Goal: Task Accomplishment & Management: Complete application form

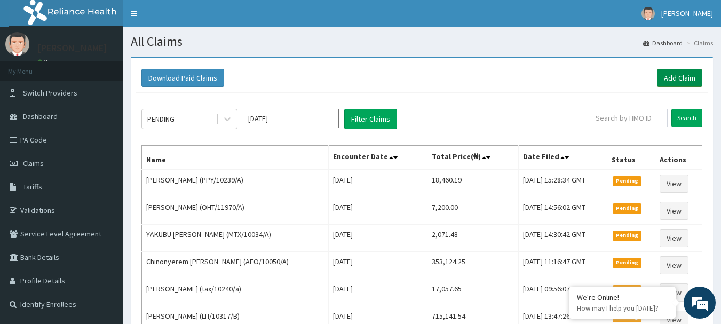
click at [678, 75] on link "Add Claim" at bounding box center [679, 78] width 45 height 18
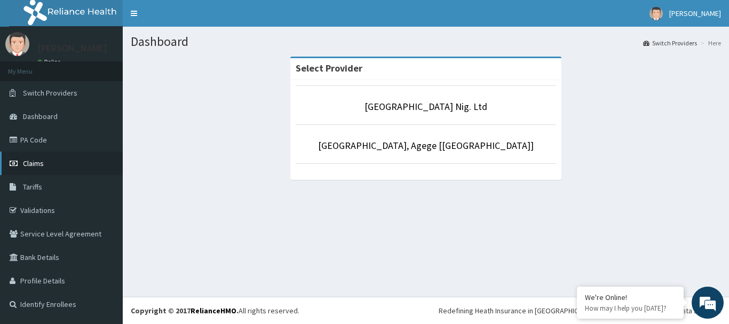
click at [30, 163] on span "Claims" at bounding box center [33, 163] width 21 height 10
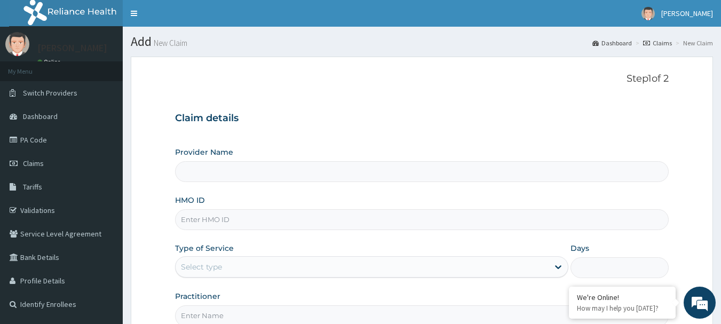
type input "[GEOGRAPHIC_DATA] Nig. Ltd"
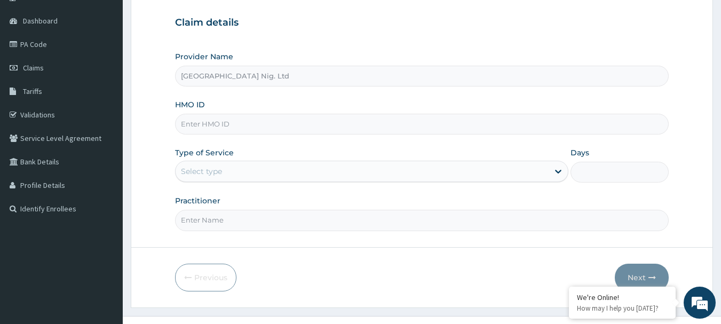
scroll to position [107, 0]
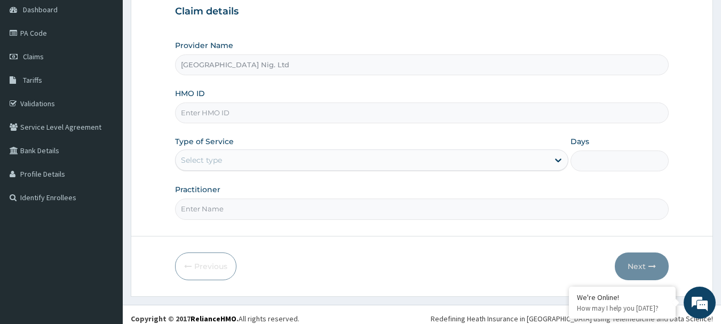
click at [276, 113] on input "HMO ID" at bounding box center [422, 112] width 494 height 21
paste input "OHT/11970/A"
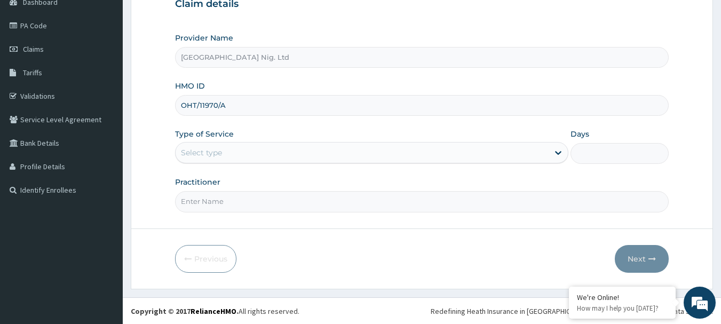
scroll to position [115, 0]
type input "OHT/11970/A"
click at [496, 150] on div "Select type" at bounding box center [361, 151] width 373 height 17
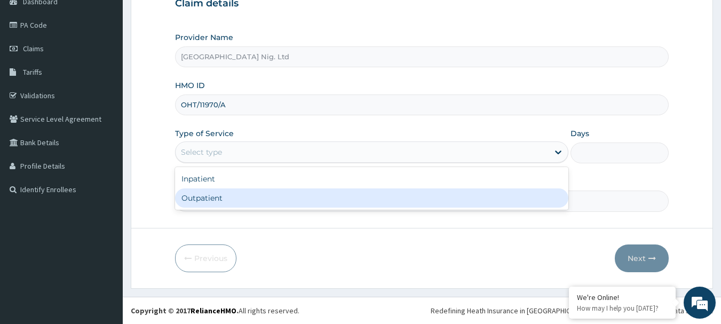
click at [356, 192] on div "Outpatient" at bounding box center [371, 197] width 393 height 19
type input "1"
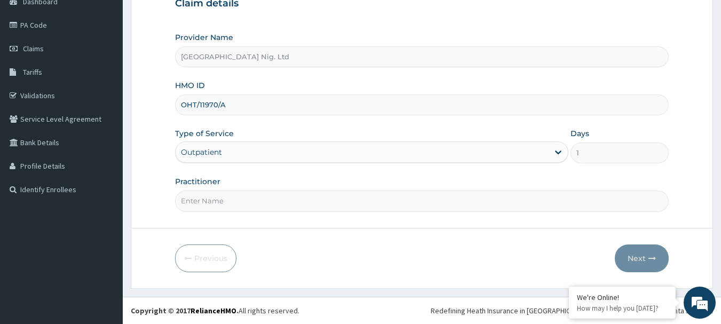
click at [232, 206] on input "Practitioner" at bounding box center [422, 200] width 494 height 21
paste input "Komolafe Esther"
type input "Komolafe Esther"
click at [636, 260] on button "Next" at bounding box center [642, 258] width 54 height 28
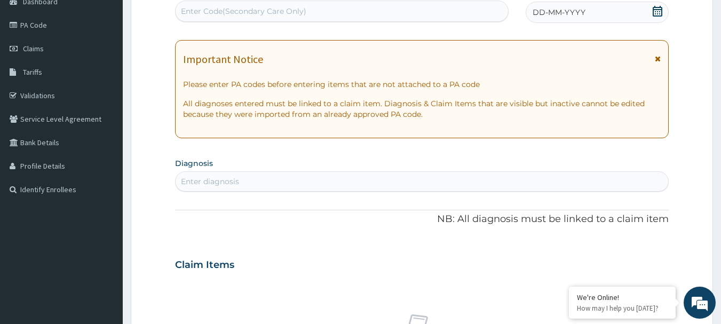
click at [299, 17] on div "Enter Code(Secondary Care Only)" at bounding box center [341, 11] width 333 height 17
paste input "PA/8F7951"
type input "PA/8F7951"
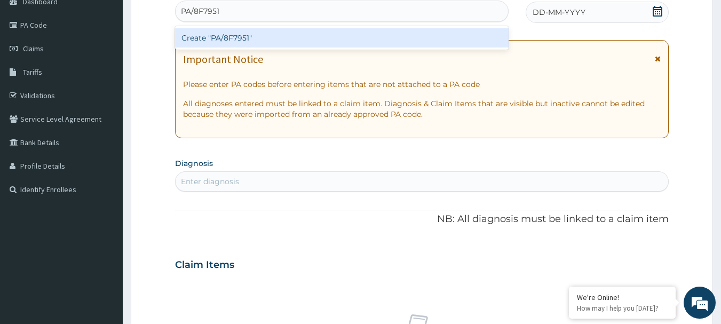
click at [282, 35] on div "Create "PA/8F7951"" at bounding box center [342, 37] width 334 height 19
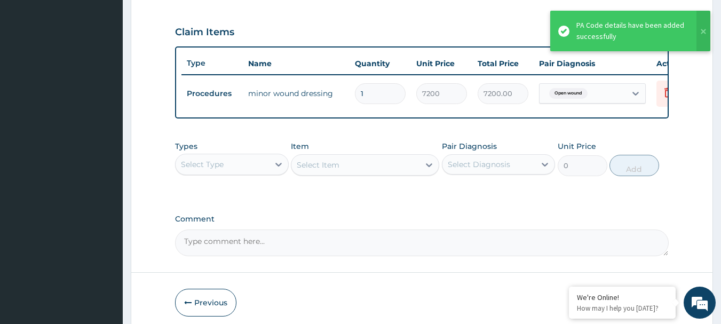
scroll to position [403, 0]
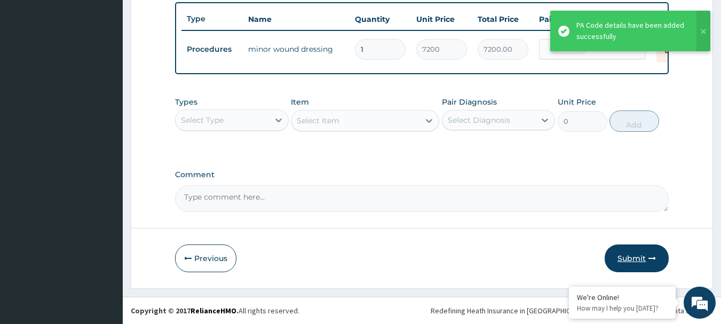
click at [628, 262] on button "Submit" at bounding box center [636, 258] width 64 height 28
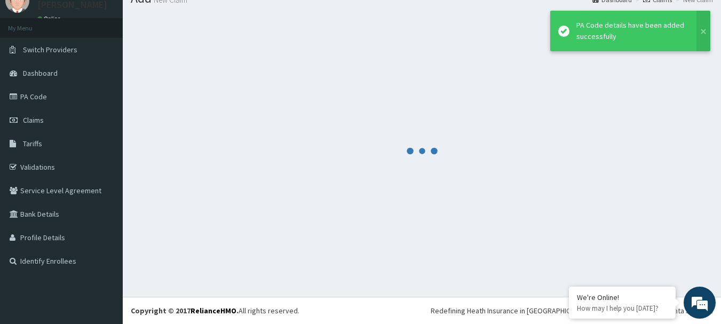
scroll to position [43, 0]
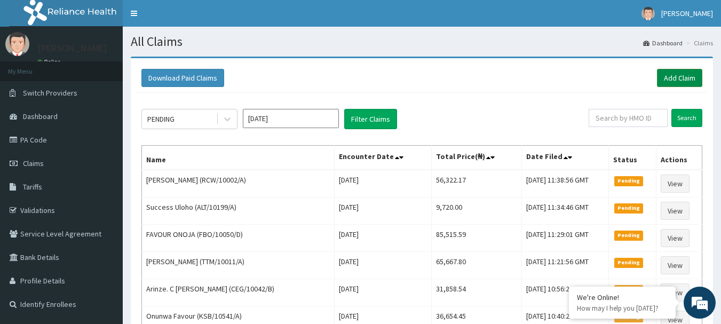
click at [677, 75] on link "Add Claim" at bounding box center [679, 78] width 45 height 18
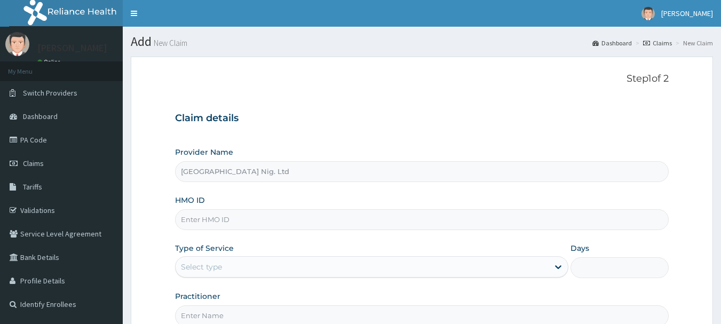
type input "R-Jolad Hospital Nig. Ltd"
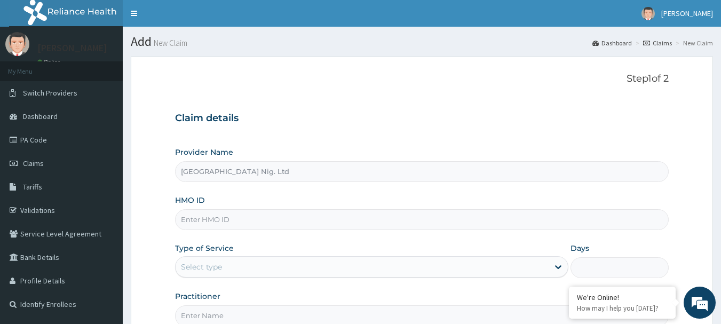
click at [266, 225] on input "HMO ID" at bounding box center [422, 219] width 494 height 21
paste input "JMB/10092/A"
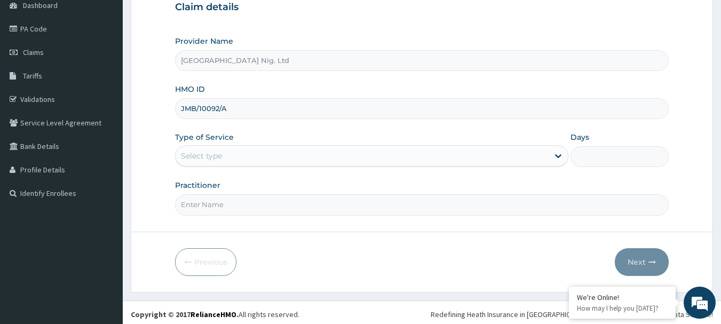
scroll to position [115, 0]
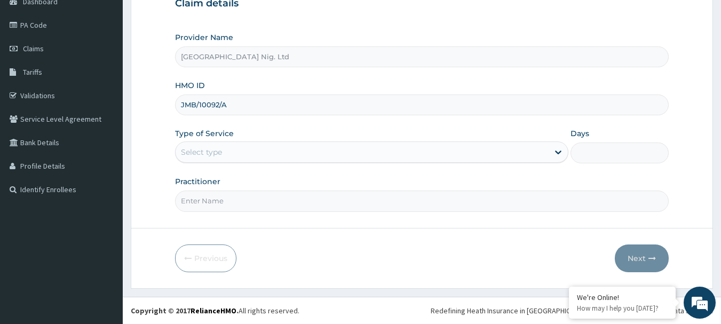
type input "JMB/10092/A"
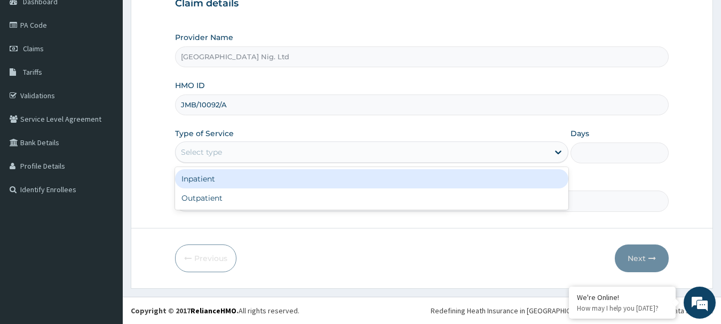
click at [525, 151] on div "Select type" at bounding box center [361, 151] width 373 height 17
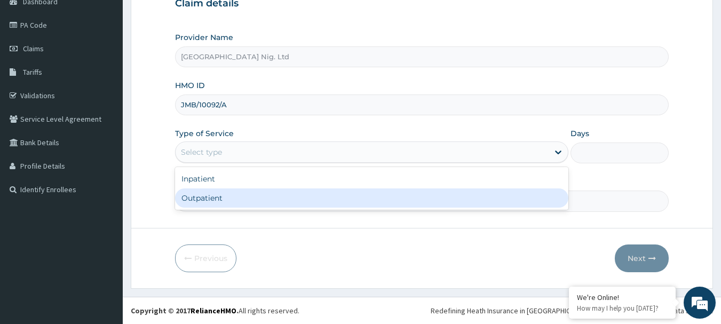
click at [305, 197] on div "Outpatient" at bounding box center [371, 197] width 393 height 19
type input "1"
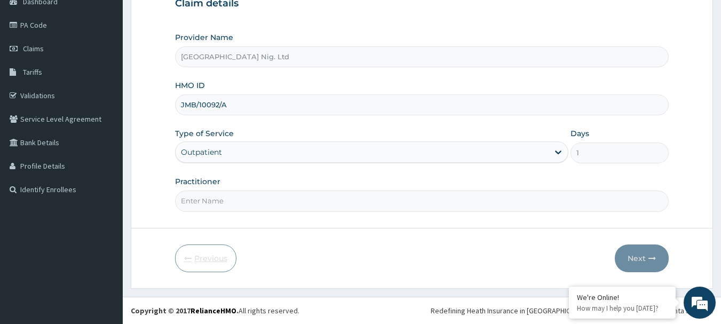
scroll to position [0, 0]
click at [225, 199] on input "Practitioner" at bounding box center [422, 200] width 494 height 21
paste input "Yusuf Mubarak"
type input "DR Yusuf Mubarak"
click at [633, 253] on button "Next" at bounding box center [642, 258] width 54 height 28
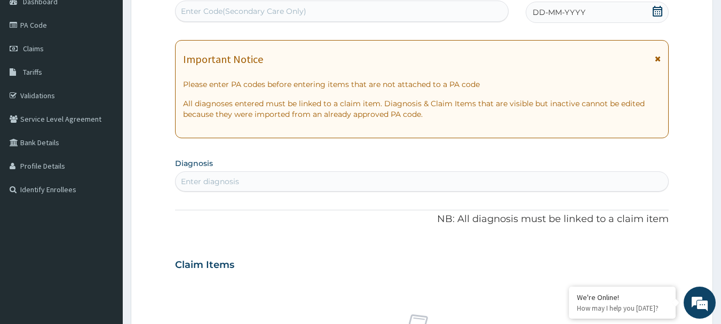
click at [659, 15] on icon at bounding box center [657, 11] width 11 height 11
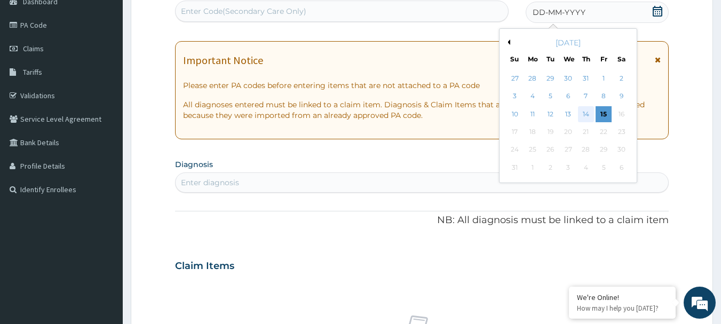
click at [583, 113] on div "14" at bounding box center [586, 114] width 16 height 16
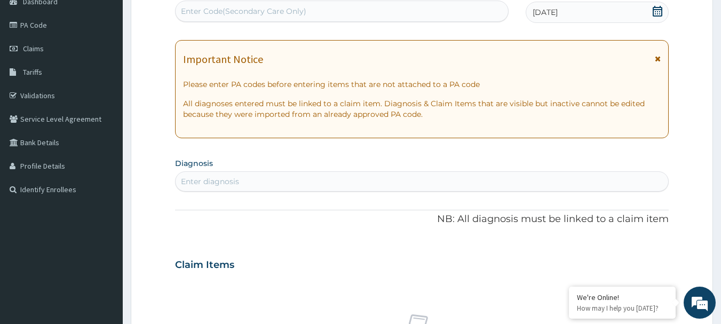
click at [246, 176] on div "Enter diagnosis" at bounding box center [421, 181] width 493 height 17
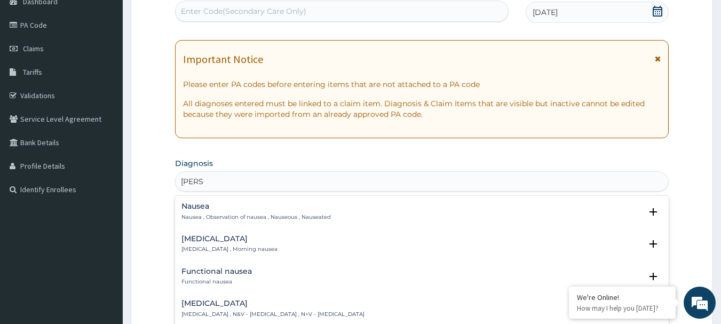
type input "NAUSE"
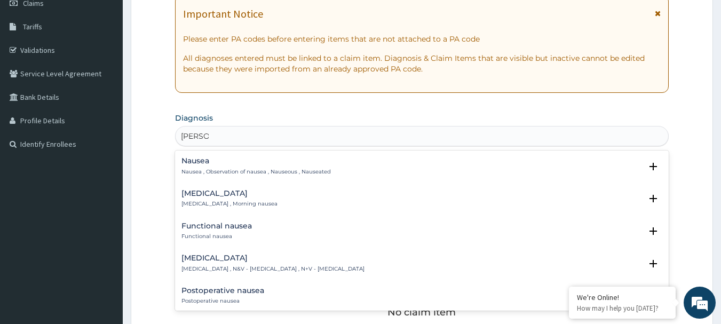
scroll to position [221, 0]
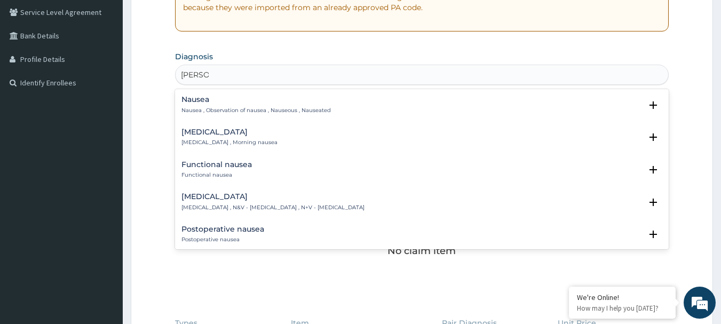
click at [264, 201] on div "Nausea and vomiting Nausea and vomiting , N&V - Nausea and vomiting , N+V - Nau…" at bounding box center [272, 202] width 183 height 19
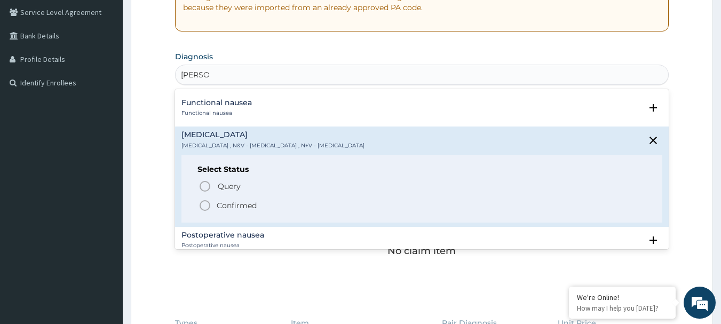
scroll to position [107, 0]
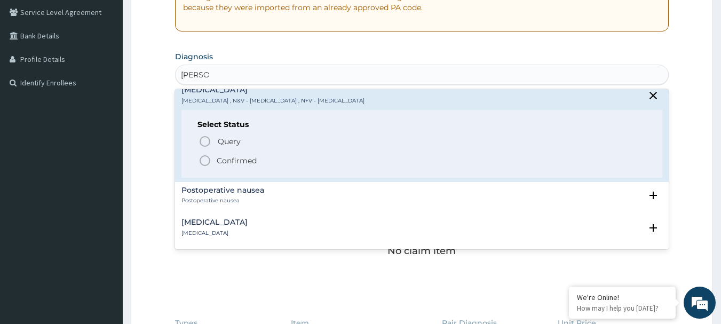
click at [230, 164] on p "Confirmed" at bounding box center [237, 160] width 40 height 11
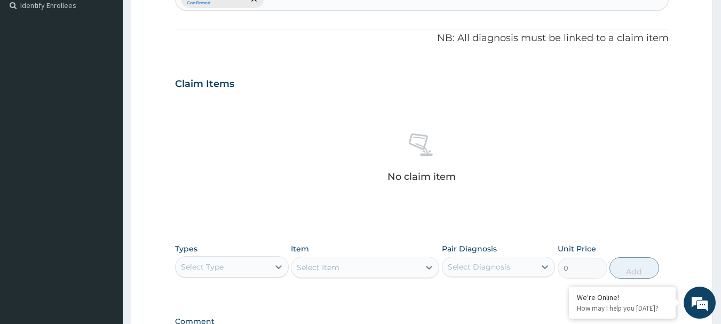
scroll to position [435, 0]
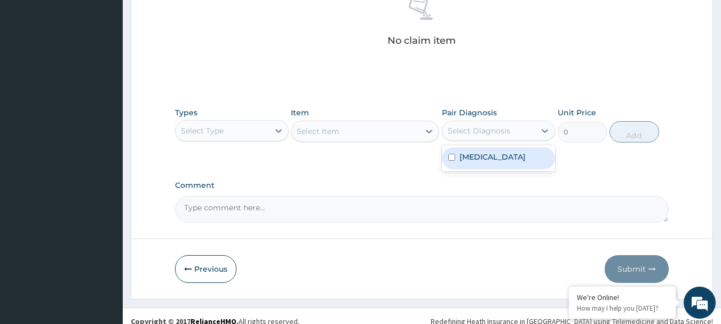
click at [533, 133] on div "Select Diagnosis" at bounding box center [488, 130] width 93 height 17
click at [486, 161] on label "Nausea and vomiting" at bounding box center [492, 156] width 66 height 11
checkbox input "true"
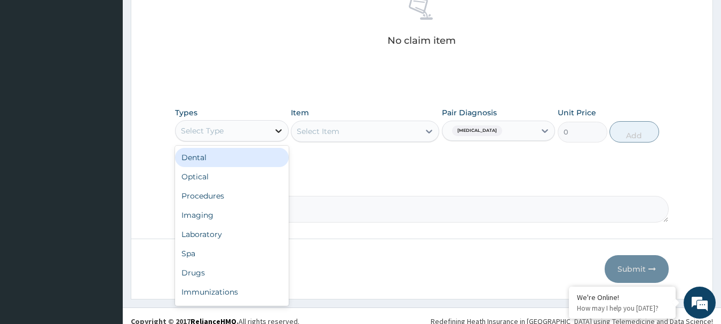
click at [279, 132] on icon at bounding box center [278, 131] width 6 height 4
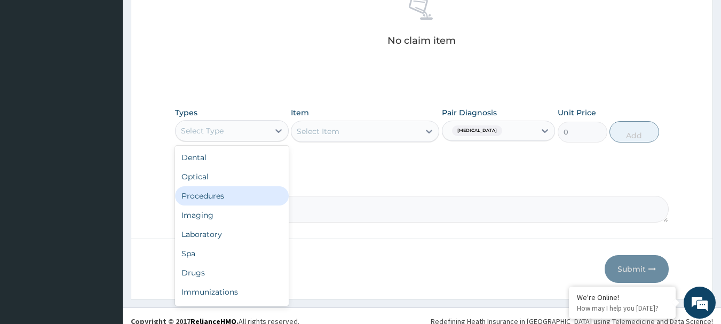
click at [204, 199] on div "Procedures" at bounding box center [232, 195] width 114 height 19
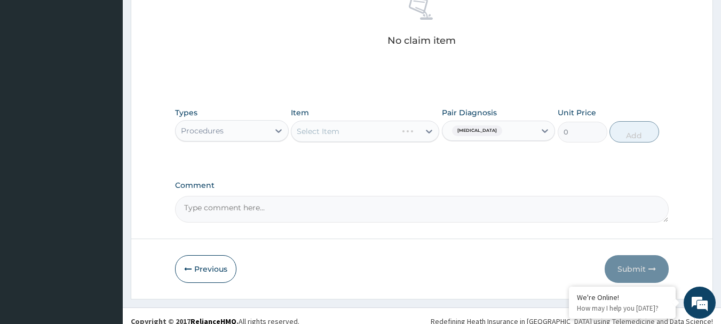
click at [358, 137] on div "Select Item" at bounding box center [365, 131] width 148 height 21
click at [362, 130] on div "Select Item" at bounding box center [365, 131] width 148 height 21
click at [362, 130] on div "Select Item" at bounding box center [355, 131] width 128 height 17
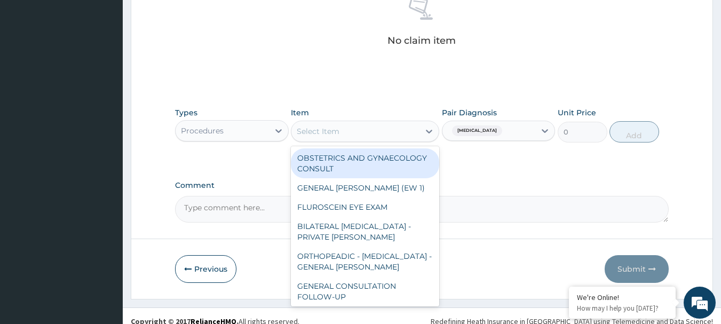
paste input "GENERAL CONSULTATION"
type input "GENERAL CONSULTATION"
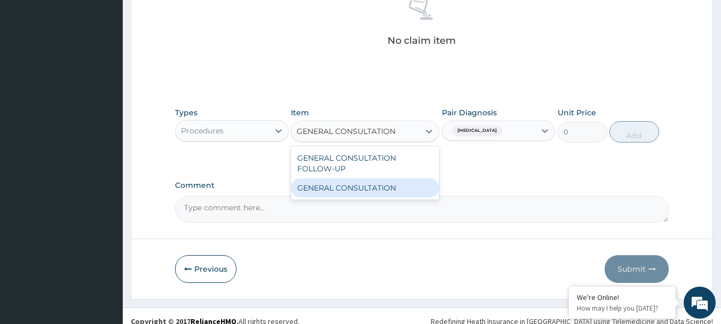
click at [355, 183] on div "GENERAL CONSULTATION" at bounding box center [365, 187] width 148 height 19
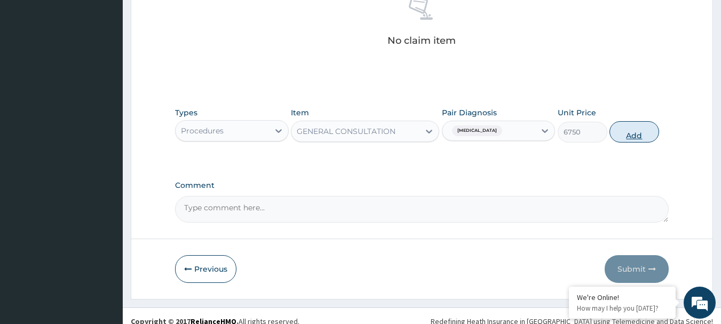
click at [634, 129] on button "Add" at bounding box center [634, 131] width 50 height 21
type input "0"
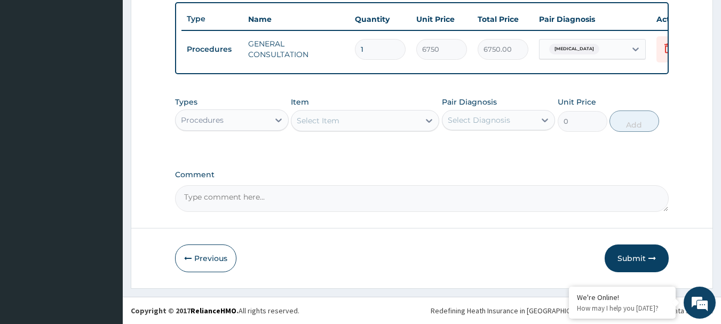
scroll to position [403, 0]
click at [545, 118] on icon at bounding box center [544, 120] width 11 height 11
click at [510, 151] on div "Nausea and vomiting" at bounding box center [499, 148] width 114 height 22
checkbox input "true"
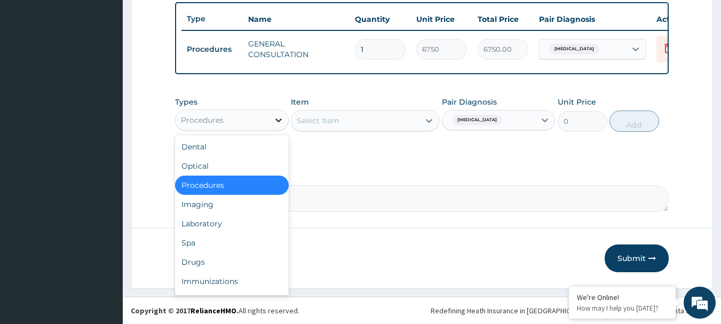
click at [269, 120] on div at bounding box center [278, 119] width 19 height 19
click at [220, 225] on div "Laboratory" at bounding box center [232, 223] width 114 height 19
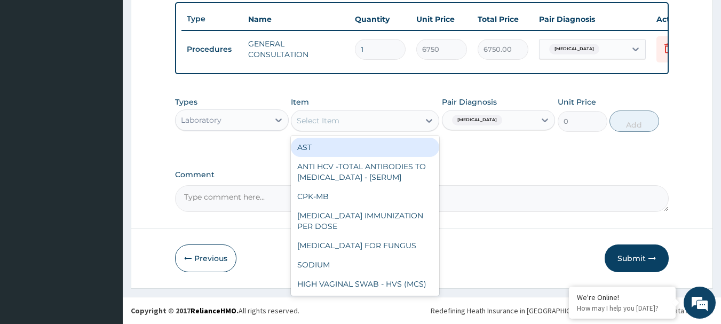
click at [387, 117] on div "Select Item" at bounding box center [355, 120] width 128 height 17
paste input "FBC - (FULL BLOOD COUNT WITH PLATELET AND RED INDICES)"
type input "FBC - (FULL BLOOD COUNT WITH PLATELET AND RED INDICES)"
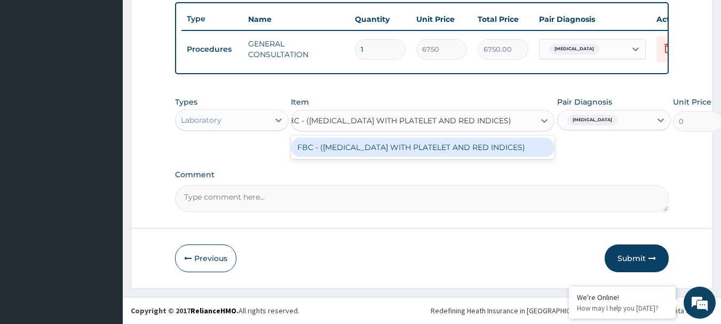
click at [377, 151] on div "FBC - (FULL BLOOD COUNT WITH PLATELET AND RED INDICES)" at bounding box center [423, 147] width 264 height 19
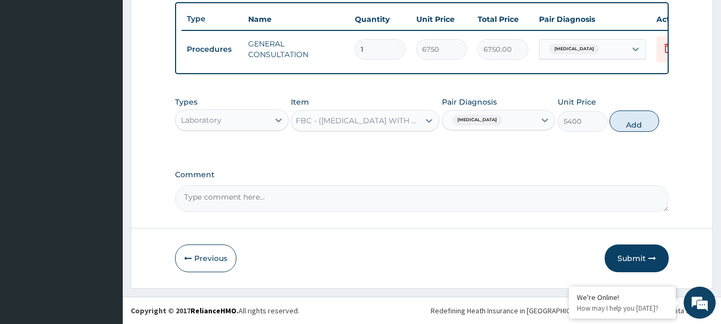
scroll to position [0, 1]
click at [635, 122] on button "Add" at bounding box center [634, 120] width 50 height 21
type input "0"
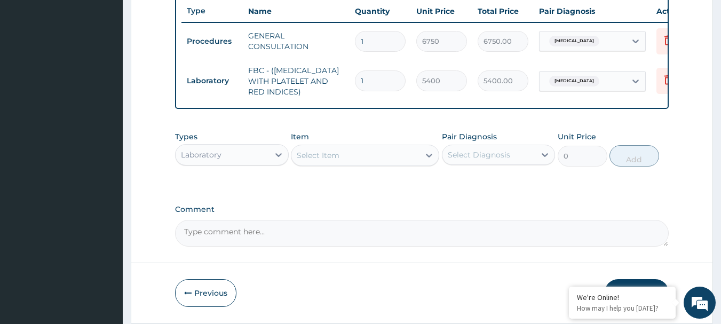
click at [528, 163] on div "Select Diagnosis" at bounding box center [488, 154] width 93 height 17
click at [486, 186] on label "Nausea and vomiting" at bounding box center [492, 180] width 66 height 11
checkbox input "true"
click at [388, 161] on div "Select Item" at bounding box center [355, 155] width 128 height 17
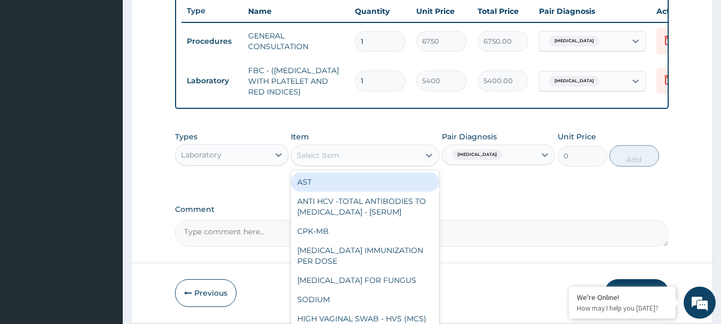
paste input "MALARIA RDT"
type input "MALARIA RDT"
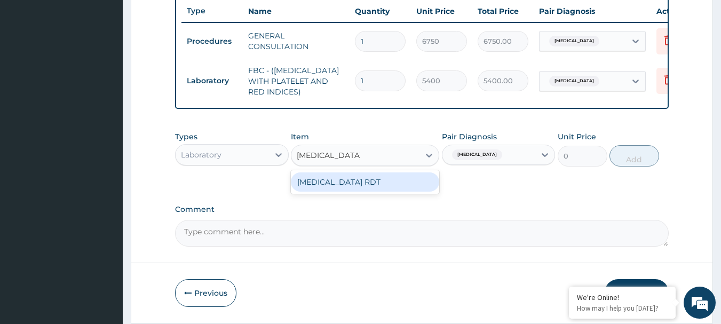
click at [358, 187] on div "MALARIA RDT" at bounding box center [365, 181] width 148 height 19
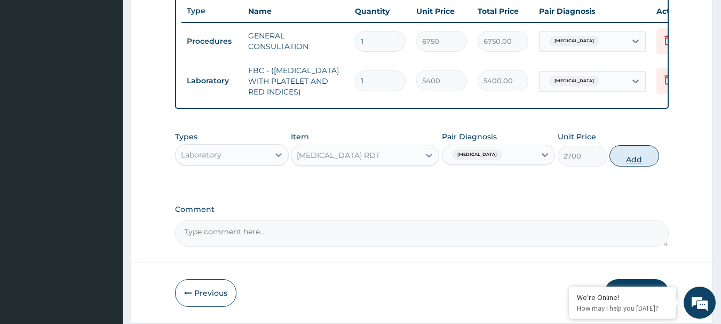
click at [637, 161] on button "Add" at bounding box center [634, 155] width 50 height 21
type input "0"
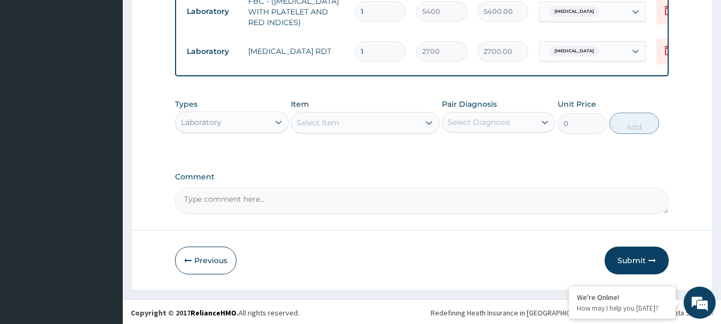
scroll to position [482, 0]
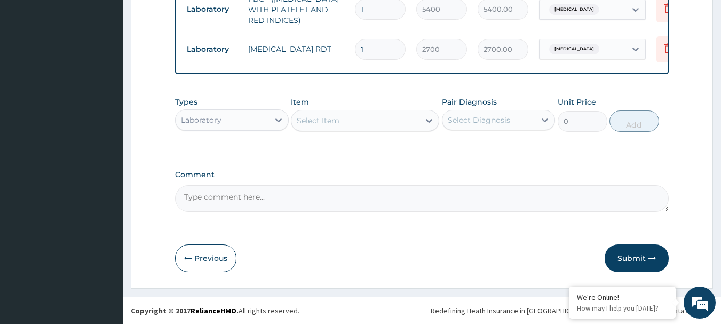
click at [626, 254] on button "Submit" at bounding box center [636, 258] width 64 height 28
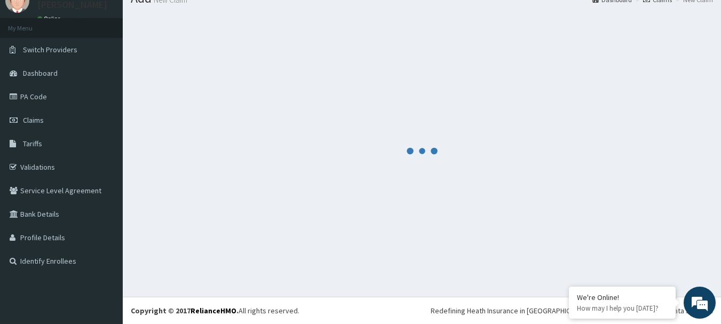
scroll to position [43, 0]
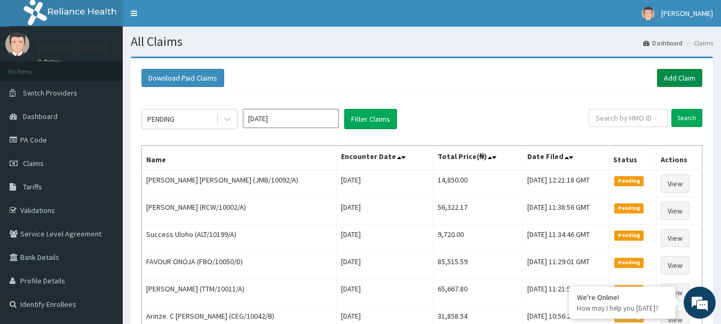
click at [672, 82] on link "Add Claim" at bounding box center [679, 78] width 45 height 18
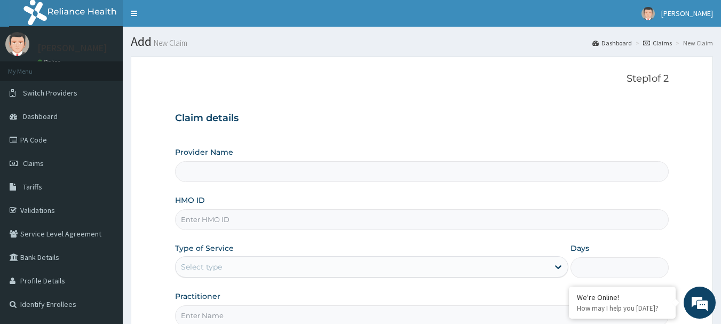
type input "[GEOGRAPHIC_DATA] Nig. Ltd"
click at [287, 225] on input "HMO ID" at bounding box center [422, 219] width 494 height 21
paste input "GCS/10025/A"
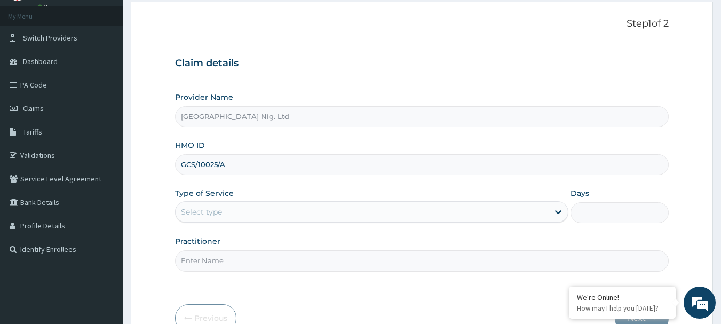
scroll to position [115, 0]
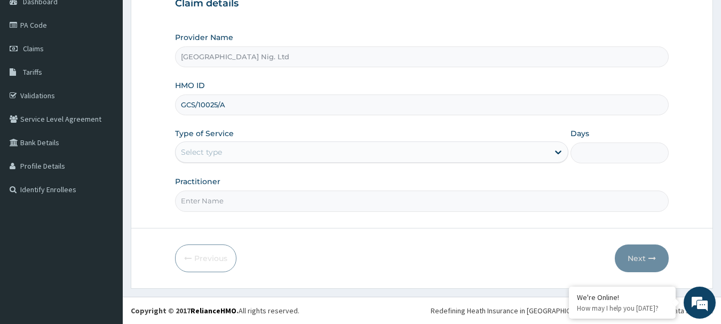
type input "GCS/10025/A"
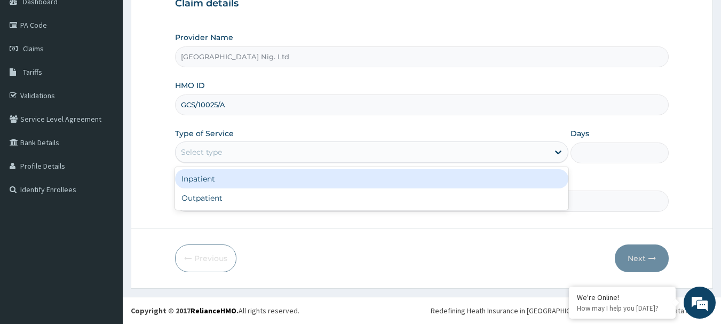
click at [540, 152] on div "Select type" at bounding box center [361, 151] width 373 height 17
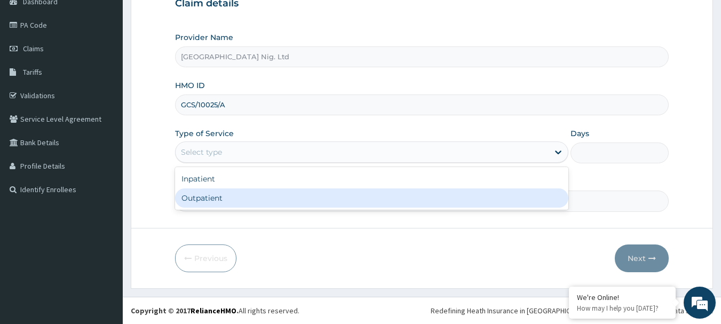
click at [392, 205] on div "Outpatient" at bounding box center [371, 197] width 393 height 19
type input "1"
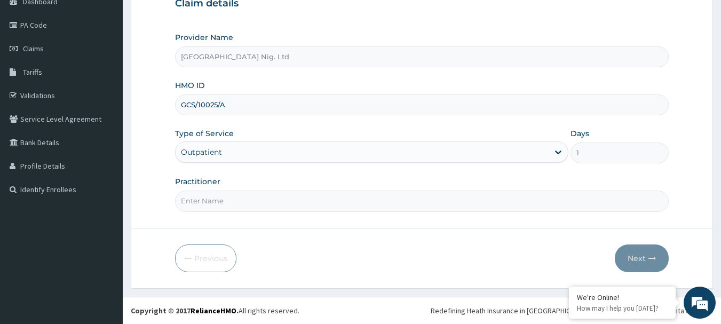
scroll to position [0, 0]
click at [275, 196] on input "Practitioner" at bounding box center [422, 200] width 494 height 21
paste input "[PERSON_NAME]"
type input "[PERSON_NAME]"
click at [629, 253] on button "Next" at bounding box center [642, 258] width 54 height 28
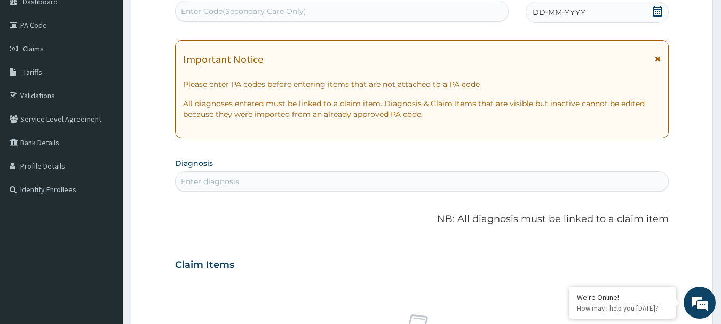
click at [240, 12] on div "Enter Code(Secondary Care Only)" at bounding box center [243, 11] width 125 height 11
paste input "PA/DF1420"
type input "PA/DF1420"
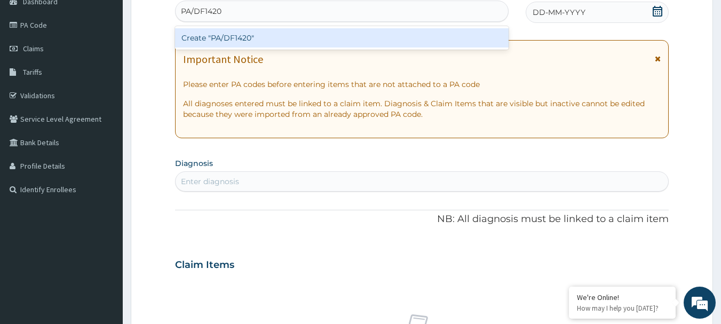
click at [234, 35] on div "Create "PA/DF1420"" at bounding box center [342, 37] width 334 height 19
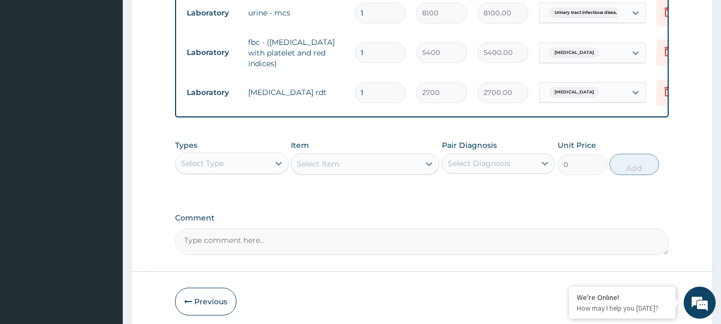
scroll to position [519, 0]
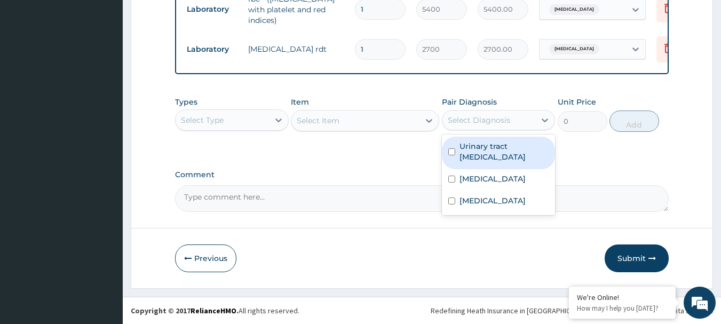
click at [525, 122] on div "Select Diagnosis" at bounding box center [488, 119] width 93 height 17
click at [495, 146] on label "Urinary tract infectious disease" at bounding box center [504, 151] width 90 height 21
checkbox input "true"
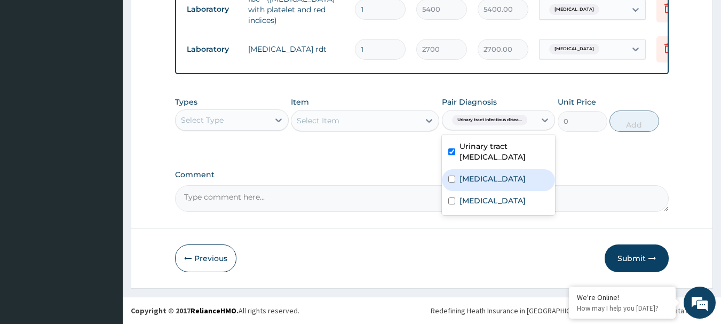
click at [476, 180] on label "Paratyphoid fever" at bounding box center [492, 178] width 66 height 11
checkbox input "true"
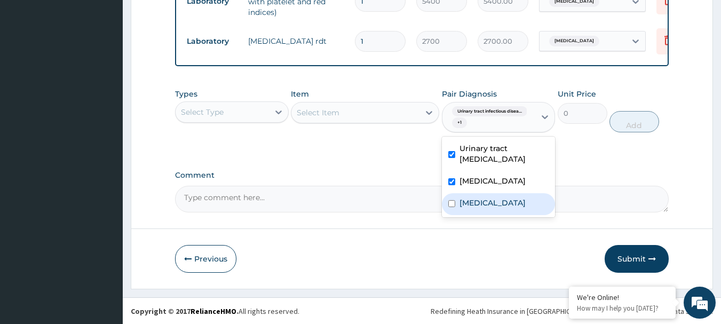
click at [469, 208] on label "Malaria" at bounding box center [492, 202] width 66 height 11
checkbox input "true"
click at [266, 121] on div "Select Type" at bounding box center [221, 111] width 93 height 17
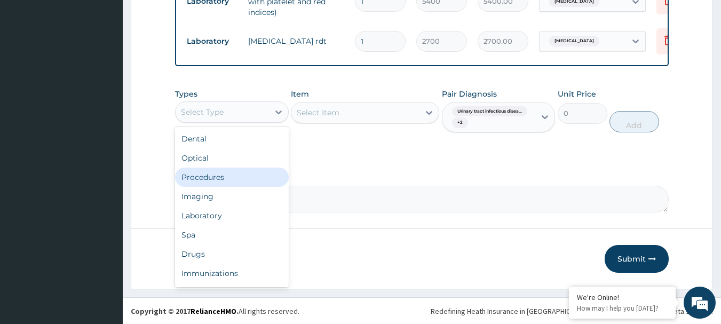
click at [216, 187] on div "Procedures" at bounding box center [232, 176] width 114 height 19
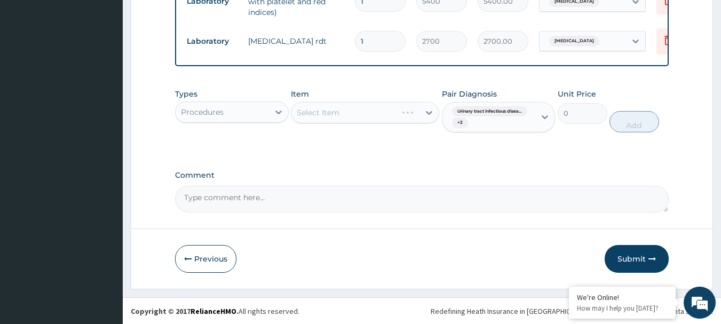
click at [355, 116] on div "Select Item" at bounding box center [365, 112] width 148 height 21
click at [312, 117] on div "Select Item" at bounding box center [365, 112] width 148 height 21
click at [338, 123] on div "Select Item" at bounding box center [365, 112] width 148 height 21
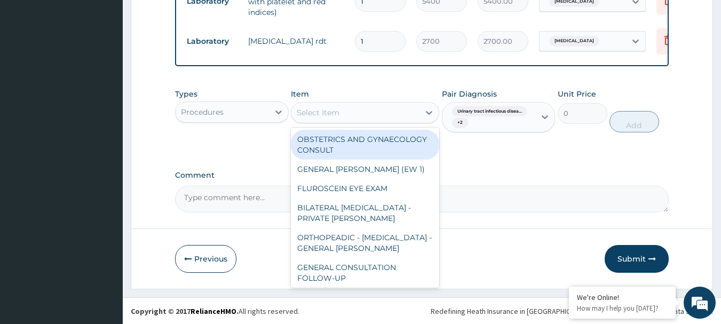
click at [361, 121] on div "Select Item" at bounding box center [355, 112] width 128 height 17
paste input "GENERAL CONSULTATION"
type input "GENERAL CONSULTATION"
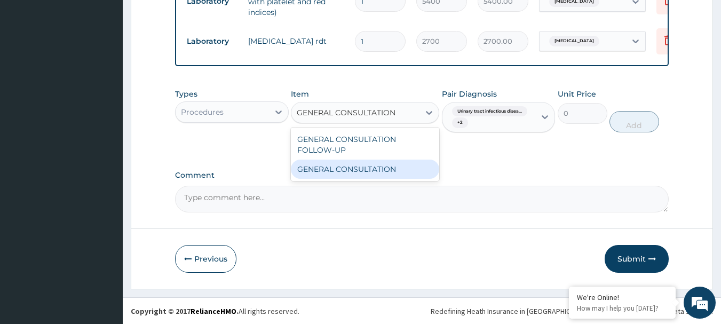
click at [364, 179] on div "GENERAL CONSULTATION" at bounding box center [365, 168] width 148 height 19
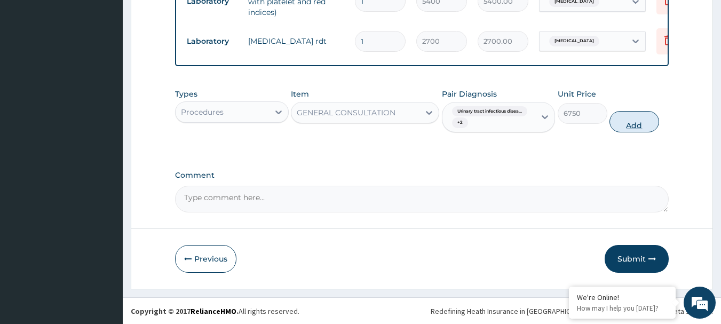
click at [625, 128] on button "Add" at bounding box center [634, 121] width 50 height 21
type input "0"
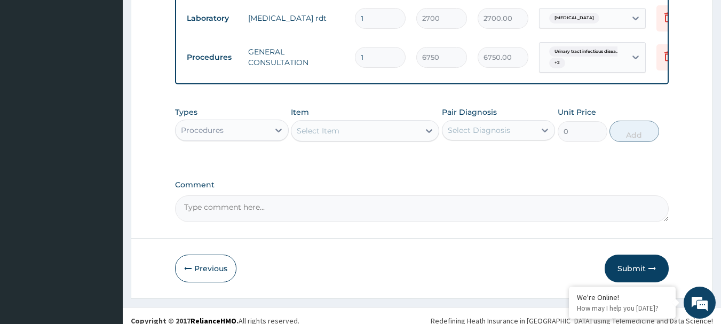
scroll to position [560, 0]
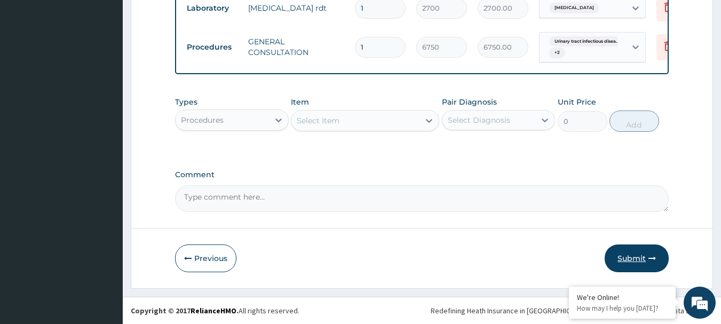
click at [627, 257] on button "Submit" at bounding box center [636, 258] width 64 height 28
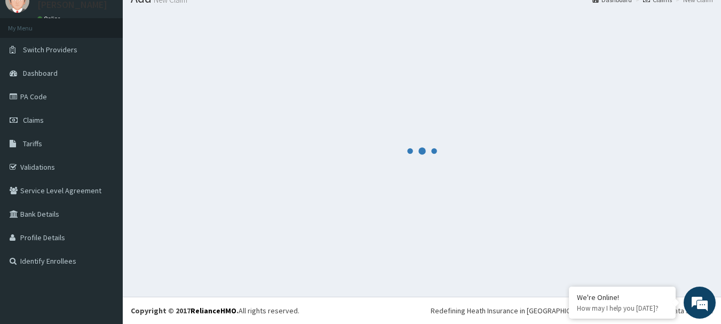
scroll to position [43, 0]
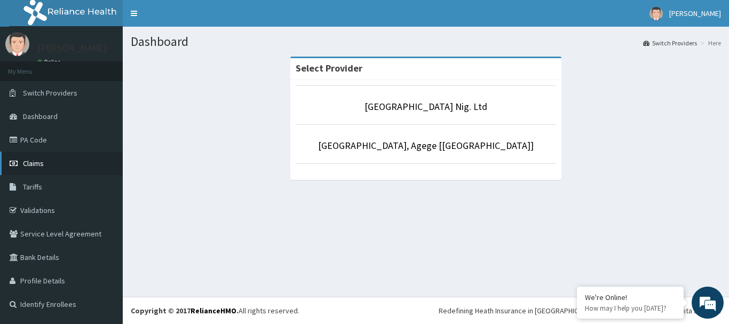
click at [45, 164] on link "Claims" at bounding box center [61, 162] width 123 height 23
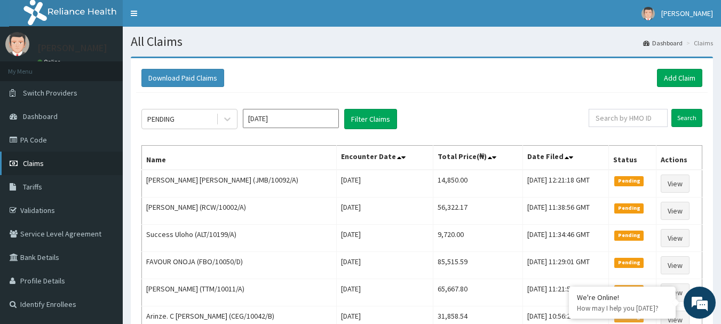
click at [36, 163] on span "Claims" at bounding box center [33, 163] width 21 height 10
click at [681, 77] on link "Add Claim" at bounding box center [679, 78] width 45 height 18
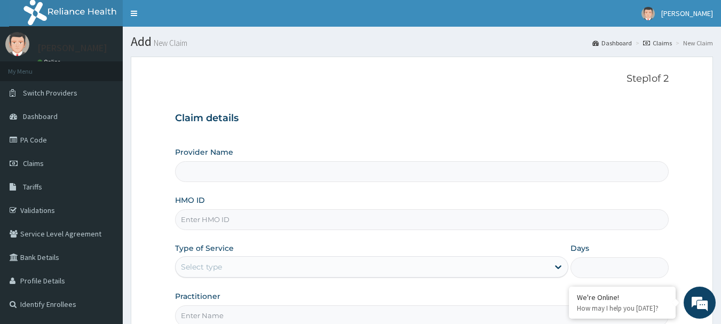
type input "[GEOGRAPHIC_DATA] Nig. Ltd"
click at [295, 222] on input "HMO ID" at bounding box center [422, 219] width 494 height 21
paste input "OCE/10003/B"
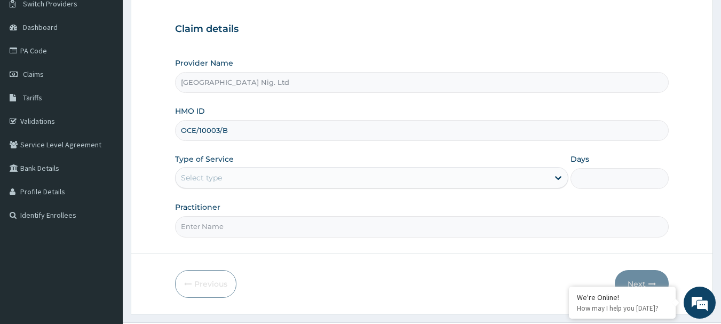
scroll to position [115, 0]
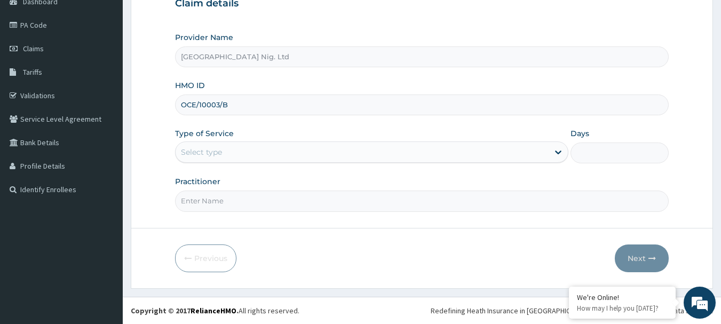
type input "OCE/10003/B"
click at [529, 153] on div "Select type" at bounding box center [361, 151] width 373 height 17
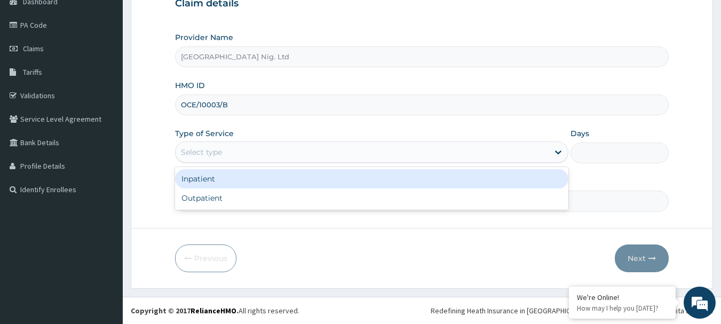
scroll to position [0, 0]
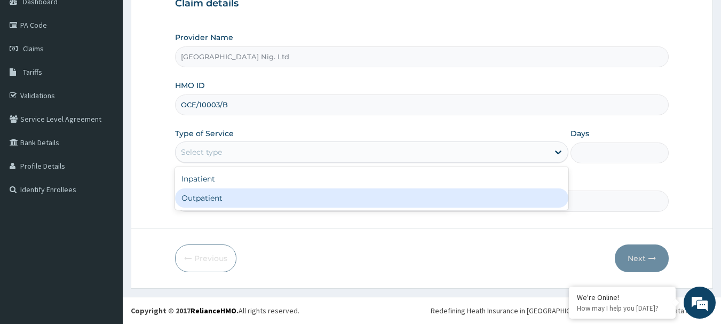
click at [307, 198] on div "Outpatient" at bounding box center [371, 197] width 393 height 19
type input "1"
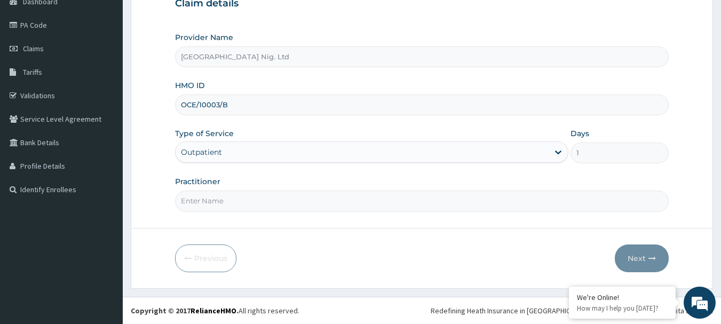
click at [288, 202] on input "Practitioner" at bounding box center [422, 200] width 494 height 21
paste input "Okani Ifechukwu"
type input "DR Okani Ifechukwu"
click at [636, 256] on button "Next" at bounding box center [642, 258] width 54 height 28
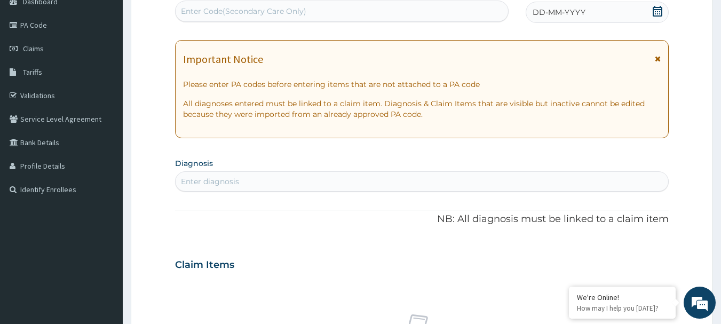
click at [281, 17] on div "Enter Code(Secondary Care Only)" at bounding box center [243, 11] width 125 height 11
paste input "PA/FFD2A9"
type input "PA/FFD2A9"
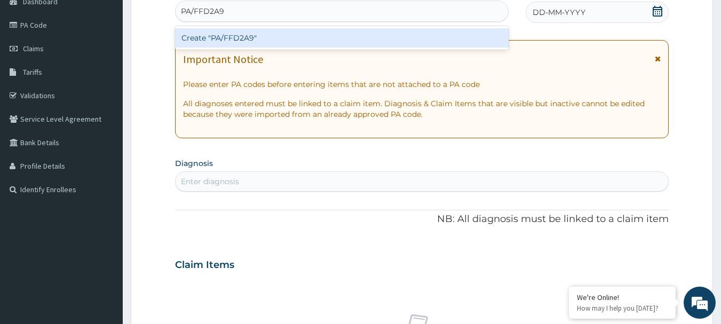
click at [252, 38] on div "Create "PA/FFD2A9"" at bounding box center [342, 37] width 334 height 19
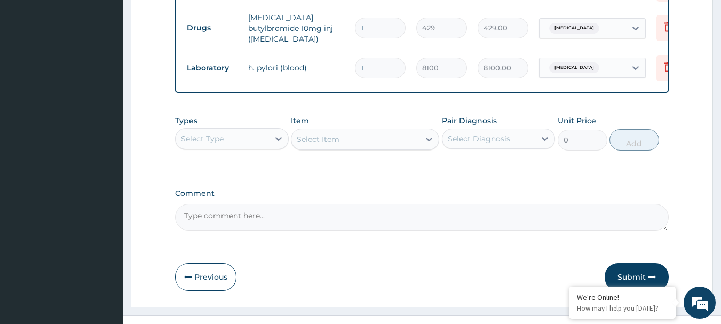
scroll to position [536, 0]
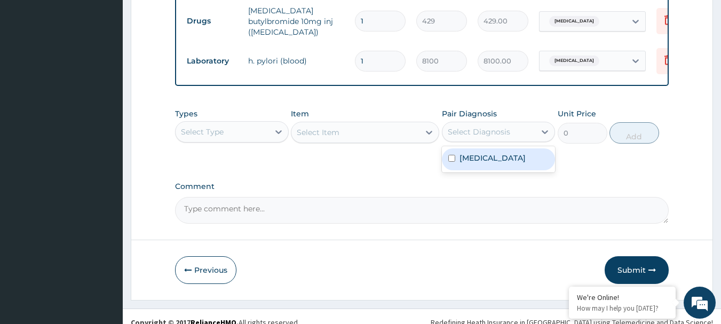
click at [526, 131] on div "Select Diagnosis" at bounding box center [488, 131] width 93 height 17
click at [500, 155] on label "Peptic ulcer" at bounding box center [492, 158] width 66 height 11
checkbox input "true"
click at [274, 136] on icon at bounding box center [278, 131] width 11 height 11
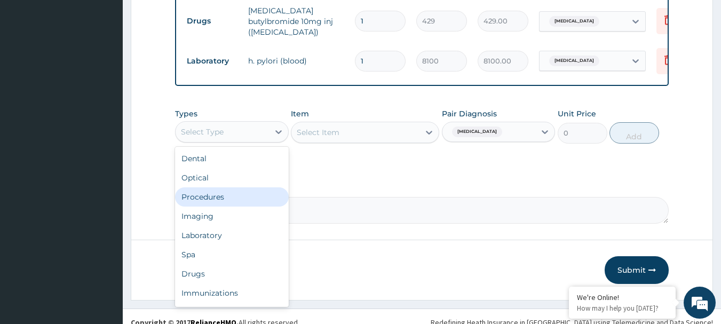
click at [215, 201] on div "Procedures" at bounding box center [232, 196] width 114 height 19
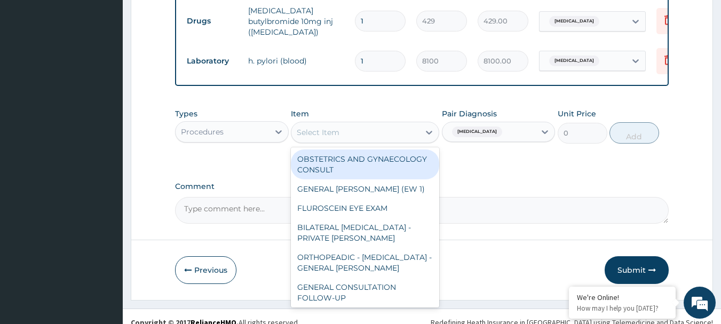
click at [350, 134] on div "Select Item" at bounding box center [355, 132] width 128 height 17
paste input "GENERAL CONSULTATION"
type input "GENERAL CONSULTATION"
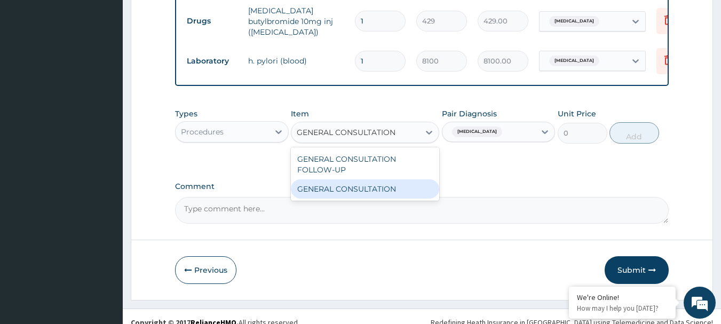
click at [357, 194] on div "GENERAL CONSULTATION" at bounding box center [365, 188] width 148 height 19
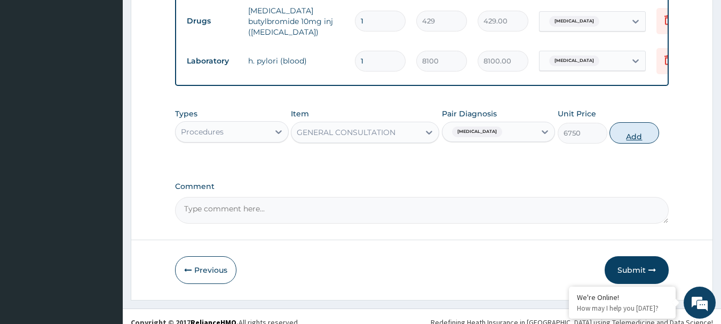
click at [639, 132] on button "Add" at bounding box center [634, 132] width 50 height 21
type input "0"
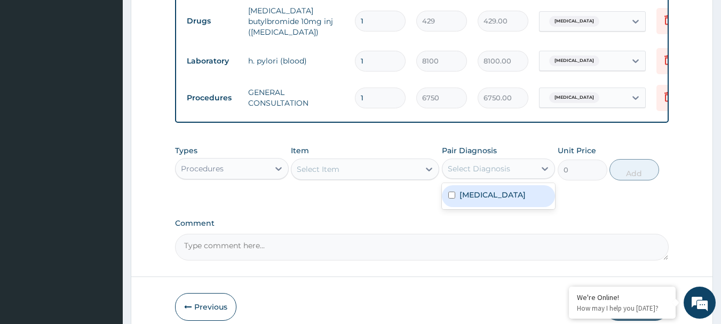
click at [535, 167] on div "Select Diagnosis" at bounding box center [488, 168] width 93 height 17
click at [509, 202] on div "Peptic ulcer" at bounding box center [499, 196] width 114 height 22
checkbox input "true"
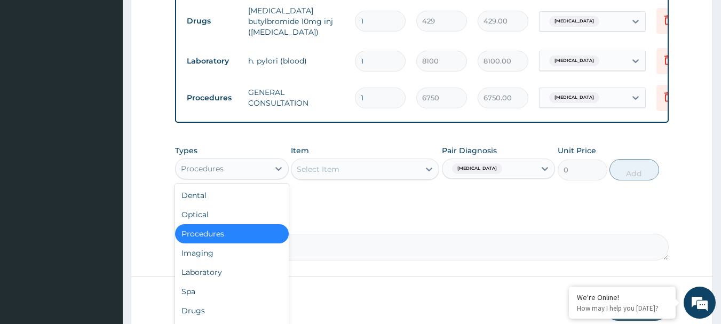
click at [251, 173] on div "Procedures" at bounding box center [221, 168] width 93 height 17
click at [214, 311] on div "Drugs" at bounding box center [232, 310] width 114 height 19
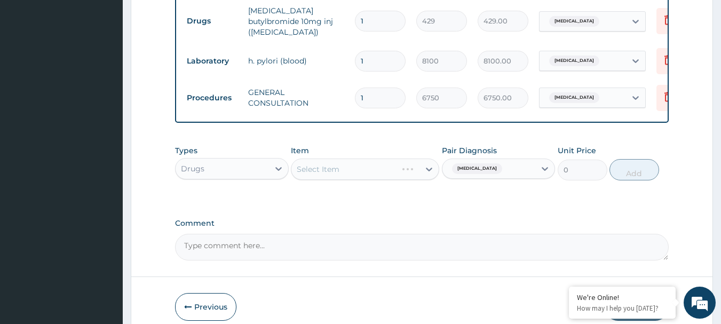
click at [370, 173] on div "Select Item" at bounding box center [365, 168] width 148 height 21
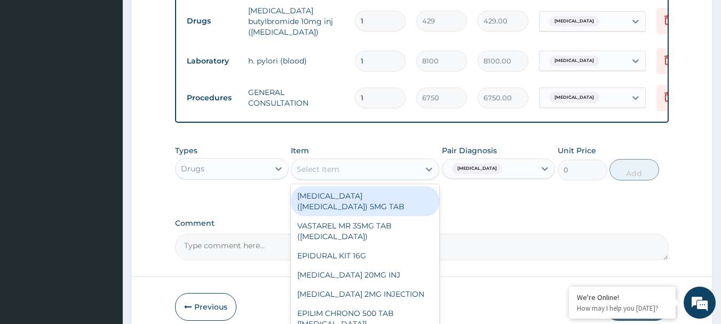
click at [336, 165] on div "Select Item" at bounding box center [318, 169] width 43 height 11
paste input "NEEDLE & SYRINGE 5ML (HMA MEDICAL LTD)"
type input "NEEDLE & SYRINGE 5ML (HMA MEDICAL LTD)"
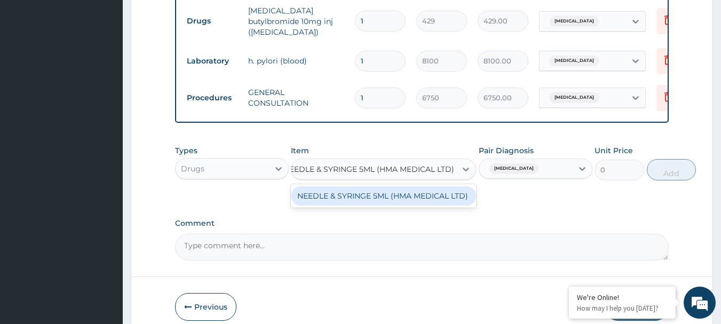
click at [343, 197] on div "NEEDLE & SYRINGE 5ML (HMA MEDICAL LTD)" at bounding box center [383, 195] width 185 height 19
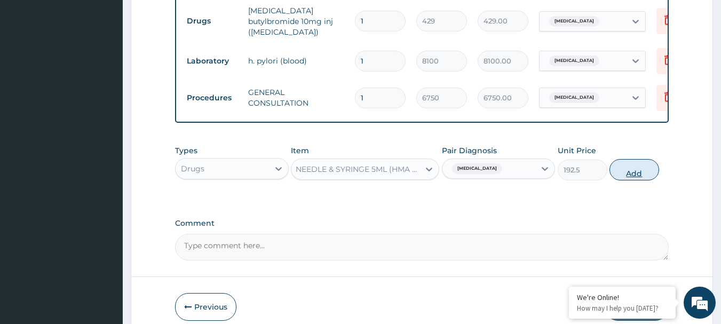
click at [648, 177] on button "Add" at bounding box center [634, 169] width 50 height 21
type input "0"
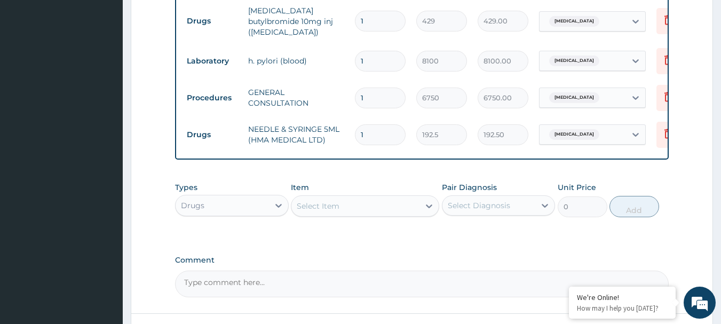
scroll to position [0, 0]
click at [376, 129] on input "1" at bounding box center [380, 134] width 51 height 21
type input "0.00"
type input "2"
type input "385.00"
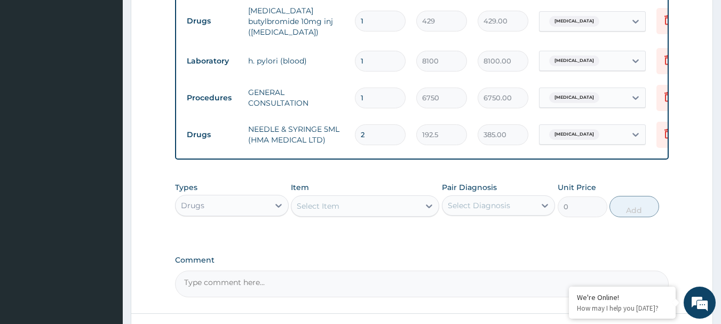
type input "2"
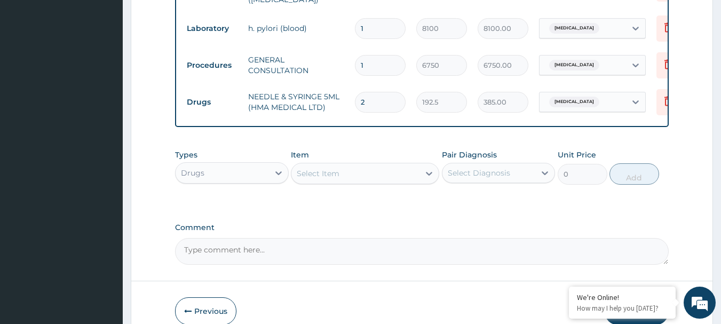
scroll to position [624, 0]
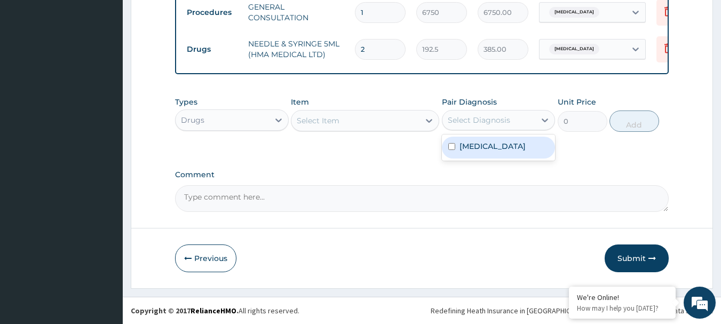
click at [517, 121] on div "Select Diagnosis" at bounding box center [488, 119] width 93 height 17
click at [489, 145] on label "Peptic ulcer" at bounding box center [492, 146] width 66 height 11
checkbox input "true"
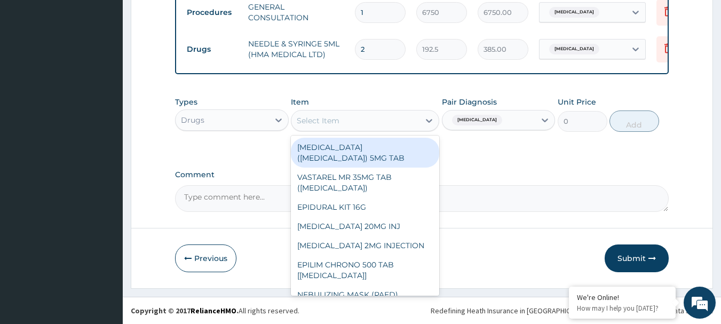
click at [371, 124] on div "Select Item" at bounding box center [355, 120] width 128 height 17
paste input "SCALP VEIN NEEDLE BLUE"
type input "SCALP VEIN NEEDLE BLUE"
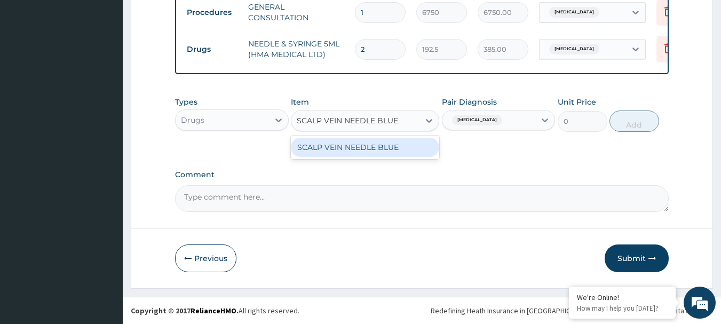
click at [364, 150] on div "SCALP VEIN NEEDLE BLUE" at bounding box center [365, 147] width 148 height 19
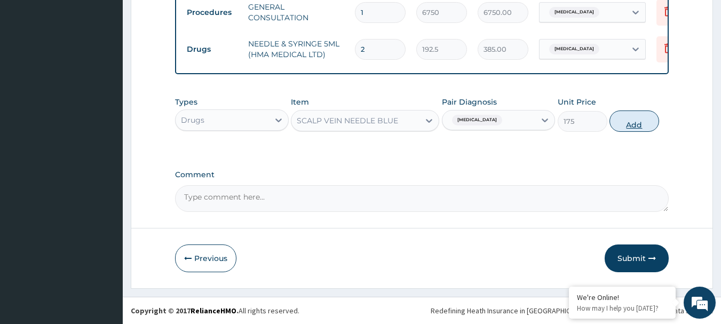
click at [640, 122] on button "Add" at bounding box center [634, 120] width 50 height 21
type input "0"
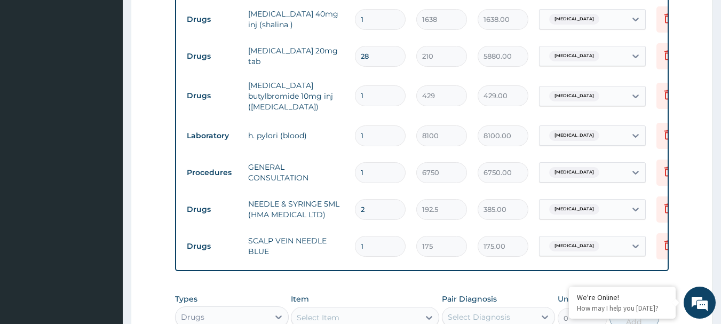
scroll to position [570, 0]
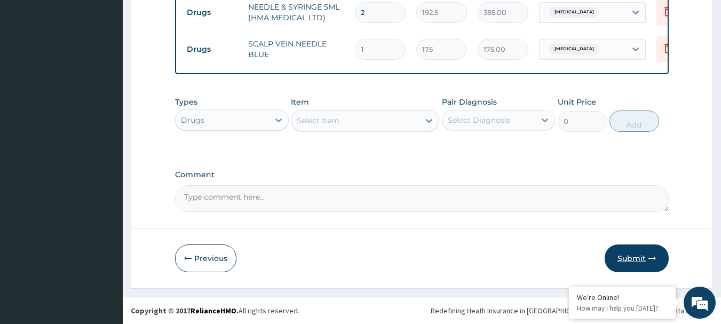
click at [618, 259] on button "Submit" at bounding box center [636, 258] width 64 height 28
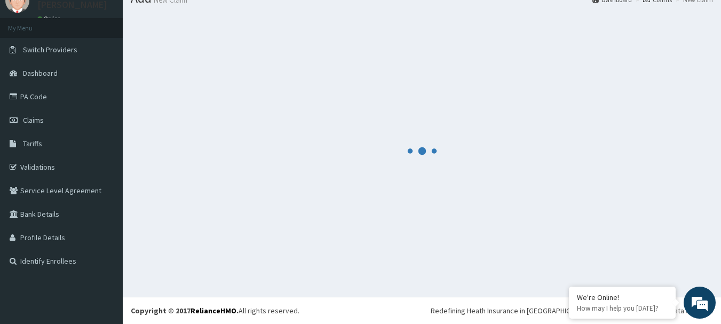
scroll to position [43, 0]
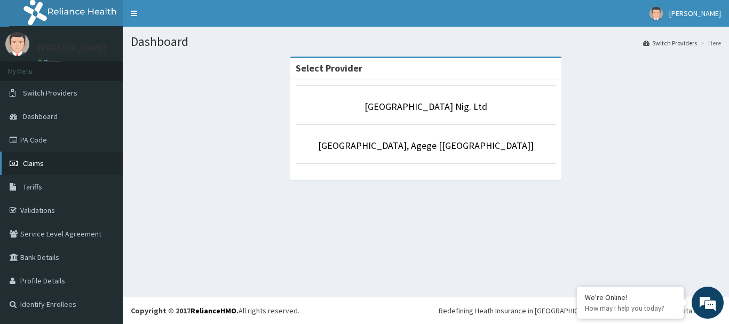
click at [27, 158] on link "Claims" at bounding box center [61, 162] width 123 height 23
click at [37, 161] on span "Claims" at bounding box center [33, 163] width 21 height 10
click at [37, 163] on span "Claims" at bounding box center [33, 163] width 21 height 10
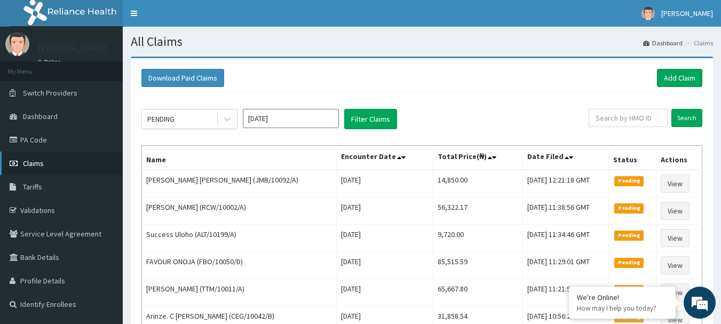
click at [31, 168] on link "Claims" at bounding box center [61, 162] width 123 height 23
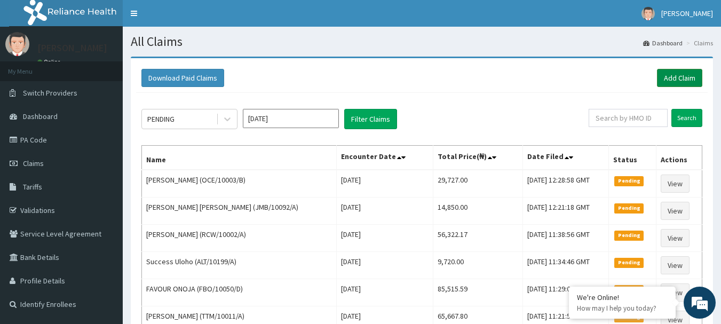
click at [681, 76] on link "Add Claim" at bounding box center [679, 78] width 45 height 18
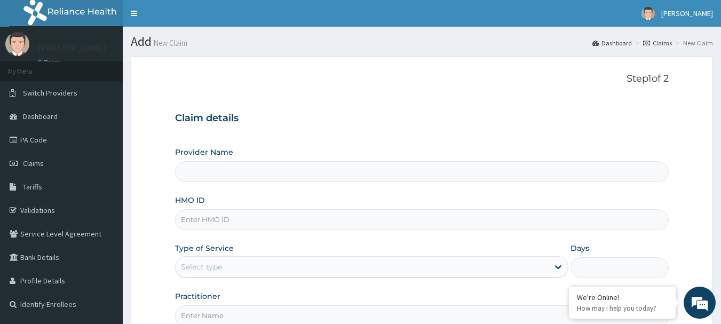
type input "[GEOGRAPHIC_DATA] Nig. Ltd"
click at [277, 217] on input "HMO ID" at bounding box center [422, 219] width 494 height 21
paste input "LGL/10004/A"
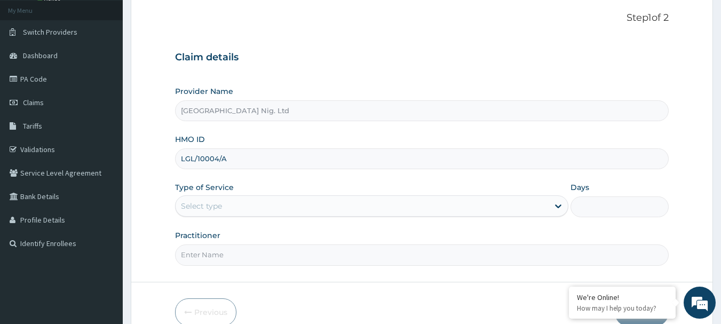
scroll to position [115, 0]
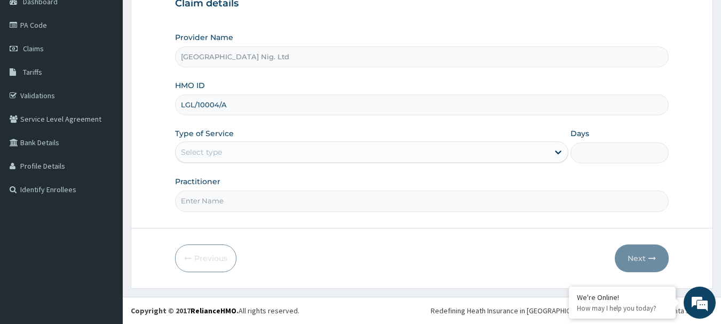
type input "LGL/10004/A"
click at [535, 146] on div "Select type" at bounding box center [361, 151] width 373 height 17
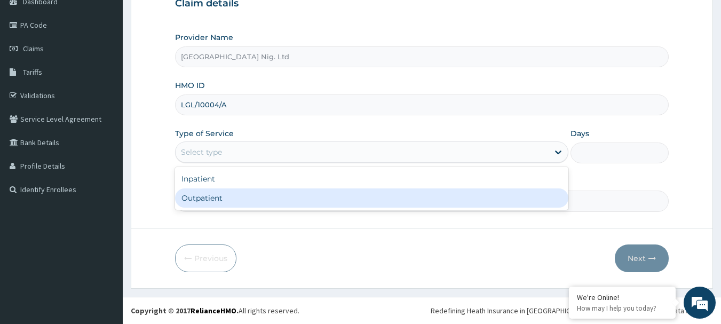
click at [400, 193] on div "Outpatient" at bounding box center [371, 197] width 393 height 19
type input "1"
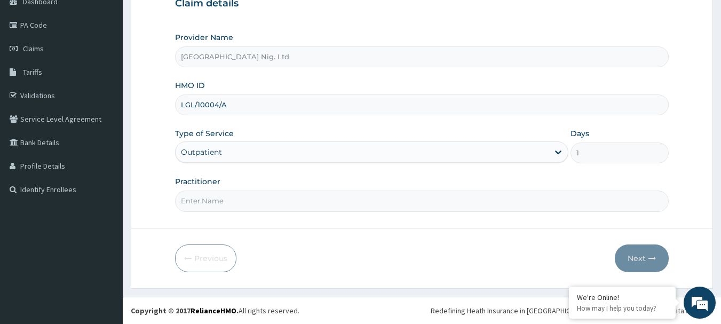
scroll to position [0, 0]
click at [263, 205] on input "Practitioner" at bounding box center [422, 200] width 494 height 21
paste input "Yusuf Mubarak"
type input "DR Yusuf Mubarak"
click at [658, 259] on button "Next" at bounding box center [642, 258] width 54 height 28
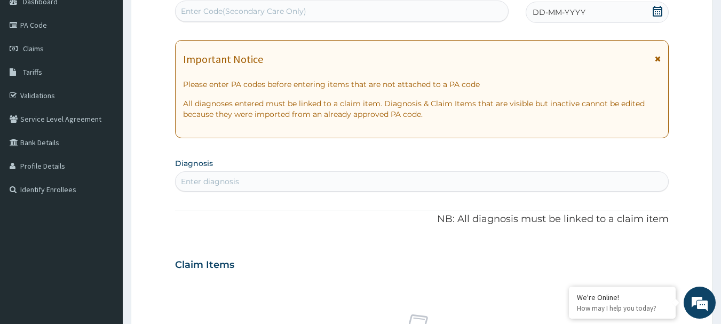
click at [655, 14] on icon at bounding box center [657, 11] width 11 height 11
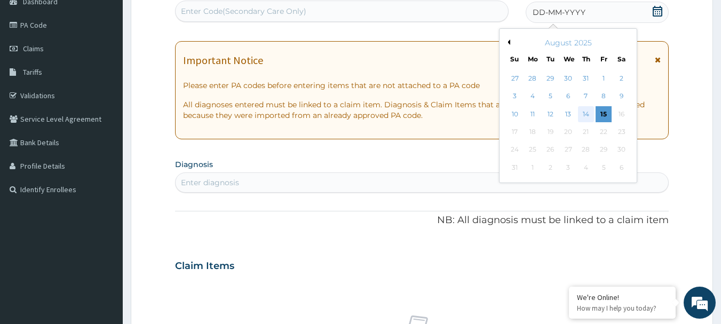
click at [587, 113] on div "14" at bounding box center [586, 114] width 16 height 16
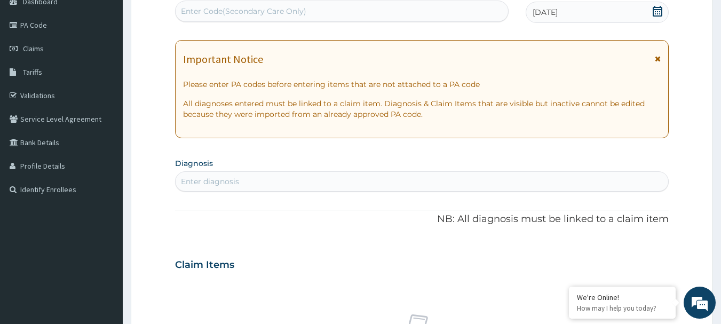
click at [247, 185] on div "Enter diagnosis" at bounding box center [421, 181] width 493 height 17
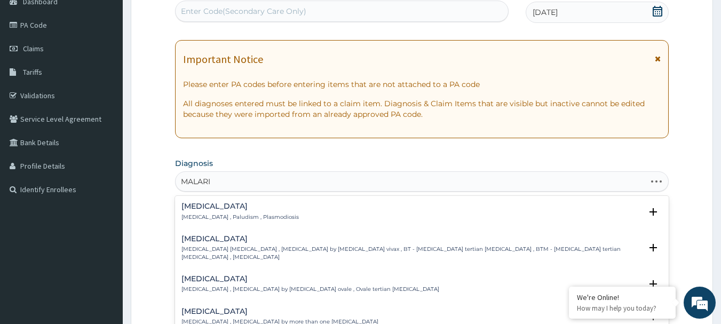
type input "MALARIA"
click at [193, 208] on h4 "[MEDICAL_DATA]" at bounding box center [239, 206] width 117 height 8
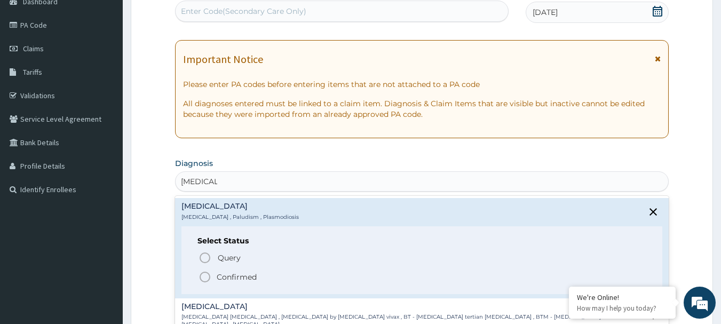
click at [219, 276] on p "Confirmed" at bounding box center [237, 277] width 40 height 11
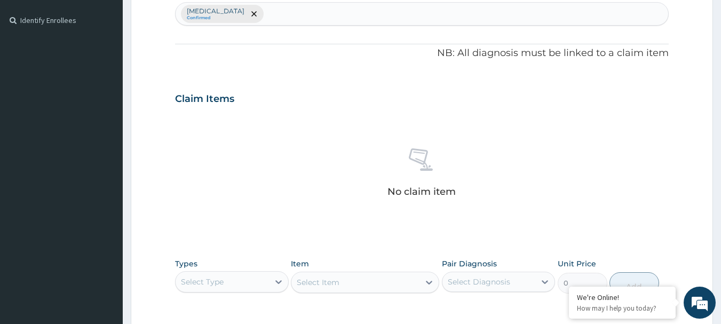
scroll to position [381, 0]
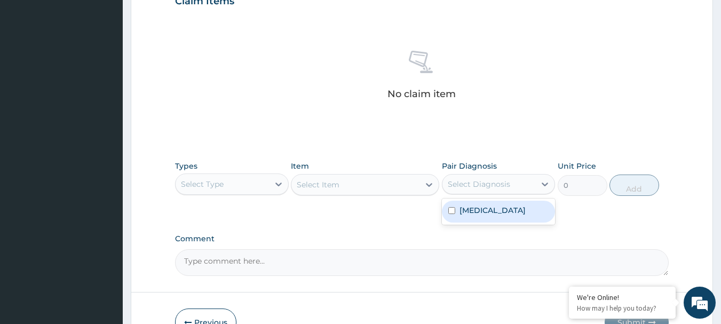
click at [514, 191] on div "Select Diagnosis" at bounding box center [488, 183] width 93 height 17
click at [480, 214] on label "Malaria" at bounding box center [492, 210] width 66 height 11
checkbox input "true"
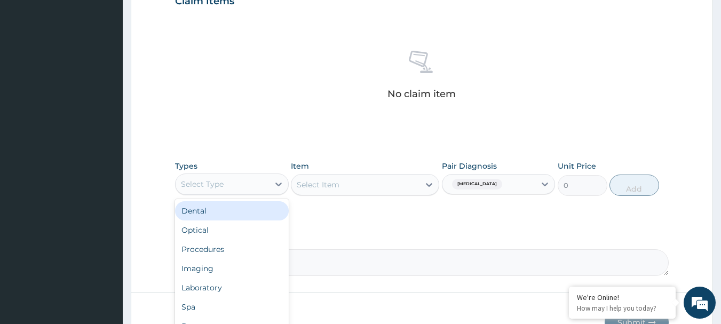
click at [267, 189] on div "Select Type" at bounding box center [221, 183] width 93 height 17
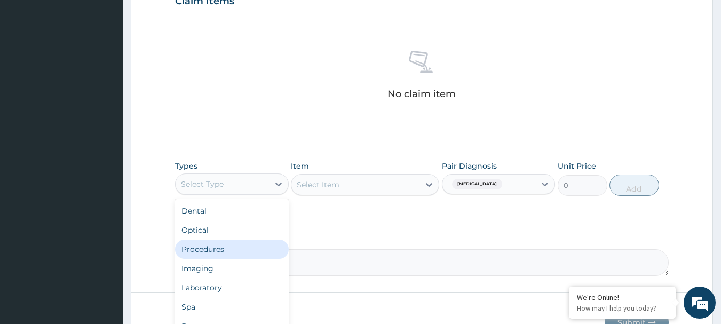
click at [229, 252] on div "Procedures" at bounding box center [232, 249] width 114 height 19
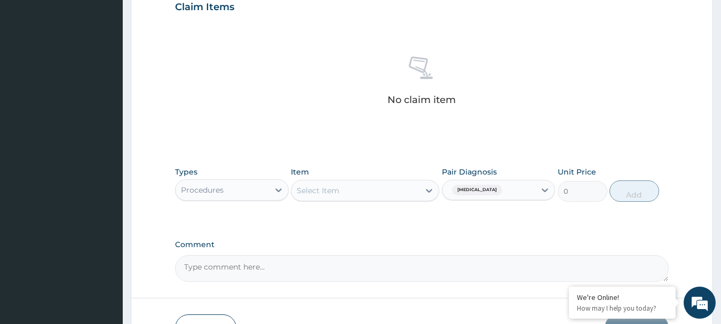
scroll to position [435, 0]
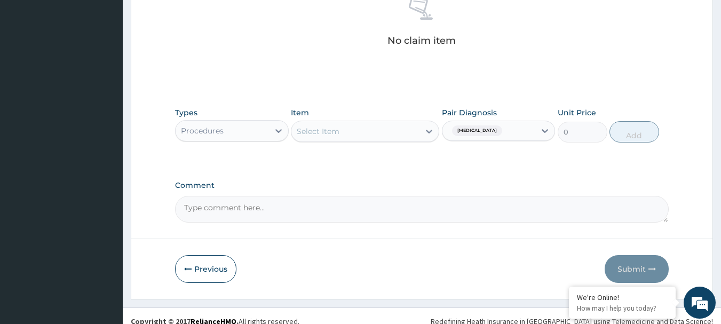
click at [361, 135] on div "Select Item" at bounding box center [355, 131] width 128 height 17
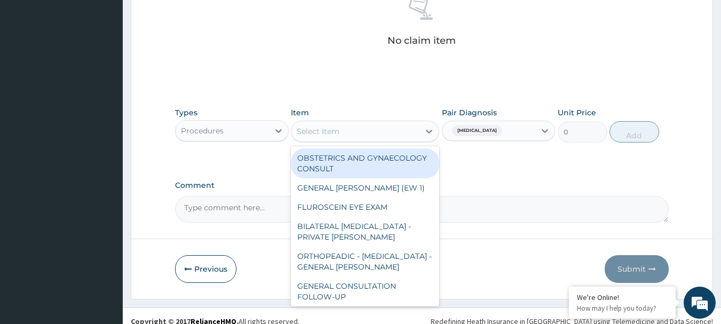
paste input "GENERAL CONSULTATION"
type input "GENERAL CONSULTATION"
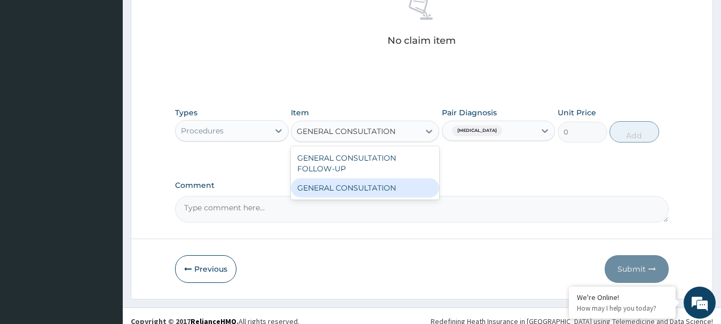
click at [352, 185] on div "GENERAL CONSULTATION" at bounding box center [365, 187] width 148 height 19
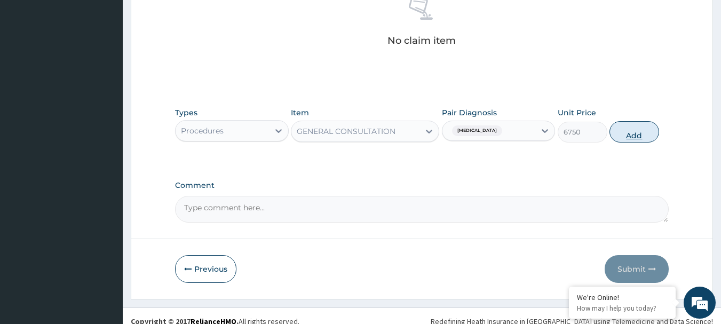
click at [635, 134] on button "Add" at bounding box center [634, 131] width 50 height 21
type input "0"
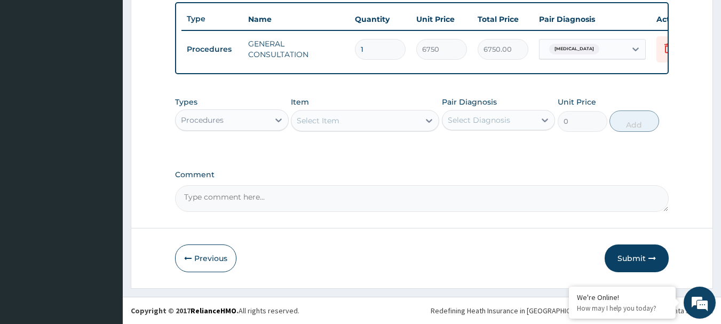
scroll to position [403, 0]
click at [498, 116] on div "Select Diagnosis" at bounding box center [479, 120] width 62 height 11
click at [487, 160] on div "Malaria" at bounding box center [499, 147] width 114 height 26
click at [491, 151] on div "Malaria" at bounding box center [499, 148] width 114 height 22
checkbox input "true"
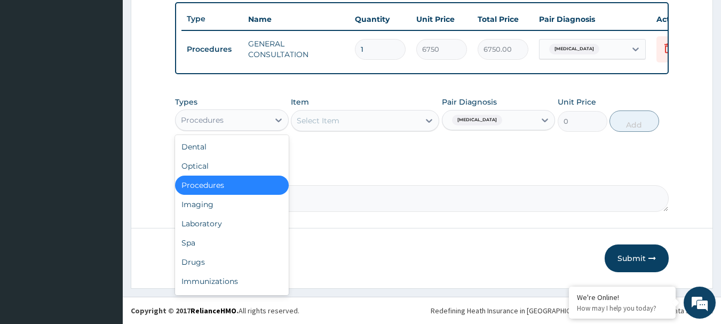
click at [265, 127] on div "Procedures" at bounding box center [221, 119] width 93 height 17
click at [232, 225] on div "Laboratory" at bounding box center [232, 223] width 114 height 19
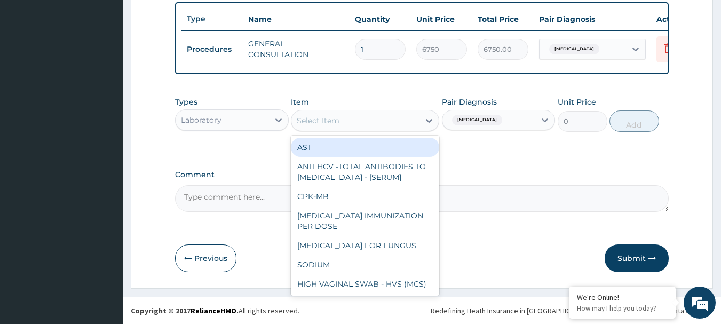
click at [336, 123] on div "Select Item" at bounding box center [318, 120] width 43 height 11
paste input "FBC - (FULL BLOOD COUNT WITH PLATELET AND RED INDICES)"
type input "FBC - (FULL BLOOD COUNT WITH PLATELET AND RED INDICES)"
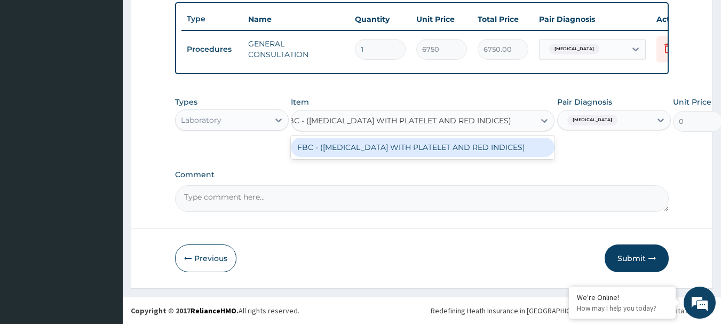
click at [338, 149] on div "FBC - (FULL BLOOD COUNT WITH PLATELET AND RED INDICES)" at bounding box center [423, 147] width 264 height 19
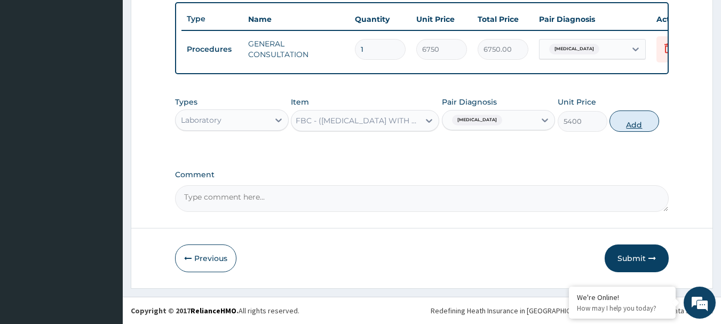
click at [643, 127] on button "Add" at bounding box center [634, 120] width 50 height 21
type input "0"
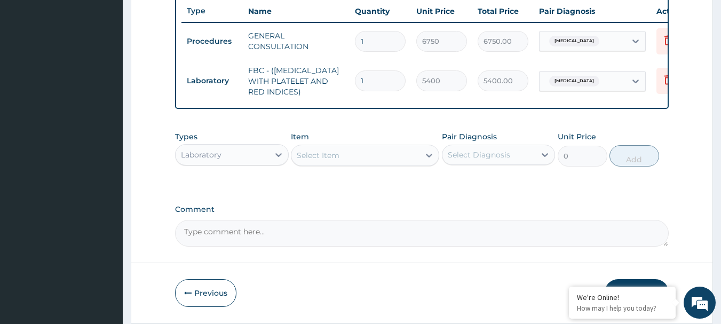
scroll to position [0, 0]
click at [547, 160] on icon at bounding box center [544, 154] width 11 height 11
click at [461, 193] on div "Malaria" at bounding box center [499, 182] width 114 height 22
checkbox input "true"
click at [364, 161] on div "Select Item" at bounding box center [355, 155] width 128 height 17
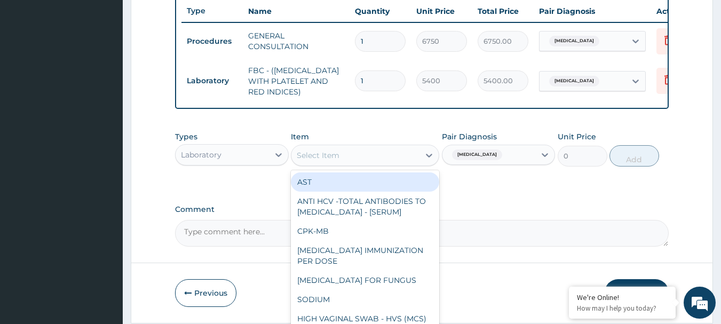
paste input "MALARIA RDT"
type input "MALARIA RDT"
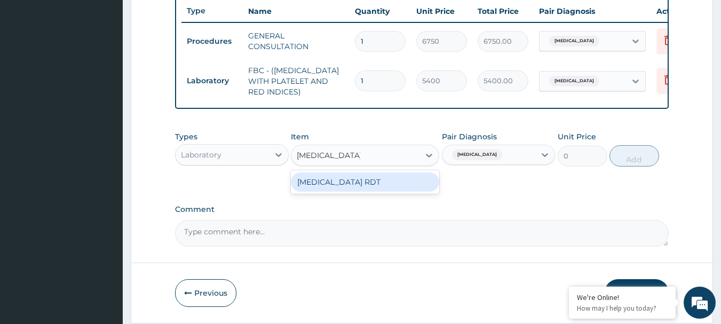
click at [354, 189] on div "MALARIA RDT" at bounding box center [365, 181] width 148 height 19
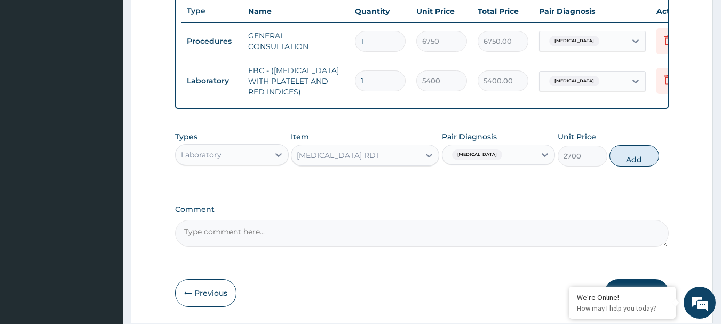
click at [639, 163] on button "Add" at bounding box center [634, 155] width 50 height 21
type input "0"
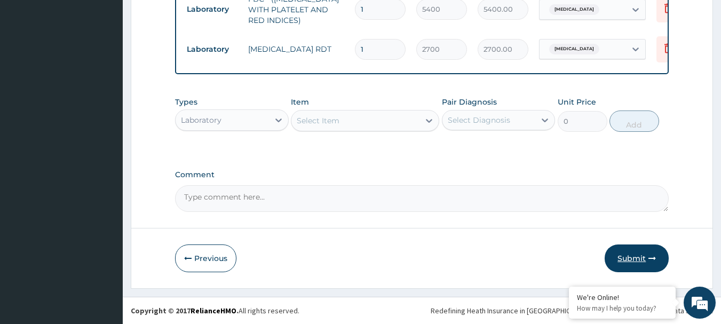
click at [626, 260] on button "Submit" at bounding box center [636, 258] width 64 height 28
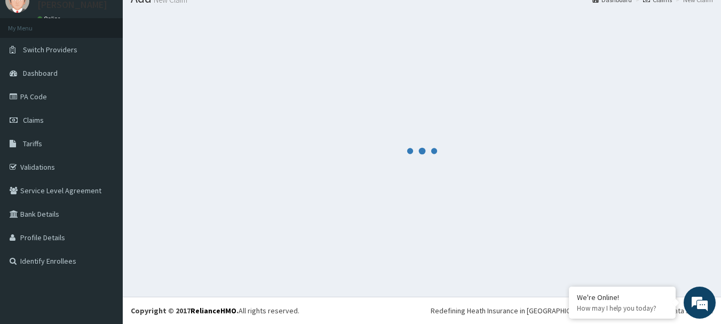
scroll to position [43, 0]
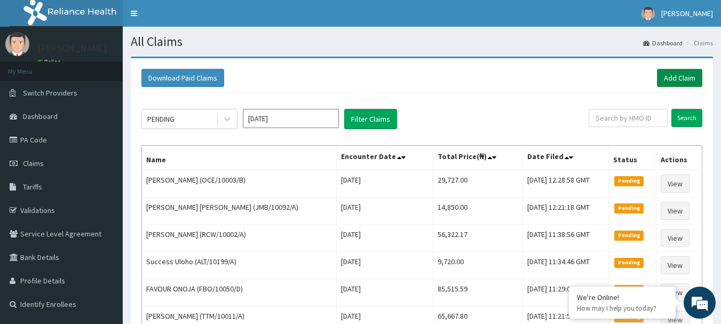
click at [691, 76] on link "Add Claim" at bounding box center [679, 78] width 45 height 18
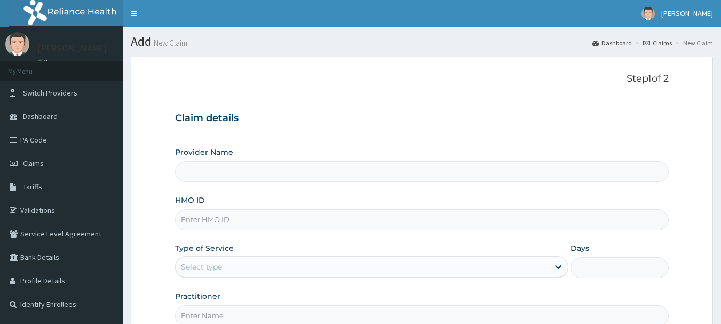
type input "[GEOGRAPHIC_DATA] Nig. Ltd"
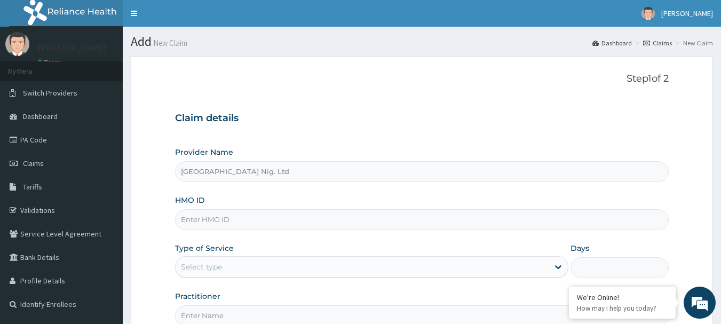
click at [238, 225] on input "HMO ID" at bounding box center [422, 219] width 494 height 21
paste input "LMG/10200/A"
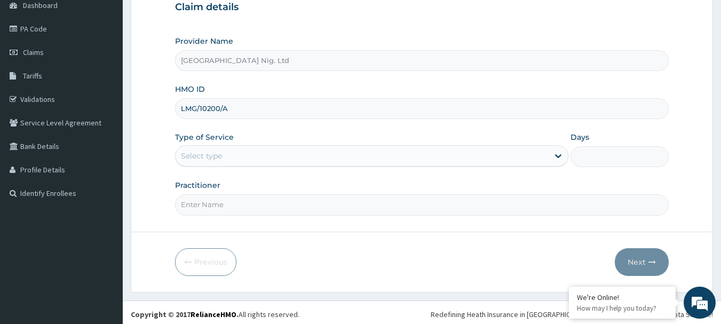
scroll to position [115, 0]
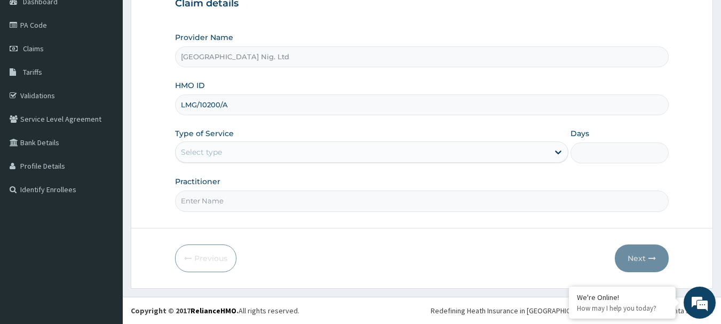
type input "LMG/10200/A"
click at [519, 151] on div "Select type" at bounding box center [361, 151] width 373 height 17
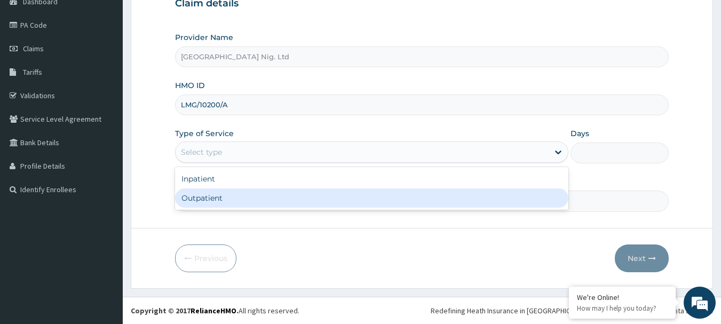
click at [343, 194] on div "Outpatient" at bounding box center [371, 197] width 393 height 19
type input "1"
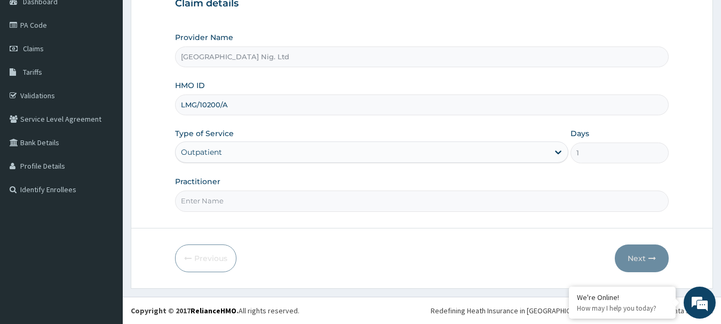
scroll to position [0, 0]
click at [280, 203] on input "Practitioner" at bounding box center [422, 200] width 494 height 21
paste input "[PERSON_NAME]"
type input "[PERSON_NAME]"
click at [630, 257] on button "Next" at bounding box center [642, 258] width 54 height 28
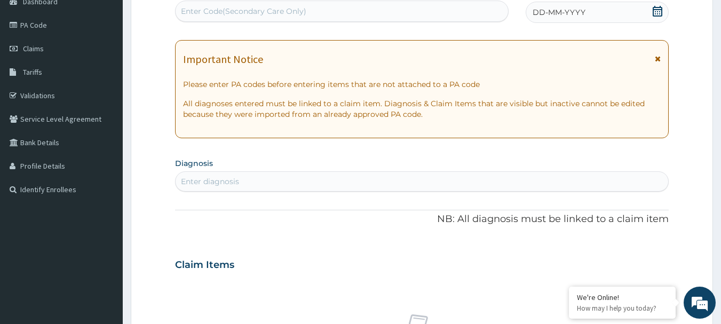
click at [293, 16] on div "Enter Code(Secondary Care Only)" at bounding box center [243, 11] width 125 height 11
paste input "PA/DB3F43"
type input "PA/DB3F43"
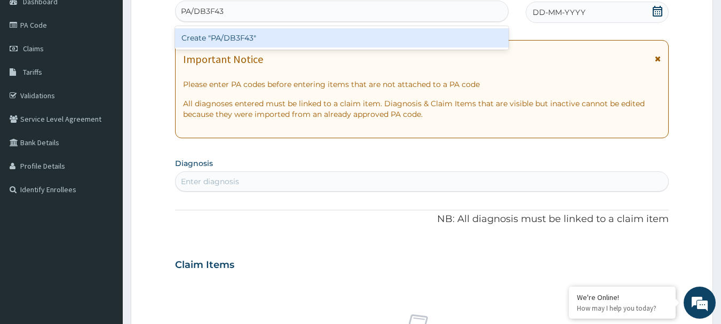
click at [275, 39] on div "Create "PA/DB3F43"" at bounding box center [342, 37] width 334 height 19
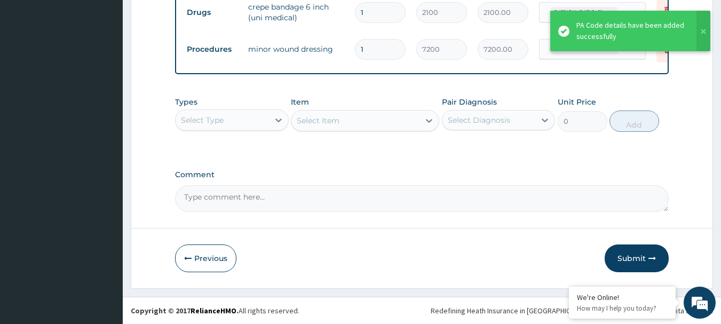
scroll to position [440, 0]
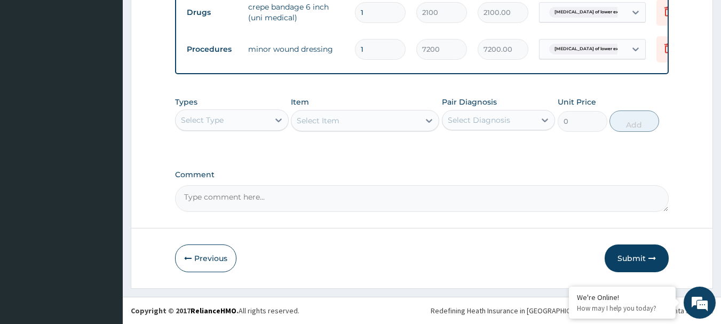
click at [534, 115] on div "Select Diagnosis" at bounding box center [488, 119] width 93 height 17
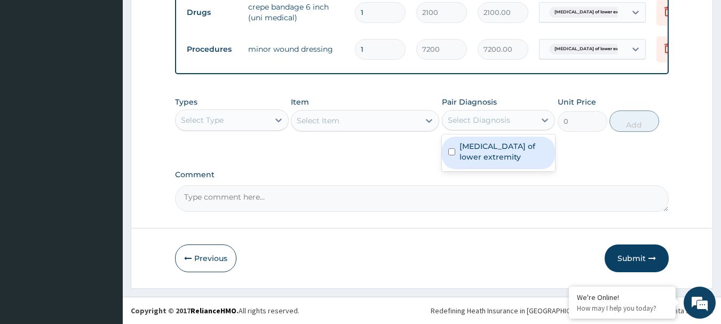
click at [504, 151] on label "Ulcer of lower extremity" at bounding box center [504, 151] width 90 height 21
checkbox input "true"
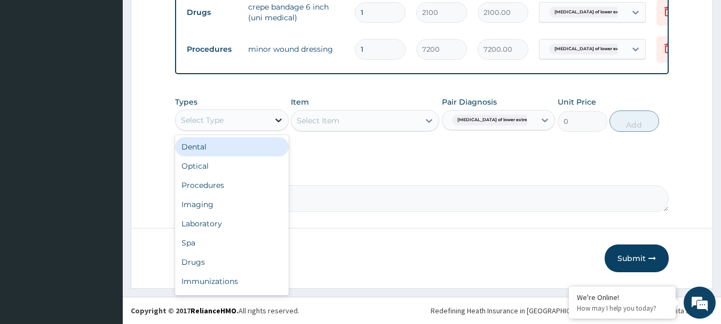
click at [275, 119] on icon at bounding box center [278, 120] width 11 height 11
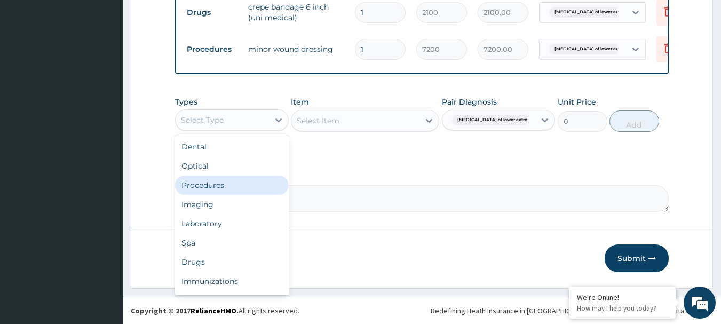
click at [208, 186] on div "Procedures" at bounding box center [232, 184] width 114 height 19
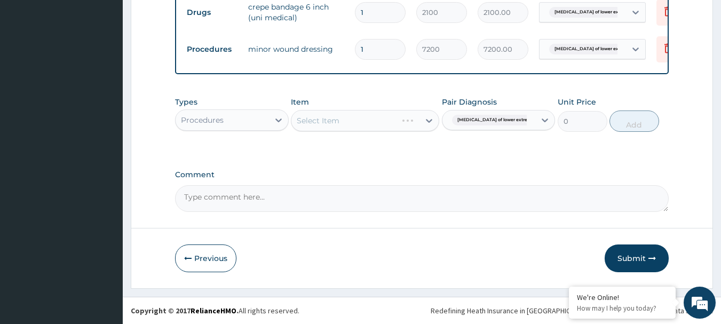
click at [355, 122] on div "Select Item" at bounding box center [365, 120] width 148 height 21
click at [361, 119] on div "Select Item" at bounding box center [365, 120] width 148 height 21
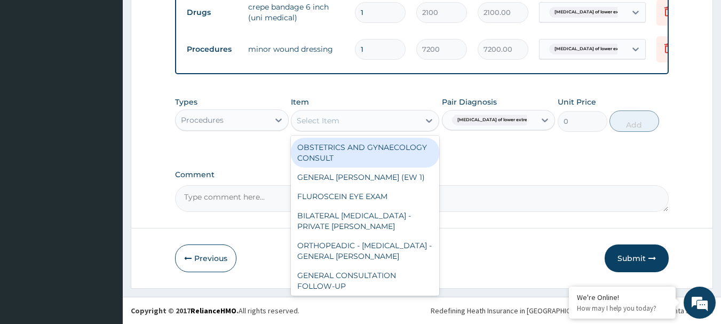
click at [334, 120] on div "Select Item" at bounding box center [318, 120] width 43 height 11
paste input "GENERAL CONSULTATION"
type input "GENERAL CONSULTATION"
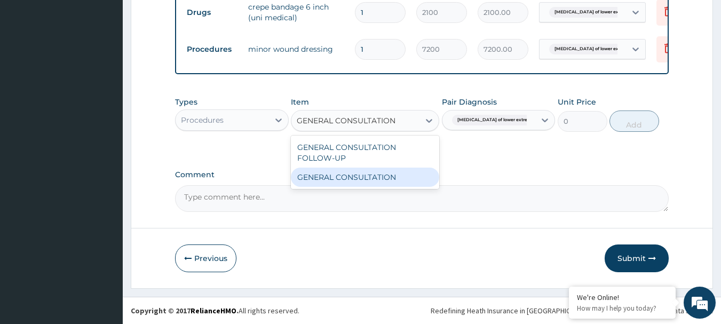
click at [342, 179] on div "GENERAL CONSULTATION" at bounding box center [365, 176] width 148 height 19
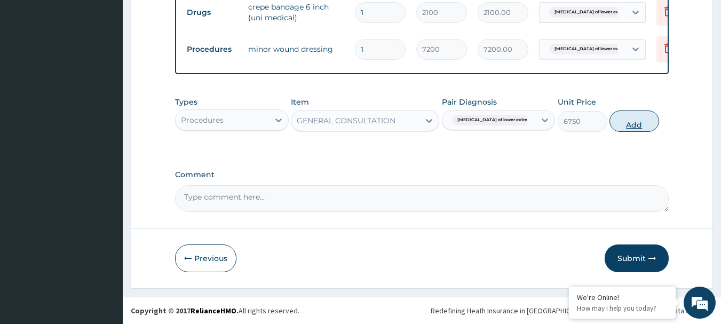
click at [616, 118] on button "Add" at bounding box center [634, 120] width 50 height 21
type input "0"
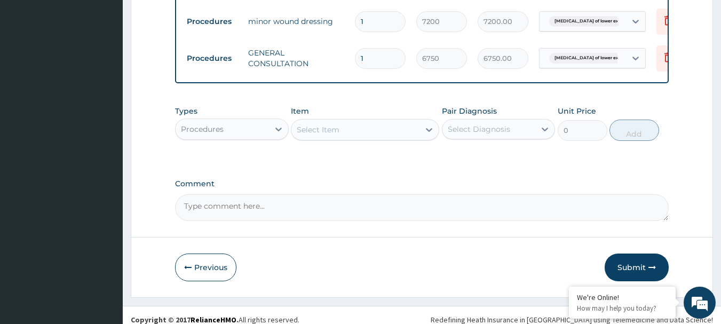
scroll to position [476, 0]
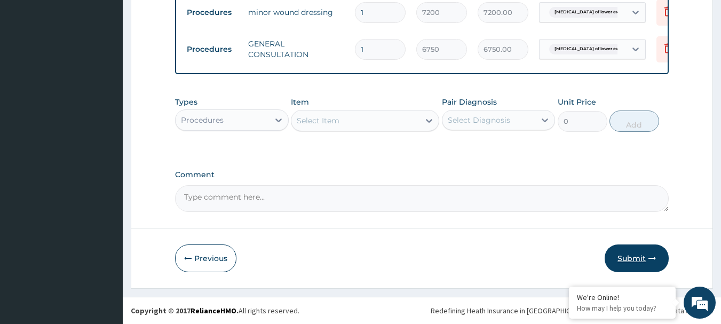
click at [661, 257] on button "Submit" at bounding box center [636, 258] width 64 height 28
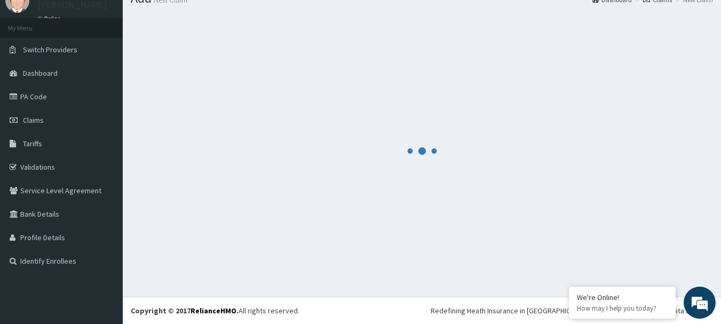
scroll to position [43, 0]
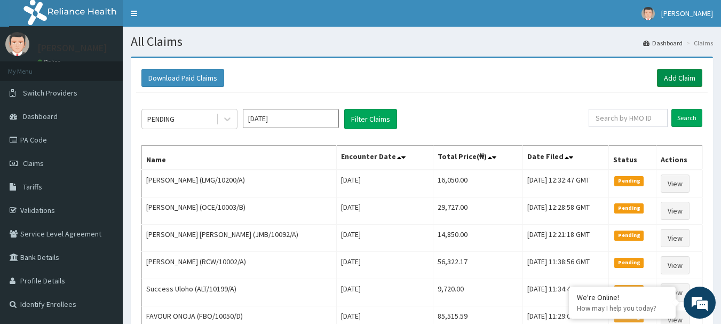
click at [691, 70] on link "Add Claim" at bounding box center [679, 78] width 45 height 18
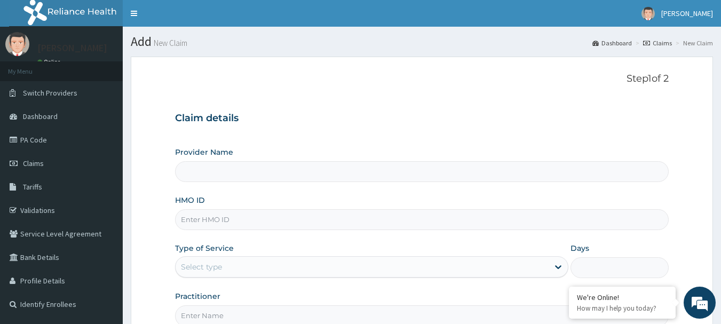
type input "[GEOGRAPHIC_DATA] Nig. Ltd"
click at [297, 220] on input "HMO ID" at bounding box center [422, 219] width 494 height 21
paste input "HHH/10013/A"
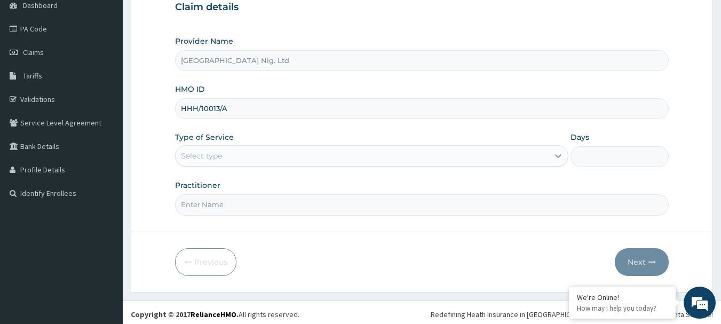
scroll to position [115, 0]
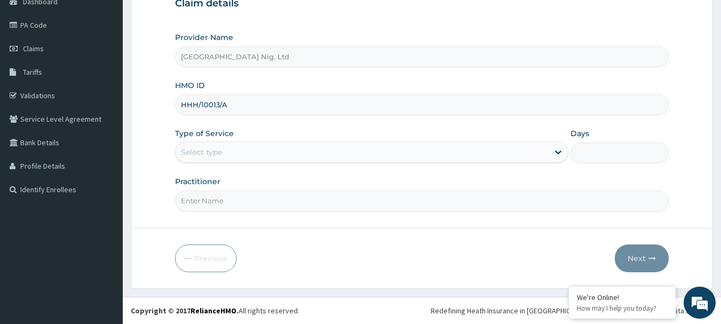
type input "HHH/10013/A"
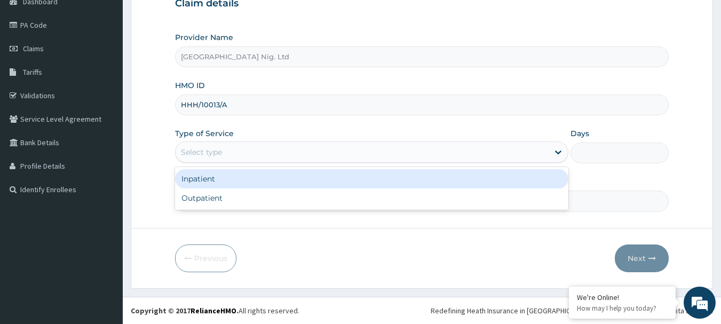
click at [538, 148] on div "Select type" at bounding box center [361, 151] width 373 height 17
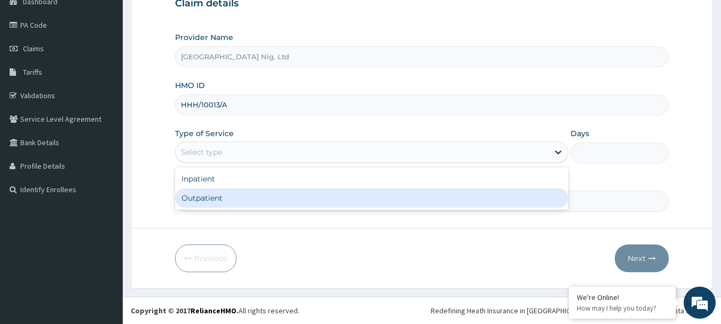
click at [331, 202] on div "Outpatient" at bounding box center [371, 197] width 393 height 19
type input "1"
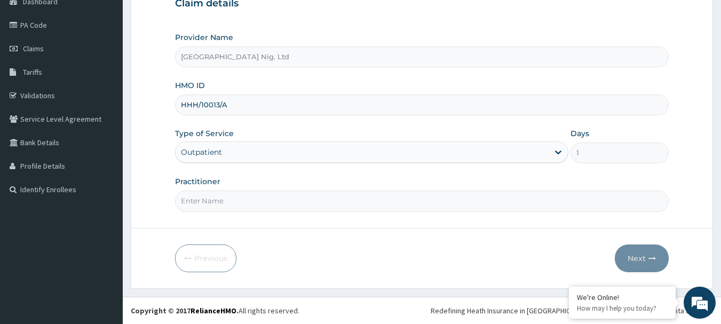
scroll to position [0, 0]
click at [254, 199] on input "Practitioner" at bounding box center [422, 200] width 494 height 21
paste input "[PERSON_NAME]"
type input "[PERSON_NAME] Opeoluwa"
click at [643, 262] on button "Next" at bounding box center [642, 258] width 54 height 28
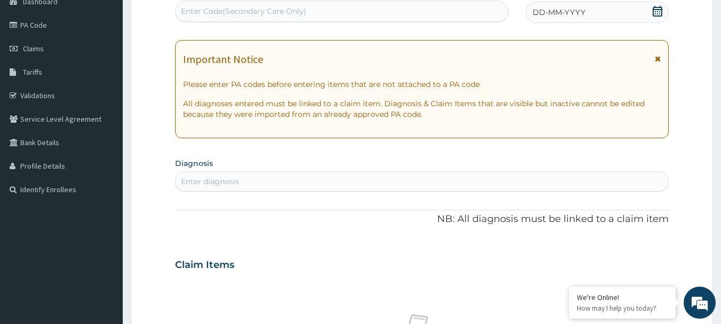
click at [266, 9] on div "Enter Code(Secondary Care Only)" at bounding box center [243, 11] width 125 height 11
paste input "PA/D90B86"
type input "PA/D90B86"
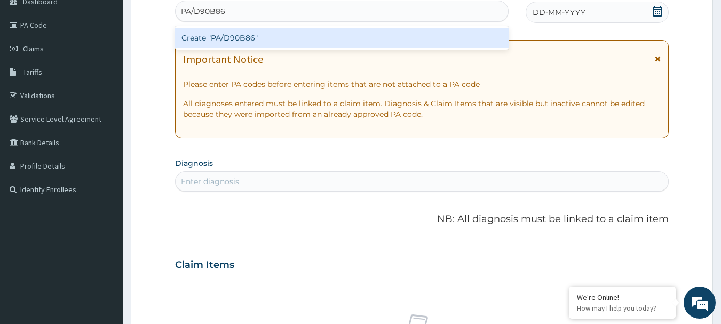
click at [260, 37] on div "Create "PA/D90B86"" at bounding box center [342, 37] width 334 height 19
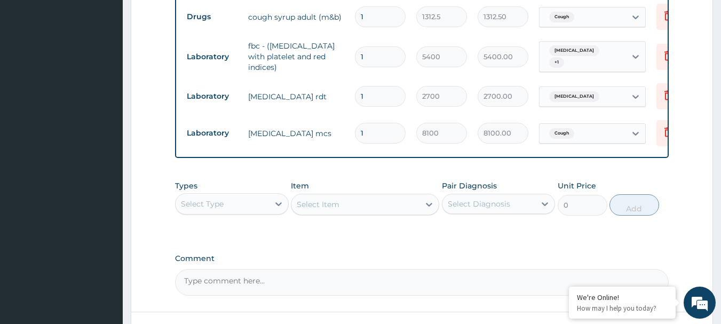
scroll to position [525, 0]
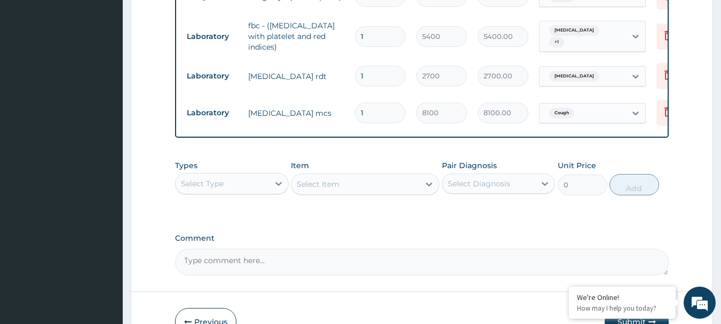
click at [489, 183] on div "Select Diagnosis" at bounding box center [479, 183] width 62 height 11
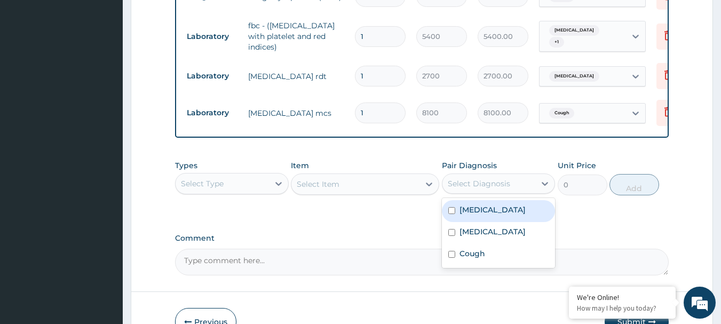
click at [486, 210] on div "[MEDICAL_DATA]" at bounding box center [499, 211] width 114 height 22
checkbox input "true"
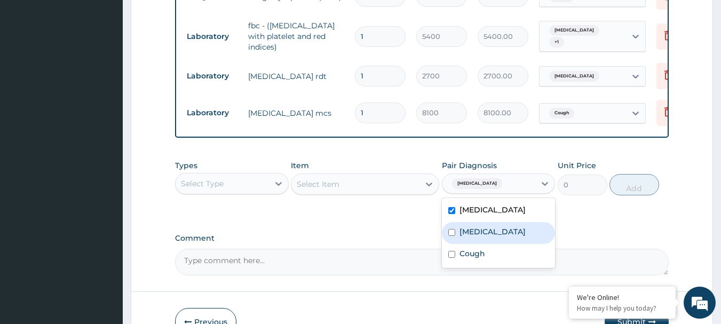
drag, startPoint x: 483, startPoint y: 230, endPoint x: 483, endPoint y: 257, distance: 26.1
click at [483, 231] on label "[MEDICAL_DATA]" at bounding box center [492, 231] width 66 height 11
checkbox input "true"
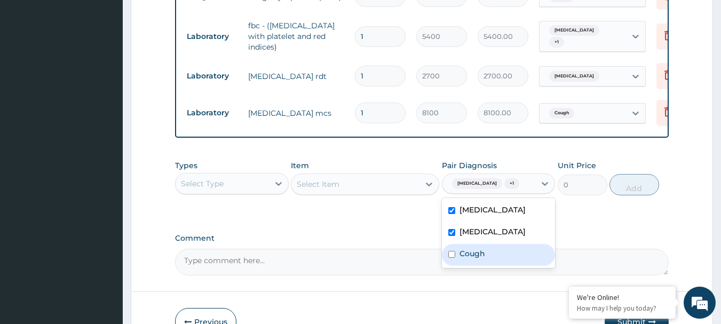
click at [484, 264] on div "Cough" at bounding box center [499, 255] width 114 height 22
checkbox input "true"
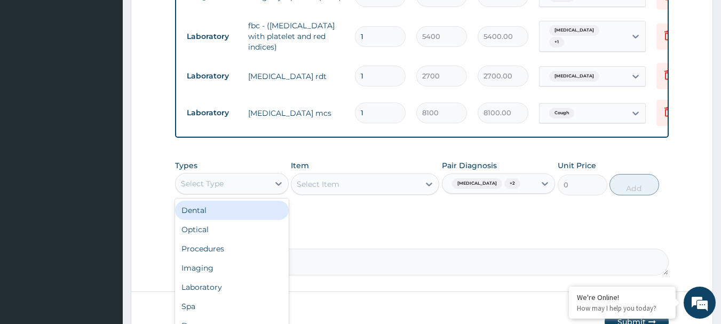
click at [259, 181] on div "Select Type" at bounding box center [221, 183] width 93 height 17
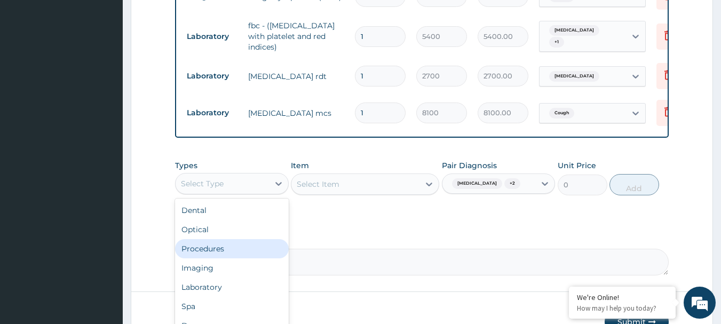
click at [218, 251] on div "Procedures" at bounding box center [232, 248] width 114 height 19
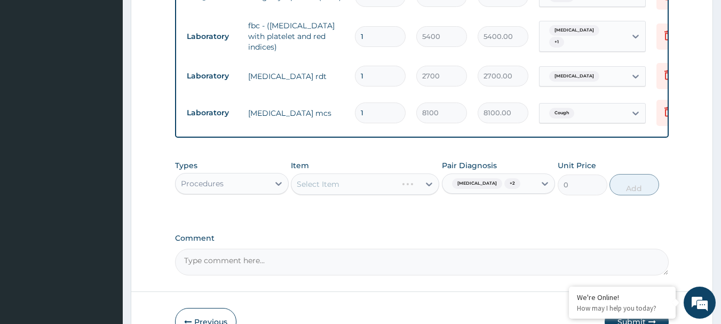
click at [332, 186] on div "Select Item" at bounding box center [365, 183] width 148 height 21
click at [348, 186] on div "Select Item" at bounding box center [355, 183] width 128 height 17
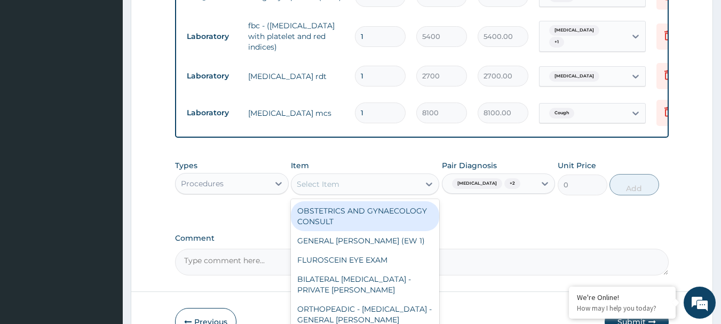
paste input "GENERAL CONSULTATION"
type input "GENERAL CONSULTATION"
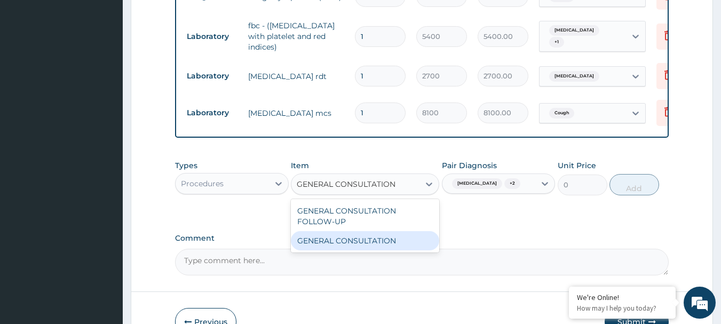
click at [349, 246] on div "GENERAL CONSULTATION" at bounding box center [365, 240] width 148 height 19
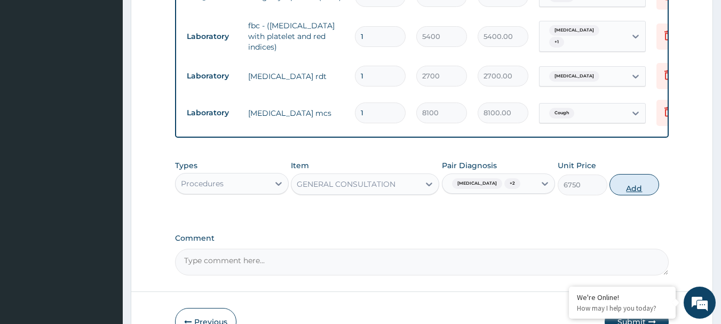
click at [622, 191] on button "Add" at bounding box center [634, 184] width 50 height 21
type input "0"
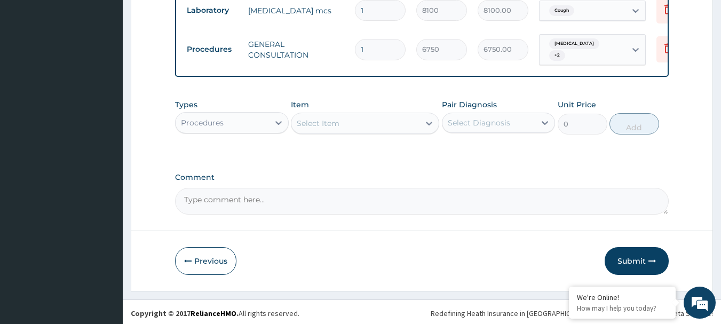
scroll to position [629, 0]
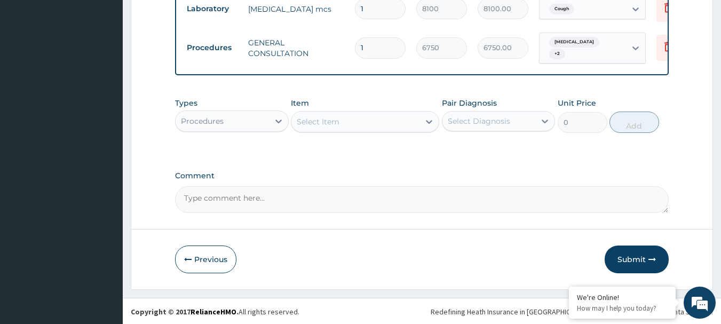
click at [534, 118] on div "Select Diagnosis" at bounding box center [488, 121] width 93 height 17
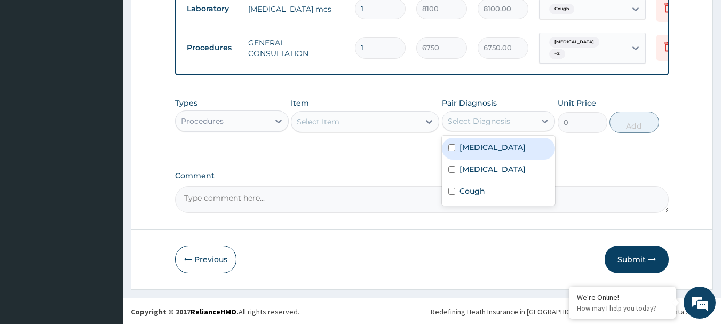
click at [494, 145] on div "[MEDICAL_DATA]" at bounding box center [499, 149] width 114 height 22
checkbox input "true"
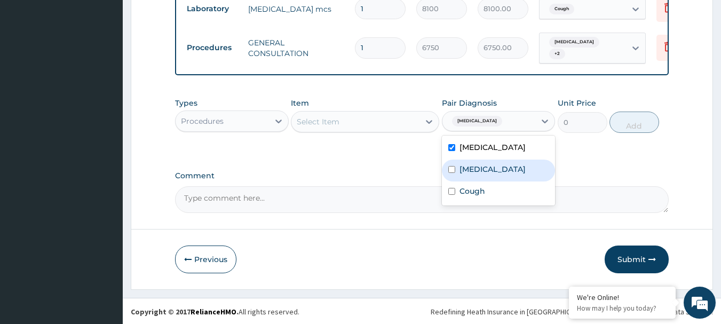
click at [481, 170] on label "[MEDICAL_DATA]" at bounding box center [492, 169] width 66 height 11
checkbox input "true"
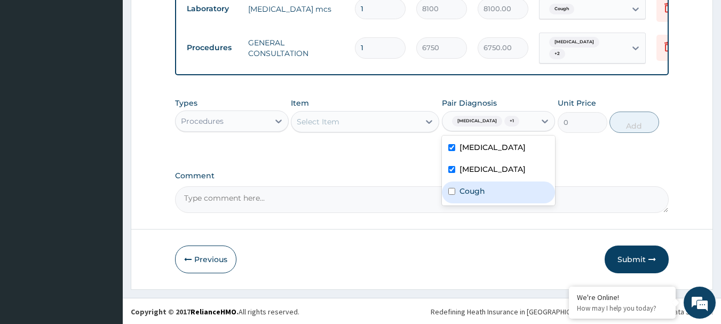
click at [477, 188] on label "Cough" at bounding box center [472, 191] width 26 height 11
checkbox input "true"
click at [218, 117] on div "Procedures" at bounding box center [202, 121] width 43 height 11
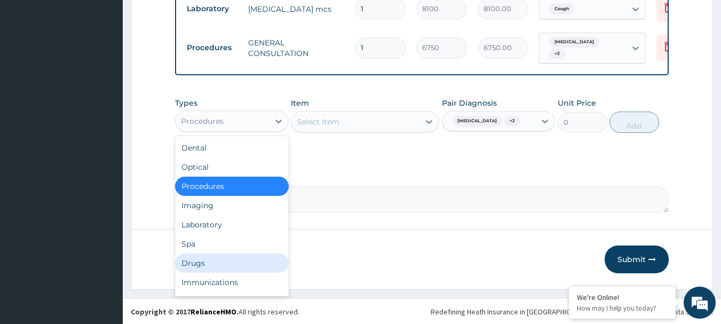
click at [202, 257] on div "Drugs" at bounding box center [232, 262] width 114 height 19
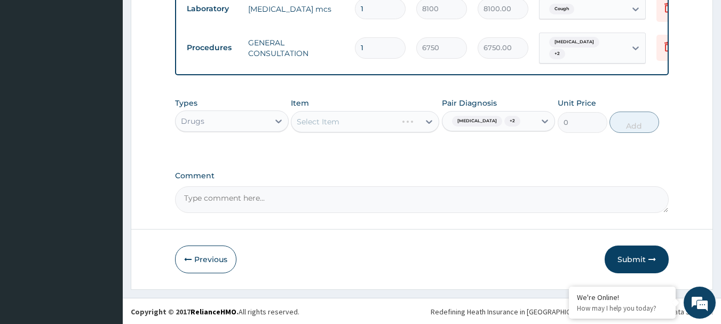
click at [385, 122] on div "Select Item" at bounding box center [365, 121] width 148 height 21
click at [351, 122] on div "Select Item" at bounding box center [365, 121] width 148 height 21
click at [322, 121] on div "Select Item" at bounding box center [318, 121] width 43 height 11
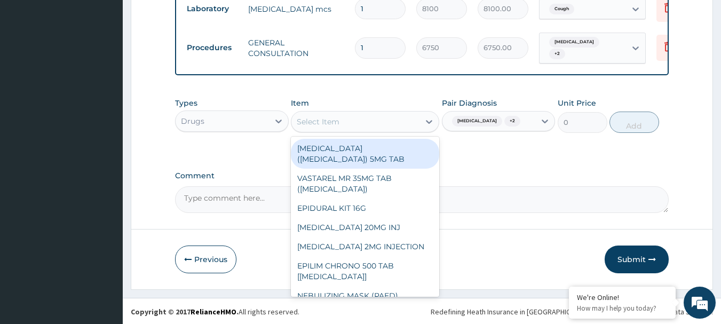
paste input "[MEDICAL_DATA] 500MG TAB x 1000"
type input "[MEDICAL_DATA] 500MG TAB x 1000"
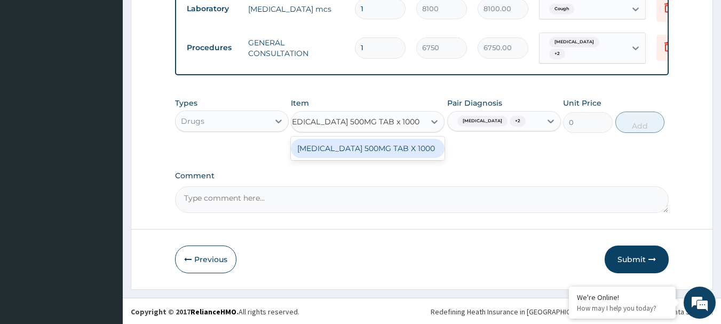
click at [340, 142] on div "[MEDICAL_DATA] 500MG TAB X 1000" at bounding box center [368, 148] width 154 height 19
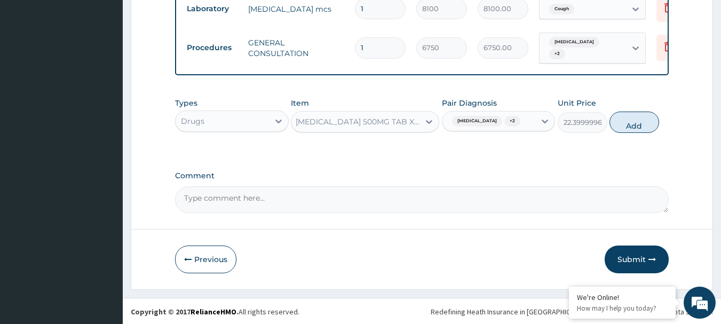
scroll to position [0, 1]
click at [620, 118] on button "Add" at bounding box center [634, 121] width 50 height 21
type input "0"
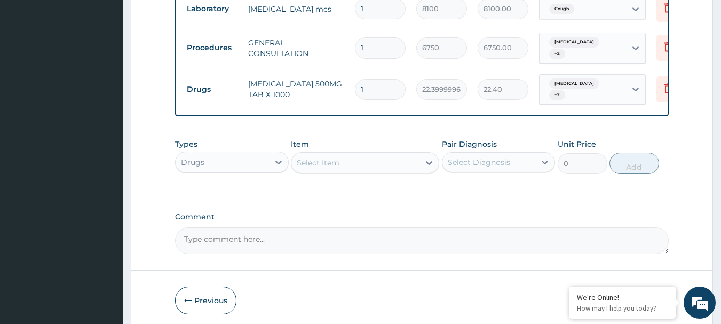
scroll to position [0, 0]
click at [386, 79] on input "1" at bounding box center [380, 89] width 51 height 21
type input "0.00"
type input "2"
type input "44.80"
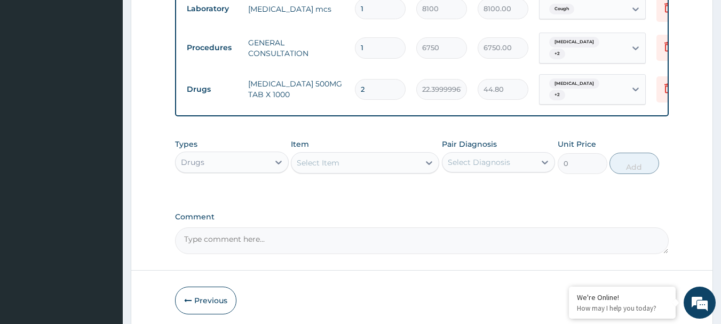
type input "24"
type input "537.60"
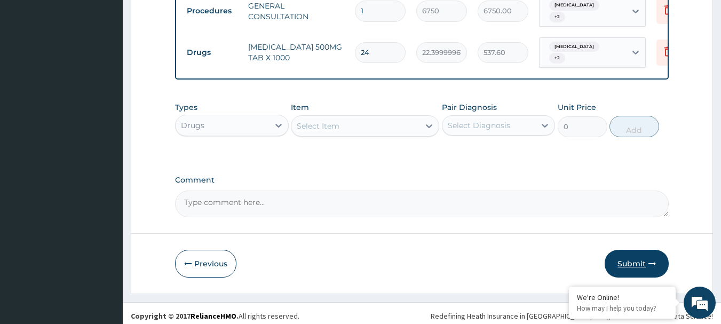
type input "24"
click at [617, 257] on button "Submit" at bounding box center [636, 264] width 64 height 28
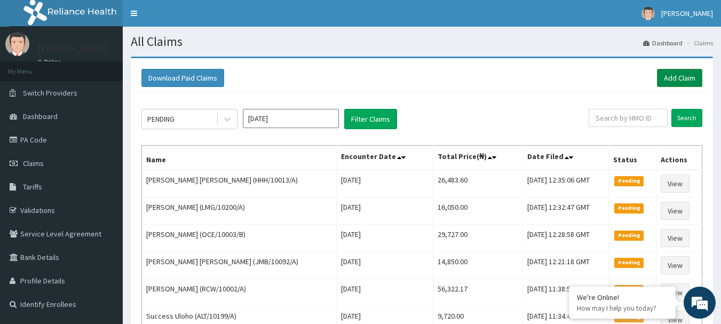
click at [687, 74] on link "Add Claim" at bounding box center [679, 78] width 45 height 18
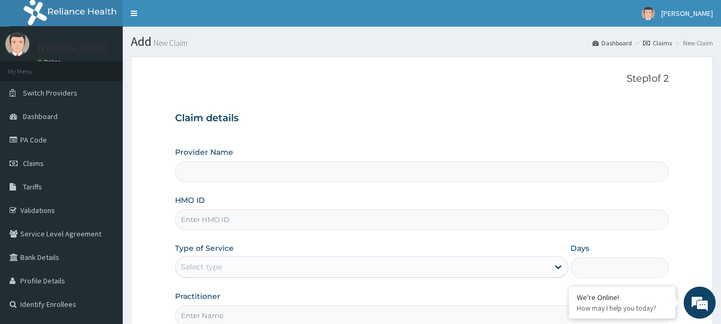
type input "[GEOGRAPHIC_DATA] Nig. Ltd"
click at [298, 216] on input "HMO ID" at bounding box center [422, 219] width 494 height 21
paste input "GSV/13930/A"
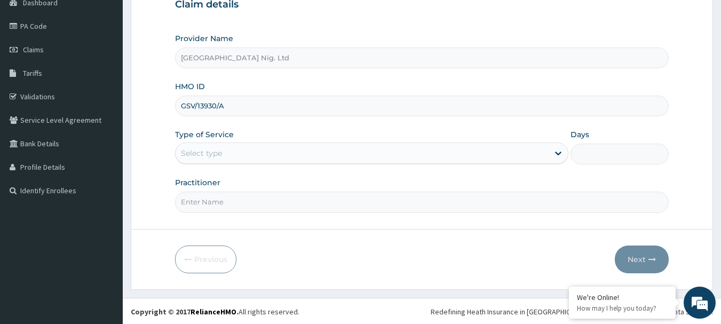
scroll to position [115, 0]
type input "GSV/13930/A"
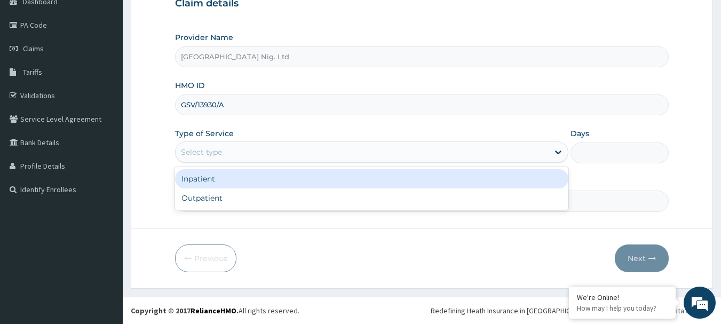
click at [536, 155] on div "Select type" at bounding box center [361, 151] width 373 height 17
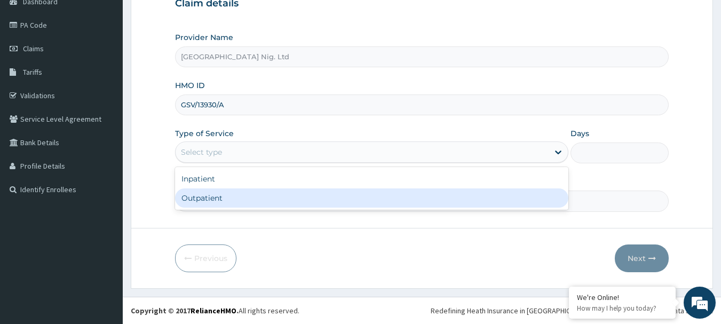
click at [364, 199] on div "Outpatient" at bounding box center [371, 197] width 393 height 19
type input "1"
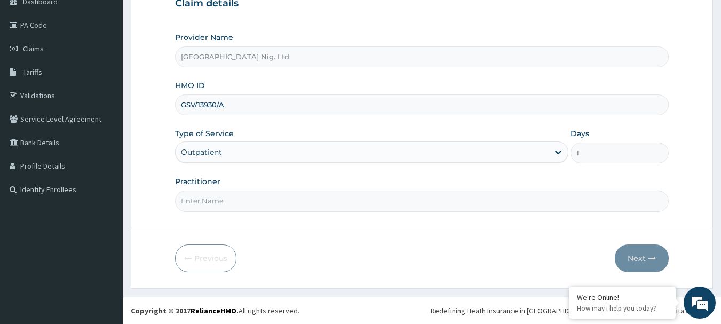
scroll to position [0, 0]
click at [250, 201] on input "Practitioner" at bounding box center [422, 200] width 494 height 21
paste input "Toyobo Oluwateniola"
type input "DR Toyobo Oluwateniola"
click at [633, 258] on button "Next" at bounding box center [642, 258] width 54 height 28
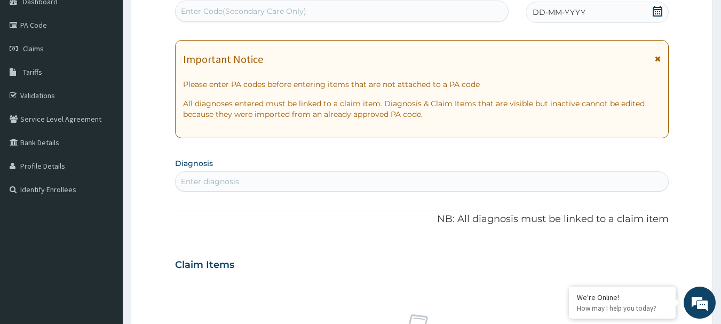
click at [311, 12] on div "Enter Code(Secondary Care Only)" at bounding box center [341, 11] width 333 height 17
paste input "PA/CB1658"
type input "PA/CB1658"
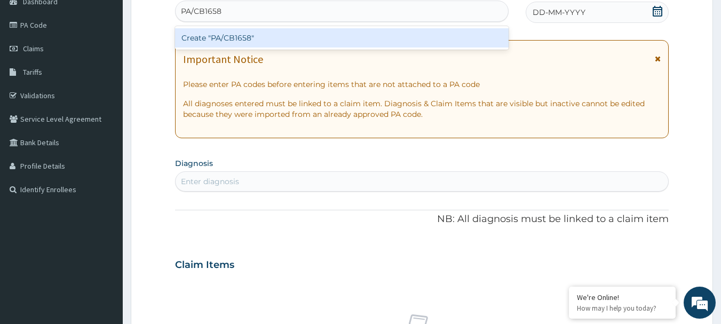
click at [301, 41] on div "Create "PA/CB1658"" at bounding box center [342, 37] width 334 height 19
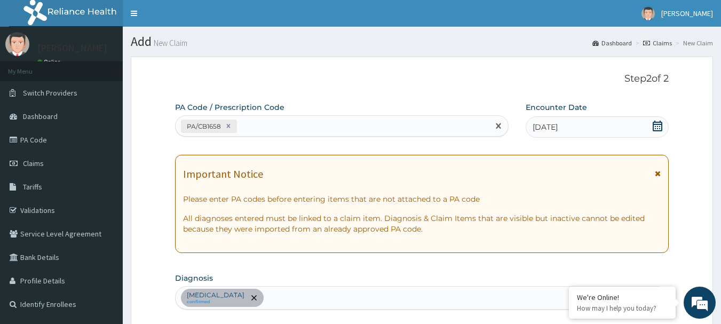
click at [265, 125] on div "PA/CB1658" at bounding box center [332, 126] width 314 height 18
paste input "PA/875180"
type input "PA/875180"
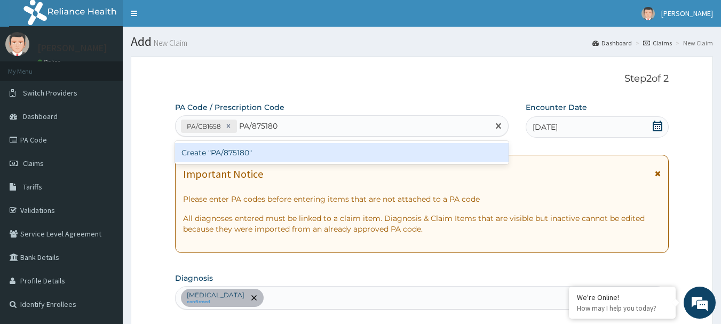
click at [221, 151] on div "Create "PA/875180"" at bounding box center [342, 152] width 334 height 19
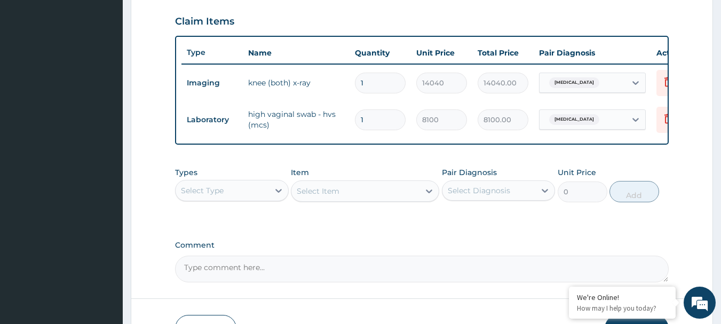
scroll to position [440, 0]
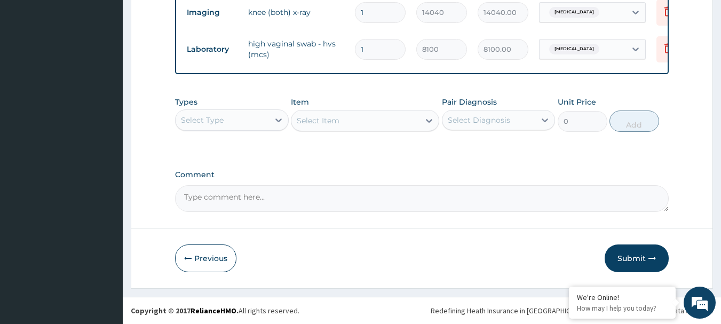
click at [505, 122] on div "Select Diagnosis" at bounding box center [479, 120] width 62 height 11
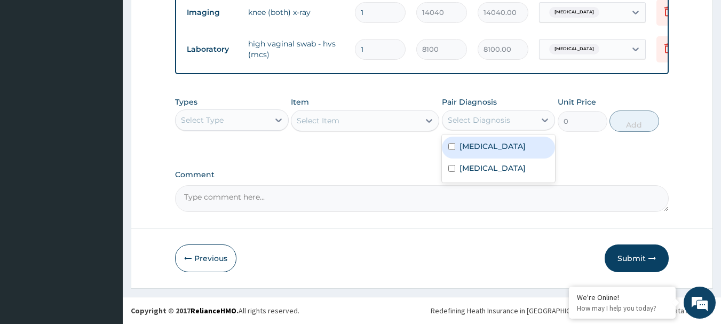
click at [485, 145] on label "Arthritis" at bounding box center [492, 146] width 66 height 11
checkbox input "true"
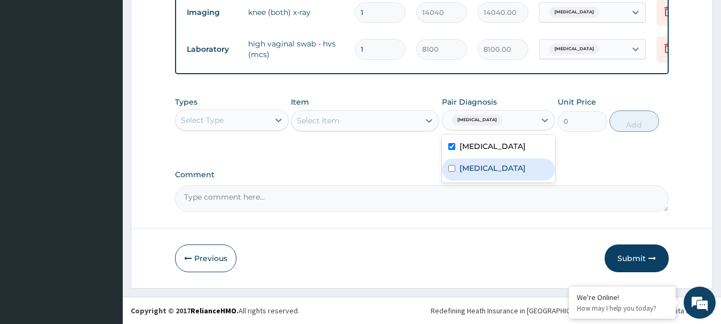
click at [473, 173] on div "Vaginal discharge" at bounding box center [499, 169] width 114 height 22
checkbox input "true"
click at [275, 123] on icon at bounding box center [278, 120] width 11 height 11
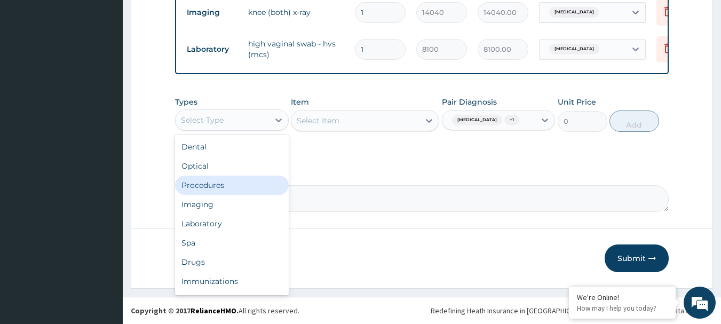
click at [225, 182] on div "Procedures" at bounding box center [232, 184] width 114 height 19
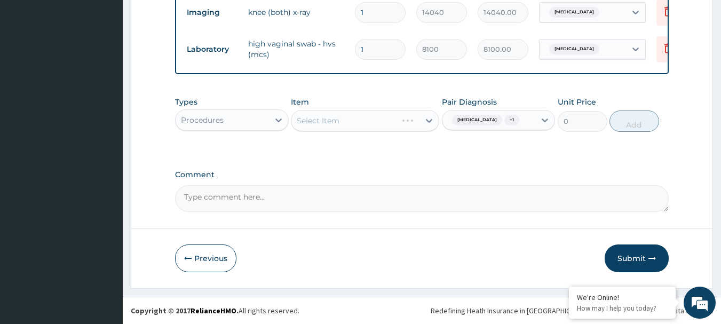
click at [374, 120] on div "Select Item" at bounding box center [365, 120] width 148 height 21
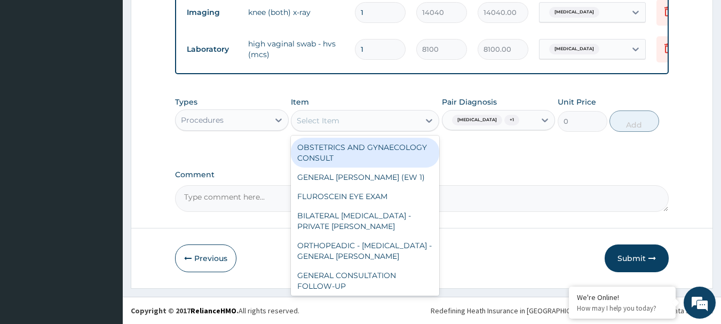
click at [331, 117] on div "Select Item" at bounding box center [318, 120] width 43 height 11
paste input "GENERAL CONSULTATION"
type input "GENERAL CONSULTATION"
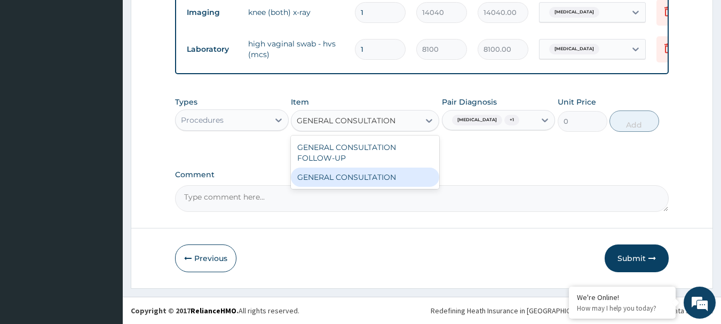
click at [339, 173] on div "GENERAL CONSULTATION" at bounding box center [365, 176] width 148 height 19
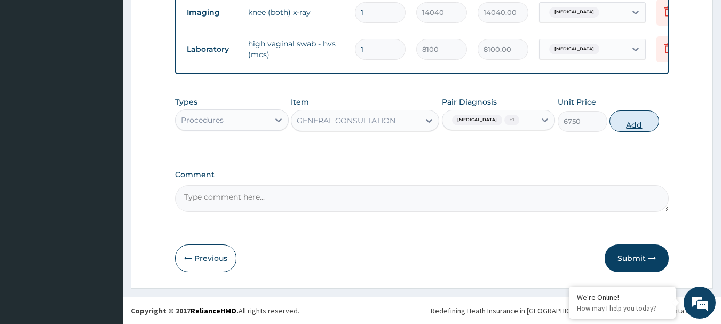
click at [636, 126] on button "Add" at bounding box center [634, 120] width 50 height 21
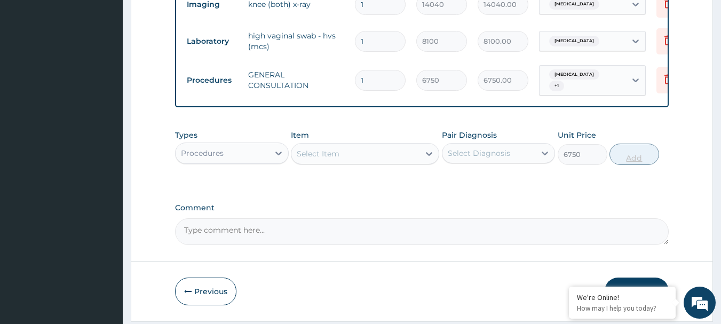
type input "0"
click at [515, 161] on div "Select Diagnosis" at bounding box center [488, 153] width 93 height 17
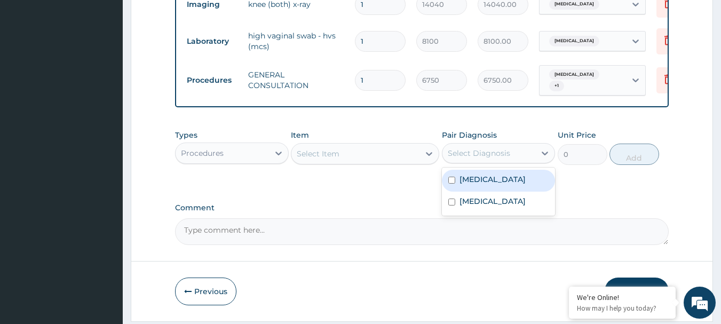
click at [483, 182] on label "Arthritis" at bounding box center [492, 179] width 66 height 11
checkbox input "true"
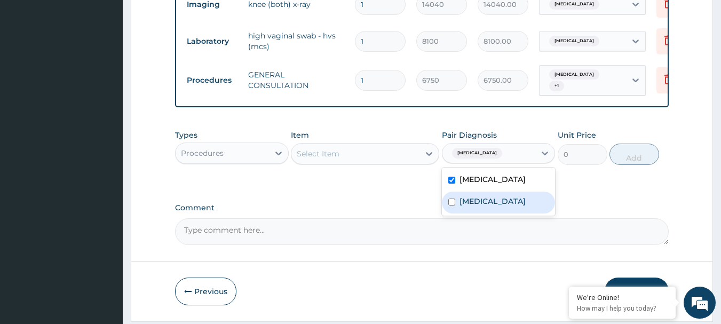
click at [478, 206] on label "Vaginal discharge" at bounding box center [492, 201] width 66 height 11
checkbox input "true"
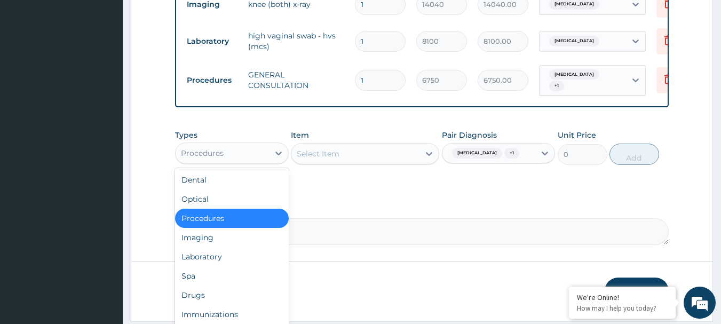
click at [246, 156] on div "Procedures" at bounding box center [221, 153] width 93 height 17
click at [219, 261] on div "Laboratory" at bounding box center [232, 256] width 114 height 19
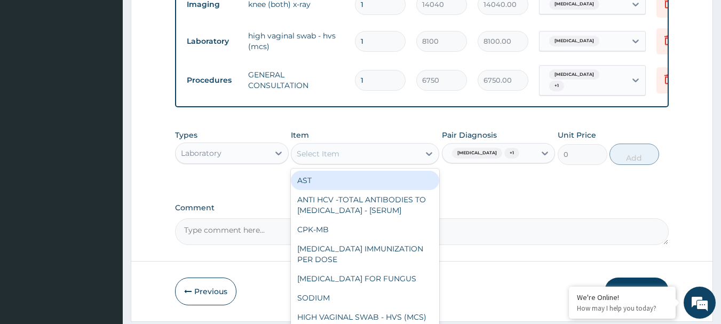
click at [353, 158] on div "Select Item" at bounding box center [355, 153] width 128 height 17
paste input "FBC - (FULL BLOOD COUNT WITH PLATELET AND RED INDICES)"
type input "FBC - (FULL BLOOD COUNT WITH PLATELET AND RED INDICES)"
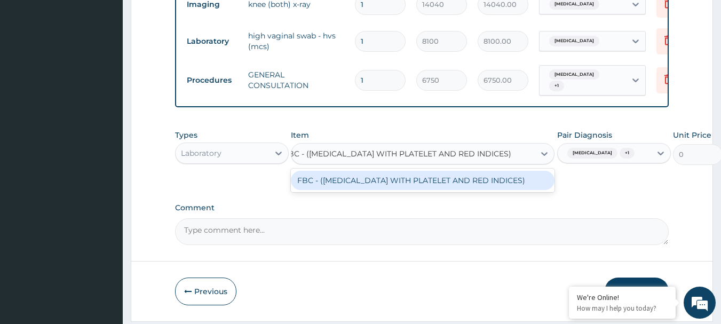
click at [356, 187] on div "FBC - (FULL BLOOD COUNT WITH PLATELET AND RED INDICES)" at bounding box center [423, 180] width 264 height 19
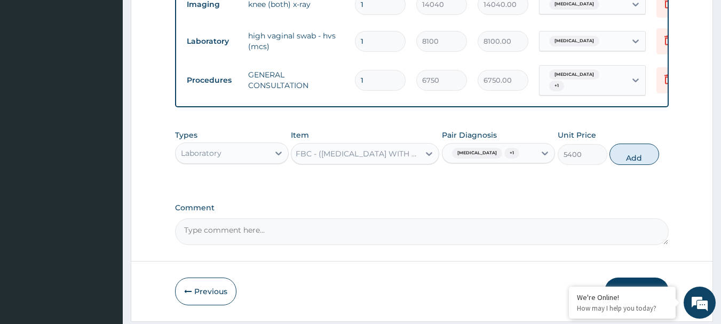
scroll to position [0, 1]
click at [635, 156] on button "Add" at bounding box center [634, 153] width 50 height 21
type input "0"
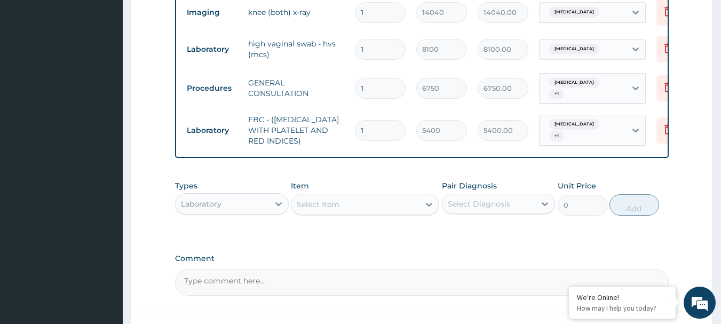
scroll to position [440, 0]
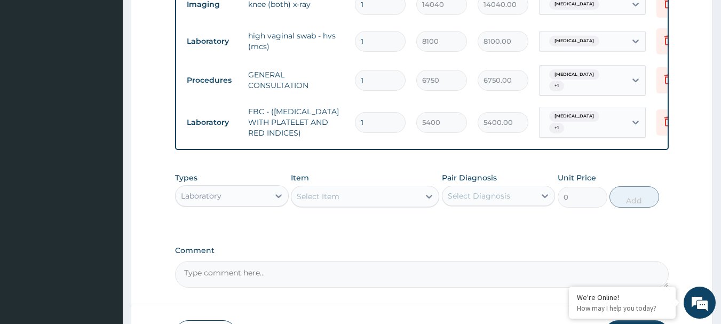
click at [509, 199] on div "Select Diagnosis" at bounding box center [488, 195] width 93 height 17
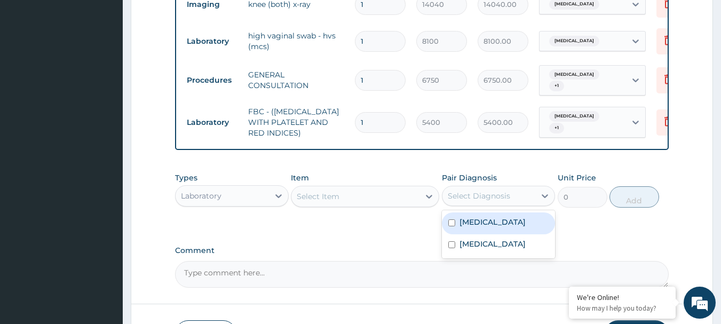
click at [481, 227] on label "Arthritis" at bounding box center [492, 222] width 66 height 11
checkbox input "true"
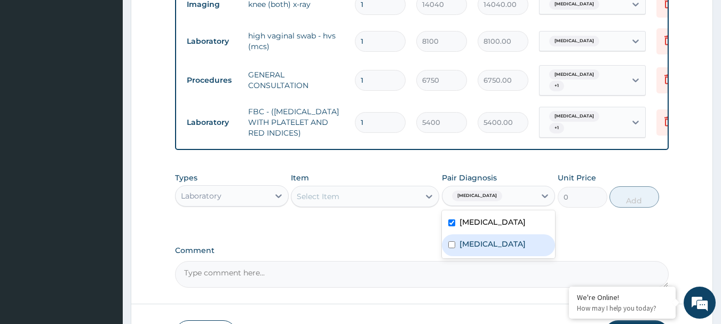
click at [482, 242] on label "Vaginal discharge" at bounding box center [492, 243] width 66 height 11
checkbox input "true"
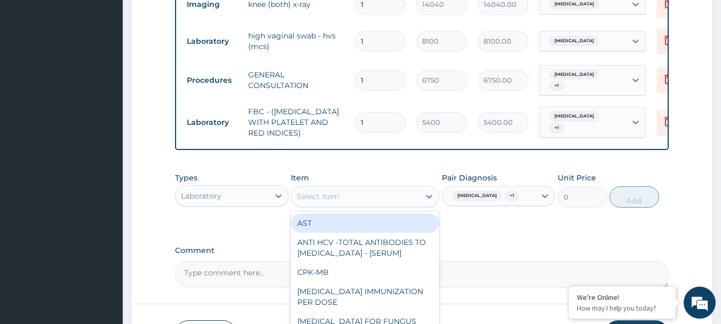
click at [337, 202] on div "Select Item" at bounding box center [318, 196] width 43 height 11
paste input "MALARIA RDT"
type input "MALARIA RDT"
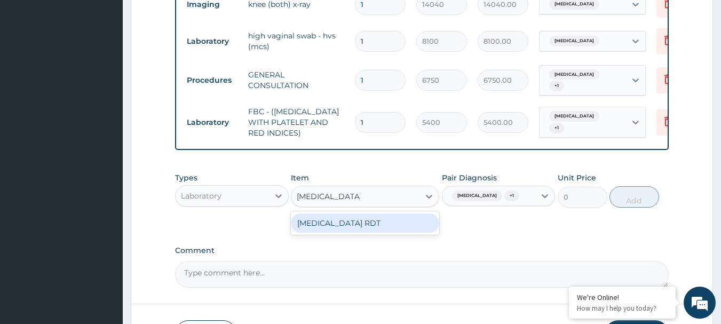
click at [334, 228] on div "MALARIA RDT" at bounding box center [365, 222] width 148 height 19
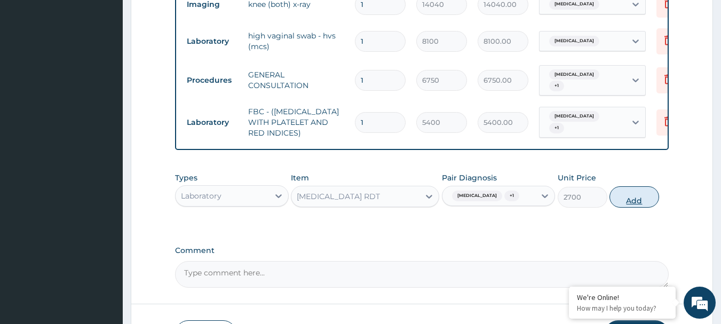
click at [623, 199] on button "Add" at bounding box center [634, 196] width 50 height 21
type input "0"
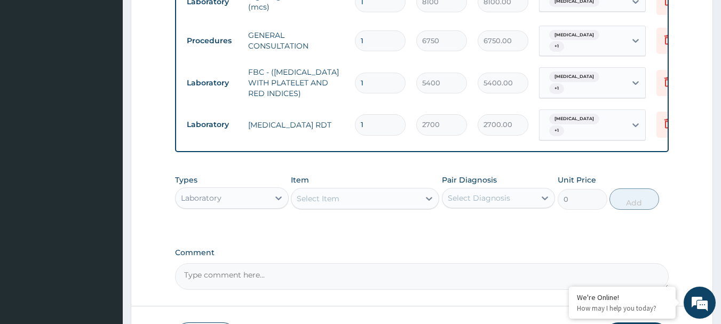
scroll to position [546, 0]
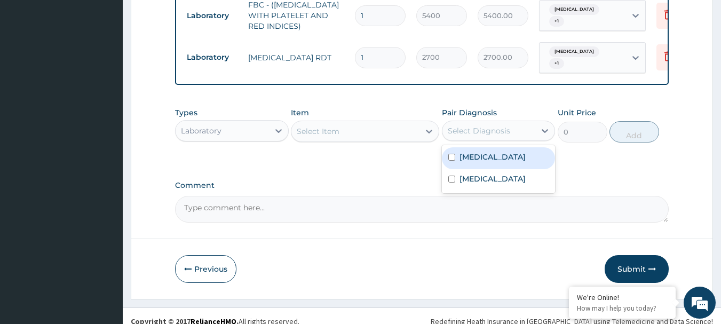
click at [533, 130] on div "Select Diagnosis" at bounding box center [488, 130] width 93 height 17
drag, startPoint x: 497, startPoint y: 153, endPoint x: 485, endPoint y: 178, distance: 27.5
click at [496, 153] on div "Arthritis" at bounding box center [499, 158] width 114 height 22
checkbox input "true"
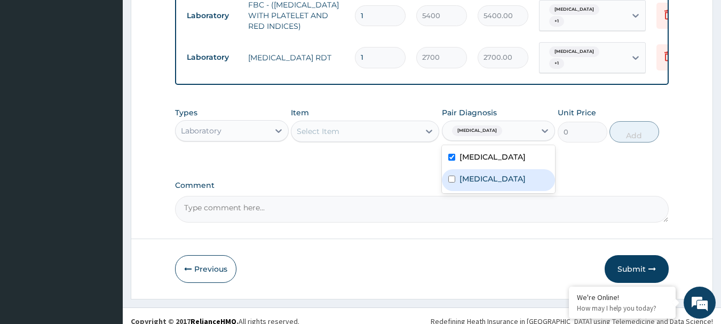
click at [485, 178] on label "Vaginal discharge" at bounding box center [492, 178] width 66 height 11
checkbox input "true"
click at [260, 131] on div "Laboratory" at bounding box center [221, 130] width 93 height 17
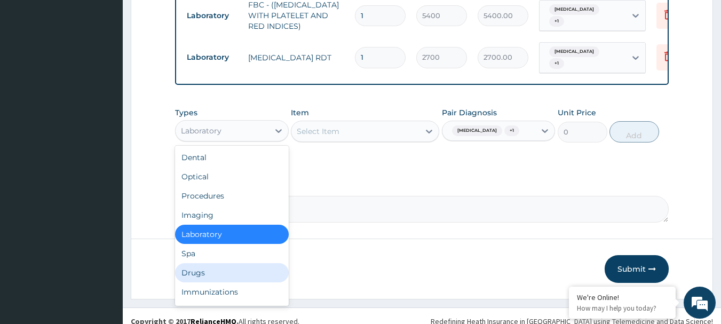
click at [219, 273] on div "Drugs" at bounding box center [232, 272] width 114 height 19
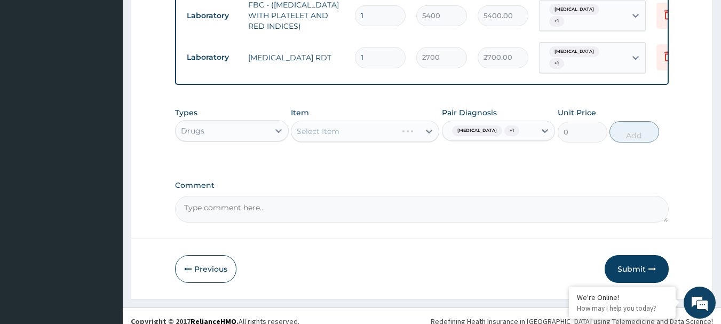
click at [386, 132] on div "Select Item" at bounding box center [365, 131] width 148 height 21
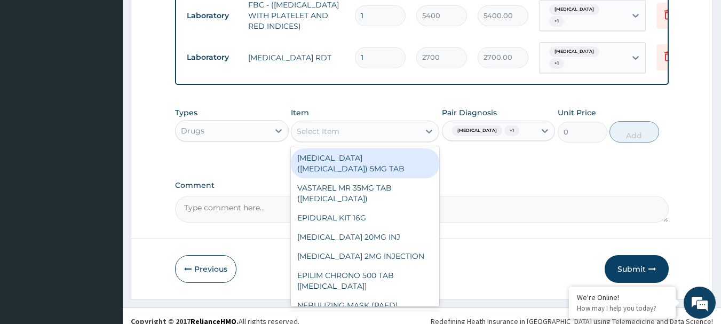
click at [336, 129] on div "Select Item" at bounding box center [318, 131] width 43 height 11
paste input "PARACETAMOL 500MG TAB x 1000"
type input "PARACETAMOL 500MG TAB x 1000"
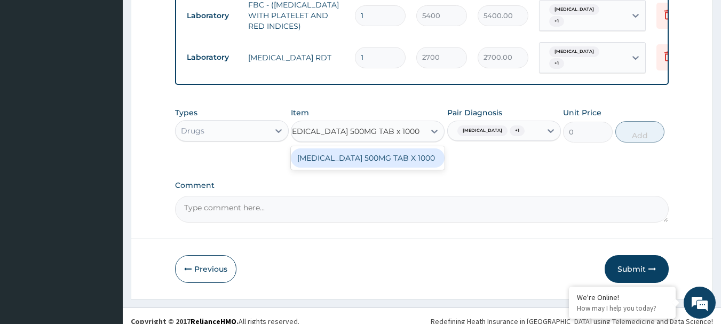
click at [346, 163] on div "PARACETAMOL 500MG TAB X 1000" at bounding box center [368, 157] width 154 height 19
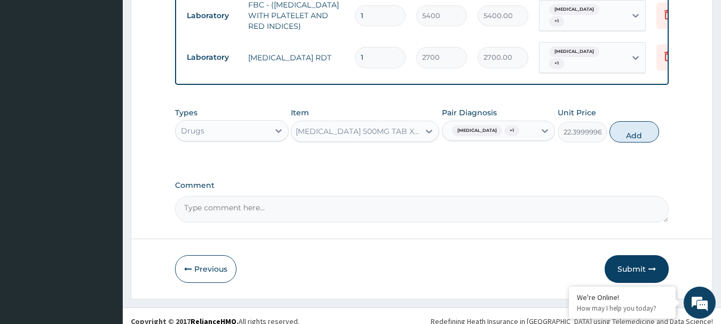
scroll to position [0, 1]
click at [628, 126] on button "Add" at bounding box center [634, 131] width 50 height 21
type input "0"
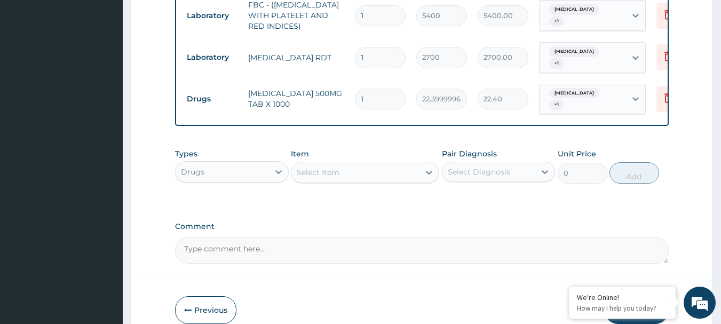
click at [378, 91] on input "1" at bounding box center [380, 99] width 51 height 21
type input "18"
type input "403.20"
type input "18"
click at [494, 166] on div "Select Diagnosis" at bounding box center [479, 171] width 62 height 11
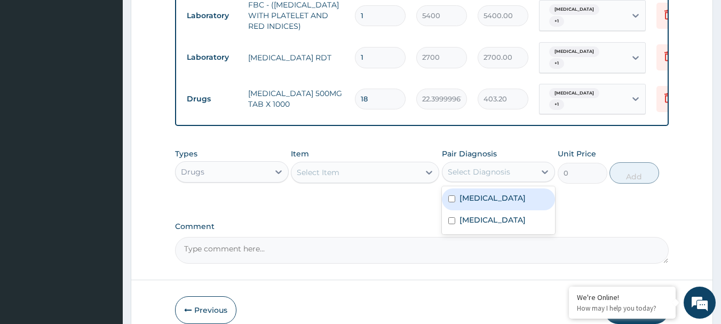
click at [483, 193] on label "Arthritis" at bounding box center [492, 198] width 66 height 11
checkbox input "true"
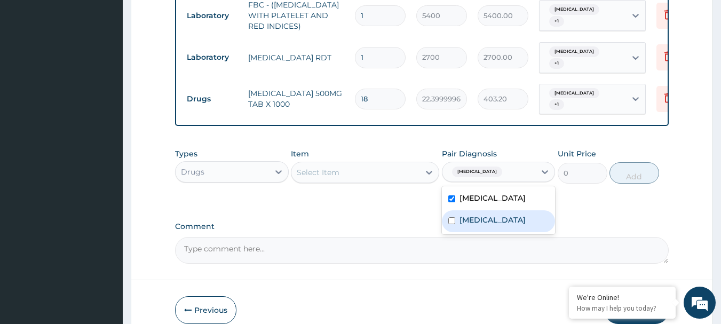
click at [478, 215] on label "Vaginal discharge" at bounding box center [492, 219] width 66 height 11
checkbox input "true"
click at [340, 164] on div "Select Item" at bounding box center [355, 172] width 128 height 17
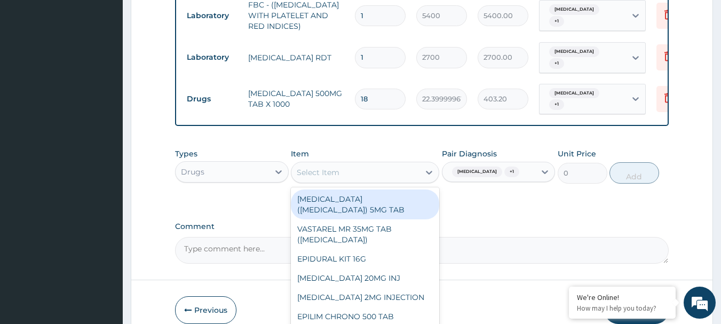
paste input "ARTEMETHER LUMEFANTRINE 20/120MG DISPERSIBLE TAB"
type input "ARTEMETHER LUMEFANTRINE 20/120MG DISPERSIBLE TAB"
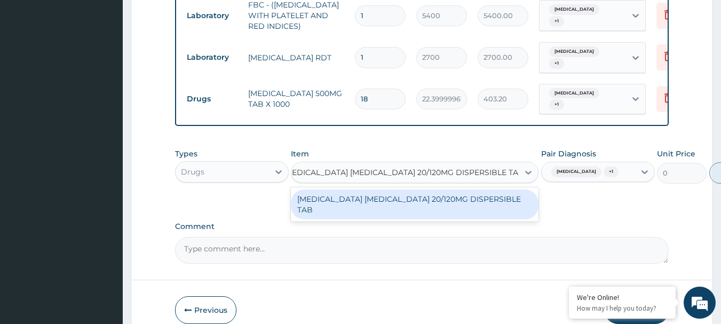
click at [343, 190] on div "ARTEMETHER LUMEFANTRINE 20/120MG DISPERSIBLE TAB" at bounding box center [415, 204] width 248 height 30
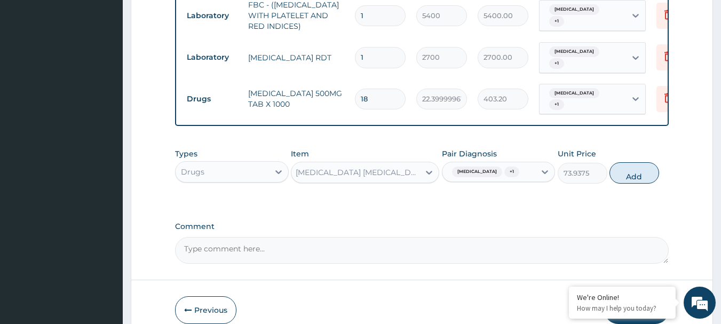
scroll to position [0, 1]
click at [639, 174] on button "Add" at bounding box center [634, 172] width 50 height 21
type input "0"
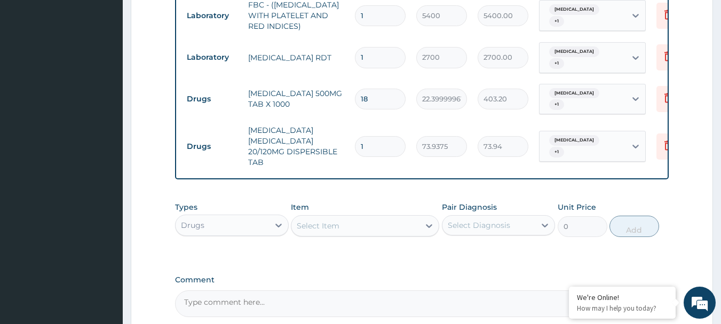
scroll to position [0, 0]
click at [372, 136] on input "1" at bounding box center [380, 146] width 51 height 21
type input "0.00"
type input "2"
type input "147.88"
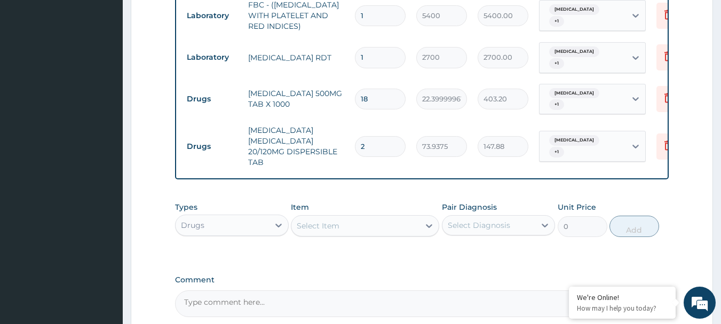
type input "24"
type input "1774.50"
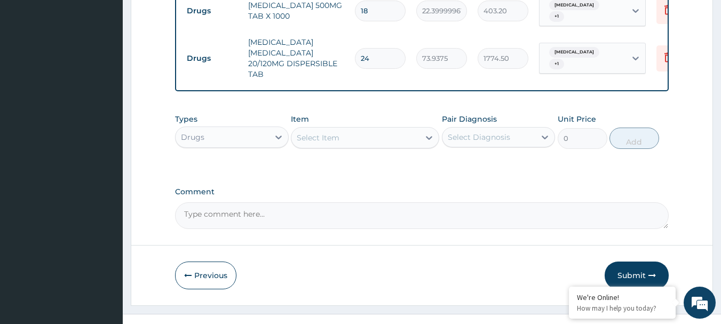
scroll to position [646, 0]
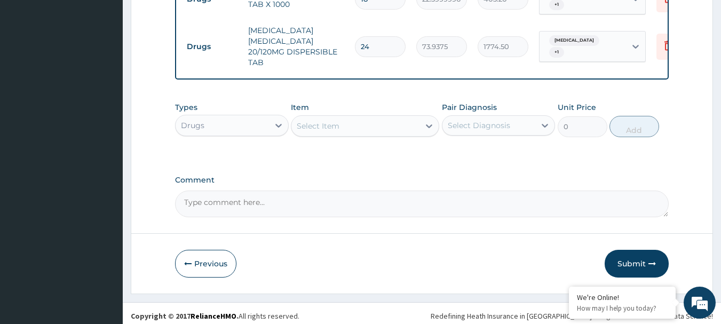
type input "24"
click at [530, 117] on div "Select Diagnosis" at bounding box center [488, 125] width 93 height 17
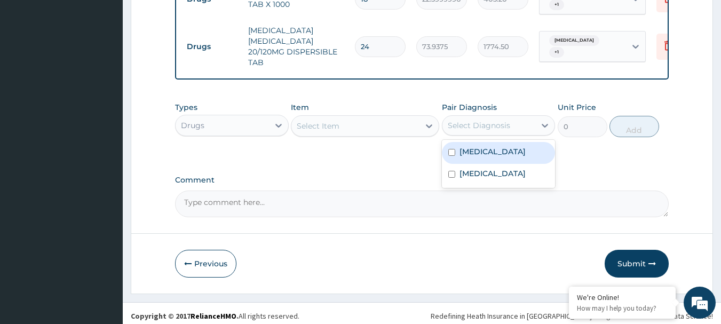
click at [508, 142] on div "Arthritis" at bounding box center [499, 153] width 114 height 22
checkbox input "true"
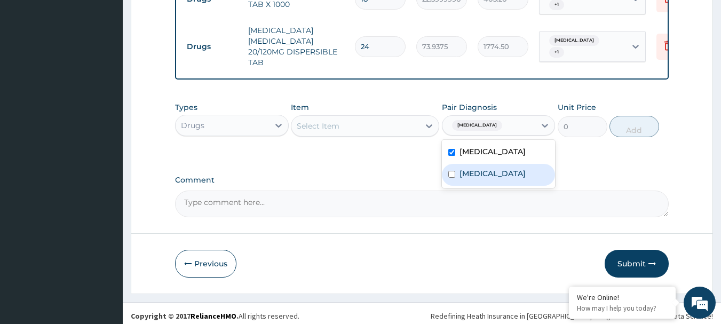
click at [497, 168] on label "Vaginal discharge" at bounding box center [492, 173] width 66 height 11
checkbox input "true"
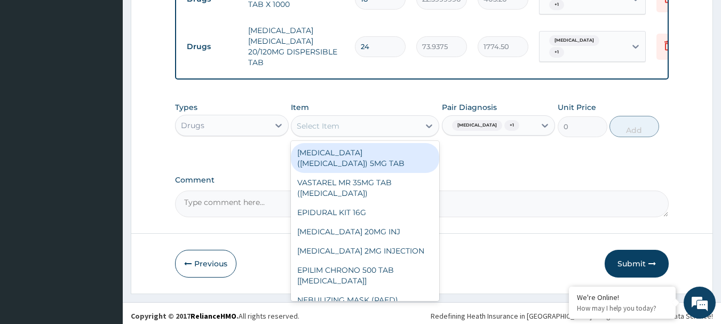
click at [320, 121] on div "Select Item" at bounding box center [318, 126] width 43 height 11
paste input "ANTACID (GASCOL SUSPENSION)"
type input "ANTACID (GASCOL SUSPENSION)"
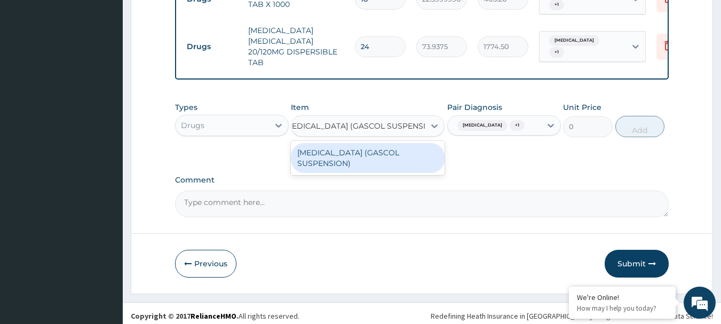
click at [324, 149] on div "ANTACID (GASCOL SUSPENSION)" at bounding box center [368, 158] width 154 height 30
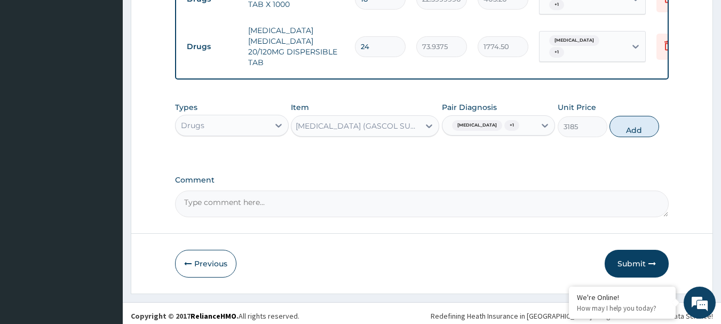
scroll to position [0, 1]
click at [647, 116] on button "Add" at bounding box center [634, 126] width 50 height 21
type input "0"
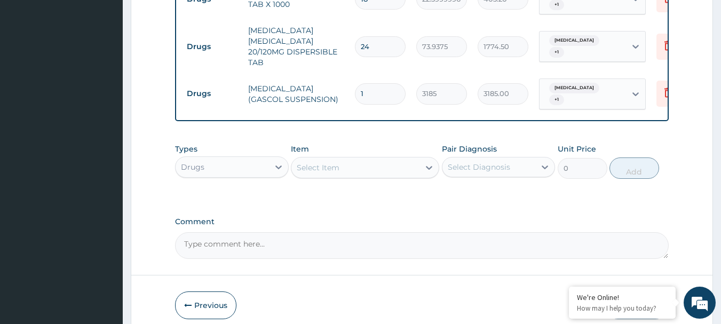
scroll to position [683, 0]
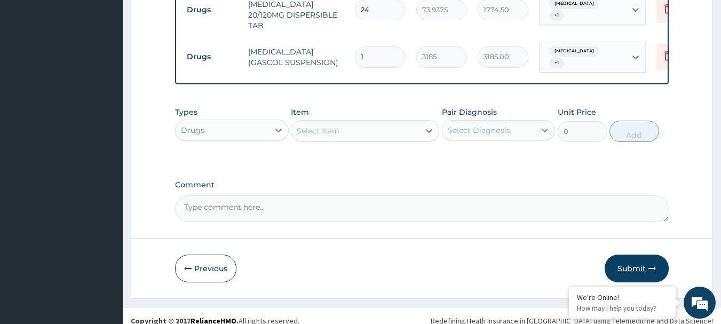
click at [641, 260] on button "Submit" at bounding box center [636, 268] width 64 height 28
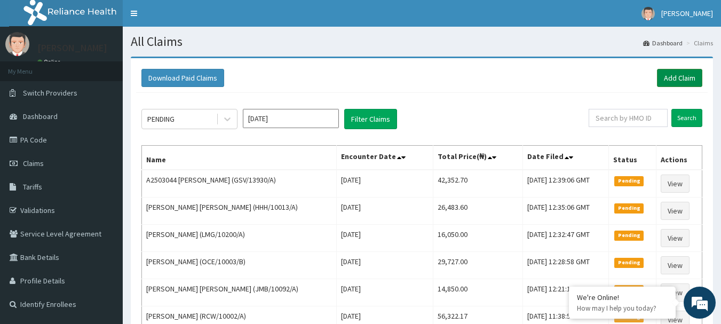
click at [672, 78] on link "Add Claim" at bounding box center [679, 78] width 45 height 18
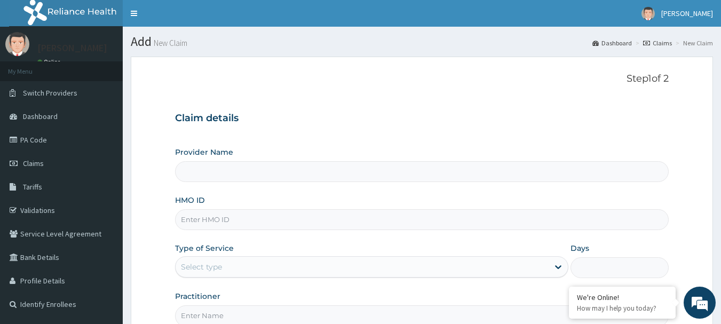
type input "[GEOGRAPHIC_DATA] Nig. Ltd"
click at [267, 221] on input "HMO ID" at bounding box center [422, 219] width 494 height 21
paste input "TOH/10005/A"
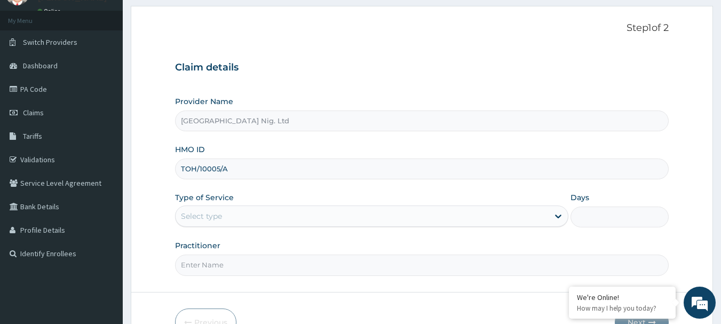
scroll to position [115, 0]
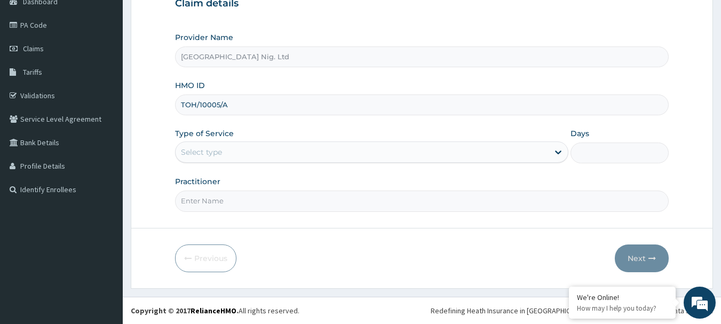
type input "TOH/10005/A"
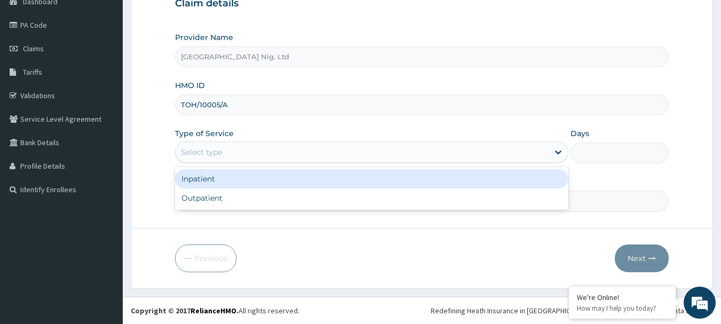
click at [529, 148] on div "Select type" at bounding box center [361, 151] width 373 height 17
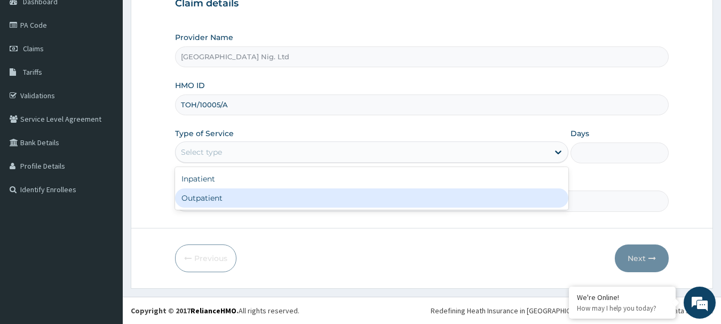
click at [408, 196] on div "Outpatient" at bounding box center [371, 197] width 393 height 19
type input "1"
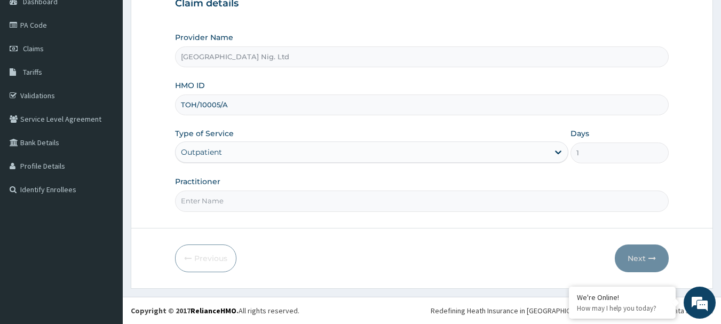
scroll to position [0, 0]
click at [263, 199] on input "Practitioner" at bounding box center [422, 200] width 494 height 21
click at [261, 198] on input "Practitioner" at bounding box center [422, 200] width 494 height 21
paste input "[PERSON_NAME][DEMOGRAPHIC_DATA]"
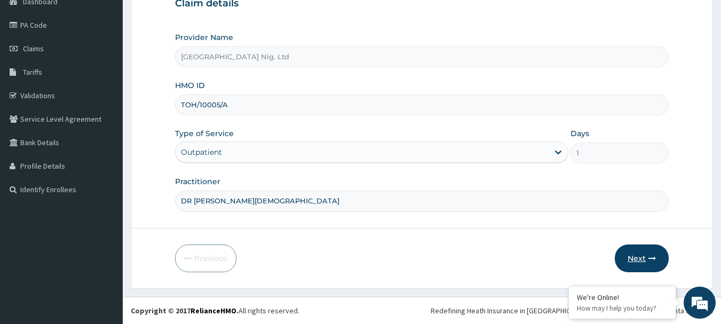
type input "DR [PERSON_NAME][DEMOGRAPHIC_DATA]"
click at [643, 264] on button "Next" at bounding box center [642, 258] width 54 height 28
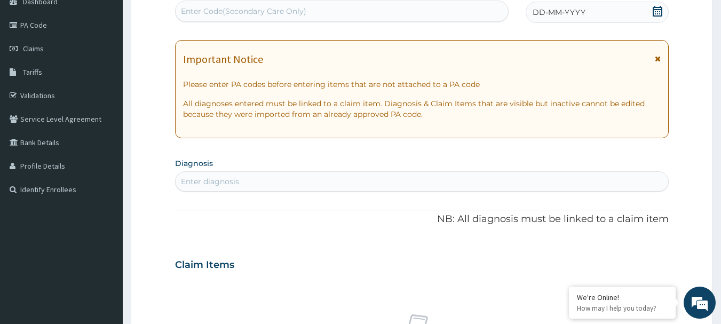
click at [662, 9] on icon at bounding box center [657, 11] width 10 height 11
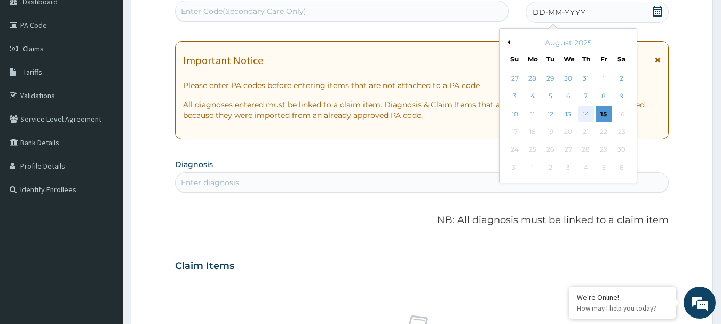
click at [586, 115] on div "14" at bounding box center [586, 114] width 16 height 16
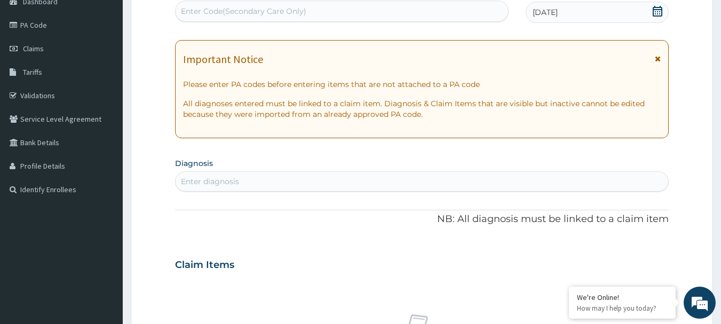
click at [318, 173] on div "Enter diagnosis" at bounding box center [421, 181] width 493 height 17
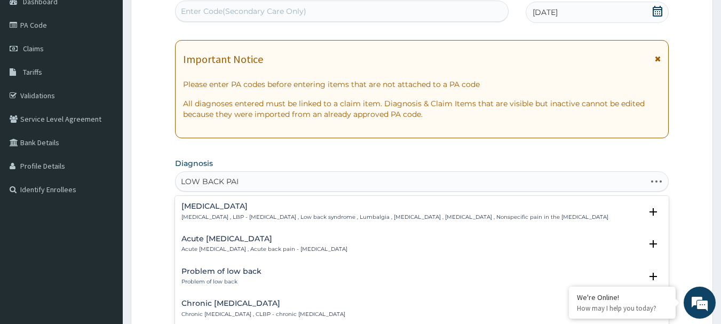
type input "[MEDICAL_DATA]"
click at [232, 213] on p "[MEDICAL_DATA] , LBP - [MEDICAL_DATA] , Low back syndrome , Lumbalgia , [MEDICA…" at bounding box center [394, 216] width 427 height 7
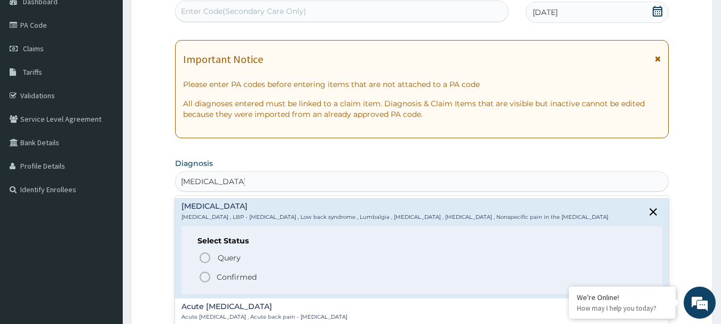
click at [228, 273] on p "Confirmed" at bounding box center [237, 277] width 40 height 11
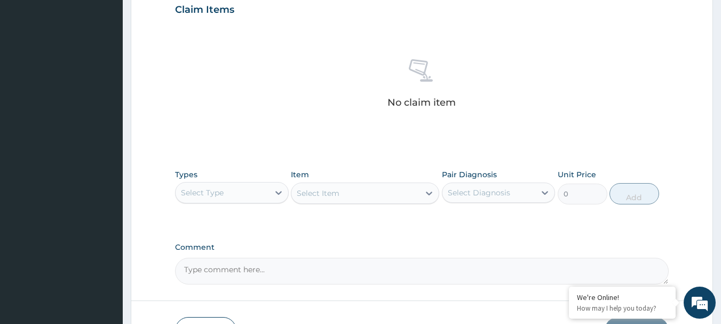
scroll to position [435, 0]
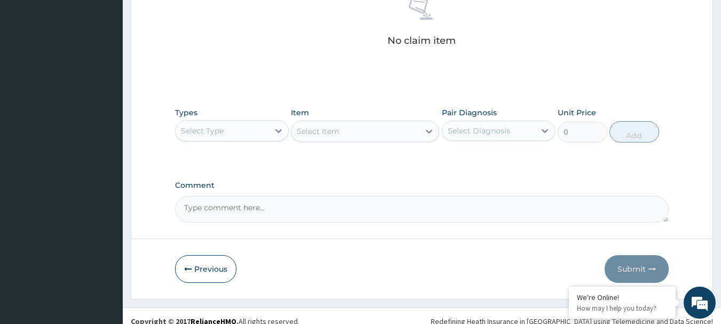
click at [528, 131] on div "Select Diagnosis" at bounding box center [488, 130] width 93 height 17
click at [488, 157] on label "[MEDICAL_DATA]" at bounding box center [492, 156] width 66 height 11
checkbox input "true"
click at [248, 131] on div "Select Type" at bounding box center [221, 130] width 93 height 17
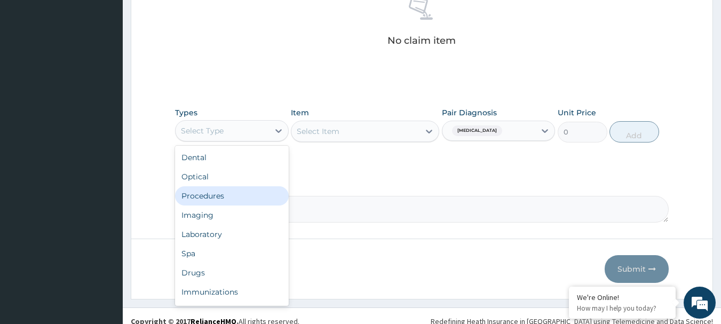
click at [209, 193] on div "Procedures" at bounding box center [232, 195] width 114 height 19
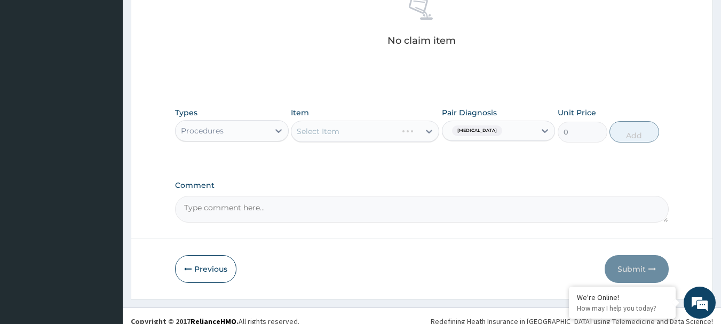
click at [368, 131] on div "Select Item" at bounding box center [365, 131] width 148 height 21
click at [329, 127] on div "Select Item" at bounding box center [365, 131] width 148 height 21
click at [341, 127] on div "Select Item" at bounding box center [365, 131] width 148 height 21
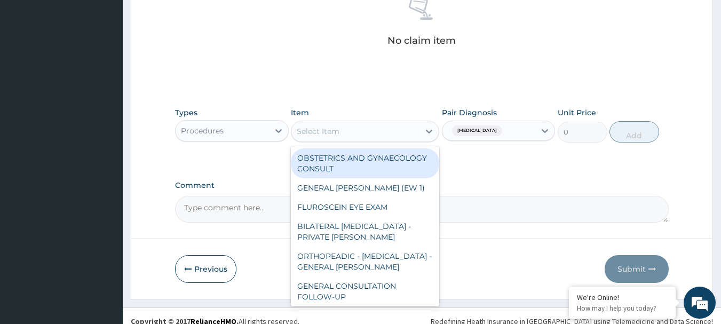
click at [323, 129] on div "Select Item" at bounding box center [318, 131] width 43 height 11
paste input "GENERAL CONSULTATION"
type input "GENERAL CONSULTATION"
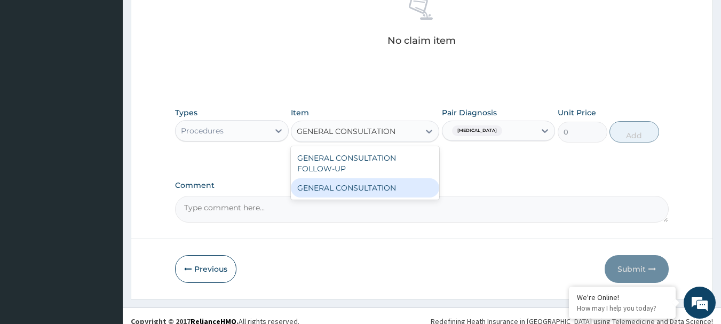
click at [339, 191] on div "GENERAL CONSULTATION" at bounding box center [365, 187] width 148 height 19
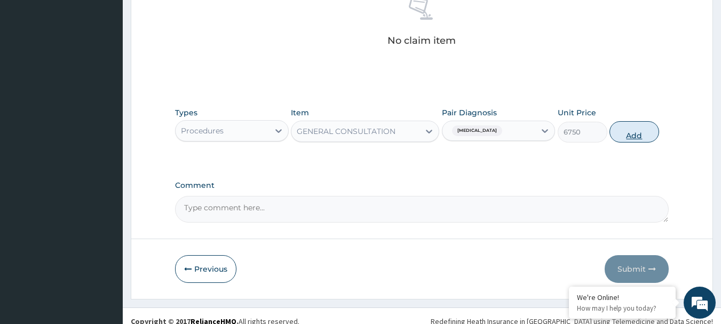
click at [626, 134] on button "Add" at bounding box center [634, 131] width 50 height 21
type input "0"
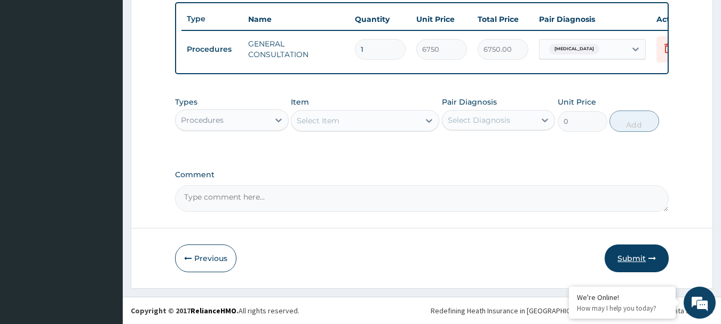
click at [625, 260] on button "Submit" at bounding box center [636, 258] width 64 height 28
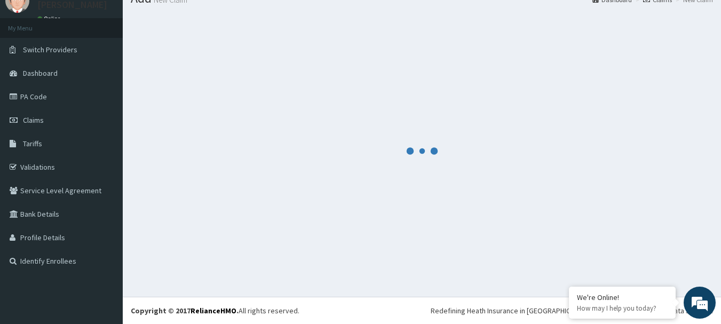
scroll to position [43, 0]
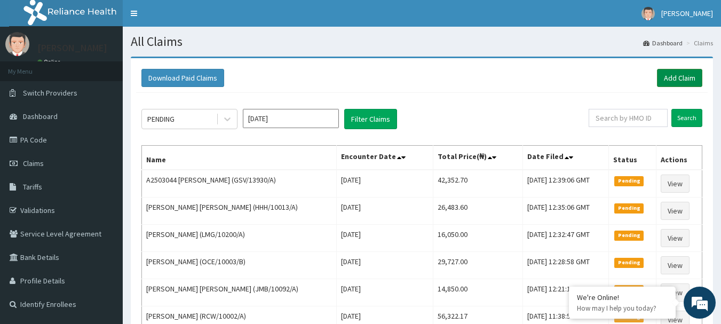
click at [681, 78] on link "Add Claim" at bounding box center [679, 78] width 45 height 18
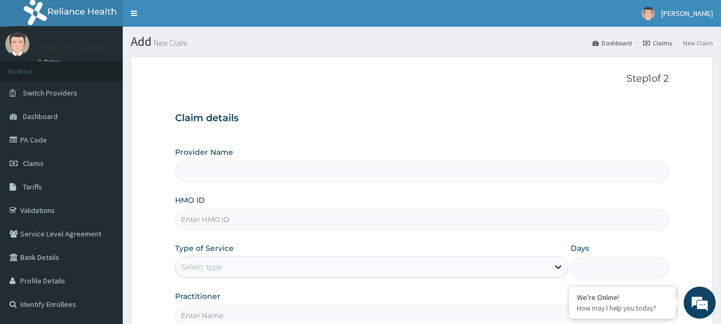
type input "[GEOGRAPHIC_DATA] Nig. Ltd"
click at [272, 225] on input "HMO ID" at bounding box center [422, 219] width 494 height 21
paste input "REF/10105/A"
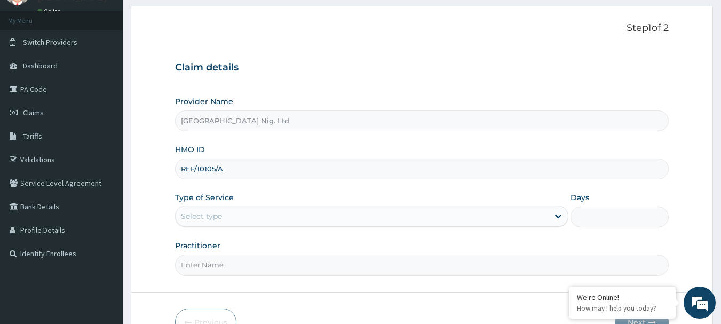
scroll to position [115, 0]
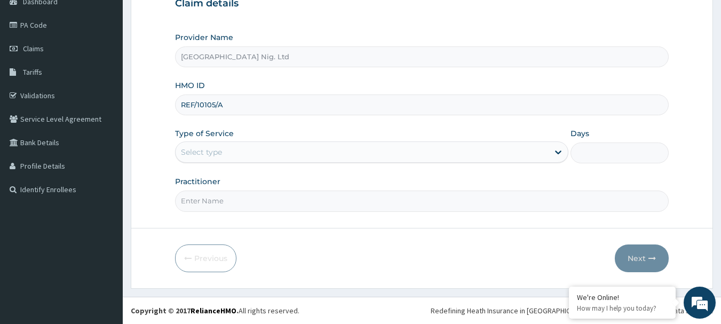
type input "REF/10105/A"
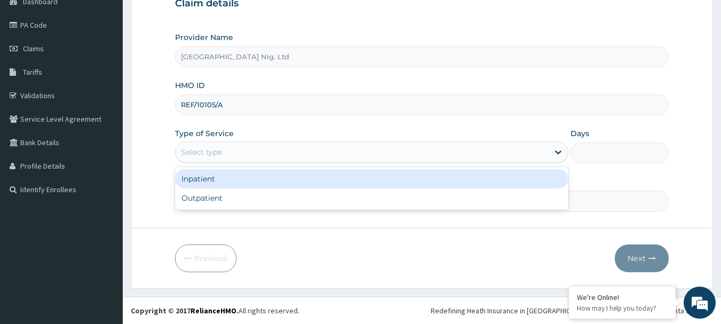
click at [488, 155] on div "Select type" at bounding box center [361, 151] width 373 height 17
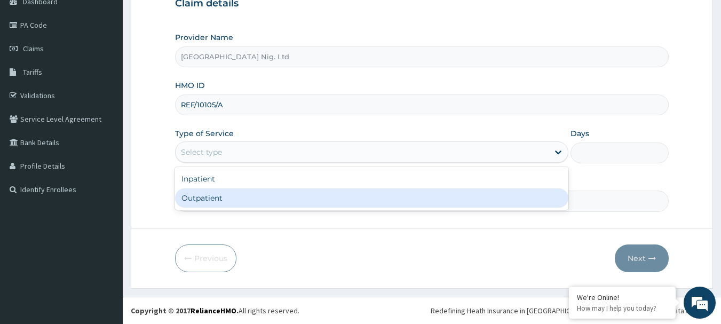
click at [349, 195] on div "Outpatient" at bounding box center [371, 197] width 393 height 19
type input "1"
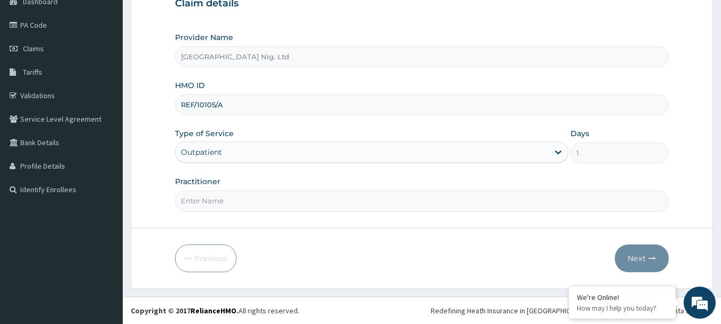
scroll to position [0, 0]
click at [248, 195] on input "Practitioner" at bounding box center [422, 200] width 494 height 21
paste input "Ibidapo Raphael"
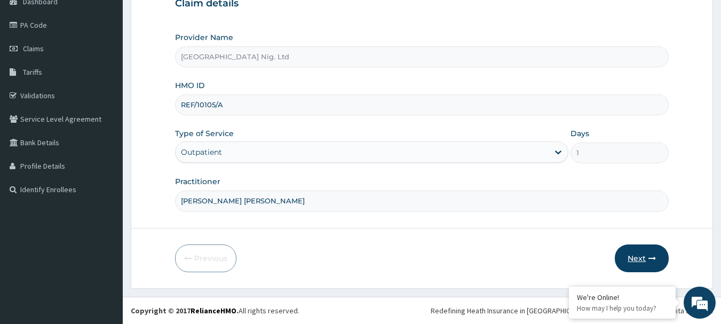
type input "DR Ibidapo Raphael"
click at [643, 268] on button "Next" at bounding box center [642, 258] width 54 height 28
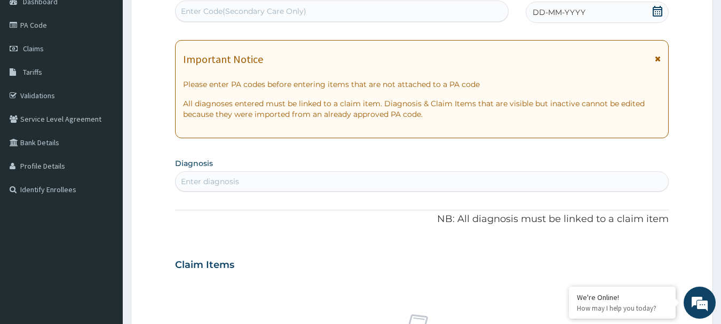
click at [299, 15] on div "Enter Code(Secondary Care Only)" at bounding box center [243, 11] width 125 height 11
paste input "PA/6C1230"
type input "PA/6C1230"
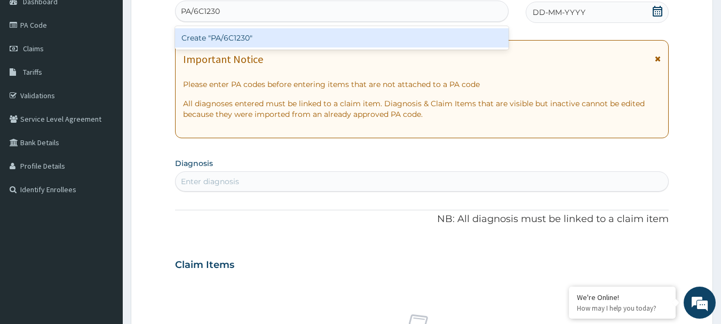
click at [279, 37] on div "Create "PA/6C1230"" at bounding box center [342, 37] width 334 height 19
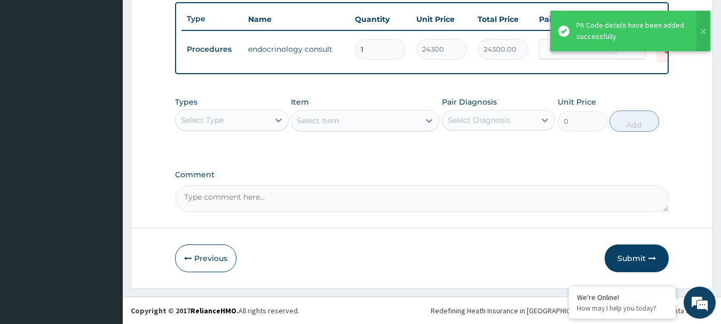
scroll to position [403, 0]
click at [643, 254] on button "Submit" at bounding box center [636, 258] width 64 height 28
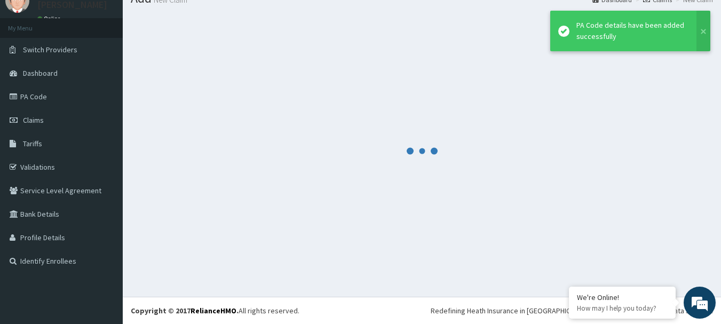
scroll to position [43, 0]
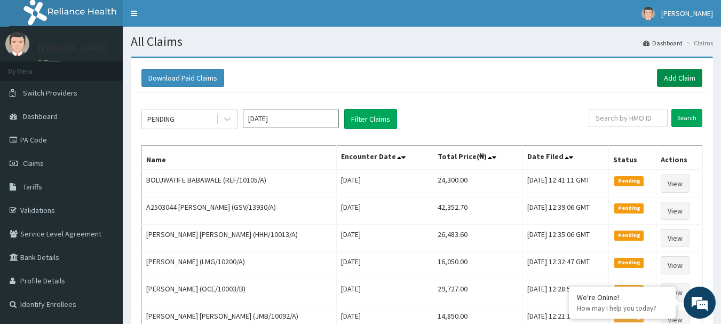
click at [683, 76] on link "Add Claim" at bounding box center [679, 78] width 45 height 18
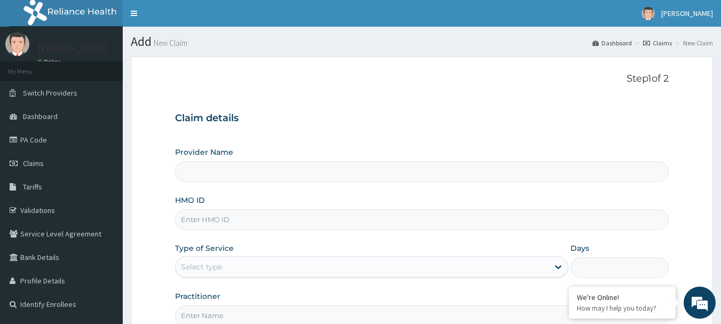
type input "R-Jolad Hospital Nig. Ltd"
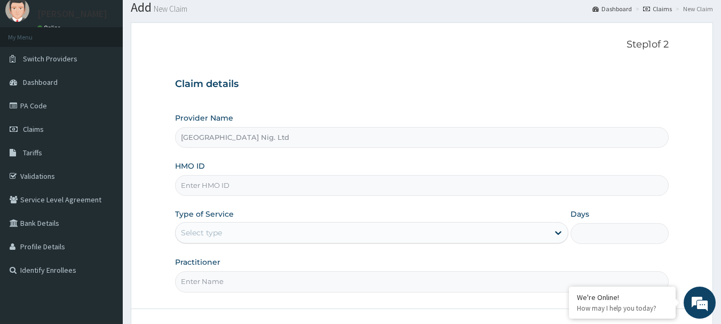
scroll to position [53, 0]
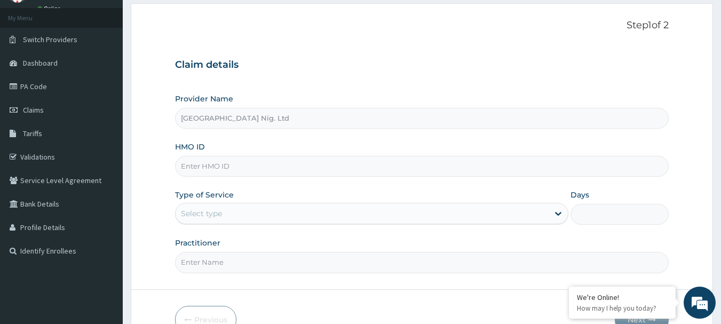
click at [274, 166] on input "HMO ID" at bounding box center [422, 166] width 494 height 21
paste input "OTV/10036/B"
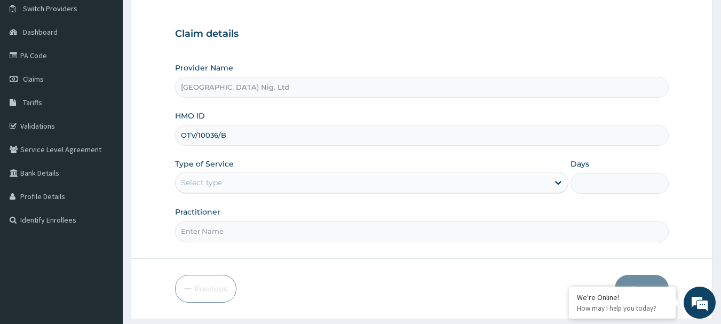
scroll to position [115, 0]
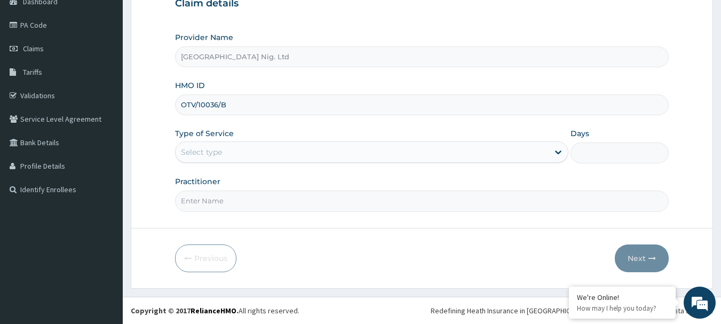
type input "OTV/10036/B"
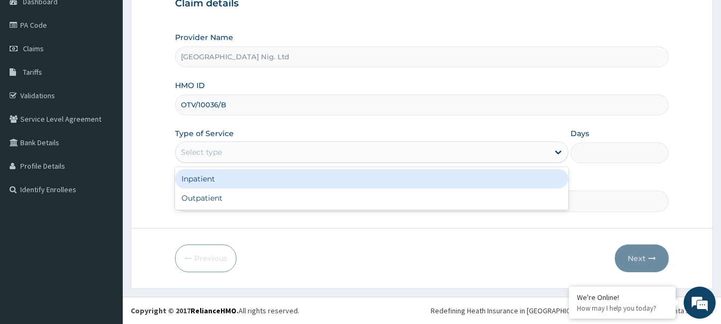
click at [533, 149] on div "Select type" at bounding box center [361, 151] width 373 height 17
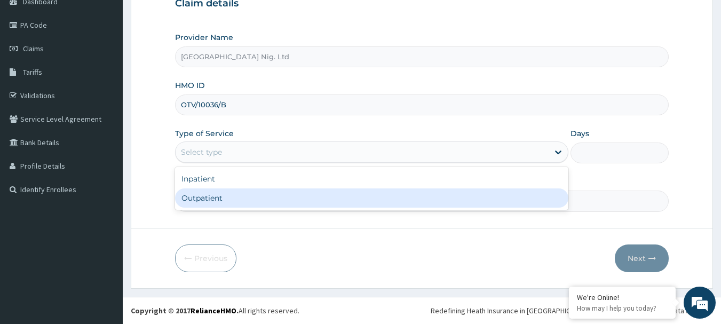
click at [337, 198] on div "Outpatient" at bounding box center [371, 197] width 393 height 19
type input "1"
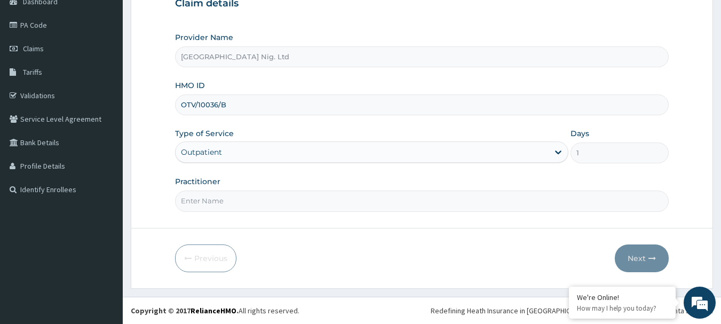
scroll to position [0, 0]
click at [240, 201] on input "Practitioner" at bounding box center [422, 200] width 494 height 21
paste input "Ugwuoke Monica"
type input "DR Ugwuoke Monica"
click at [645, 258] on button "Next" at bounding box center [642, 258] width 54 height 28
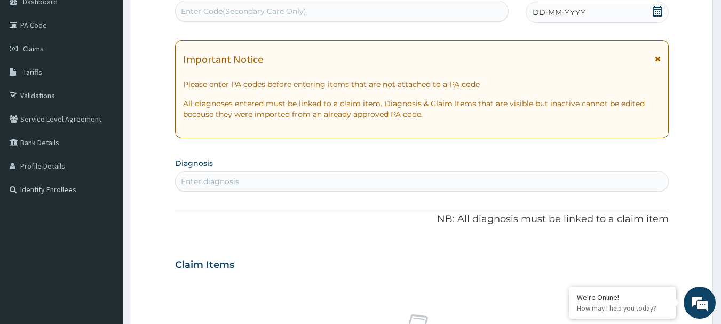
click at [655, 11] on icon at bounding box center [657, 11] width 11 height 11
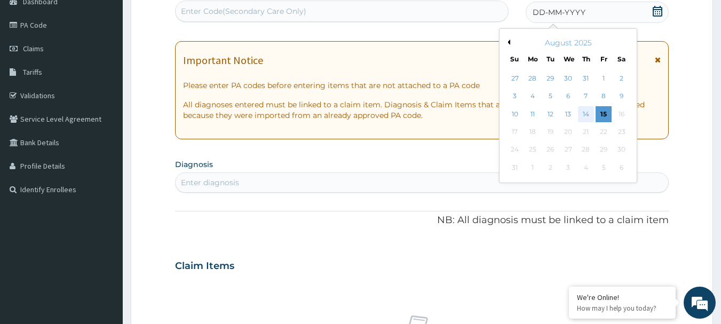
click at [586, 110] on div "14" at bounding box center [586, 114] width 16 height 16
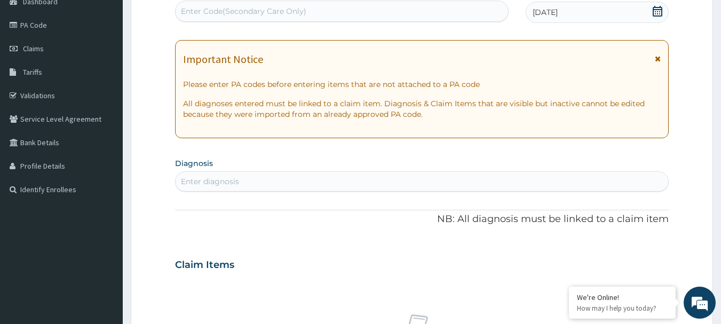
click at [286, 176] on div "Enter diagnosis" at bounding box center [421, 181] width 493 height 17
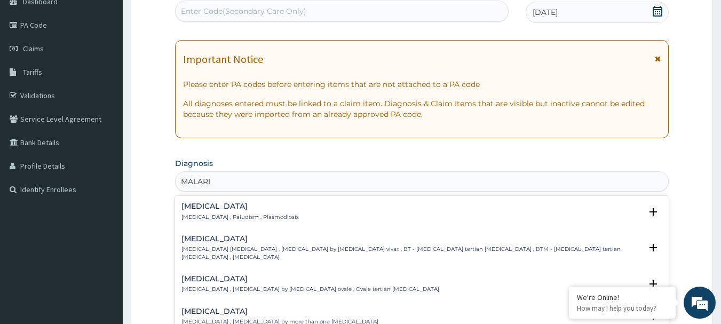
type input "MALARIA"
click at [196, 207] on h4 "Malaria" at bounding box center [239, 206] width 117 height 8
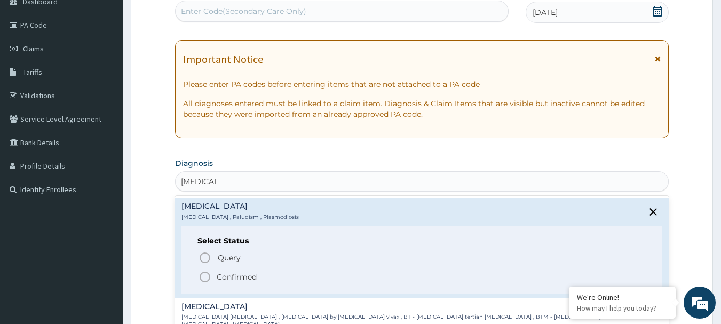
click at [205, 273] on icon "status option filled" at bounding box center [204, 276] width 13 height 13
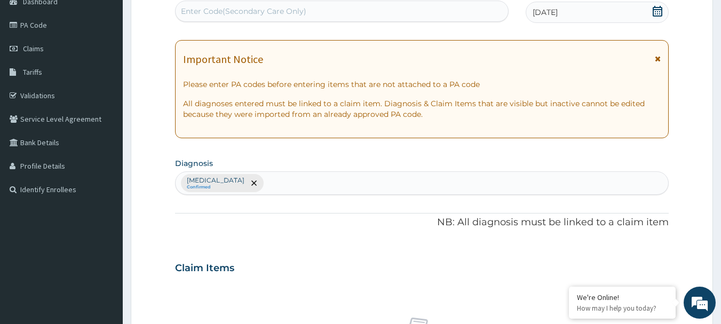
click at [262, 184] on div "Malaria Confirmed" at bounding box center [421, 183] width 493 height 22
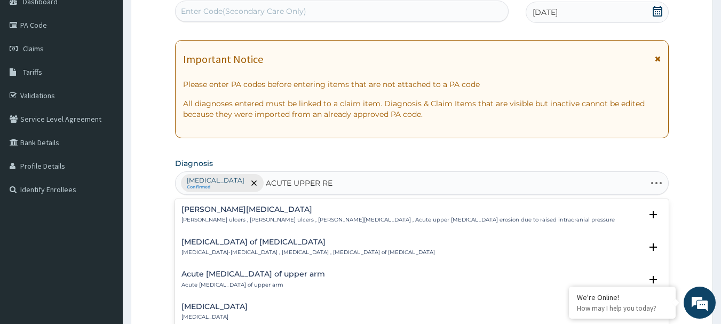
type input "ACUTE UPPER RES"
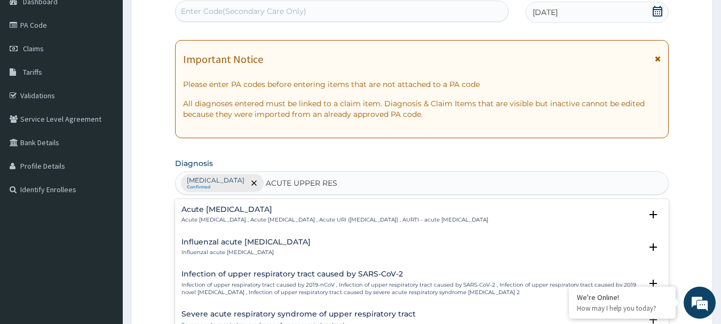
click at [247, 209] on h4 "Acute upper respiratory infection" at bounding box center [334, 209] width 307 height 8
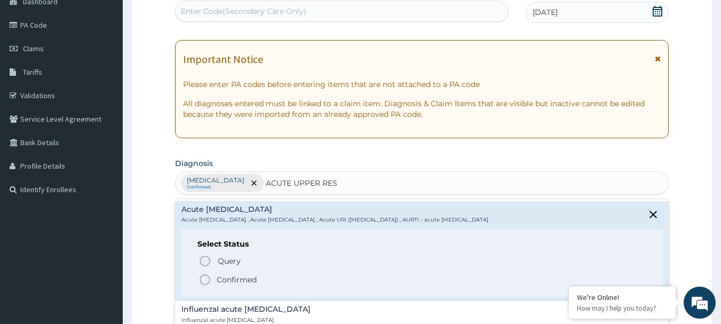
click at [238, 282] on p "Confirmed" at bounding box center [237, 279] width 40 height 11
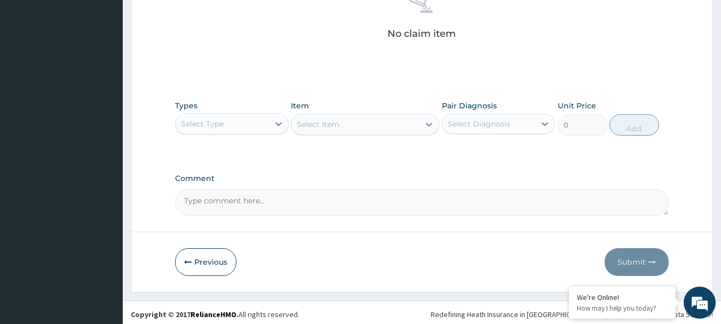
scroll to position [445, 0]
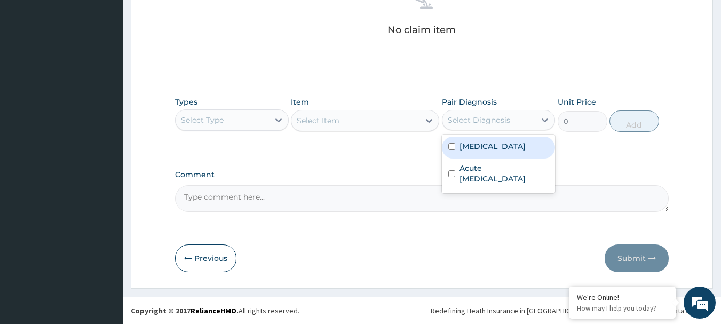
click at [505, 115] on div "Select Diagnosis" at bounding box center [479, 120] width 62 height 11
click at [496, 141] on div "Malaria" at bounding box center [499, 148] width 114 height 22
checkbox input "true"
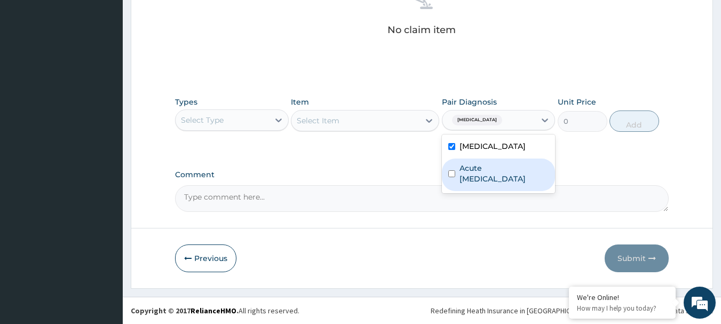
click at [486, 169] on label "Acute upper respiratory infection" at bounding box center [504, 173] width 90 height 21
checkbox input "true"
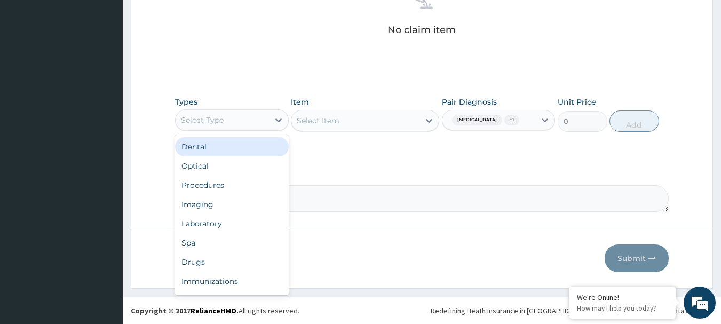
click at [244, 127] on div "Select Type" at bounding box center [221, 119] width 93 height 17
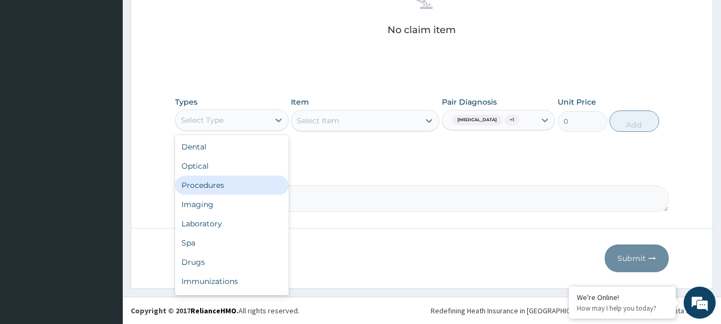
click at [213, 189] on div "Procedures" at bounding box center [232, 184] width 114 height 19
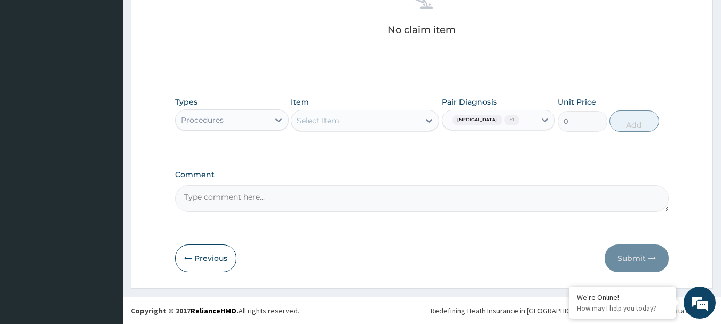
click at [360, 112] on div "Select Item" at bounding box center [355, 120] width 128 height 17
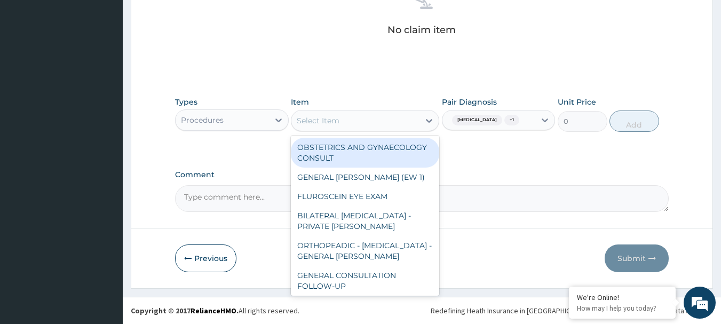
paste input "GENERAL CONSULTATION"
type input "GENERAL CONSULTATION"
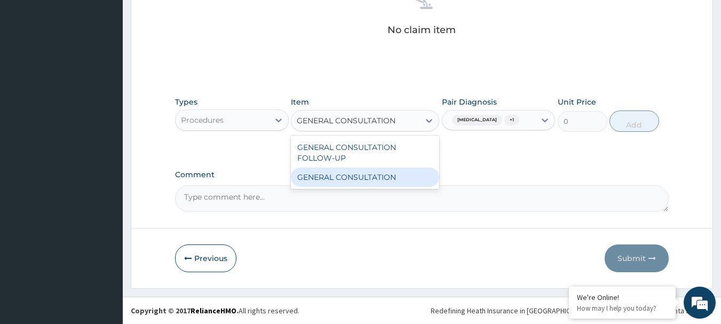
click at [365, 172] on div "GENERAL CONSULTATION" at bounding box center [365, 176] width 148 height 19
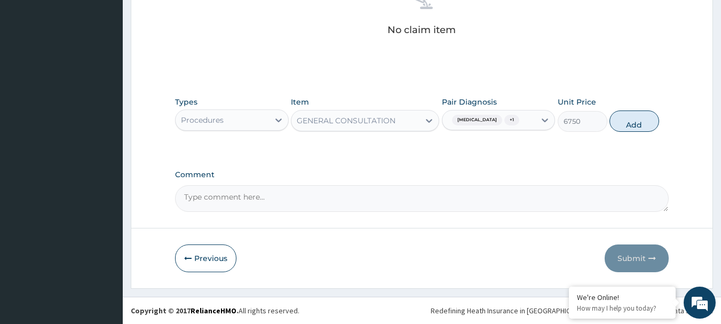
click at [623, 109] on div "Types Procedures Item option GENERAL CONSULTATION, selected. Select is focused …" at bounding box center [422, 114] width 494 height 46
click at [633, 122] on button "Add" at bounding box center [634, 120] width 50 height 21
type input "0"
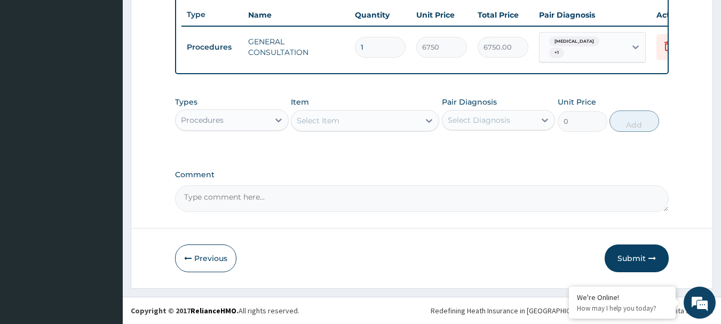
scroll to position [403, 0]
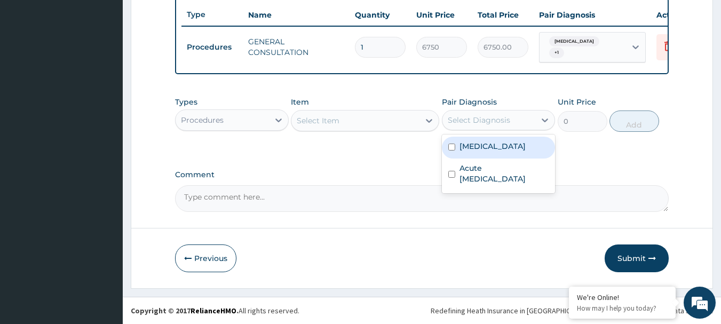
click at [523, 122] on div "Select Diagnosis" at bounding box center [488, 119] width 93 height 17
click at [500, 146] on div "Malaria" at bounding box center [499, 148] width 114 height 22
checkbox input "true"
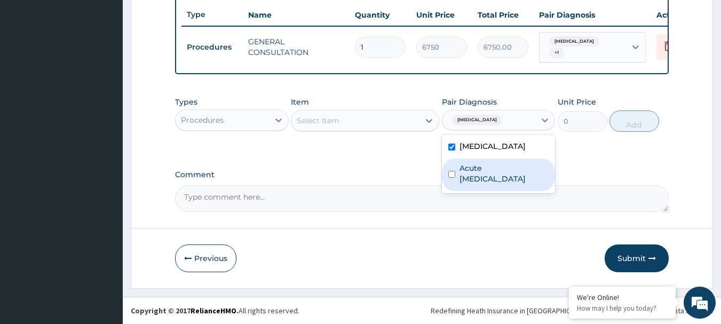
click at [491, 169] on label "Acute upper respiratory infection" at bounding box center [504, 173] width 90 height 21
checkbox input "true"
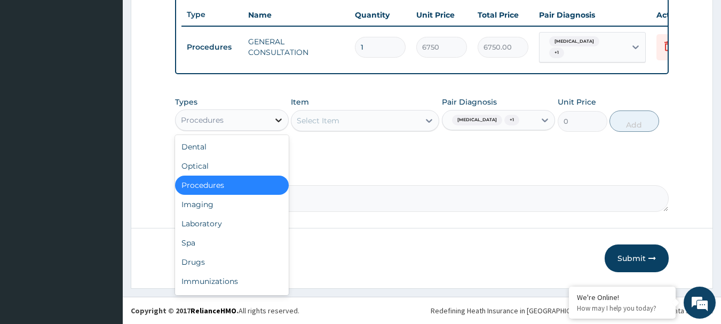
click at [272, 118] on div at bounding box center [278, 119] width 19 height 19
click at [213, 229] on div "Laboratory" at bounding box center [232, 223] width 114 height 19
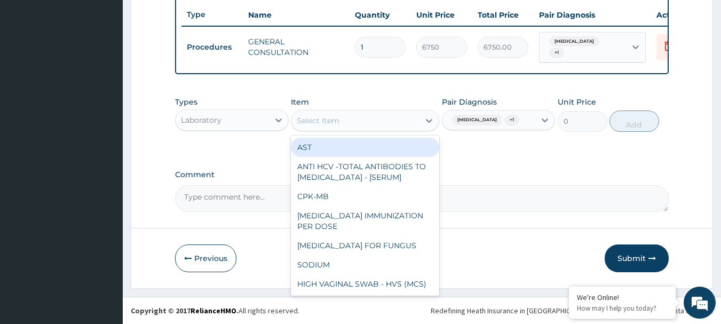
click at [351, 117] on div "Select Item" at bounding box center [355, 120] width 128 height 17
paste input "FBC - (FULL BLOOD COUNT WITH PLATELET AND RED INDICES)"
type input "FBC - (FULL BLOOD COUNT WITH PLATELET AND RED INDICES)"
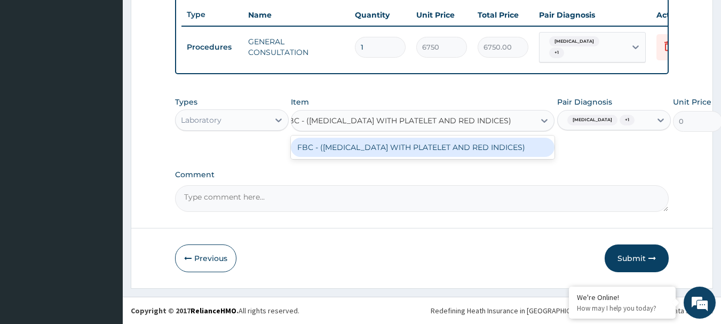
click at [352, 143] on div "FBC - (FULL BLOOD COUNT WITH PLATELET AND RED INDICES)" at bounding box center [423, 147] width 264 height 19
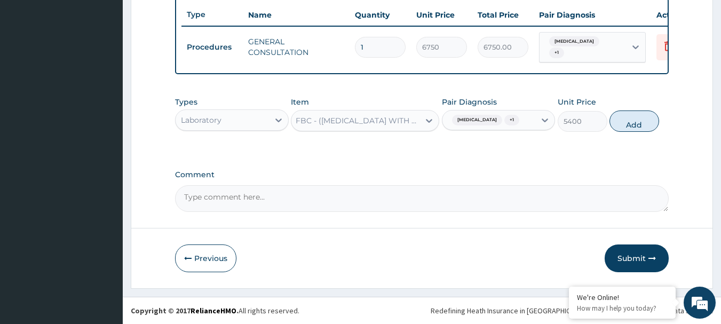
scroll to position [0, 1]
click at [637, 122] on button "Add" at bounding box center [634, 120] width 50 height 21
type input "0"
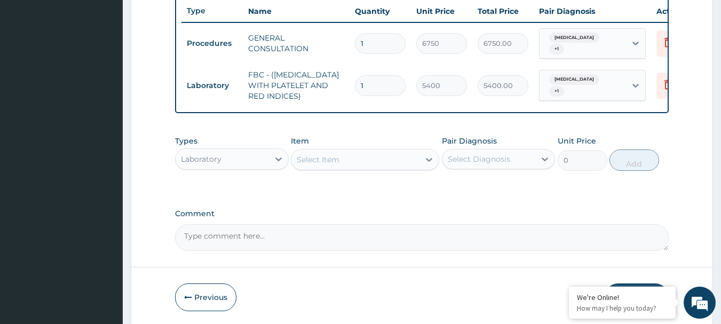
scroll to position [0, 0]
click at [512, 160] on div "Select Diagnosis" at bounding box center [488, 158] width 93 height 17
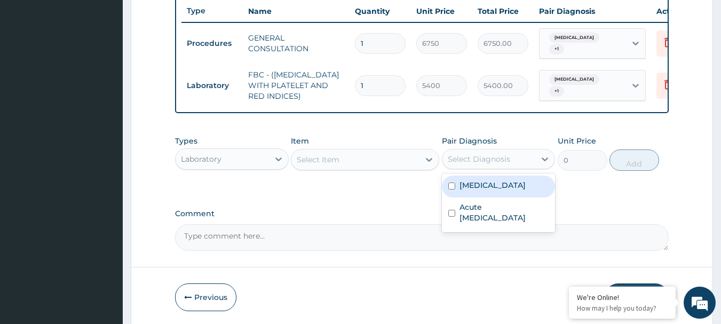
click at [499, 187] on div "Malaria" at bounding box center [499, 186] width 114 height 22
checkbox input "true"
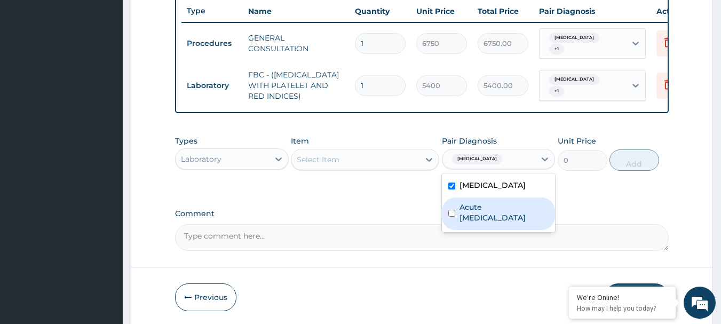
click at [488, 209] on label "Acute upper respiratory infection" at bounding box center [504, 212] width 90 height 21
checkbox input "true"
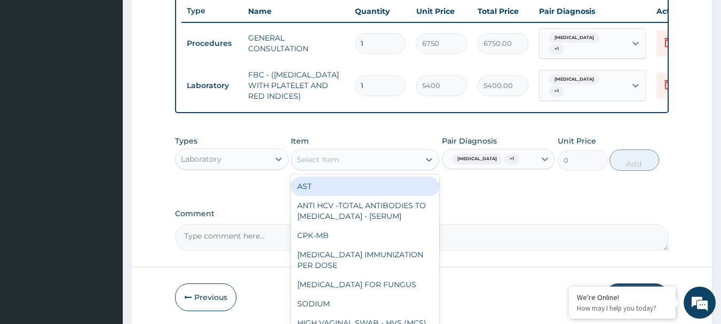
click at [380, 168] on div "Select Item" at bounding box center [355, 159] width 128 height 17
paste input "MALARIA RDT"
type input "MALARIA RDT"
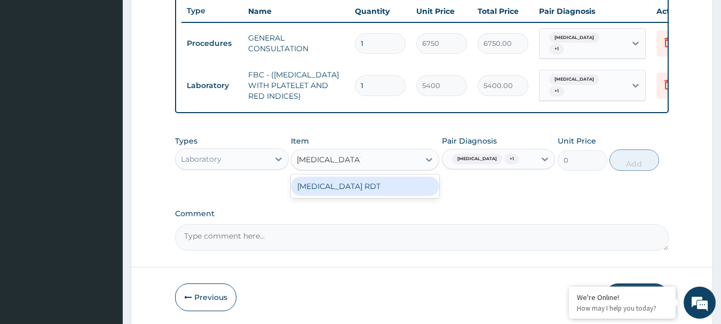
click at [371, 185] on div "MALARIA RDT" at bounding box center [365, 186] width 148 height 19
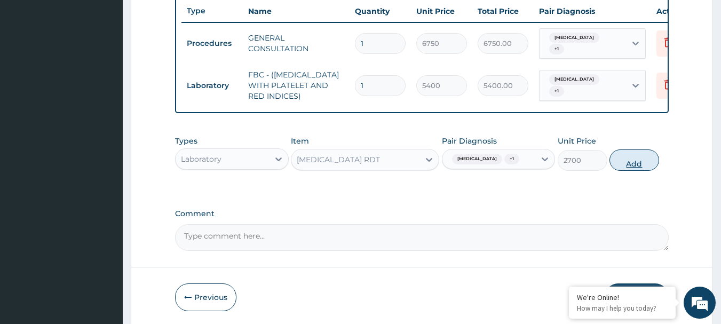
click at [643, 162] on button "Add" at bounding box center [634, 159] width 50 height 21
type input "0"
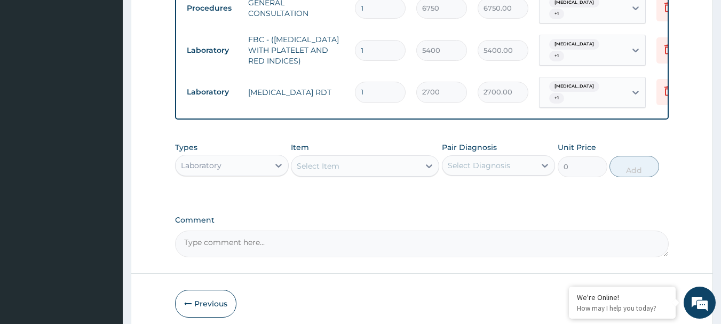
scroll to position [482, 0]
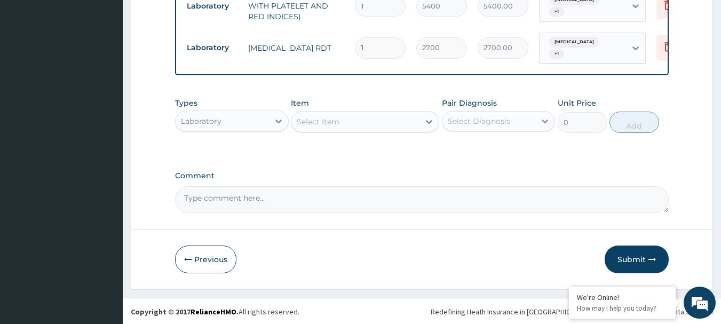
click at [518, 118] on div "Select Diagnosis" at bounding box center [488, 121] width 93 height 17
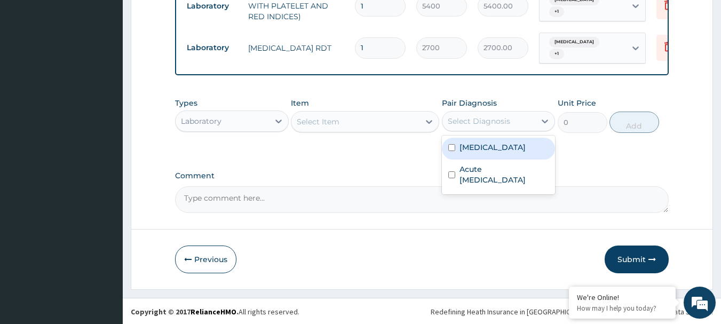
click at [483, 138] on div "Malaria" at bounding box center [499, 149] width 114 height 22
checkbox input "true"
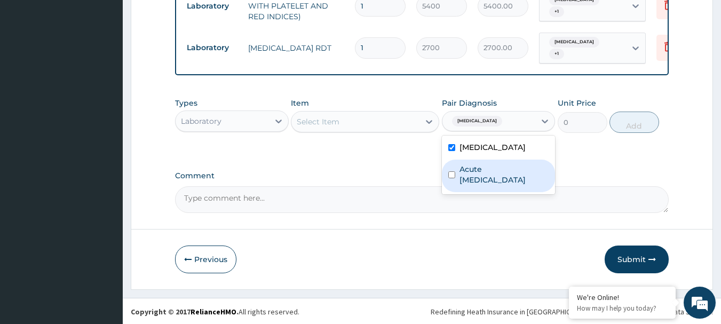
click at [469, 174] on label "Acute upper respiratory infection" at bounding box center [504, 174] width 90 height 21
checkbox input "true"
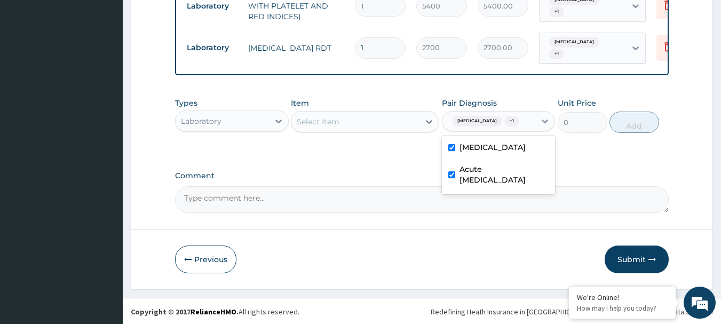
click at [254, 127] on div "Laboratory" at bounding box center [221, 121] width 93 height 17
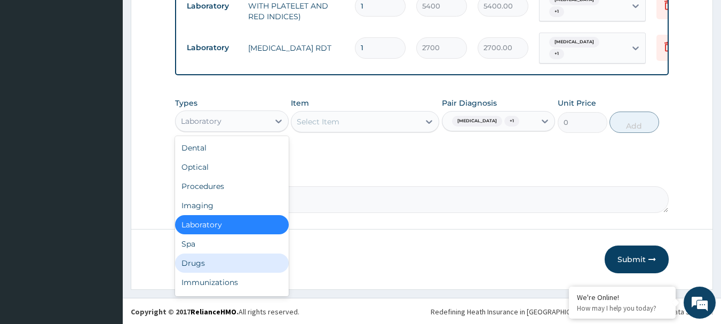
click at [222, 259] on div "Drugs" at bounding box center [232, 262] width 114 height 19
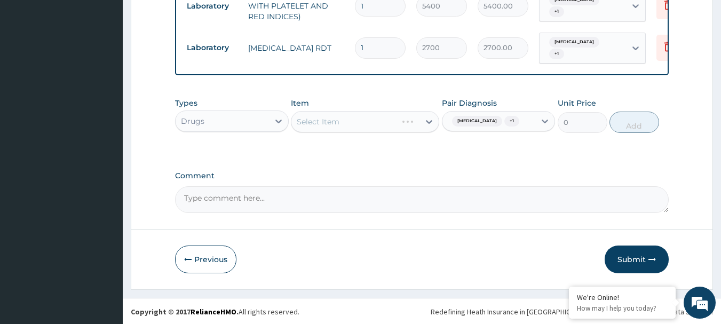
click at [345, 126] on div "Select Item" at bounding box center [365, 121] width 148 height 21
click at [363, 119] on div "Select Item" at bounding box center [365, 121] width 148 height 21
click at [333, 120] on div "Select Item" at bounding box center [365, 121] width 148 height 21
click at [322, 118] on div "Select Item" at bounding box center [365, 121] width 148 height 21
click at [347, 124] on div "Select Item" at bounding box center [355, 121] width 128 height 17
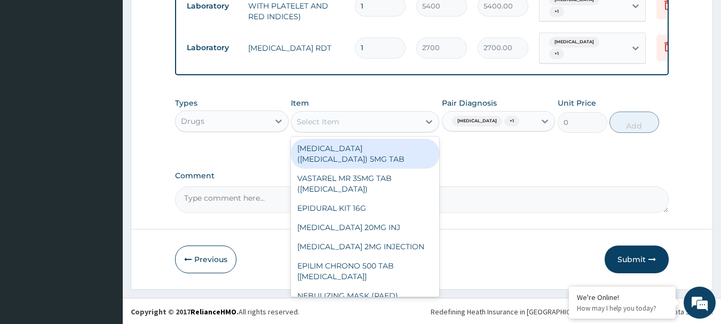
paste input "BROMHEXINE (BRONCHOLYTE) 4MG/5ML"
type input "BROMHEXINE (BRONCHOLYTE) 4MG/5ML"
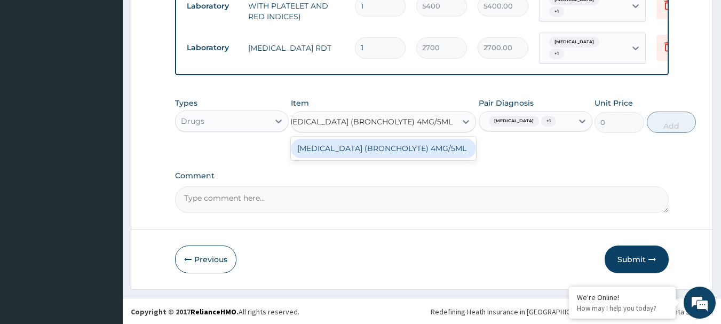
click at [352, 153] on div "BROMHEXINE (BRONCHOLYTE) 4MG/5ML" at bounding box center [383, 148] width 185 height 19
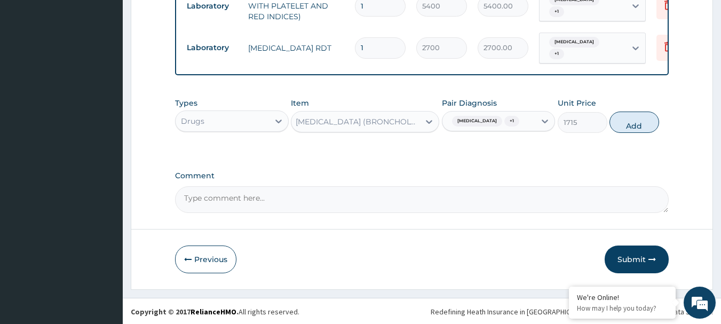
scroll to position [0, 1]
click at [637, 126] on button "Add" at bounding box center [634, 121] width 50 height 21
type input "0"
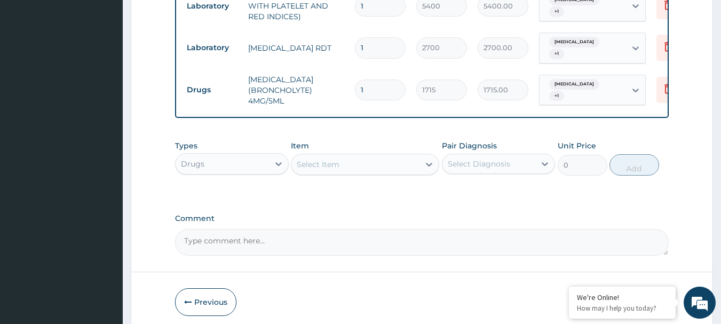
scroll to position [0, 0]
click at [535, 160] on div "Select Diagnosis" at bounding box center [488, 163] width 93 height 17
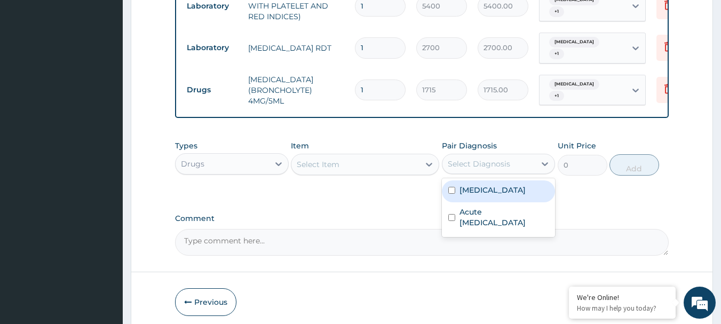
click at [494, 181] on div "Malaria" at bounding box center [499, 191] width 114 height 22
checkbox input "true"
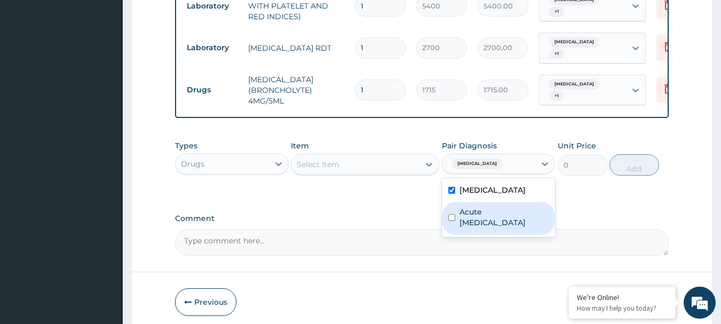
click at [492, 219] on label "Acute upper respiratory infection" at bounding box center [504, 216] width 90 height 21
checkbox input "true"
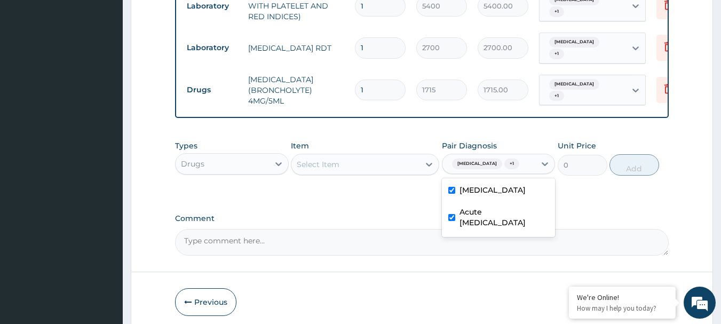
click at [331, 168] on div "Select Item" at bounding box center [318, 164] width 43 height 11
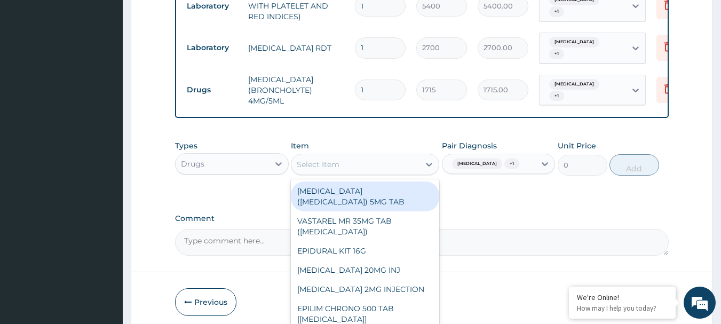
paste input "IBUPROFEN 200G TAB"
type input "IBUPROFEN 200G TAB"
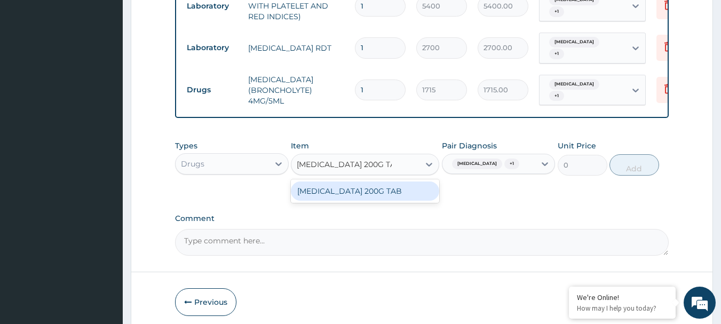
click at [335, 193] on div "IBUPROFEN 200G TAB" at bounding box center [365, 190] width 148 height 19
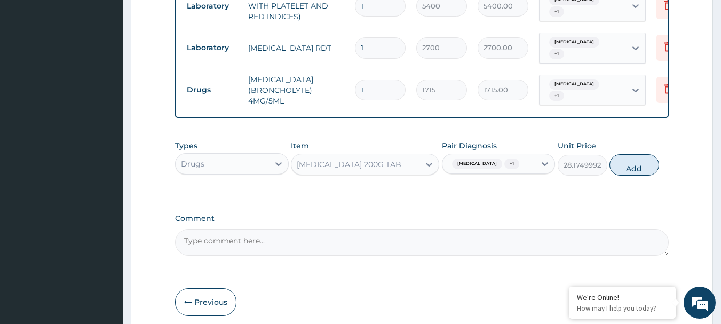
click at [629, 170] on button "Add" at bounding box center [634, 164] width 50 height 21
type input "0"
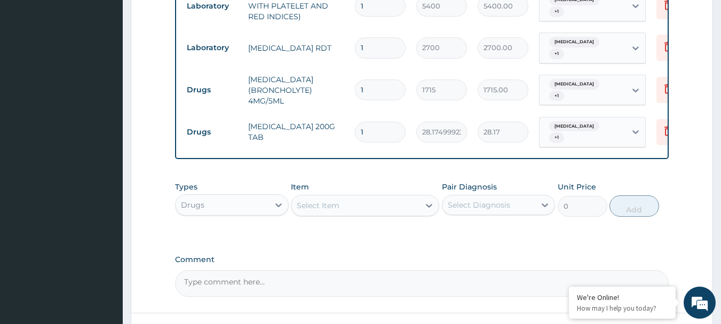
click at [377, 122] on input "1" at bounding box center [380, 132] width 51 height 21
type input "0.00"
type input "3"
type input "84.52"
type input "30"
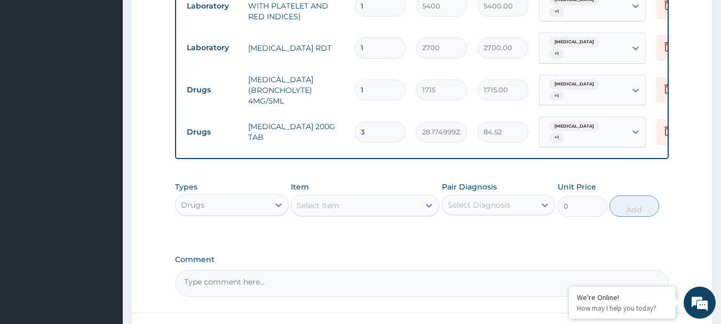
type input "845.25"
type input "30"
click at [488, 199] on div "Select Diagnosis" at bounding box center [479, 204] width 62 height 11
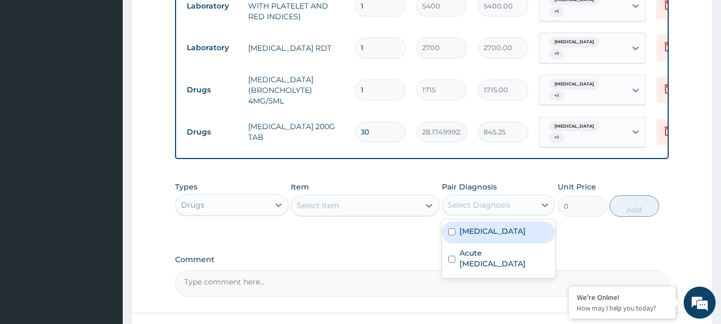
click at [477, 229] on label "Malaria" at bounding box center [492, 231] width 66 height 11
checkbox input "true"
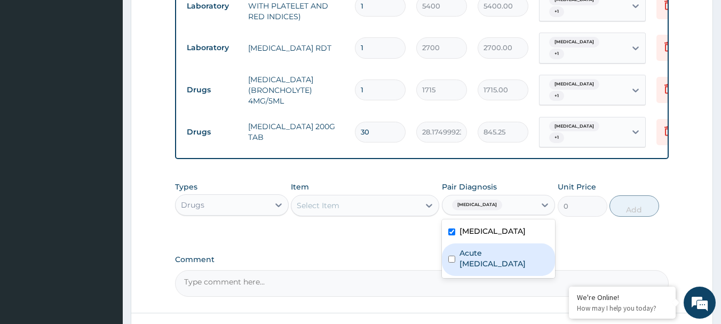
click at [476, 257] on label "Acute upper respiratory infection" at bounding box center [504, 258] width 90 height 21
checkbox input "true"
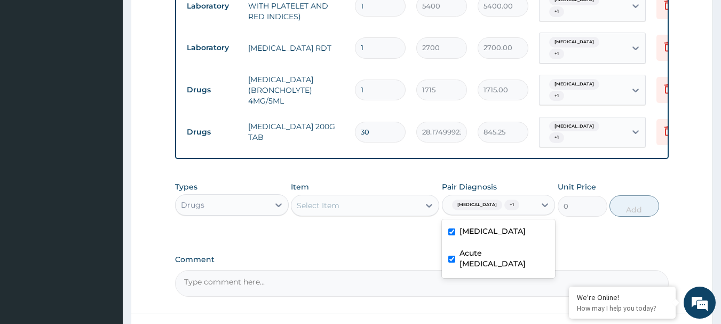
click at [376, 197] on div "Select Item" at bounding box center [355, 205] width 128 height 17
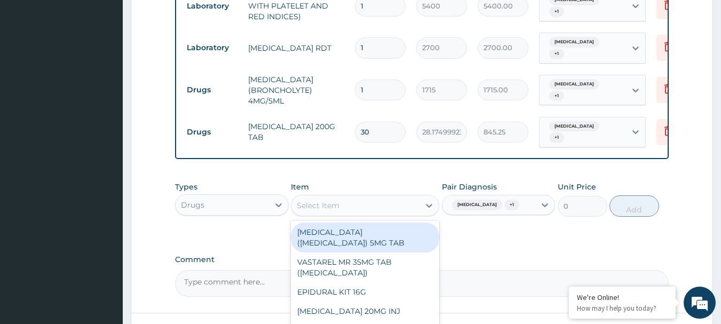
paste input "VITAMIN C 100MG TAB *1000"
type input "VITAMIN C 100MG TAB *1000"
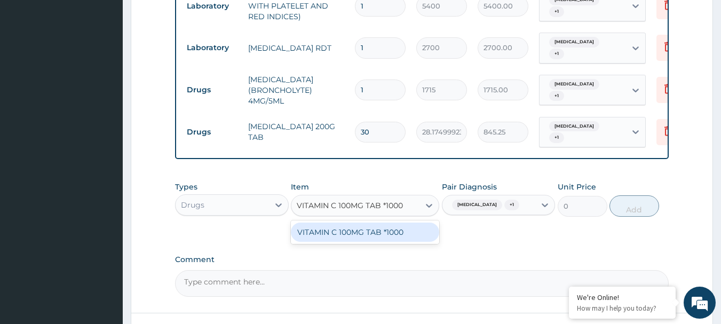
click at [376, 222] on div "VITAMIN C 100MG TAB *1000" at bounding box center [365, 231] width 148 height 19
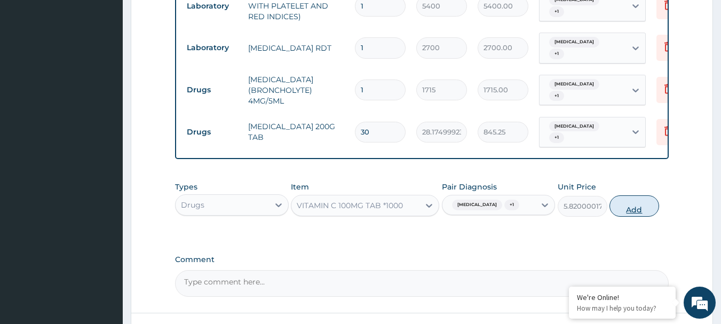
click at [616, 205] on button "Add" at bounding box center [634, 205] width 50 height 21
type input "0"
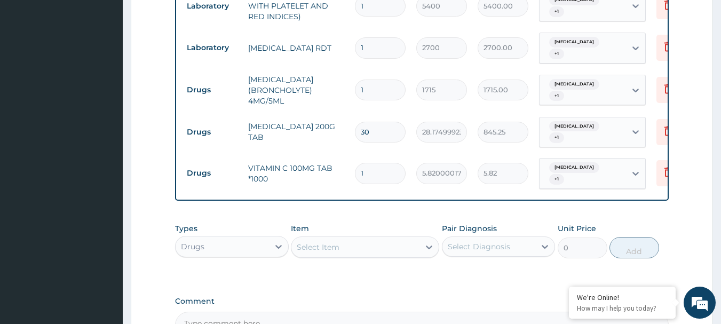
click at [374, 163] on input "1" at bounding box center [380, 173] width 51 height 21
type input "0.00"
type input "4"
type input "23.28"
type input "42"
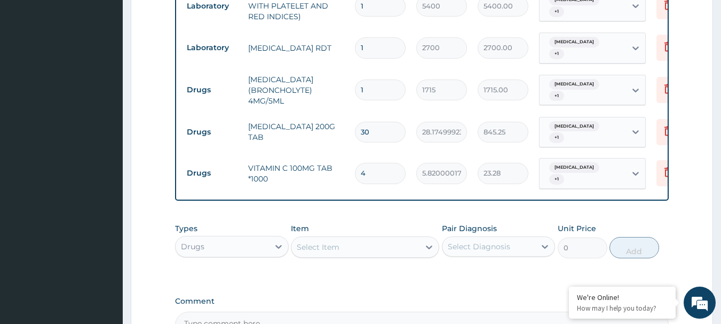
type input "244.44"
type input "42"
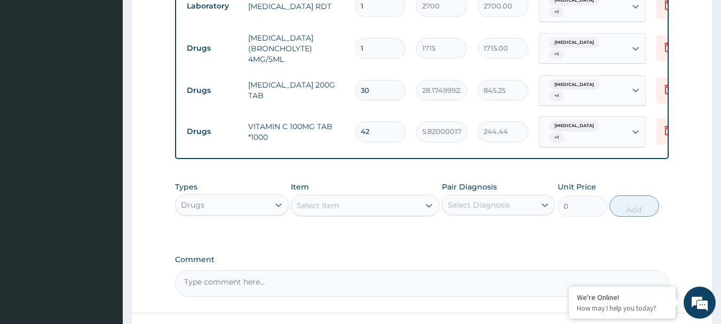
scroll to position [598, 0]
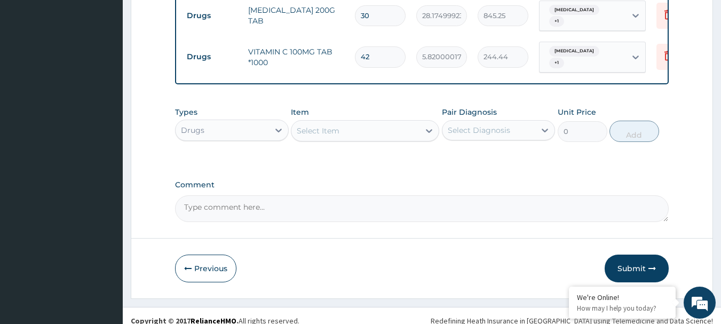
click at [521, 122] on div "Select Diagnosis" at bounding box center [488, 130] width 93 height 17
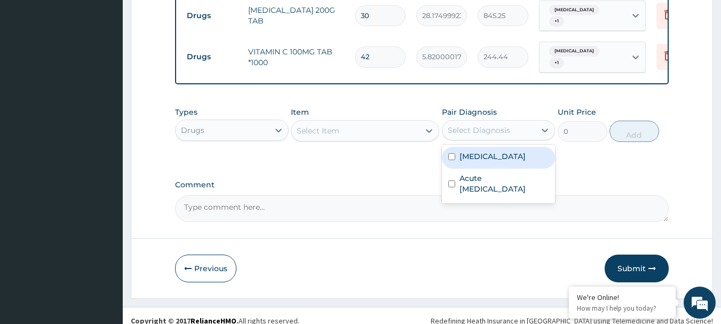
click at [494, 155] on div "Malaria" at bounding box center [499, 158] width 114 height 22
checkbox input "true"
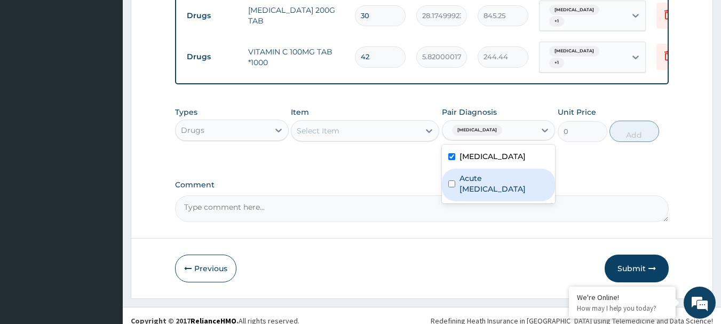
click at [490, 175] on label "Acute upper respiratory infection" at bounding box center [504, 183] width 90 height 21
checkbox input "true"
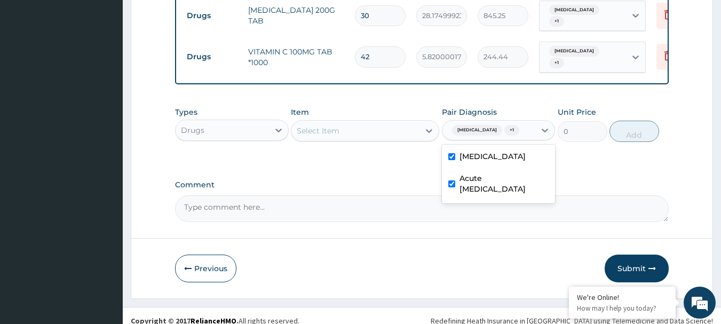
click at [392, 122] on div "Select Item" at bounding box center [355, 130] width 128 height 17
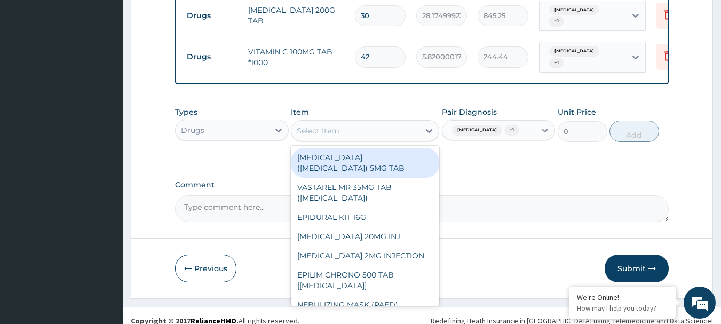
paste input "LORATIDINE 10MG TAB"
type input "LORATIDINE 10MG TAB"
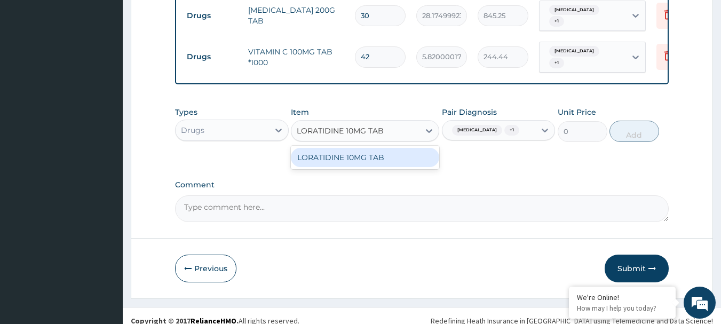
click at [366, 154] on div "LORATIDINE 10MG TAB" at bounding box center [365, 157] width 148 height 19
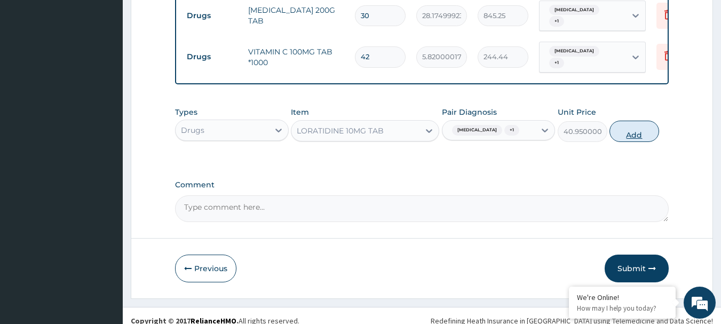
click at [626, 125] on button "Add" at bounding box center [634, 131] width 50 height 21
type input "0"
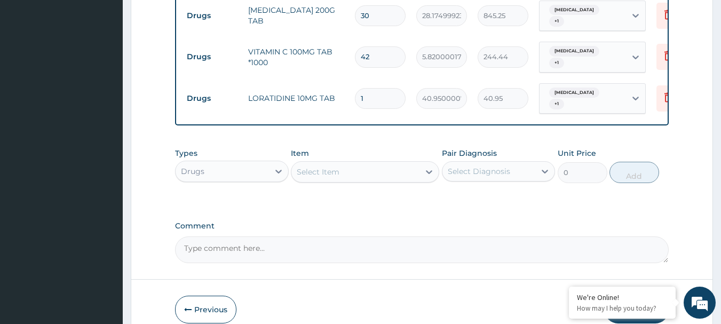
click at [390, 88] on input "1" at bounding box center [380, 98] width 51 height 21
type input "0.00"
type input "5"
type input "204.75"
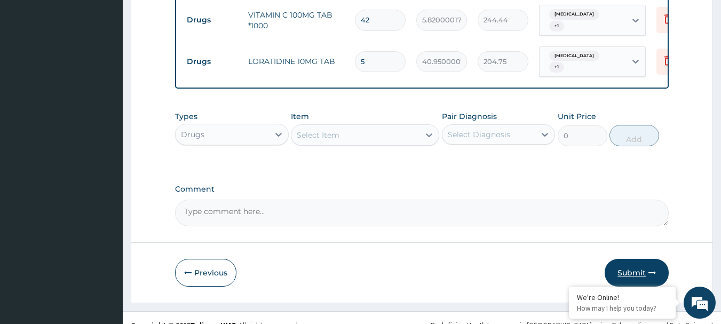
type input "5"
click at [647, 259] on button "Submit" at bounding box center [636, 273] width 64 height 28
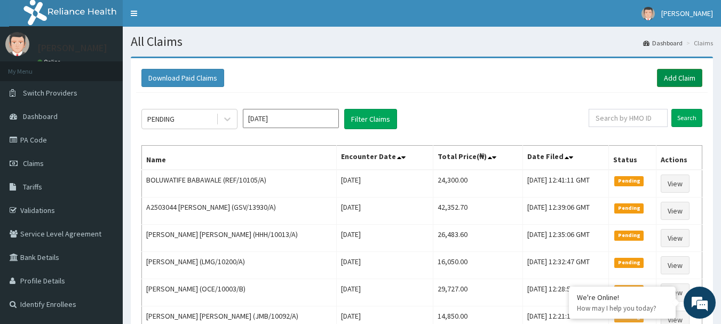
click at [682, 75] on link "Add Claim" at bounding box center [679, 78] width 45 height 18
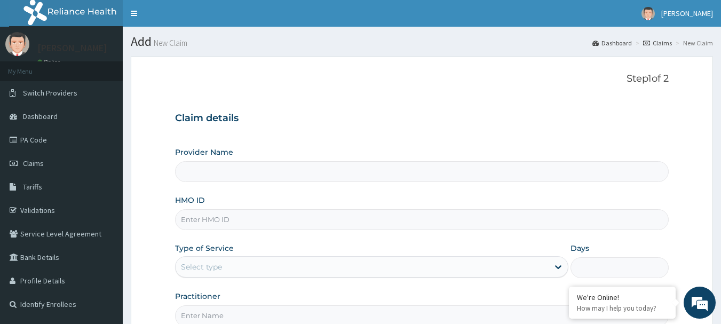
type input "[GEOGRAPHIC_DATA] Nig. Ltd"
click at [285, 228] on input "HMO ID" at bounding box center [422, 219] width 494 height 21
paste input "SLB/10667/A"
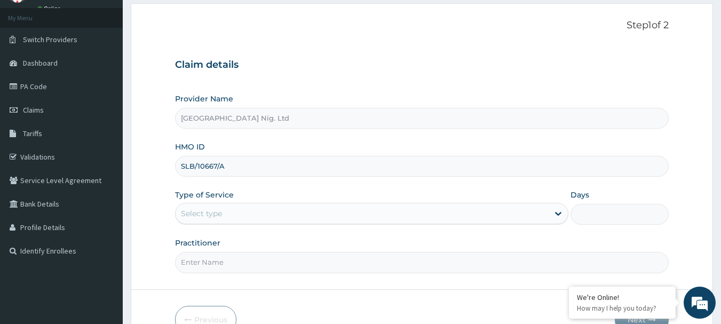
scroll to position [115, 0]
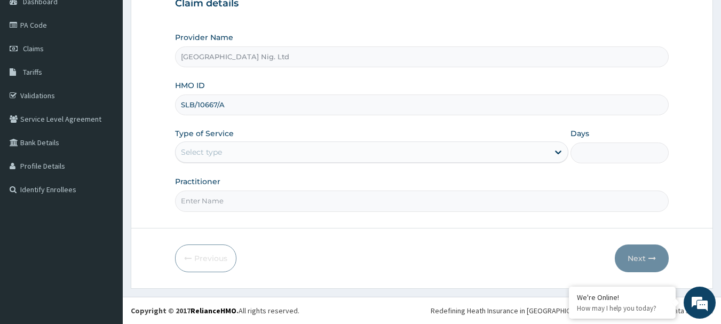
type input "SLB/10667/A"
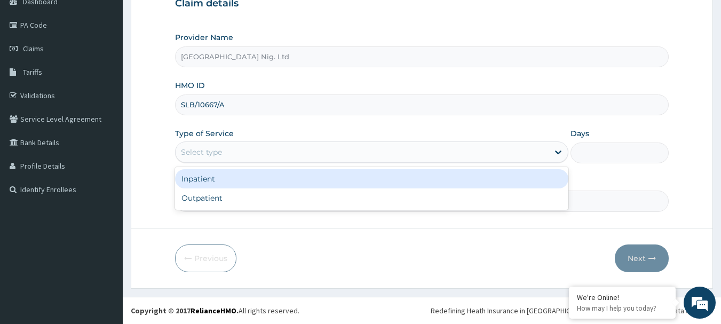
click at [514, 156] on div "Select type" at bounding box center [361, 151] width 373 height 17
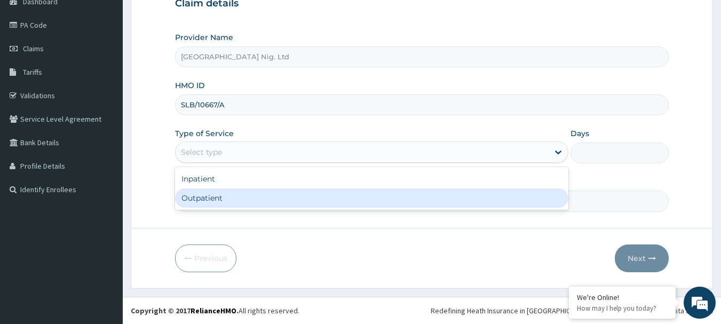
click at [351, 206] on div "Outpatient" at bounding box center [371, 197] width 393 height 19
type input "1"
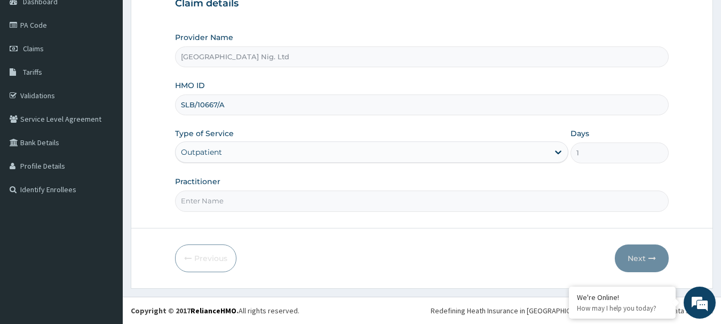
scroll to position [0, 0]
click at [246, 206] on input "Practitioner" at bounding box center [422, 200] width 494 height 21
paste input "Ugwuoke Monica"
type input "DR Ugwuoke Monica"
click at [642, 262] on button "Next" at bounding box center [642, 258] width 54 height 28
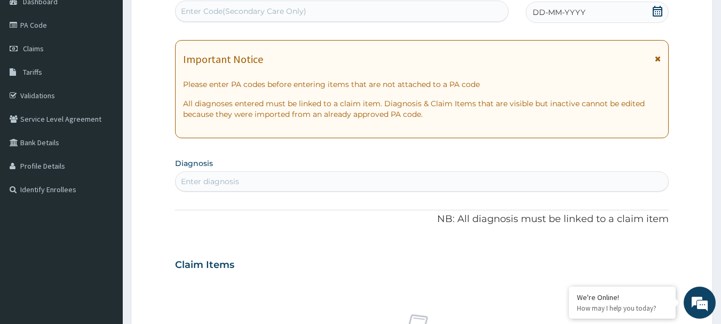
click at [655, 10] on icon at bounding box center [657, 11] width 11 height 11
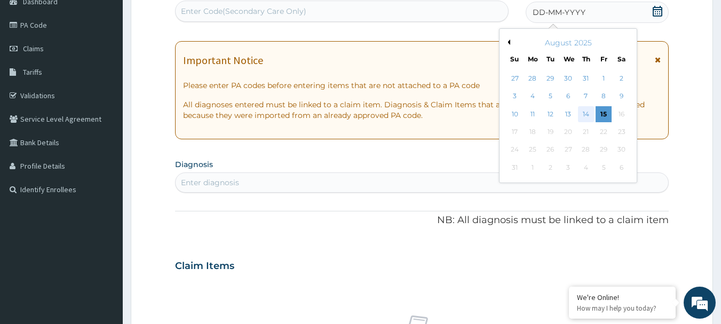
click at [588, 113] on div "14" at bounding box center [586, 114] width 16 height 16
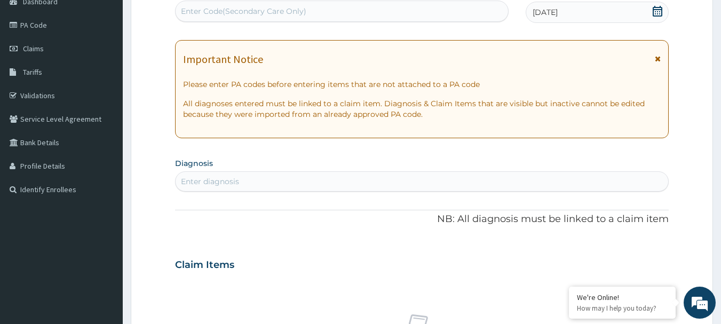
click at [309, 11] on div "Enter Code(Secondary Care Only)" at bounding box center [341, 11] width 333 height 17
click at [304, 179] on div "Enter diagnosis" at bounding box center [421, 181] width 493 height 17
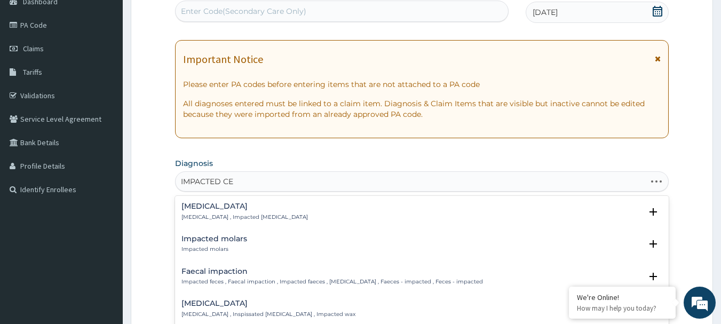
type input "IMPACTED CER"
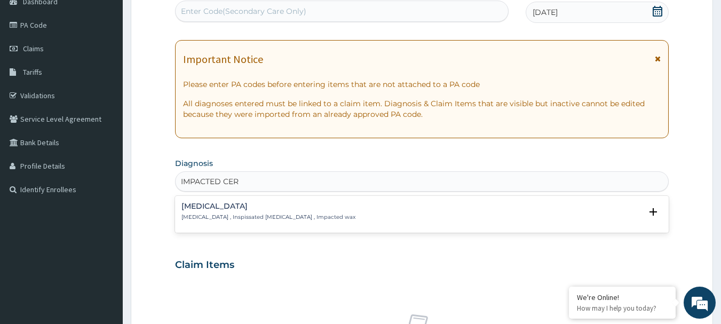
click at [234, 209] on h4 "Impacted cerumen" at bounding box center [268, 206] width 174 height 8
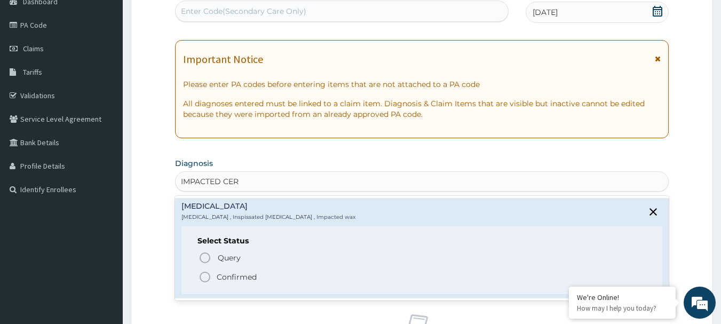
click at [227, 280] on p "Confirmed" at bounding box center [237, 277] width 40 height 11
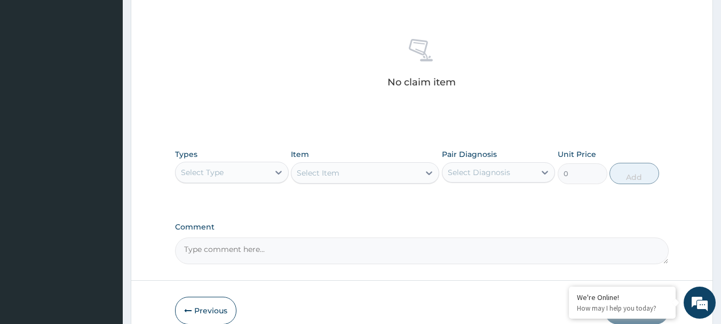
scroll to position [445, 0]
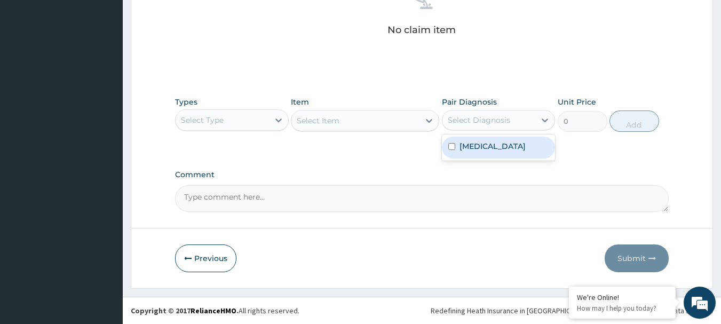
click at [505, 116] on div "Select Diagnosis" at bounding box center [479, 120] width 62 height 11
click at [483, 156] on div "Impacted cerumen" at bounding box center [499, 148] width 114 height 22
checkbox input "true"
click at [270, 116] on div at bounding box center [278, 119] width 19 height 19
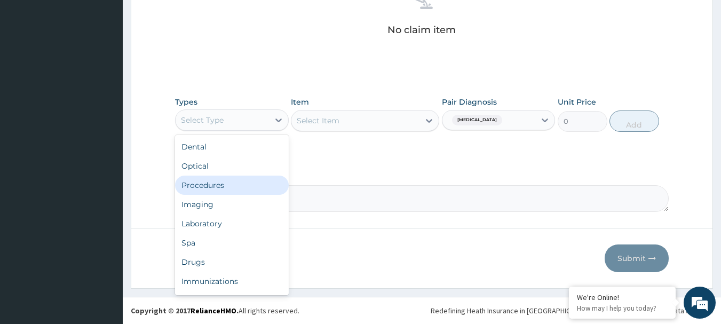
click at [213, 182] on div "Procedures" at bounding box center [232, 184] width 114 height 19
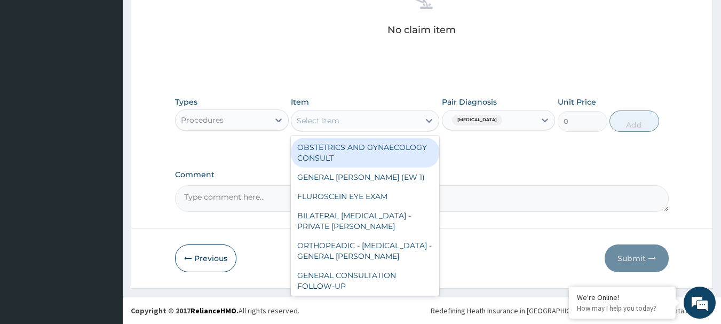
click at [378, 115] on div "Select Item" at bounding box center [355, 120] width 128 height 17
paste input "GENERAL CONSULTATION"
type input "GENERAL CONSULTATION"
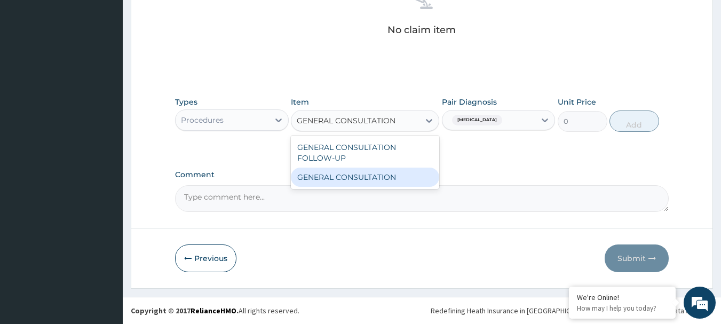
click at [346, 179] on div "GENERAL CONSULTATION" at bounding box center [365, 176] width 148 height 19
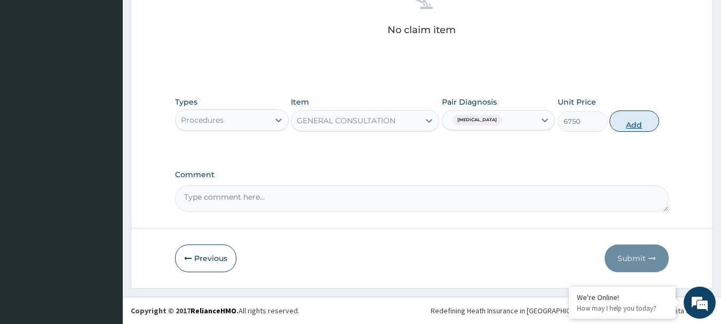
click at [642, 124] on button "Add" at bounding box center [634, 120] width 50 height 21
type input "0"
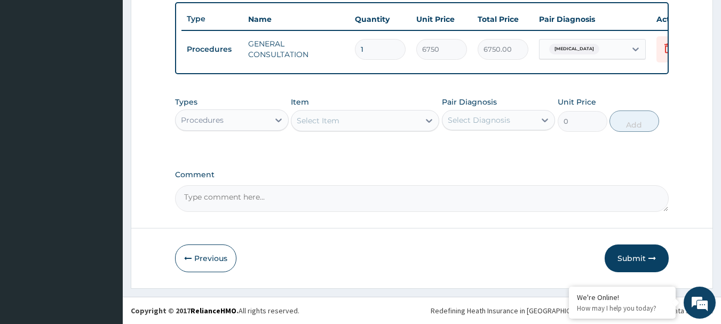
scroll to position [403, 0]
click at [637, 259] on button "Submit" at bounding box center [636, 258] width 64 height 28
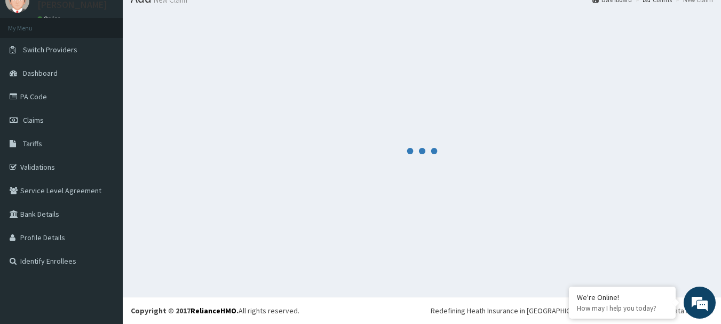
scroll to position [43, 0]
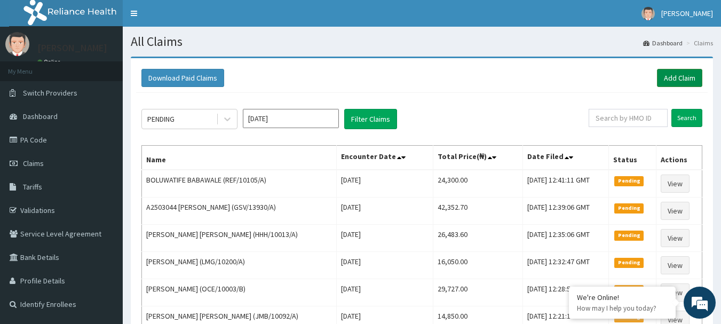
click at [673, 71] on link "Add Claim" at bounding box center [679, 78] width 45 height 18
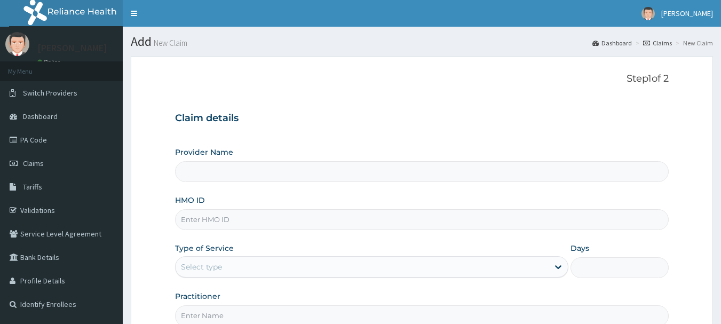
type input "[GEOGRAPHIC_DATA] Nig. Ltd"
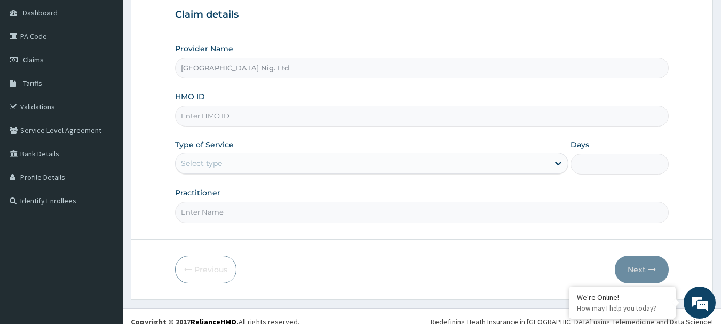
scroll to position [107, 0]
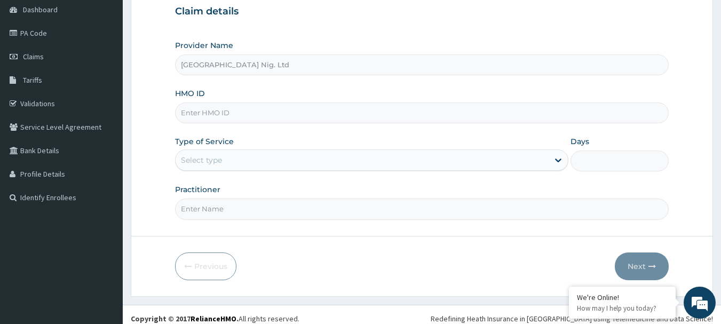
click at [315, 115] on input "HMO ID" at bounding box center [422, 112] width 494 height 21
paste input "HIA/10222/B"
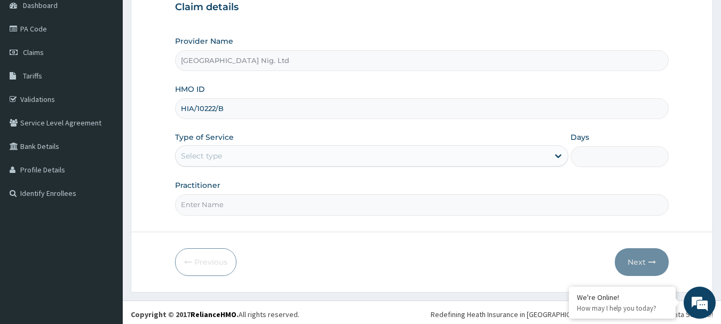
scroll to position [115, 0]
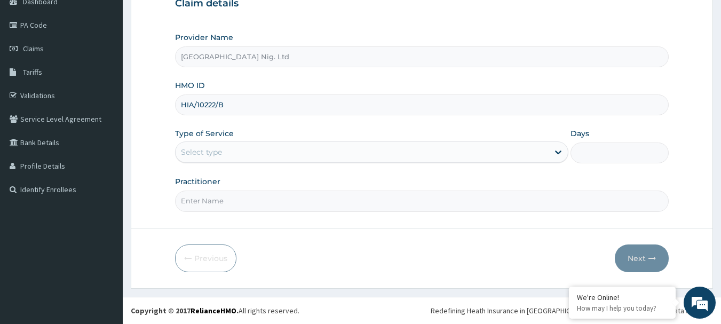
type input "HIA/10222/B"
click at [387, 151] on div "Select type" at bounding box center [361, 151] width 373 height 17
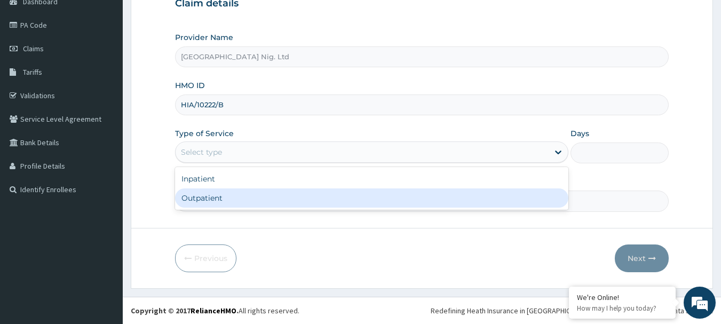
click at [365, 197] on div "Outpatient" at bounding box center [371, 197] width 393 height 19
type input "1"
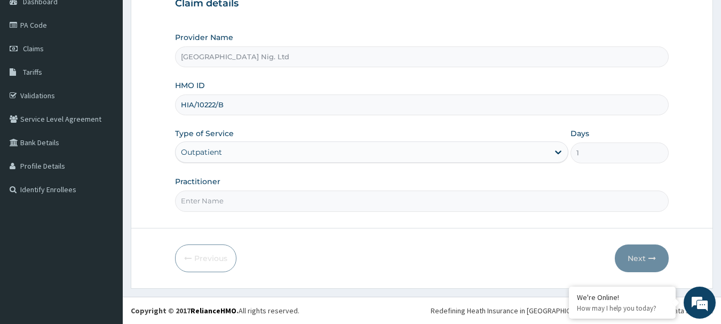
scroll to position [0, 0]
click at [251, 197] on input "Practitioner" at bounding box center [422, 200] width 494 height 21
paste input "OBETEN JANET"
type input "DR OBETEN JANET"
click at [621, 264] on button "Next" at bounding box center [642, 258] width 54 height 28
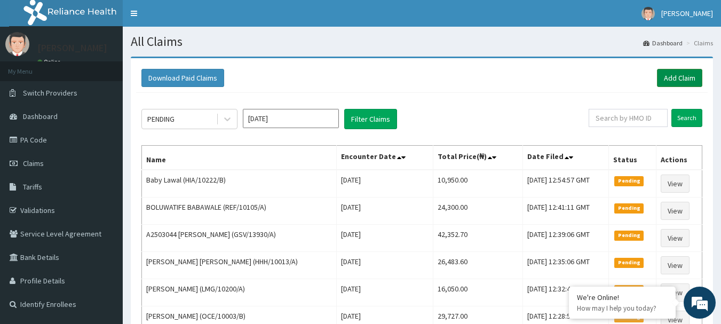
click at [677, 79] on link "Add Claim" at bounding box center [679, 78] width 45 height 18
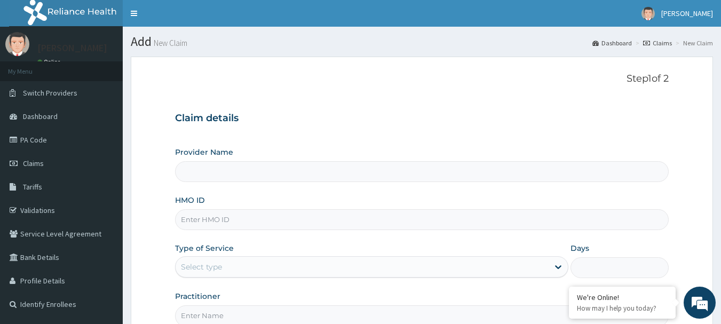
type input "[GEOGRAPHIC_DATA] Nig. Ltd"
click at [275, 224] on input "HMO ID" at bounding box center [422, 219] width 494 height 21
paste input "QAL/10012/D"
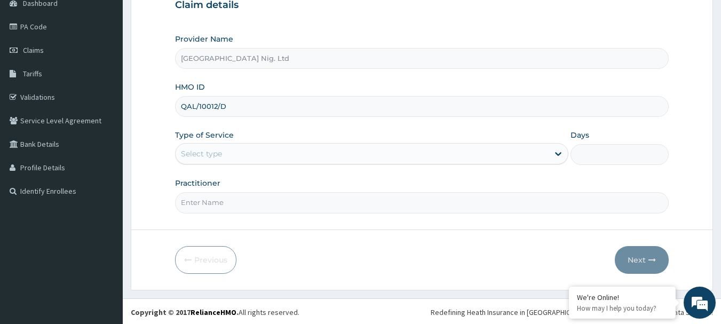
scroll to position [115, 0]
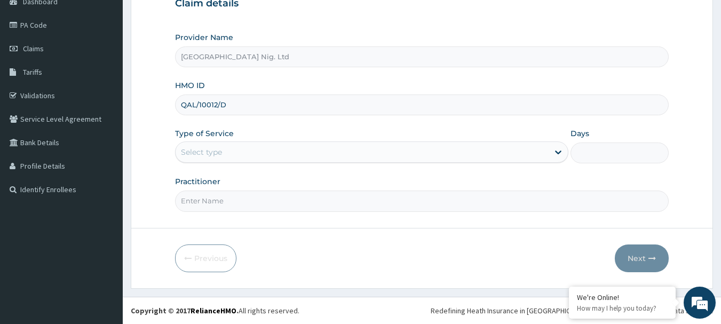
type input "QAL/10012/D"
click at [506, 150] on div "Select type" at bounding box center [361, 151] width 373 height 17
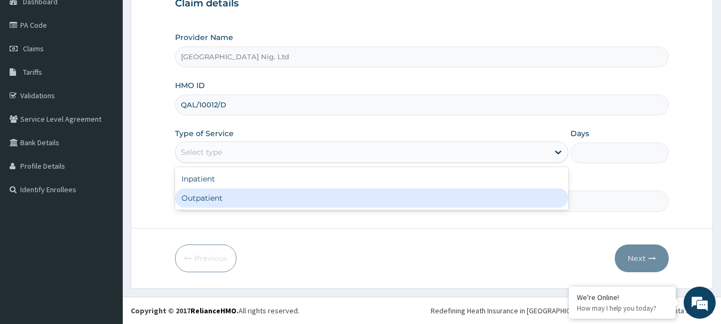
click at [344, 201] on div "Outpatient" at bounding box center [371, 197] width 393 height 19
type input "1"
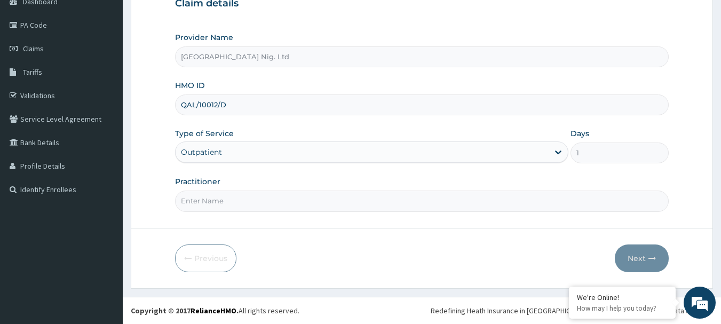
scroll to position [0, 0]
click at [242, 203] on input "Practitioner" at bounding box center [422, 200] width 494 height 21
paste input "[PERSON_NAME]"
type input "DR [PERSON_NAME]"
click at [651, 250] on button "Next" at bounding box center [642, 258] width 54 height 28
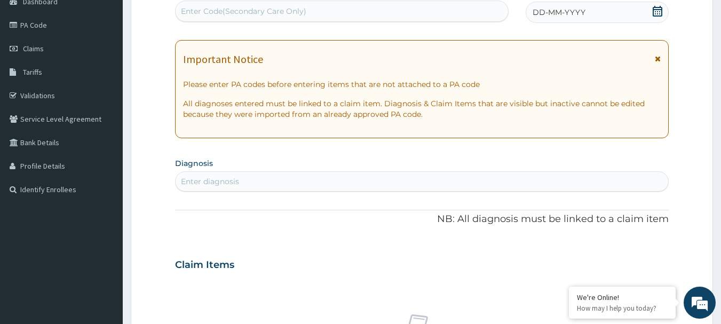
click at [293, 13] on div "Enter Code(Secondary Care Only)" at bounding box center [243, 11] width 125 height 11
paste input "PA/391B14"
type input "PA/391B14"
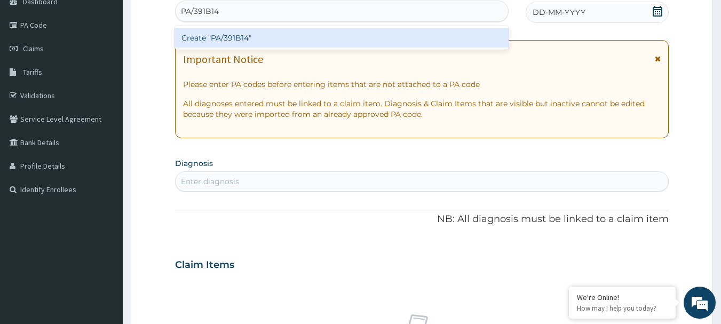
click at [280, 35] on div "Create "PA/391B14"" at bounding box center [342, 37] width 334 height 19
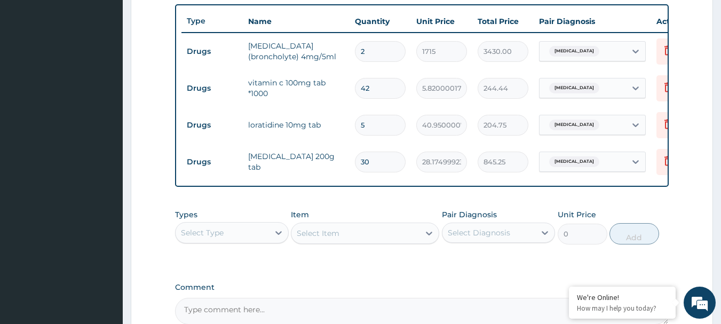
scroll to position [513, 0]
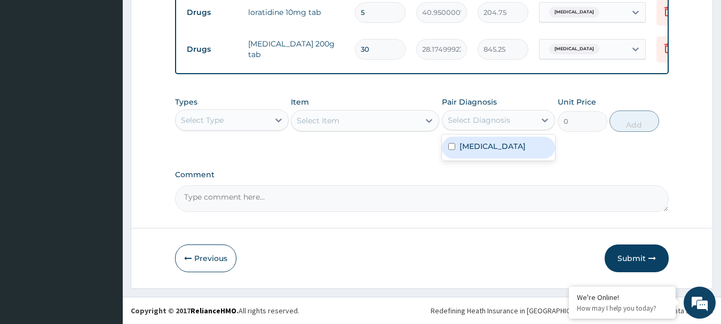
click at [520, 121] on div "Select Diagnosis" at bounding box center [488, 119] width 93 height 17
click at [488, 150] on label "Upper respiratory infection" at bounding box center [492, 146] width 66 height 11
checkbox input "true"
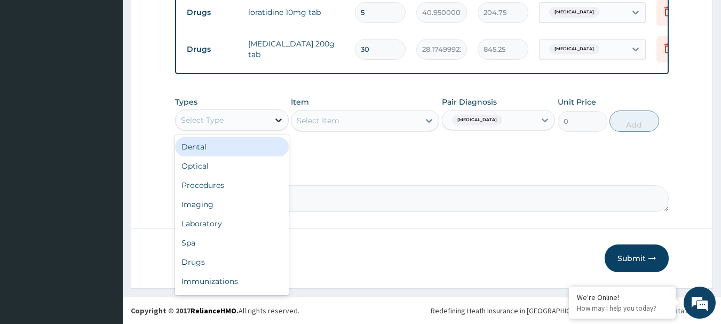
click at [272, 125] on div at bounding box center [278, 119] width 19 height 19
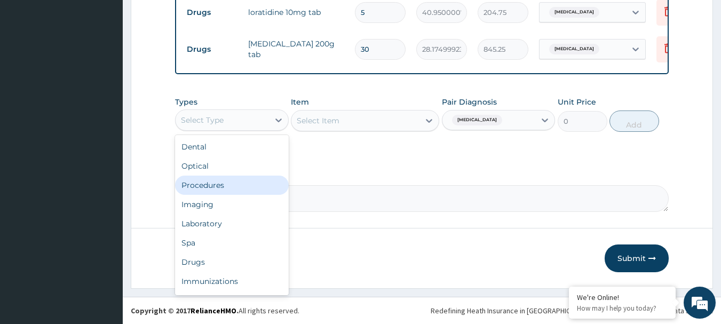
click at [229, 182] on div "Procedures" at bounding box center [232, 184] width 114 height 19
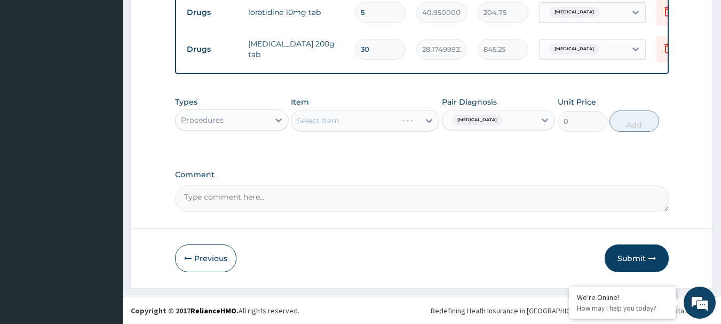
click at [369, 118] on div "Select Item" at bounding box center [365, 120] width 148 height 21
click at [317, 122] on div "Select Item" at bounding box center [365, 120] width 148 height 21
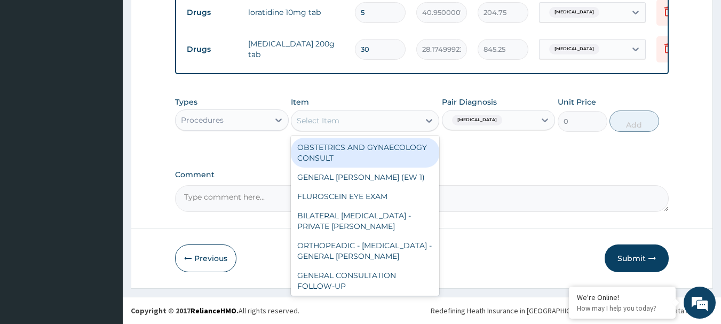
click at [380, 122] on div "Select Item" at bounding box center [355, 120] width 128 height 17
paste input "GENERAL CONSULTATION"
type input "GENERAL CONSULTATION"
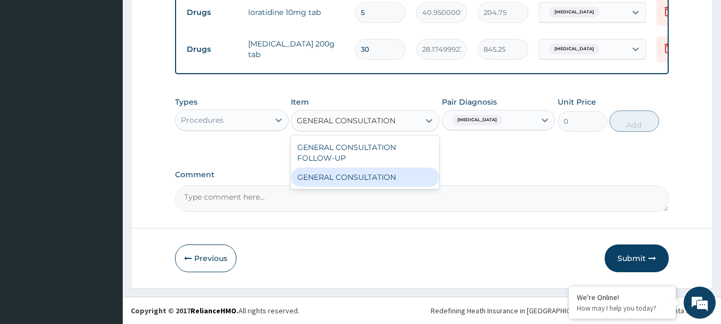
click at [364, 177] on div "GENERAL CONSULTATION" at bounding box center [365, 176] width 148 height 19
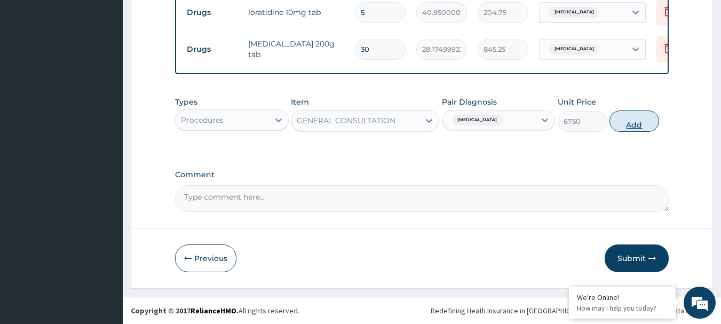
click at [629, 126] on button "Add" at bounding box center [634, 120] width 50 height 21
type input "0"
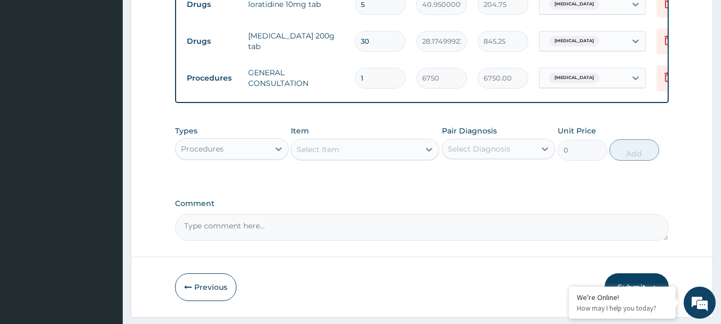
click at [514, 157] on div "Select Diagnosis" at bounding box center [488, 148] width 93 height 17
click at [499, 180] on label "Upper respiratory infection" at bounding box center [492, 175] width 66 height 11
checkbox input "true"
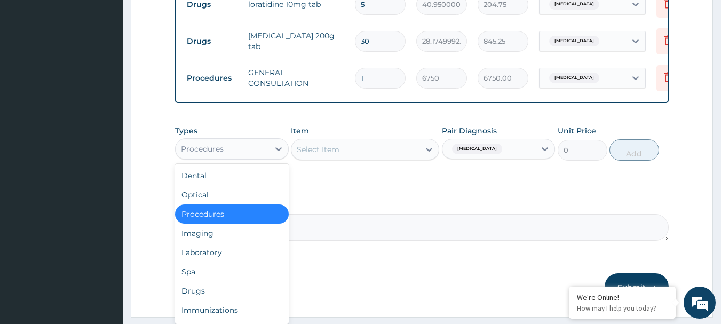
click at [262, 157] on div "Procedures" at bounding box center [221, 148] width 93 height 17
click at [220, 262] on div "Laboratory" at bounding box center [232, 252] width 114 height 19
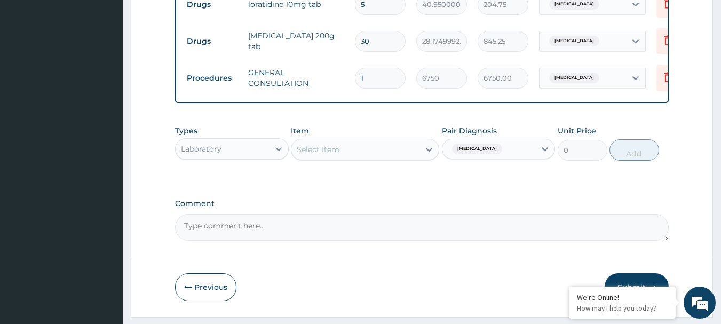
click at [342, 158] on div "Select Item" at bounding box center [355, 149] width 128 height 17
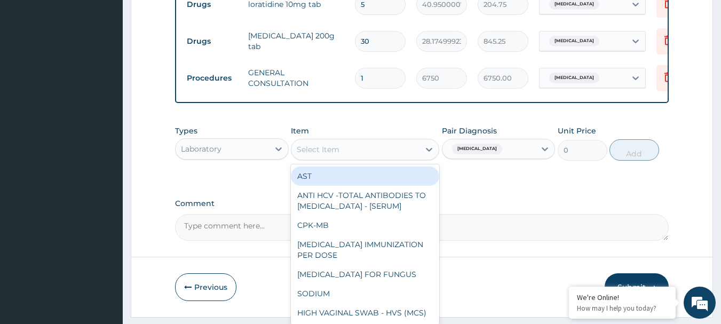
paste input "FBC - (FULL BLOOD COUNT WITH PLATELET AND RED INDICES)"
type input "FBC - (FULL BLOOD COUNT WITH PLATELET AND RED INDICES)"
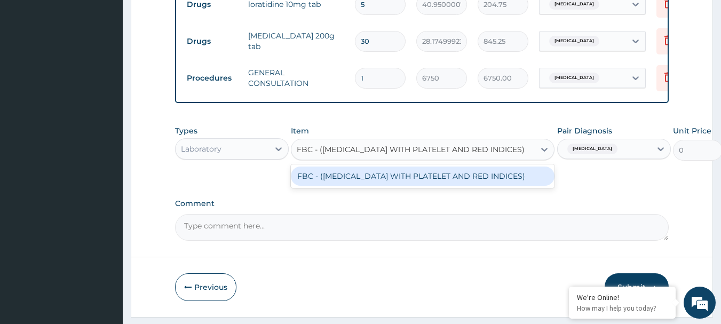
scroll to position [0, 13]
click at [356, 186] on div "FBC - (FULL BLOOD COUNT WITH PLATELET AND RED INDICES)" at bounding box center [423, 175] width 264 height 19
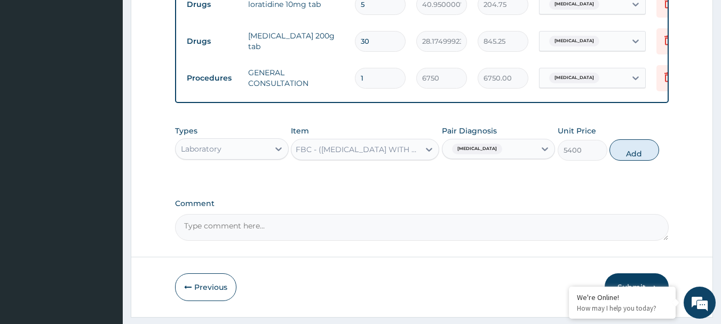
scroll to position [0, 1]
click at [624, 161] on button "Add" at bounding box center [634, 149] width 50 height 21
type input "0"
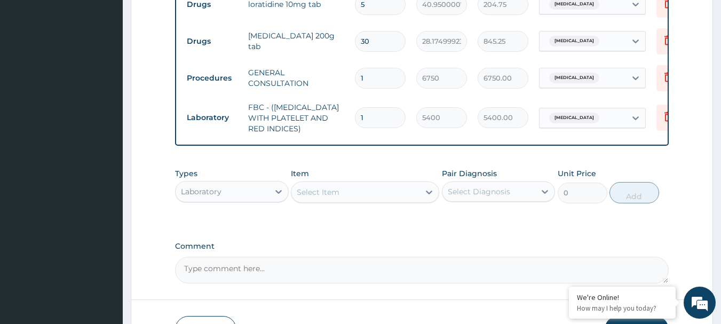
click at [521, 197] on div "Select Diagnosis" at bounding box center [488, 191] width 93 height 17
click at [483, 223] on label "Upper respiratory infection" at bounding box center [492, 217] width 66 height 11
checkbox input "true"
click at [372, 201] on div "Select Item" at bounding box center [355, 191] width 128 height 17
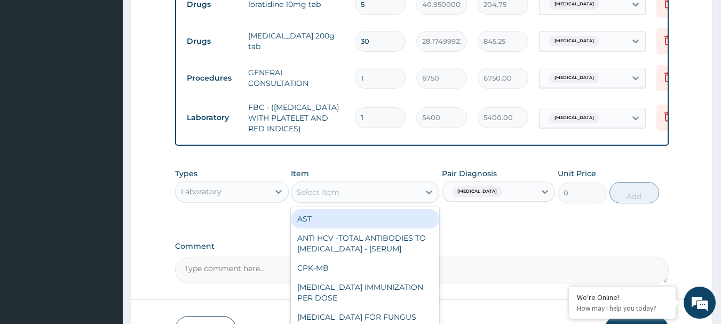
click at [365, 197] on div "Select Item" at bounding box center [355, 191] width 128 height 17
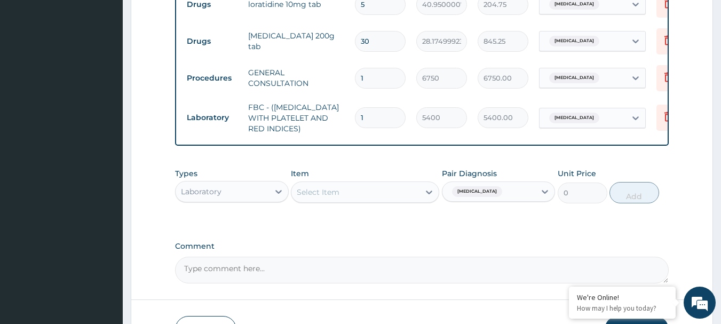
paste input "MALARIA RDT"
type input "MALARIA RDT"
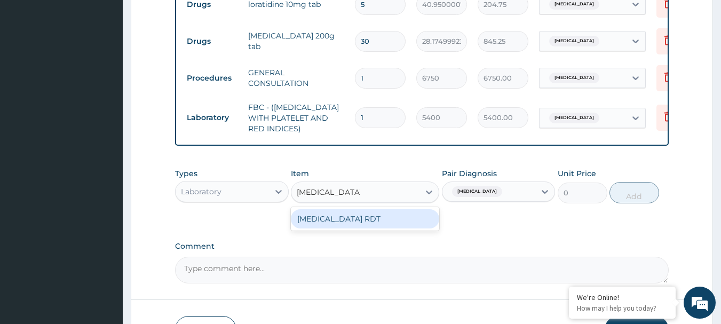
click at [367, 223] on div "MALARIA RDT" at bounding box center [365, 218] width 148 height 19
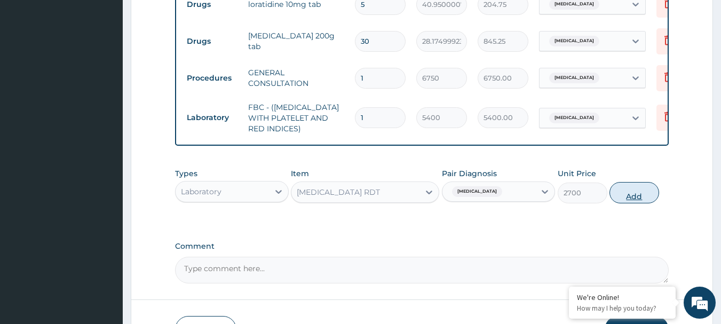
click at [625, 200] on button "Add" at bounding box center [634, 192] width 50 height 21
type input "0"
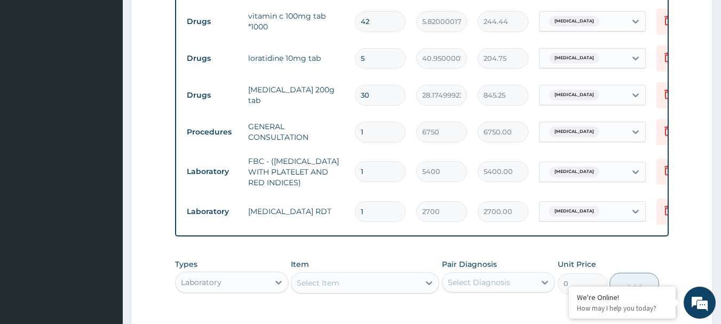
scroll to position [460, 0]
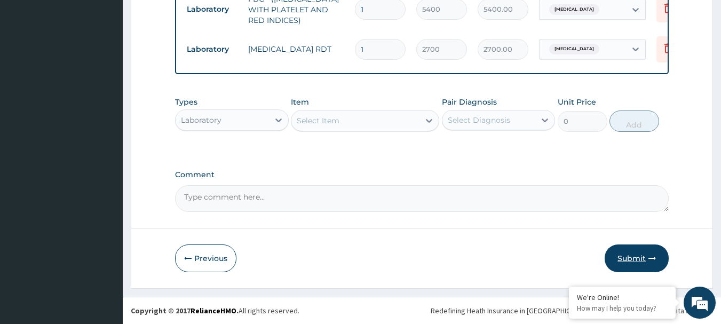
click at [634, 258] on button "Submit" at bounding box center [636, 258] width 64 height 28
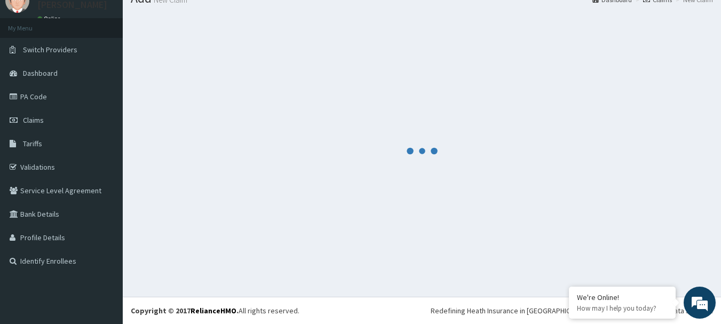
scroll to position [43, 0]
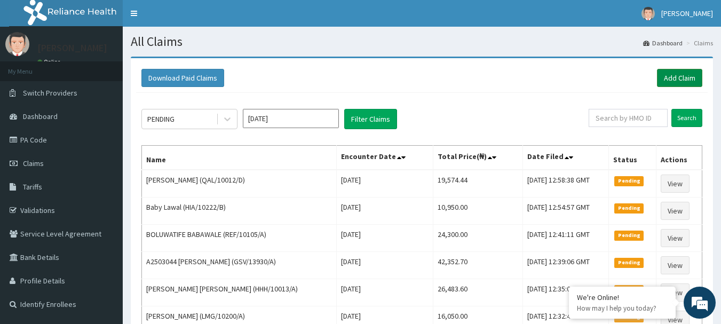
click at [668, 78] on link "Add Claim" at bounding box center [679, 78] width 45 height 18
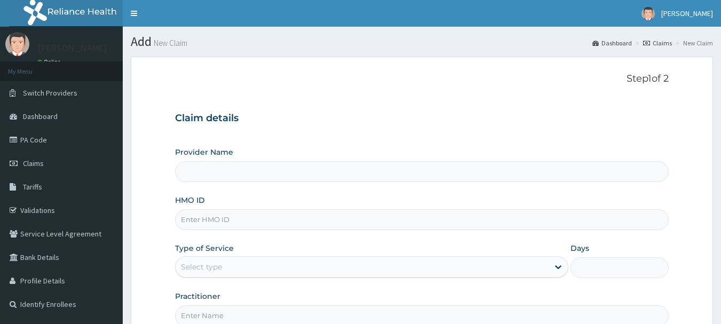
type input "[GEOGRAPHIC_DATA] Nig. Ltd"
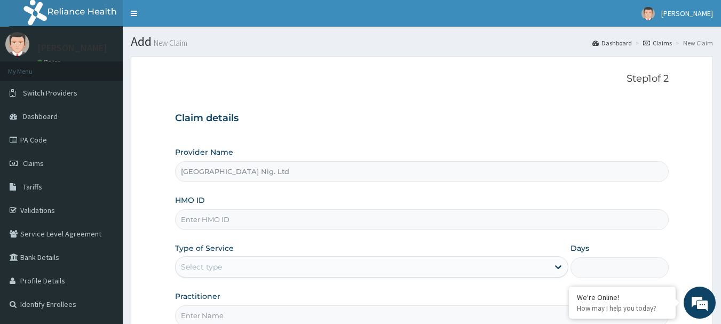
click at [253, 229] on input "HMO ID" at bounding box center [422, 219] width 494 height 21
paste input "PRN/10050/B"
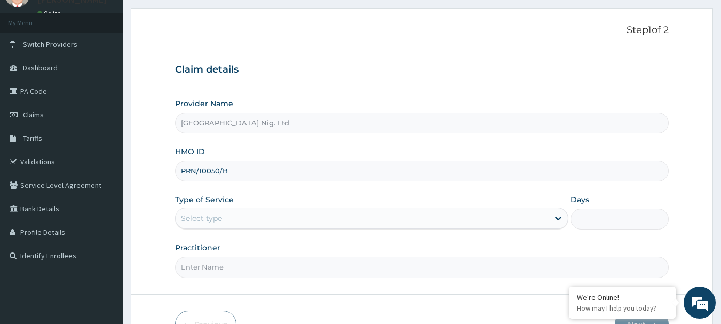
scroll to position [115, 0]
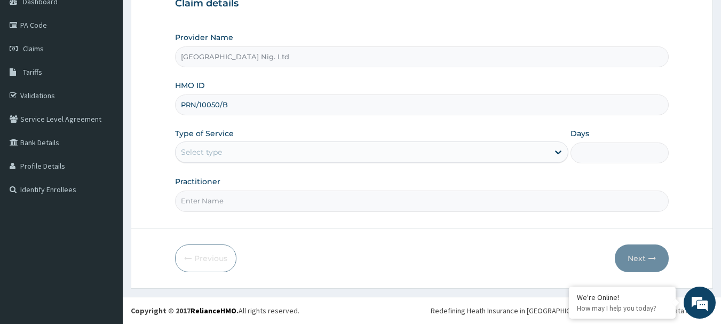
type input "PRN/10050/B"
click at [507, 156] on div "Select type" at bounding box center [361, 151] width 373 height 17
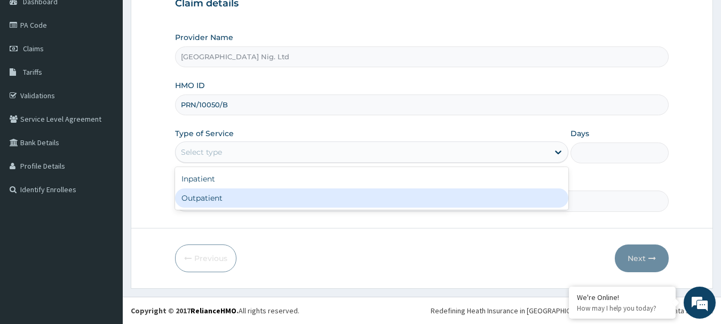
click at [329, 201] on div "Outpatient" at bounding box center [371, 197] width 393 height 19
type input "1"
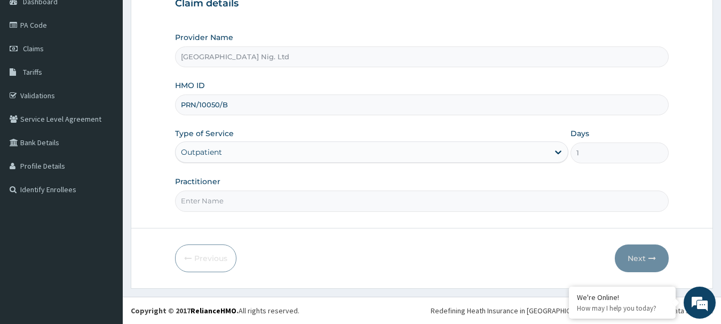
scroll to position [0, 0]
click at [242, 203] on input "Practitioner" at bounding box center [422, 200] width 494 height 21
paste input "Toyobo Oluwateniola"
type input "DR [PERSON_NAME]"
click at [636, 258] on button "Next" at bounding box center [642, 258] width 54 height 28
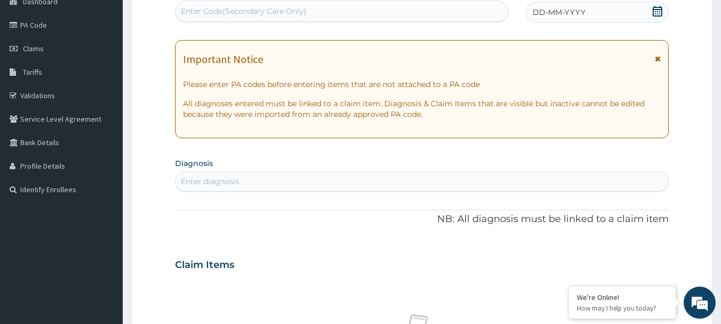
click at [253, 9] on div "Enter Code(Secondary Care Only)" at bounding box center [243, 11] width 125 height 11
paste input "DISPENSED FOR 2WEEKS...PA/114CDA"
type input "PA/114CDA"
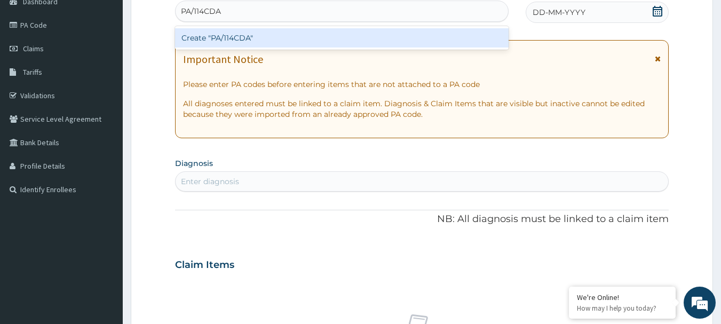
click at [209, 36] on div "Create "PA/114CDA"" at bounding box center [342, 37] width 334 height 19
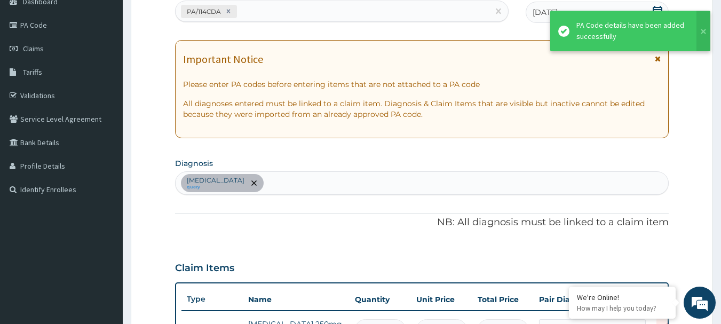
scroll to position [319, 0]
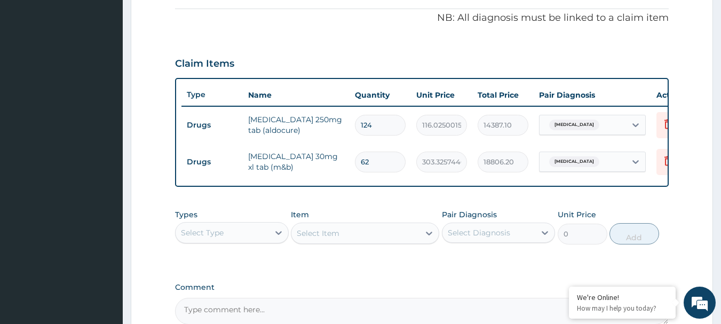
click at [378, 164] on input "62" at bounding box center [380, 161] width 51 height 21
type input "6"
type input "1819.95"
type input "0.00"
type input "2"
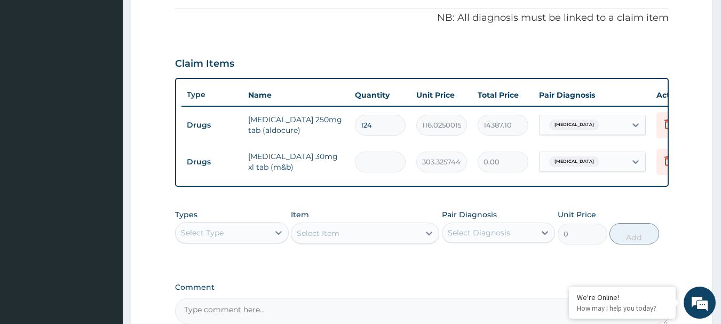
type input "606.65"
type input "28"
type input "8493.12"
type input "28"
click at [385, 129] on input "124" at bounding box center [380, 125] width 51 height 21
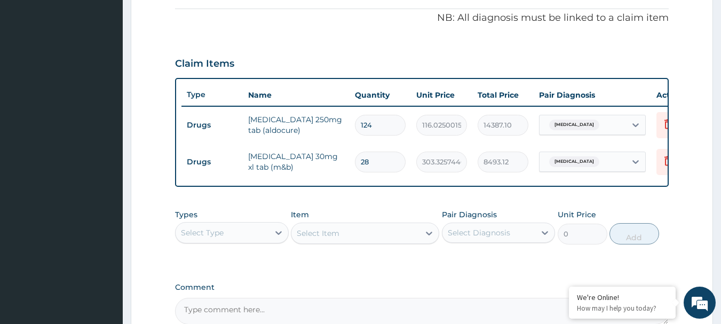
type input "12"
type input "1392.30"
type input "1"
type input "116.03"
type input "0.00"
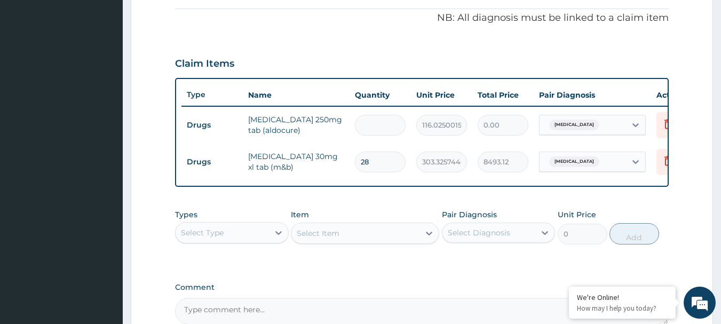
type input "5"
type input "580.13"
type input "56"
type input "6497.40"
type input "56"
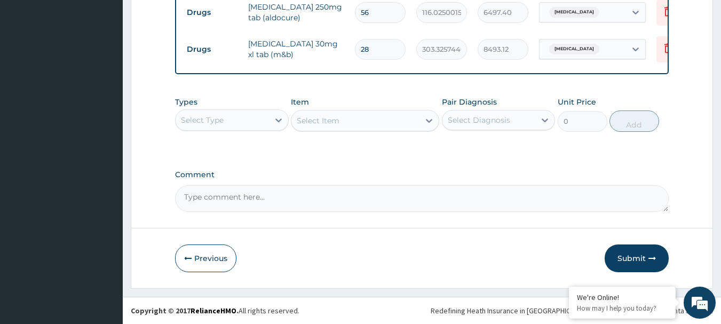
scroll to position [440, 0]
click at [517, 122] on div "Select Diagnosis" at bounding box center [488, 119] width 93 height 17
click at [493, 141] on label "[MEDICAL_DATA]" at bounding box center [492, 146] width 66 height 11
checkbox input "true"
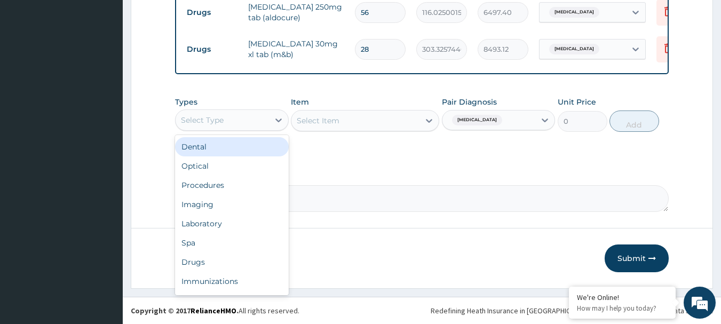
click at [256, 120] on div "Select Type" at bounding box center [221, 119] width 93 height 17
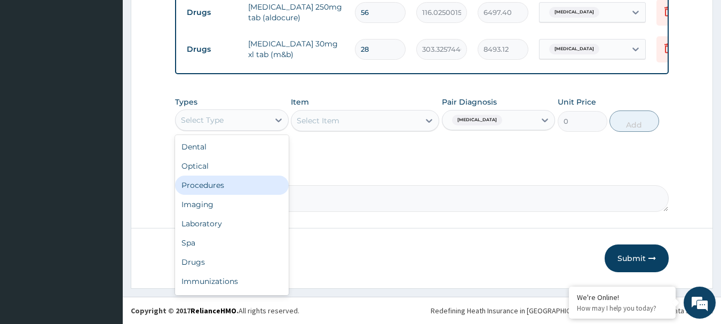
click at [225, 185] on div "Procedures" at bounding box center [232, 184] width 114 height 19
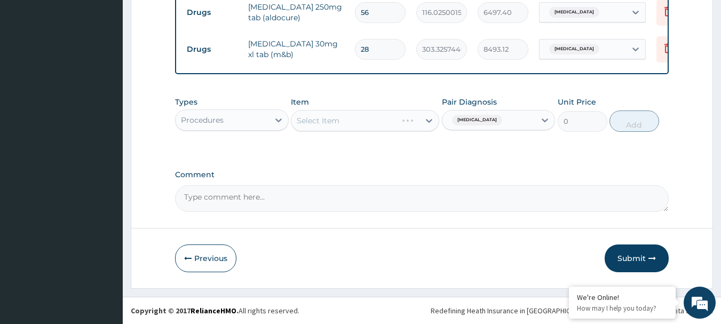
click at [370, 120] on div "Select Item" at bounding box center [365, 120] width 148 height 21
click at [337, 123] on div "Select Item" at bounding box center [365, 120] width 148 height 21
click at [342, 118] on div "Select Item" at bounding box center [365, 120] width 148 height 21
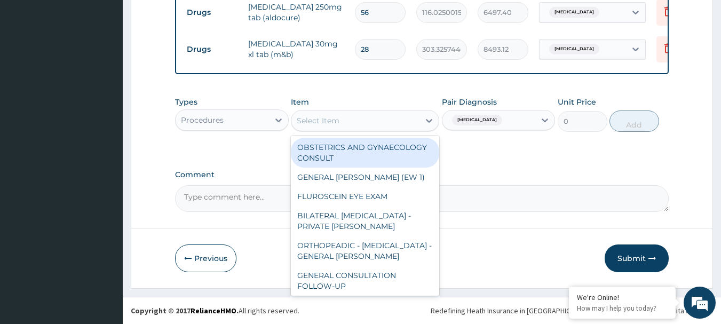
click at [330, 116] on div "Select Item" at bounding box center [318, 120] width 43 height 11
paste input "GENERAL CONSULTATION"
type input "GENERAL CONSULTATION"
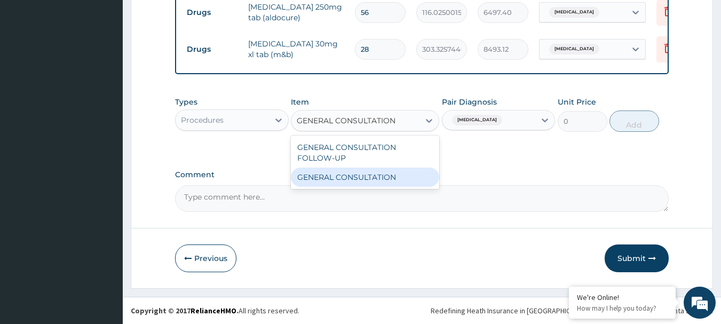
drag, startPoint x: 360, startPoint y: 180, endPoint x: 382, endPoint y: 179, distance: 22.4
click at [360, 179] on div "GENERAL CONSULTATION" at bounding box center [365, 176] width 148 height 19
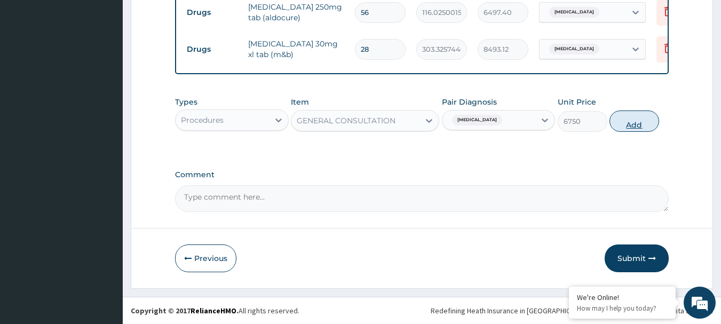
click at [643, 120] on button "Add" at bounding box center [634, 120] width 50 height 21
type input "0"
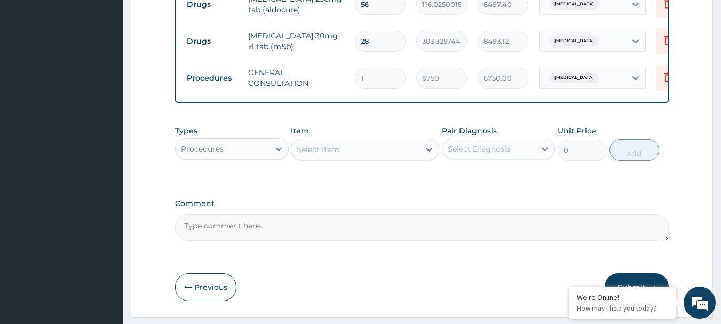
scroll to position [476, 0]
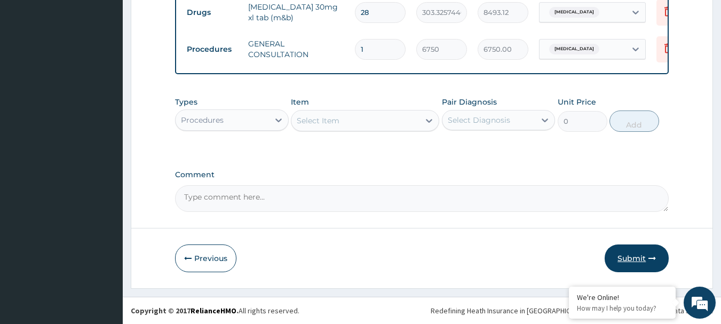
click at [632, 256] on button "Submit" at bounding box center [636, 258] width 64 height 28
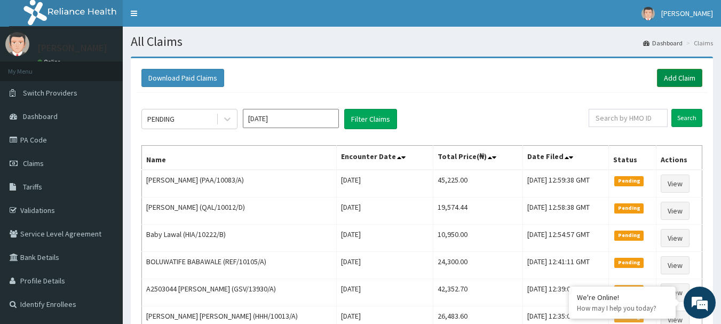
click at [683, 79] on link "Add Claim" at bounding box center [679, 78] width 45 height 18
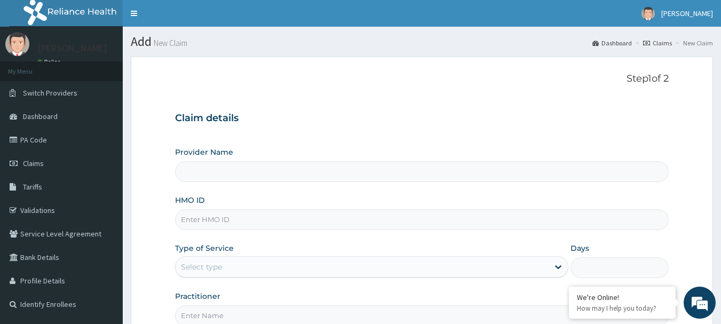
type input "[GEOGRAPHIC_DATA] Nig. Ltd"
click at [262, 222] on input "HMO ID" at bounding box center [422, 219] width 494 height 21
paste input "FSG/10008/D"
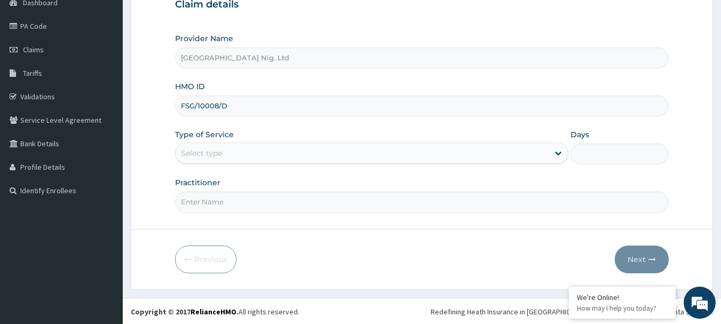
scroll to position [115, 0]
type input "FSG/10008/D"
click at [540, 157] on div "Select type" at bounding box center [361, 151] width 373 height 17
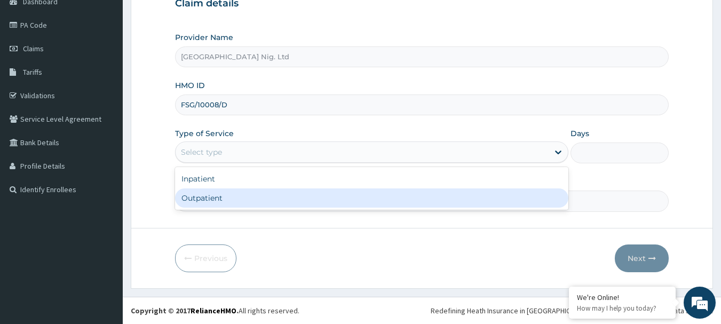
click at [316, 196] on div "Outpatient" at bounding box center [371, 197] width 393 height 19
type input "1"
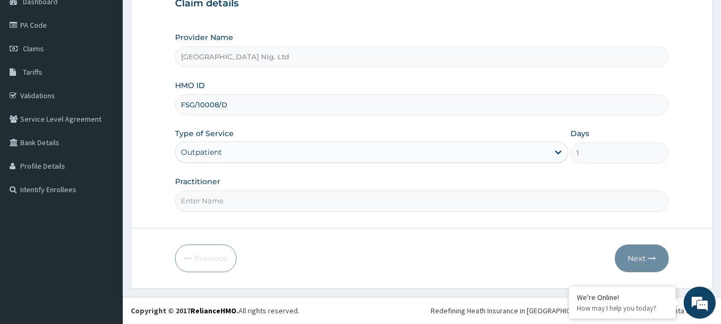
click at [250, 202] on input "Practitioner" at bounding box center [422, 200] width 494 height 21
paste input "Oloje Oluyemi"
type input "DR Oloje Oluyemi"
click at [642, 263] on button "Next" at bounding box center [642, 258] width 54 height 28
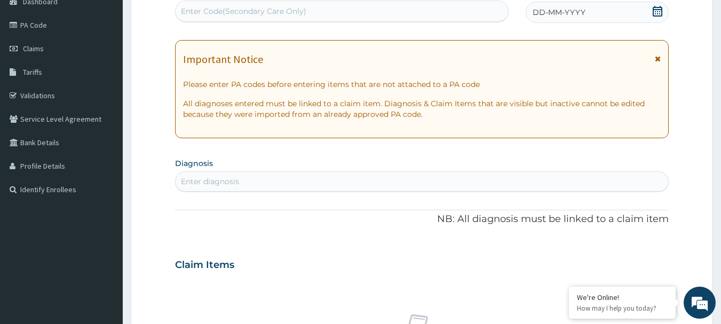
click at [273, 180] on div "Enter diagnosis" at bounding box center [421, 181] width 493 height 17
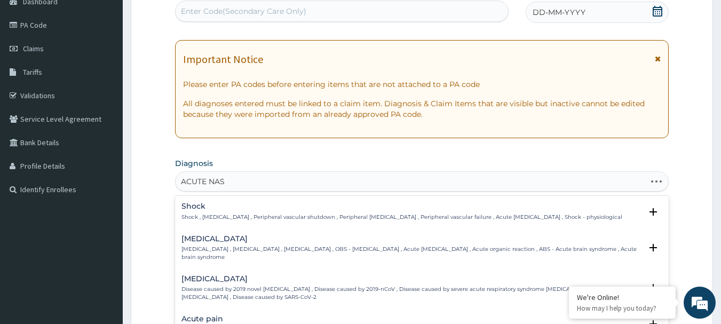
type input "ACUTE NASO"
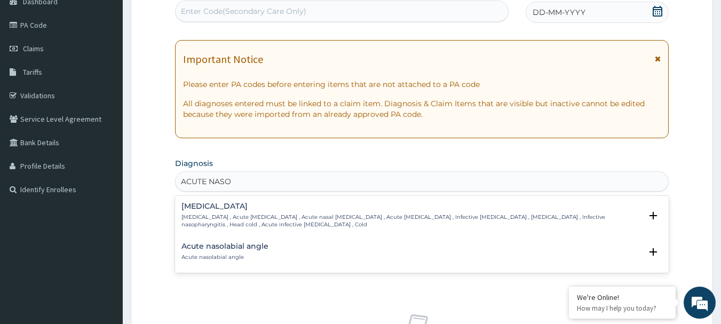
click at [238, 208] on h4 "Common cold" at bounding box center [411, 206] width 460 height 8
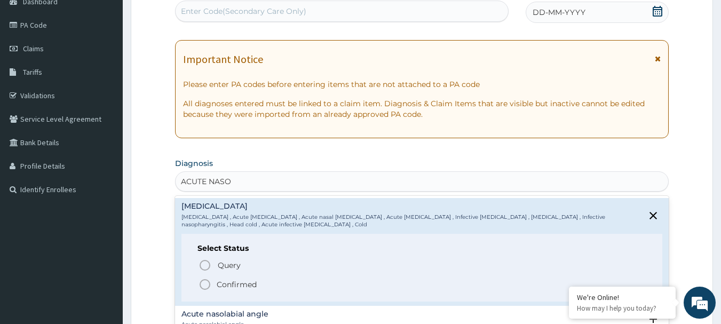
click at [221, 289] on p "Confirmed" at bounding box center [237, 284] width 40 height 11
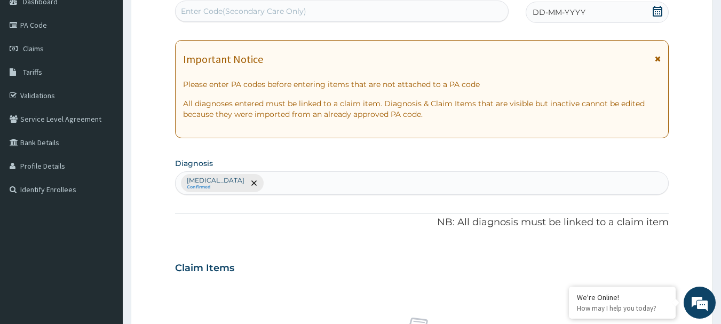
click at [297, 184] on div "Common cold Confirmed" at bounding box center [421, 183] width 493 height 22
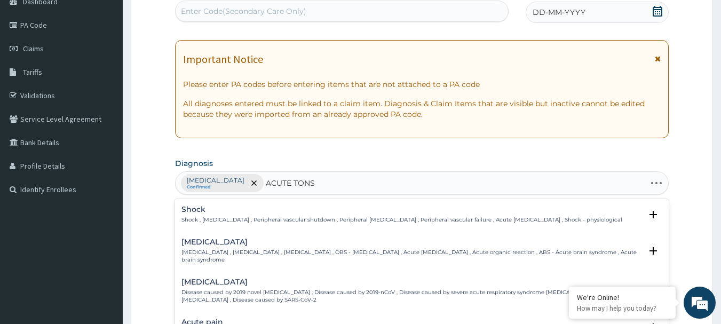
type input "ACUTE TONSI"
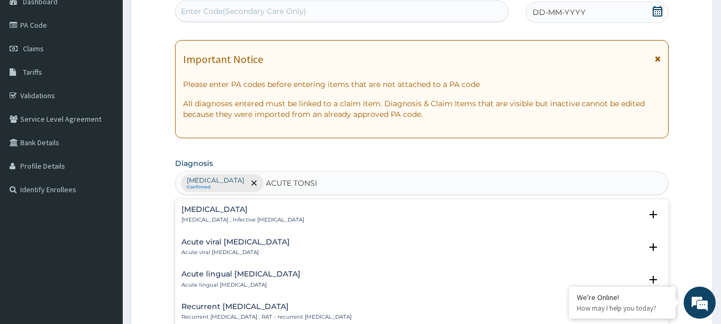
click at [207, 212] on h4 "Acute tonsillitis" at bounding box center [242, 209] width 123 height 8
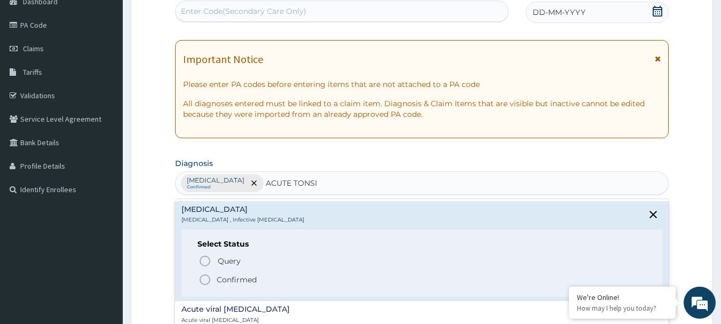
click at [225, 279] on p "Confirmed" at bounding box center [237, 279] width 40 height 11
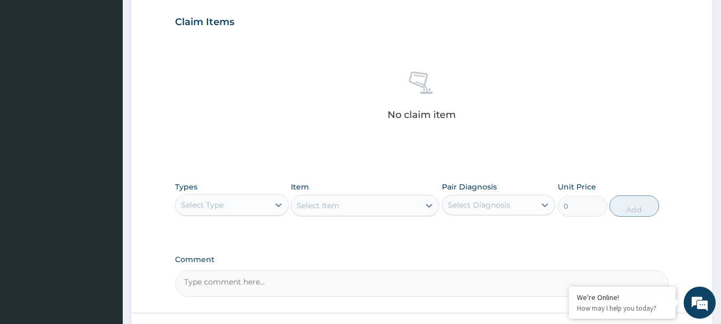
scroll to position [445, 0]
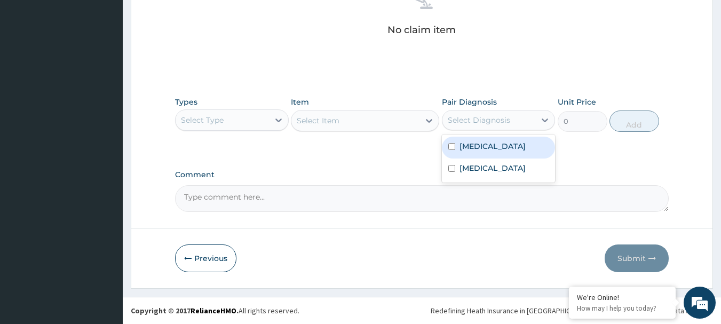
click at [514, 120] on div "Select Diagnosis" at bounding box center [488, 119] width 93 height 17
click at [484, 152] on div "Common cold" at bounding box center [499, 148] width 114 height 22
checkbox input "true"
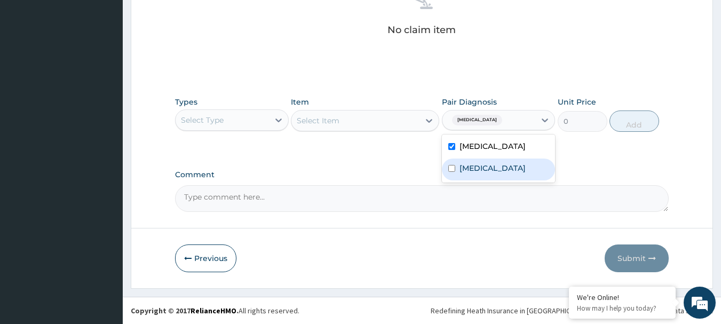
click at [478, 170] on label "Acute tonsillitis" at bounding box center [492, 168] width 66 height 11
checkbox input "true"
click at [229, 122] on div "Select Type" at bounding box center [221, 119] width 93 height 17
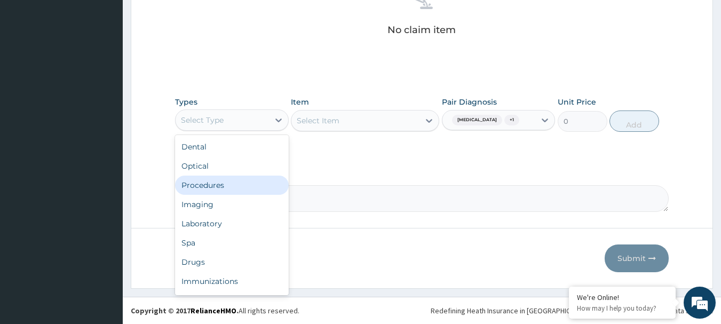
click at [228, 190] on div "Procedures" at bounding box center [232, 184] width 114 height 19
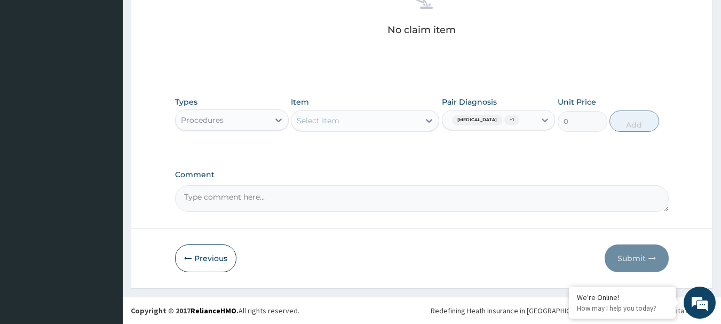
click at [373, 118] on div "Select Item" at bounding box center [355, 120] width 128 height 17
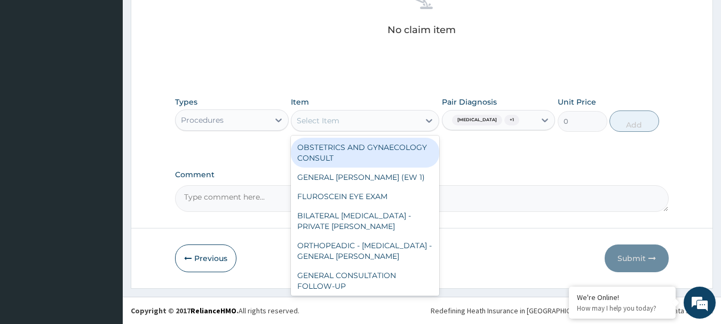
paste input "GENERAL CONSULTATION"
type input "GENERAL CONSULTATION"
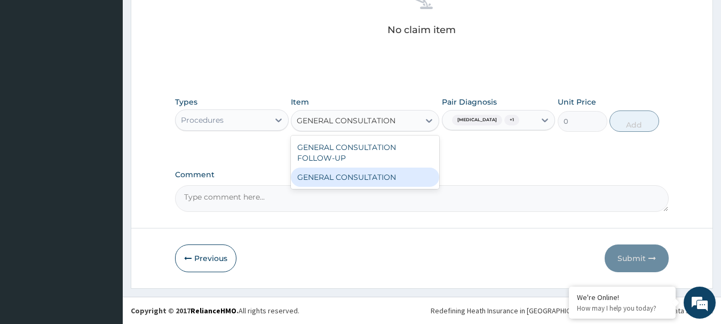
click at [365, 173] on div "GENERAL CONSULTATION" at bounding box center [365, 176] width 148 height 19
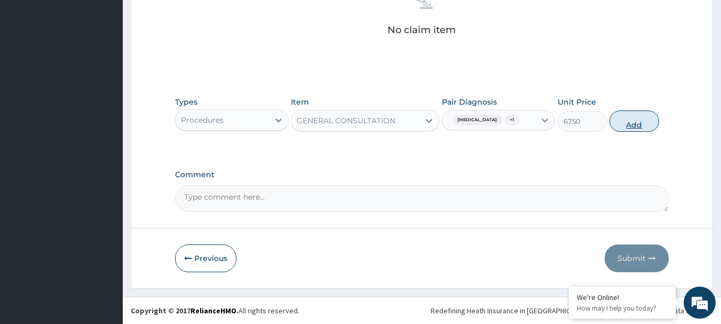
click at [648, 123] on button "Add" at bounding box center [634, 120] width 50 height 21
type input "0"
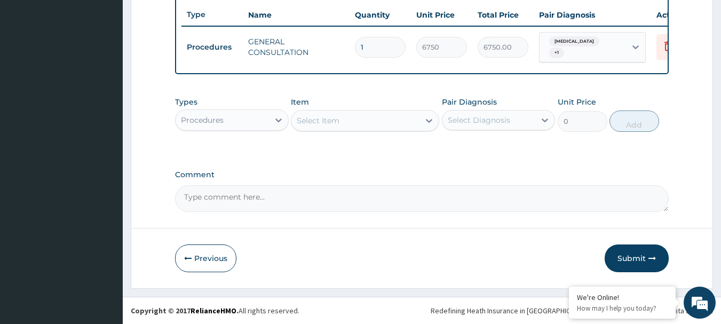
scroll to position [403, 0]
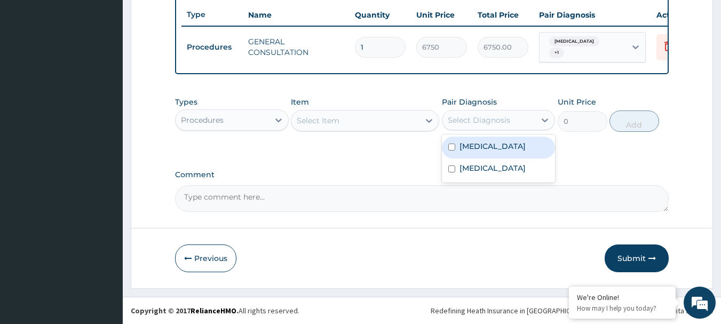
click at [527, 119] on div "Select Diagnosis" at bounding box center [488, 119] width 93 height 17
click at [491, 149] on label "Common cold" at bounding box center [492, 146] width 66 height 11
checkbox input "true"
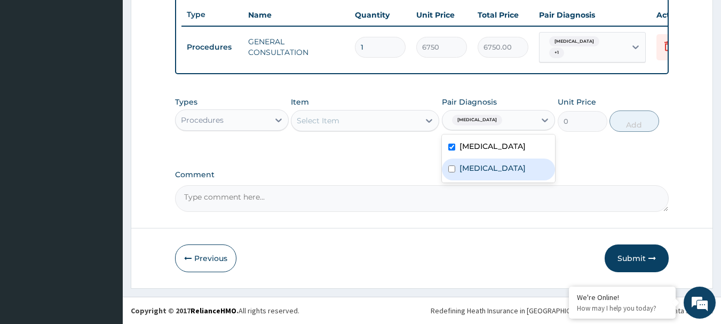
click at [480, 167] on label "Acute tonsillitis" at bounding box center [492, 168] width 66 height 11
checkbox input "true"
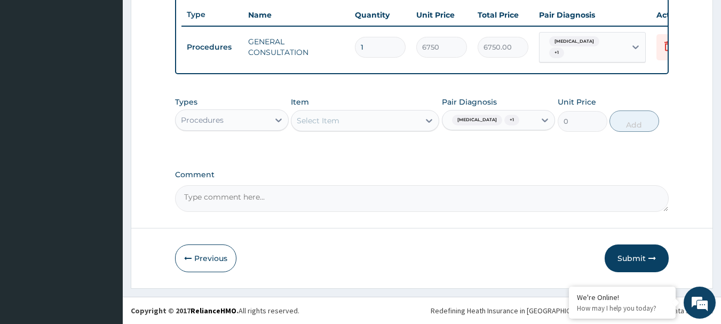
drag, startPoint x: 267, startPoint y: 108, endPoint x: 257, endPoint y: 119, distance: 15.2
click at [266, 108] on div "Types Procedures" at bounding box center [232, 114] width 114 height 35
click at [250, 108] on div "Types Procedures" at bounding box center [232, 114] width 114 height 35
click at [244, 118] on div "Procedures" at bounding box center [221, 119] width 93 height 17
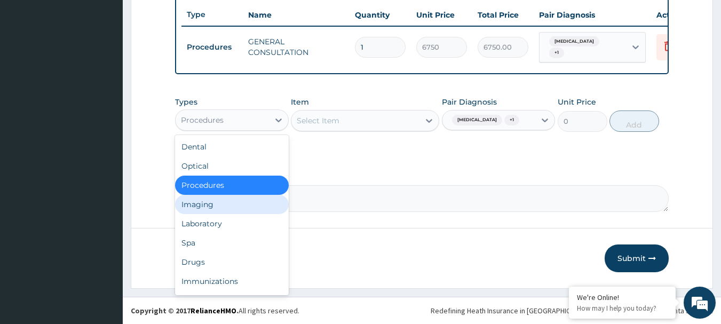
click at [233, 228] on div "Laboratory" at bounding box center [232, 223] width 114 height 19
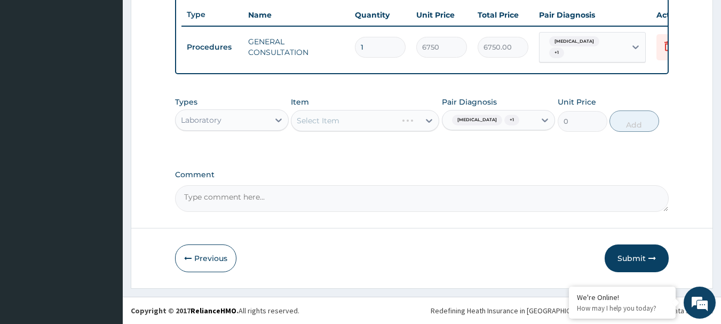
click at [365, 124] on div "Select Item" at bounding box center [365, 120] width 148 height 21
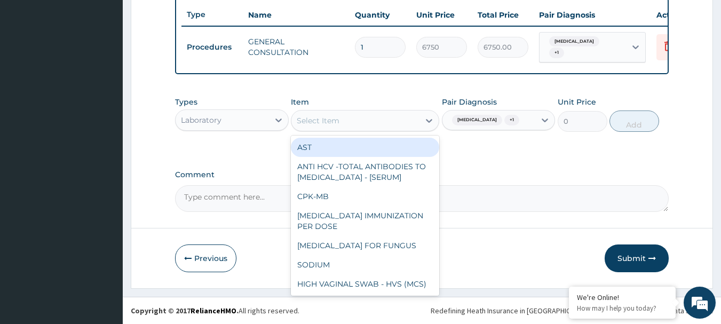
click at [342, 124] on div "Select Item" at bounding box center [355, 120] width 128 height 17
paste input "FBC - (FULL BLOOD COUNT WITH PLATELET AND RED INDICES)"
type input "FBC - (FULL BLOOD COUNT WITH PLATELET AND RED INDICES)"
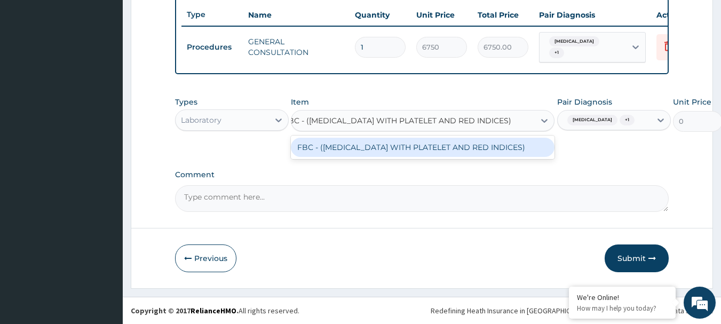
click at [357, 150] on div "FBC - (FULL BLOOD COUNT WITH PLATELET AND RED INDICES)" at bounding box center [423, 147] width 264 height 19
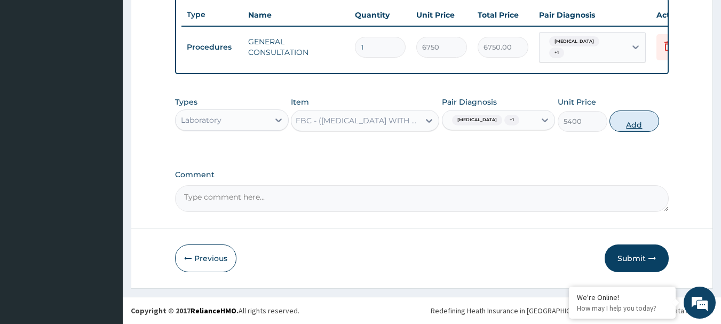
click at [624, 126] on button "Add" at bounding box center [634, 120] width 50 height 21
type input "0"
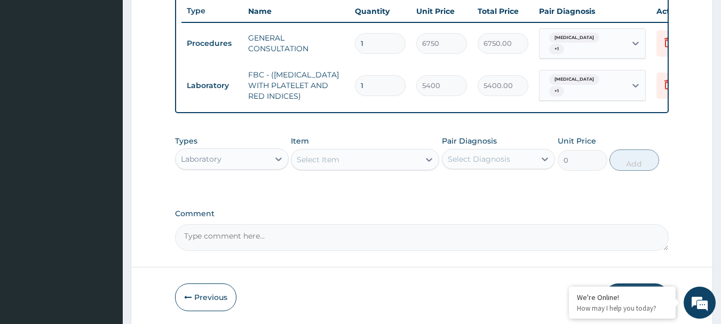
scroll to position [0, 0]
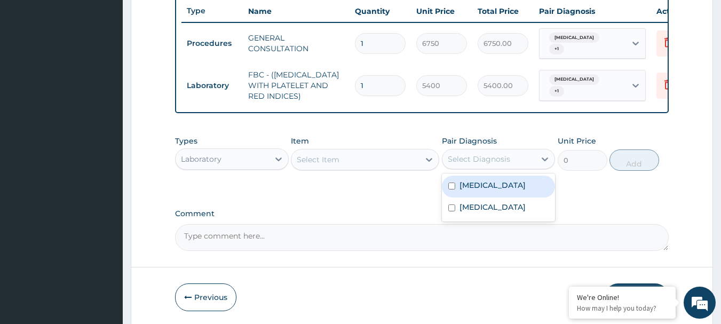
click at [484, 164] on div "Select Diagnosis" at bounding box center [479, 159] width 62 height 11
click at [479, 190] on label "Common cold" at bounding box center [492, 185] width 66 height 11
checkbox input "true"
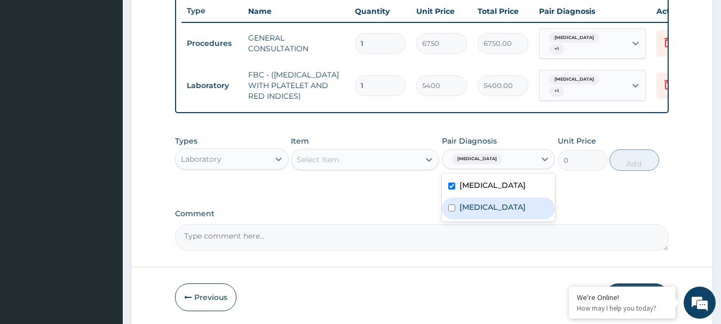
click at [475, 212] on label "Acute tonsillitis" at bounding box center [492, 207] width 66 height 11
checkbox input "true"
click at [355, 168] on div "Select Item" at bounding box center [355, 159] width 128 height 17
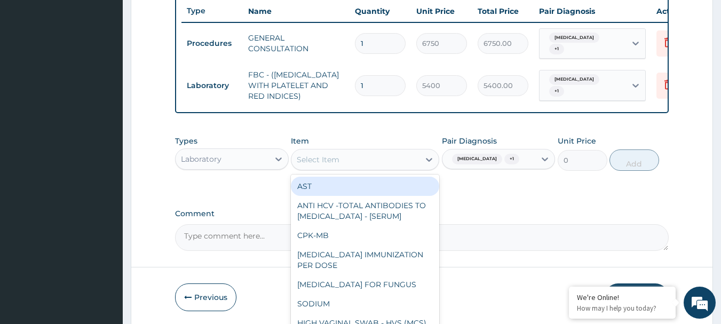
paste input "MALARIA RDT"
type input "MALARIA RDT"
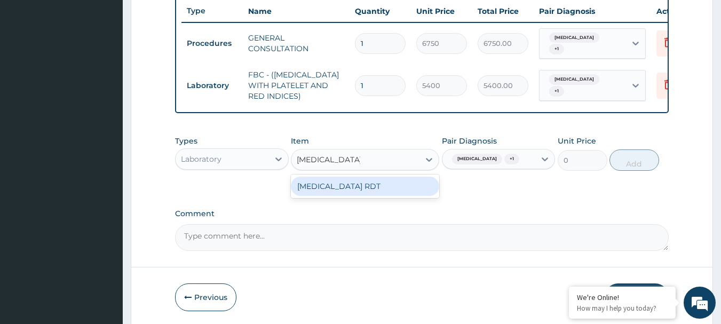
click at [350, 190] on div "MALARIA RDT" at bounding box center [365, 186] width 148 height 19
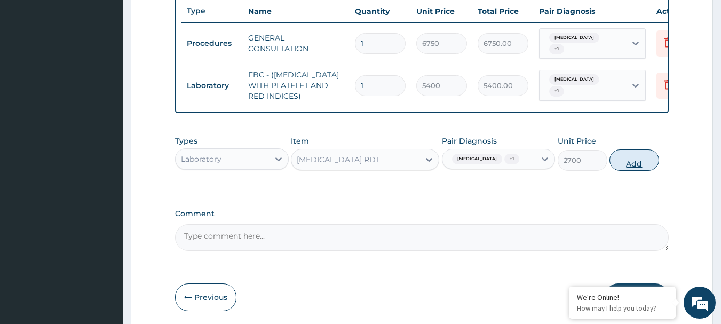
click at [638, 160] on button "Add" at bounding box center [634, 159] width 50 height 21
type input "0"
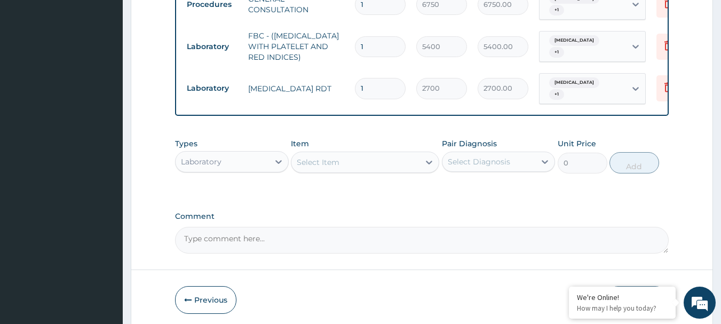
scroll to position [482, 0]
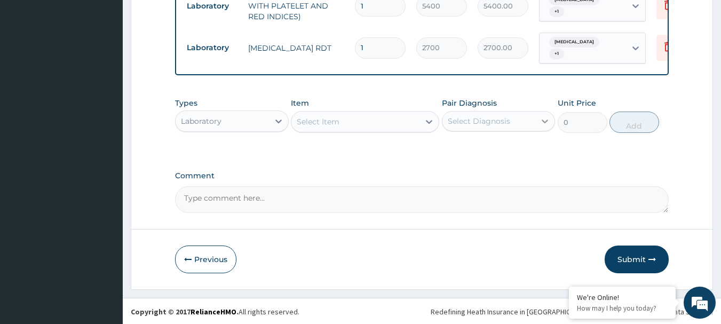
click at [540, 121] on icon at bounding box center [544, 121] width 11 height 11
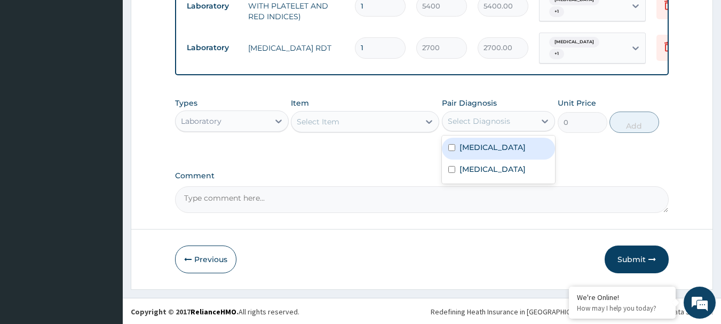
click at [500, 142] on label "Common cold" at bounding box center [492, 147] width 66 height 11
checkbox input "true"
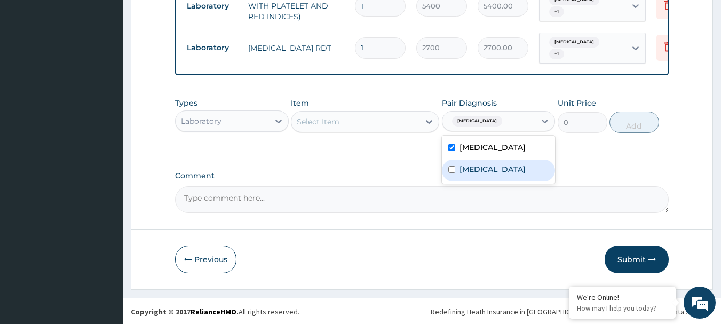
click at [490, 168] on label "Acute tonsillitis" at bounding box center [492, 169] width 66 height 11
checkbox input "true"
click at [268, 121] on div "Laboratory" at bounding box center [221, 121] width 93 height 17
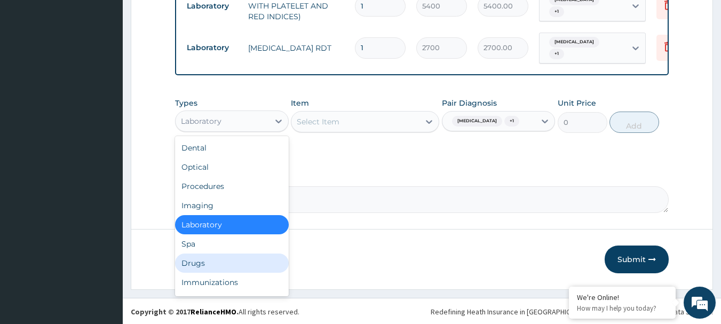
click at [189, 265] on div "Drugs" at bounding box center [232, 262] width 114 height 19
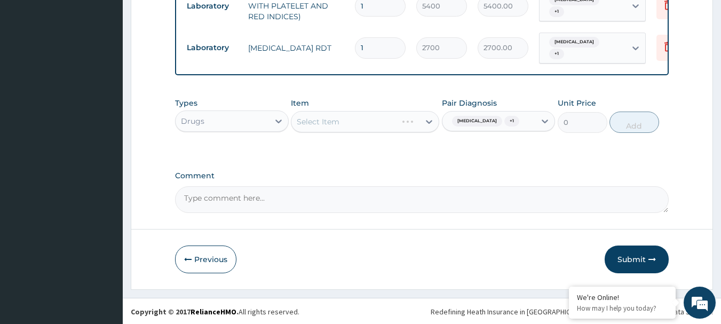
click at [327, 123] on div "Select Item" at bounding box center [365, 121] width 148 height 21
click at [345, 119] on div "Select Item" at bounding box center [365, 121] width 148 height 21
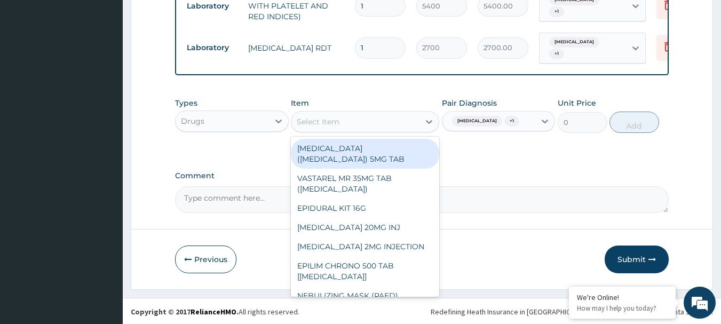
click at [342, 118] on div "Select Item" at bounding box center [355, 121] width 128 height 17
paste input "AMOXICILLIN CLAVULANIC ACID 375MG TAB"
type input "AMOXICILLIN CLAVULANIC ACID 375MG TAB"
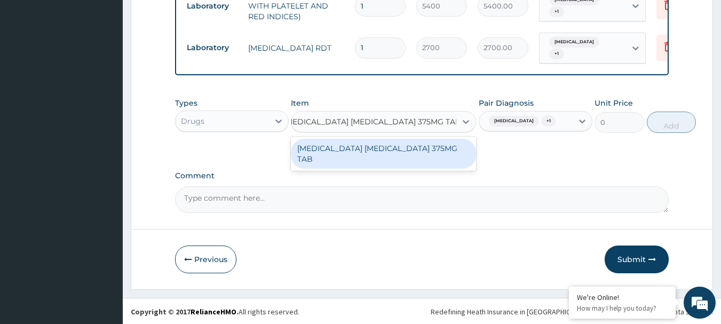
click at [341, 149] on div "AMOXICILLIN CLAVULANIC ACID 375MG TAB" at bounding box center [383, 154] width 185 height 30
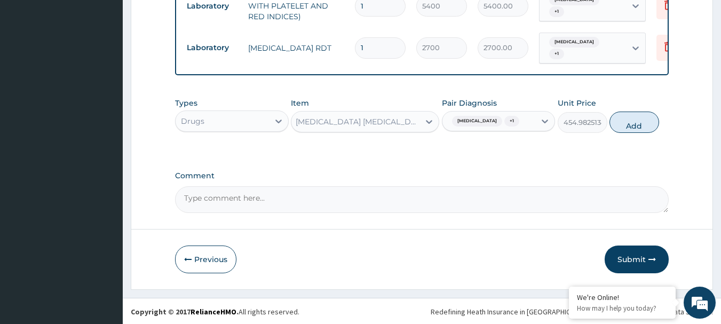
scroll to position [0, 1]
click at [638, 118] on button "Add" at bounding box center [634, 121] width 50 height 21
type input "0"
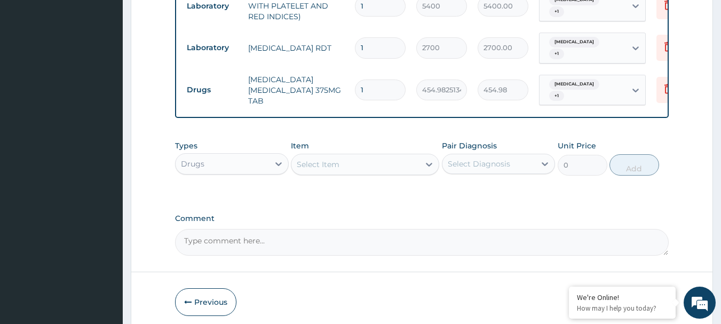
click at [386, 83] on input "1" at bounding box center [380, 89] width 51 height 21
type input "14"
type input "6369.76"
type input "14"
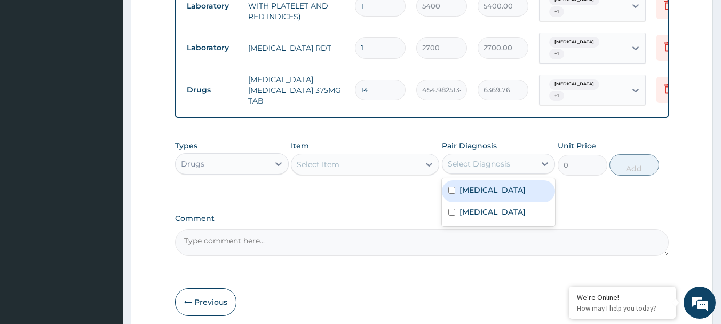
click at [515, 159] on div "Select Diagnosis" at bounding box center [488, 163] width 93 height 17
click at [496, 193] on label "Common cold" at bounding box center [492, 190] width 66 height 11
checkbox input "true"
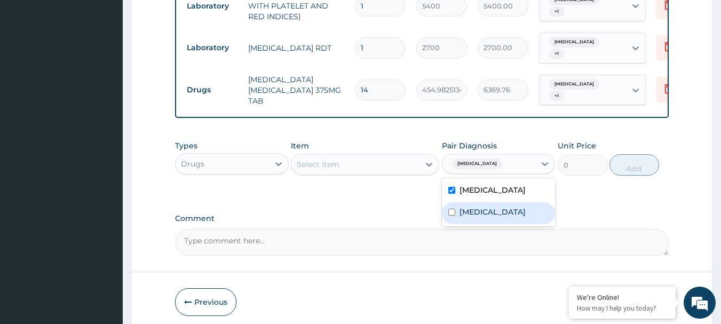
click at [489, 215] on label "Acute tonsillitis" at bounding box center [492, 211] width 66 height 11
checkbox input "true"
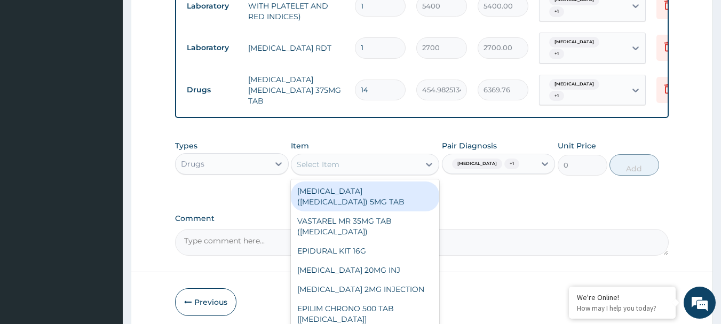
click at [370, 168] on div "Select Item" at bounding box center [355, 164] width 128 height 17
paste input "IBUPROFEN 200G TAB"
type input "IBUPROFEN 200G TAB"
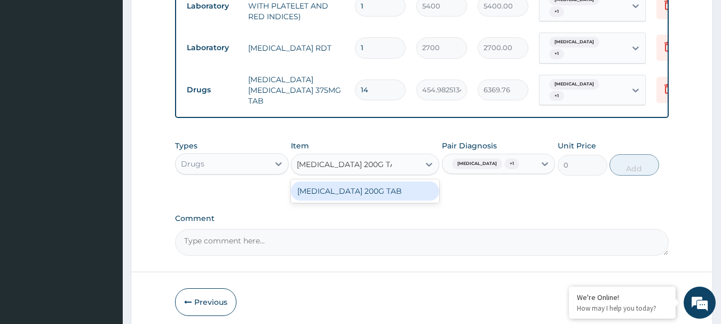
click at [364, 190] on div "IBUPROFEN 200G TAB" at bounding box center [365, 190] width 148 height 19
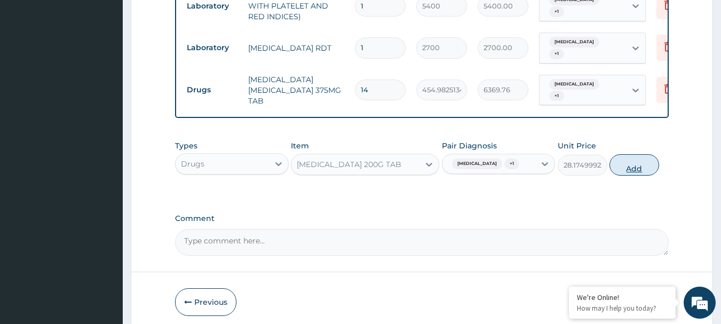
click at [626, 167] on button "Add" at bounding box center [634, 164] width 50 height 21
type input "0"
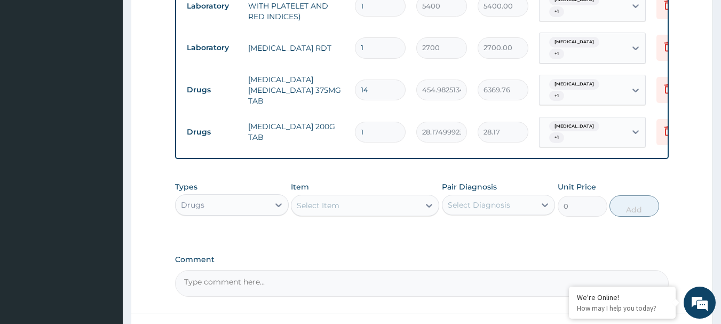
click at [376, 122] on input "1" at bounding box center [380, 132] width 51 height 21
type input "0.00"
type input "9"
type input "253.57"
type input "9"
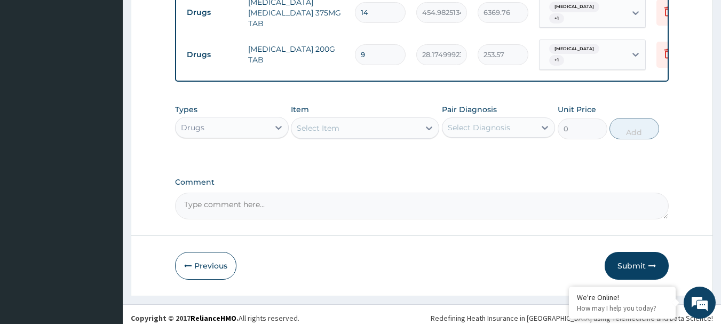
scroll to position [562, 0]
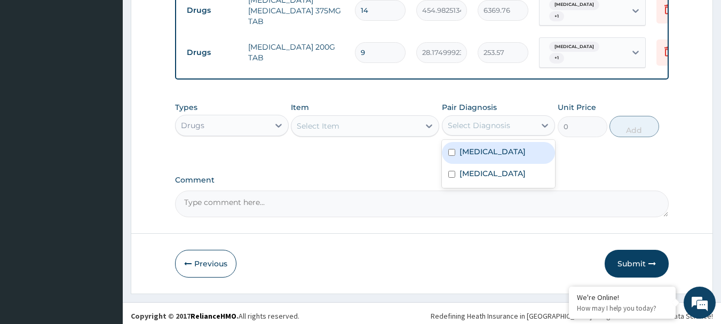
click at [534, 121] on div "Select Diagnosis" at bounding box center [488, 125] width 93 height 17
click at [492, 146] on label "Common cold" at bounding box center [492, 151] width 66 height 11
checkbox input "true"
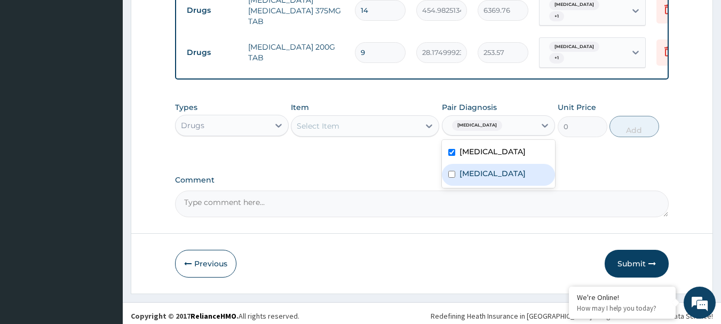
click at [484, 168] on label "Acute tonsillitis" at bounding box center [492, 173] width 66 height 11
checkbox input "true"
click at [323, 121] on div "Select Item" at bounding box center [318, 126] width 43 height 11
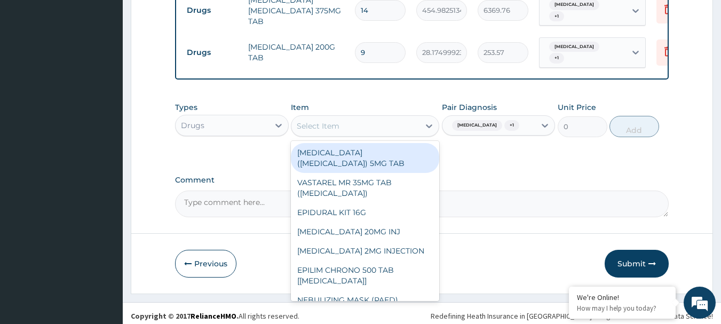
paste input "Loratidine Syrup, 5mg/5ml (AFRAB)"
type input "Loratidine Syrup, 5mg/5ml (AFRAB)"
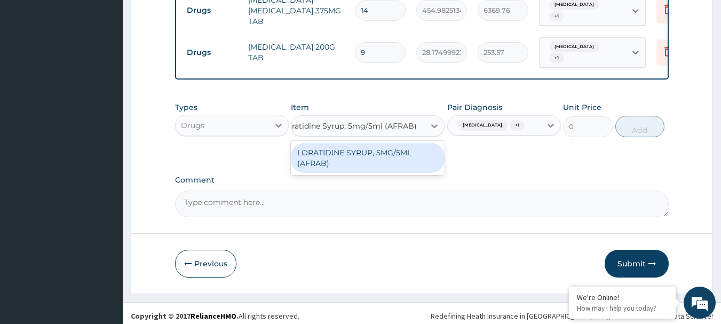
click at [337, 156] on div "LORATIDINE SYRUP, 5MG/5ML (AFRAB)" at bounding box center [368, 158] width 154 height 30
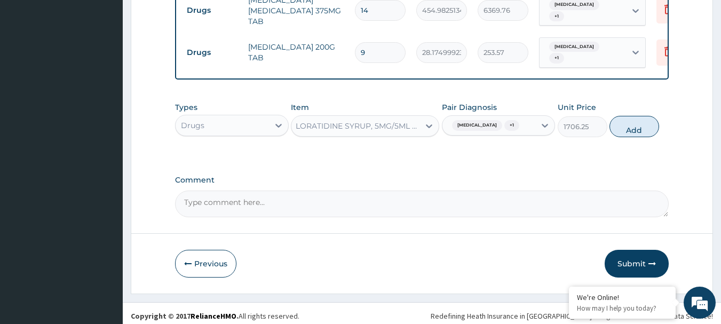
scroll to position [0, 1]
click at [620, 121] on button "Add" at bounding box center [634, 126] width 50 height 21
type input "0"
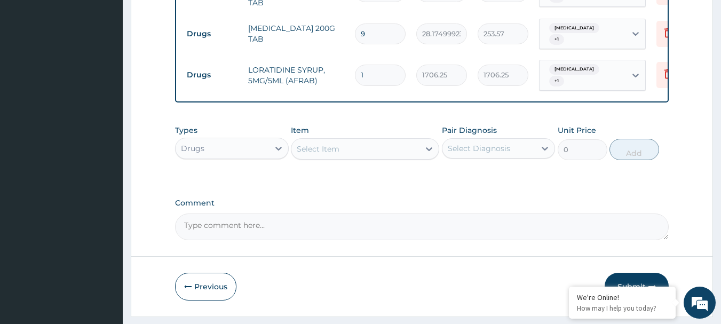
scroll to position [598, 0]
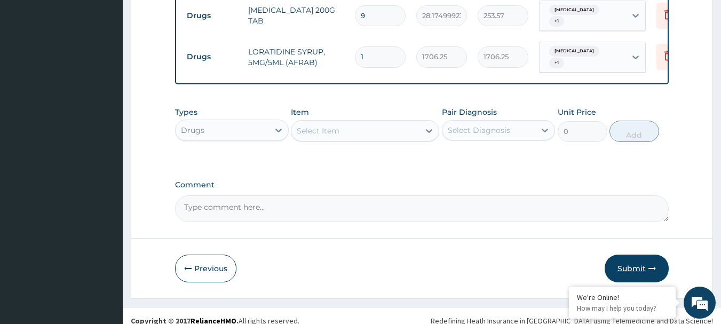
click at [627, 259] on button "Submit" at bounding box center [636, 268] width 64 height 28
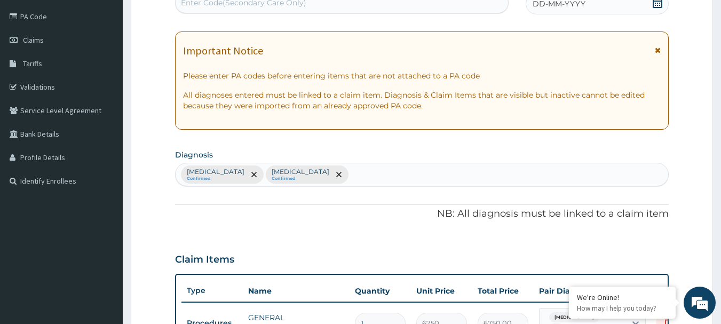
scroll to position [118, 0]
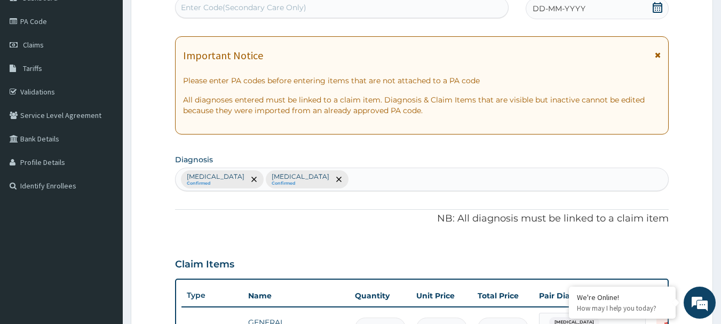
click at [658, 5] on icon at bounding box center [657, 7] width 11 height 11
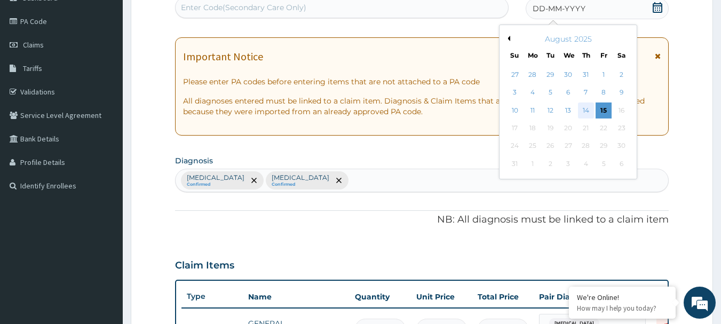
click at [583, 108] on div "14" at bounding box center [586, 110] width 16 height 16
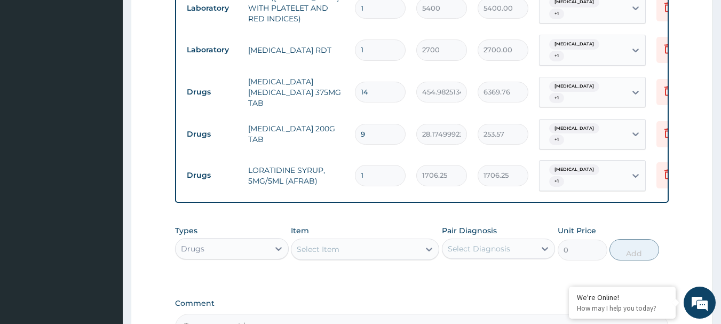
scroll to position [598, 0]
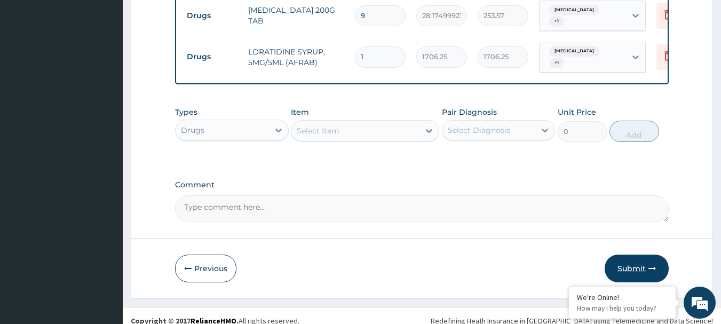
click at [619, 256] on button "Submit" at bounding box center [636, 268] width 64 height 28
